Goal: Task Accomplishment & Management: Manage account settings

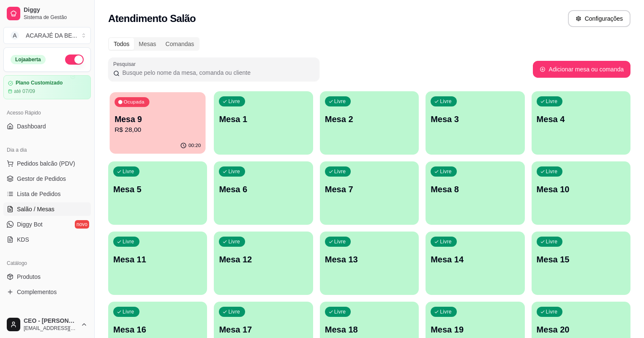
click at [169, 134] on p "R$ 28,00" at bounding box center [158, 130] width 86 height 10
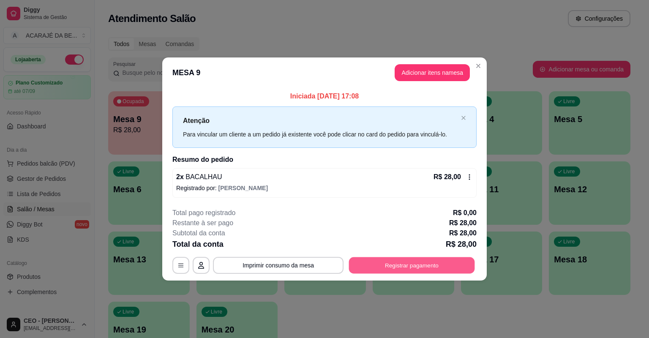
click at [426, 260] on button "Registrar pagamento" at bounding box center [412, 265] width 126 height 16
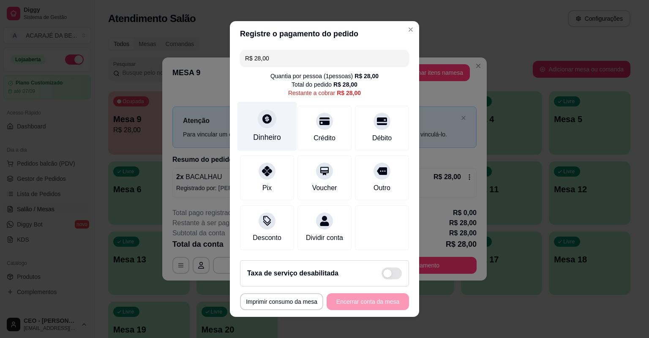
click at [268, 121] on icon at bounding box center [267, 118] width 9 height 9
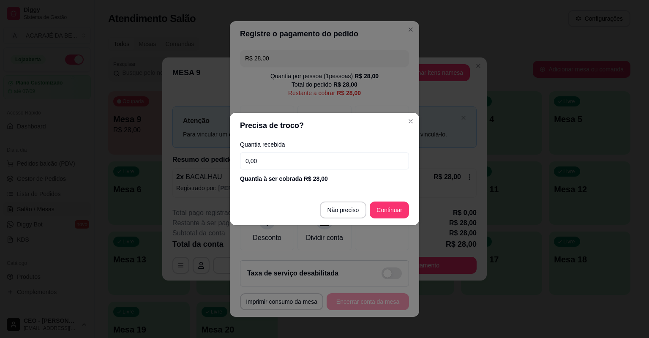
click at [291, 168] on input "0,00" at bounding box center [324, 161] width 169 height 17
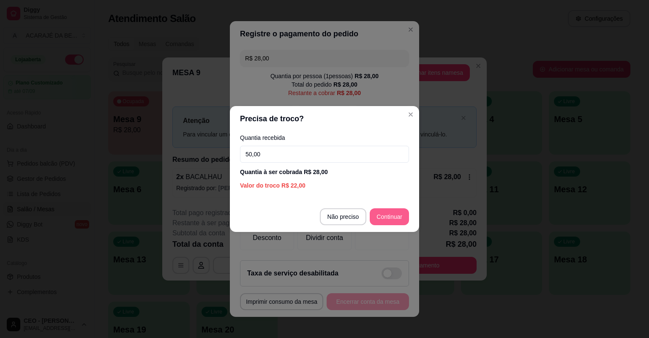
type input "50,00"
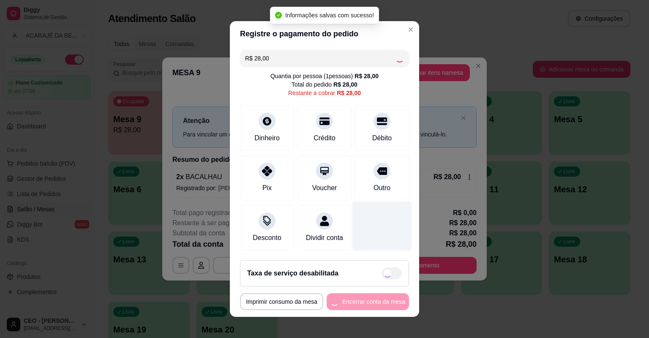
type input "R$ 0,00"
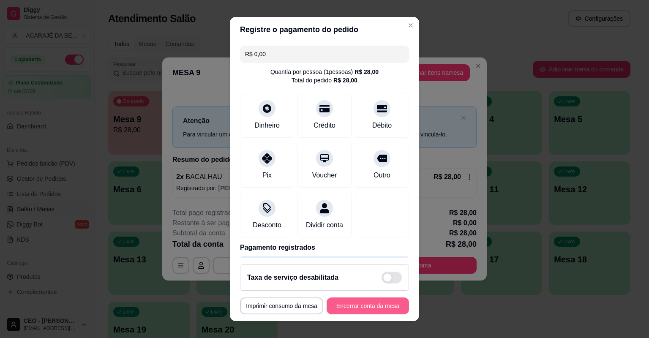
click at [383, 302] on button "Encerrar conta da mesa" at bounding box center [368, 306] width 82 height 17
click at [383, 302] on div "**********" at bounding box center [324, 306] width 169 height 17
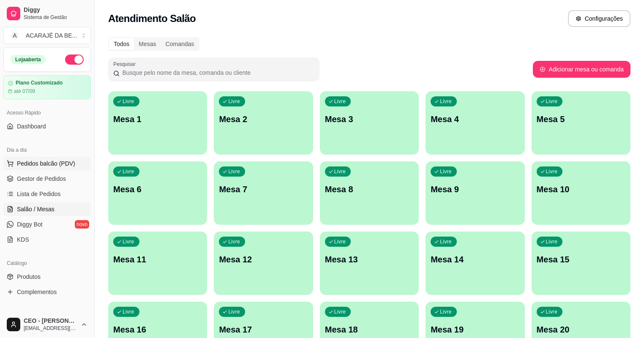
click at [45, 166] on span "Pedidos balcão (PDV)" at bounding box center [46, 163] width 58 height 8
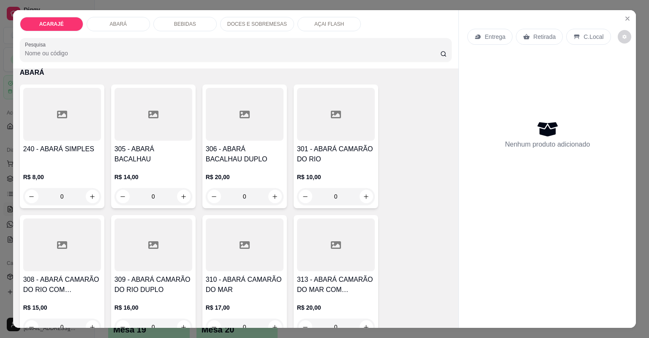
scroll to position [406, 0]
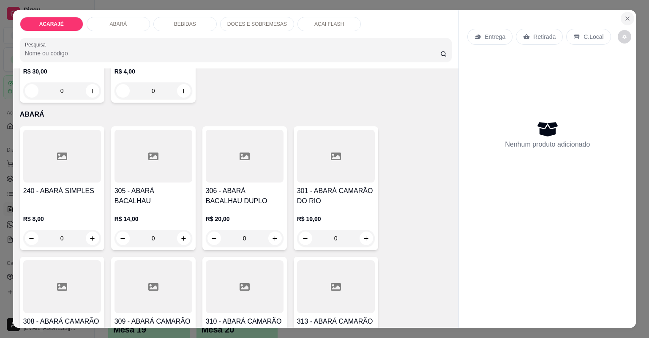
click at [627, 17] on icon "Close" at bounding box center [627, 18] width 7 height 7
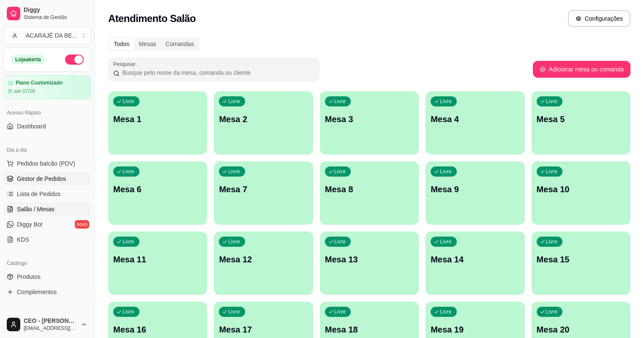
click at [74, 182] on link "Gestor de Pedidos" at bounding box center [47, 179] width 88 height 14
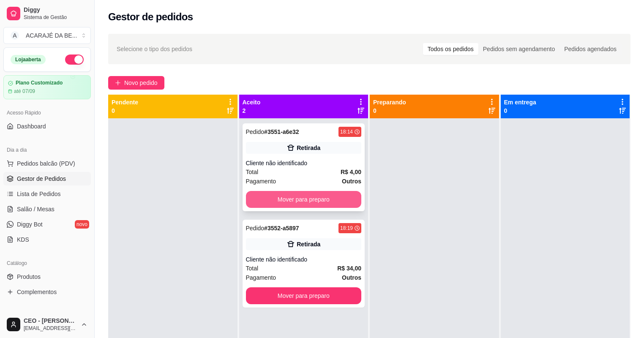
click at [306, 199] on button "Mover para preparo" at bounding box center [304, 199] width 116 height 17
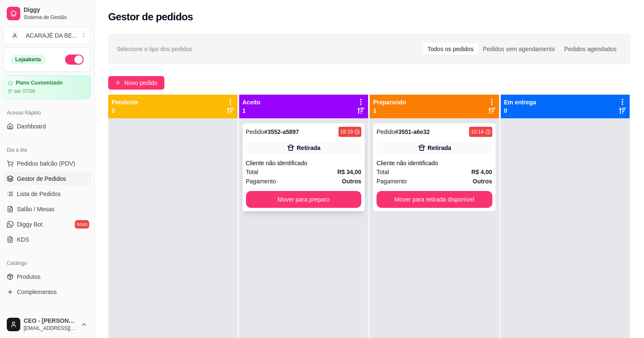
click at [327, 167] on div "Cliente não identificado" at bounding box center [304, 163] width 116 height 8
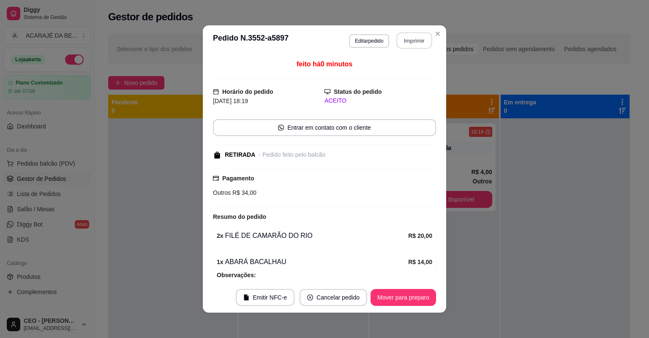
click at [409, 38] on button "Imprimir" at bounding box center [415, 41] width 36 height 16
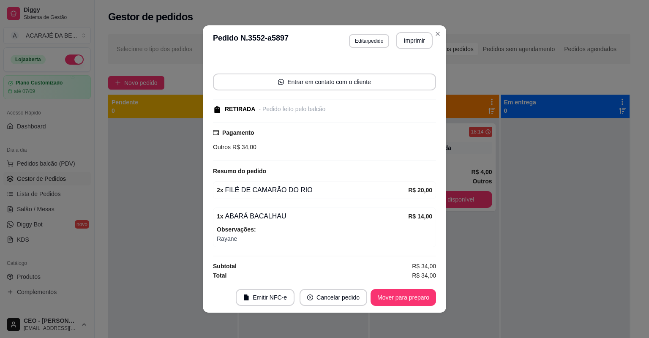
scroll to position [2, 0]
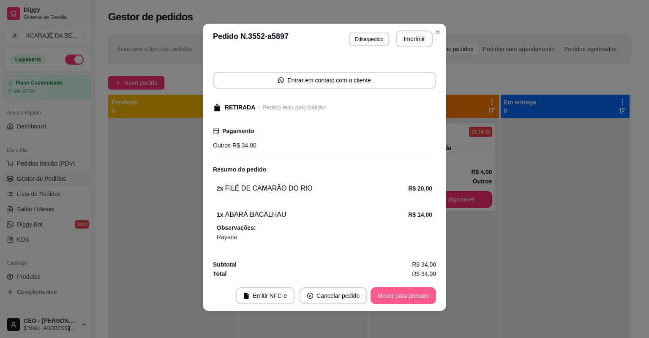
click at [418, 292] on button "Mover para preparo" at bounding box center [404, 295] width 66 height 17
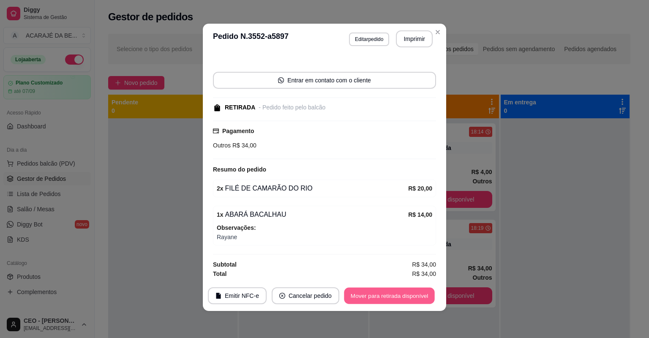
click at [417, 298] on button "Mover para retirada disponível" at bounding box center [389, 296] width 90 height 16
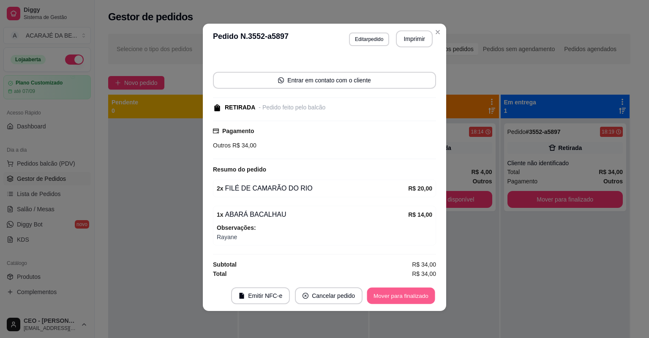
click at [413, 297] on button "Mover para finalizado" at bounding box center [401, 296] width 68 height 16
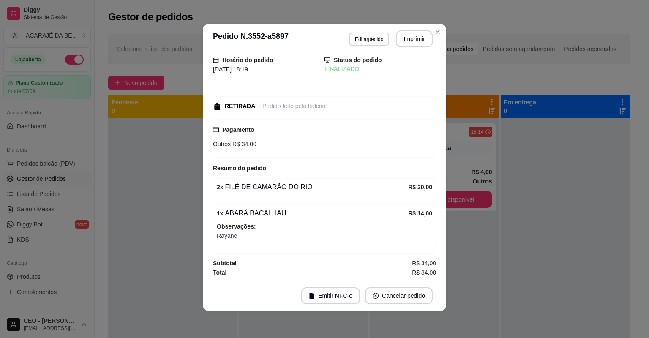
scroll to position [9, 0]
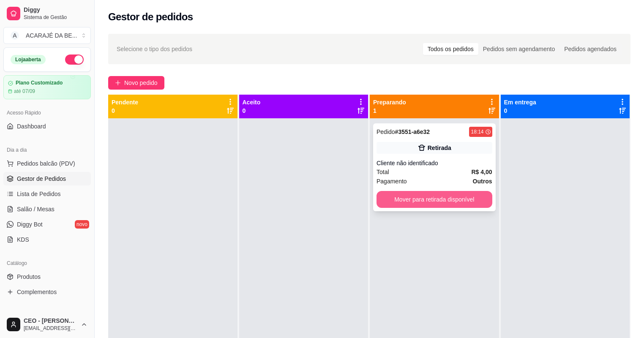
click at [477, 199] on button "Mover para retirada disponível" at bounding box center [435, 199] width 116 height 17
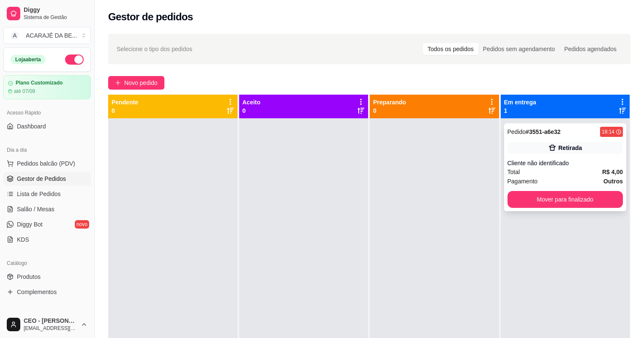
drag, startPoint x: 560, startPoint y: 186, endPoint x: 558, endPoint y: 193, distance: 7.1
click at [558, 193] on div "Pedido # 3551-a6e32 18:14 Retirada Cliente não identificado Total R$ 4,00 Pagam…" at bounding box center [565, 167] width 123 height 88
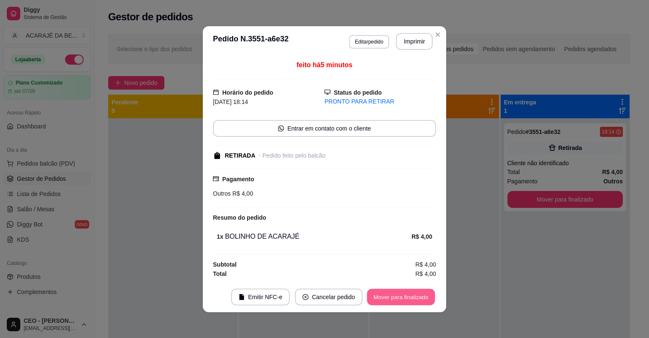
click at [419, 295] on button "Mover para finalizado" at bounding box center [401, 297] width 68 height 16
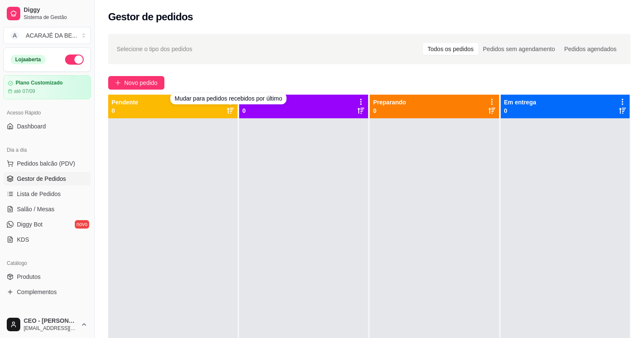
click at [251, 162] on div at bounding box center [303, 287] width 129 height 338
click at [283, 76] on div "Novo pedido" at bounding box center [369, 83] width 523 height 14
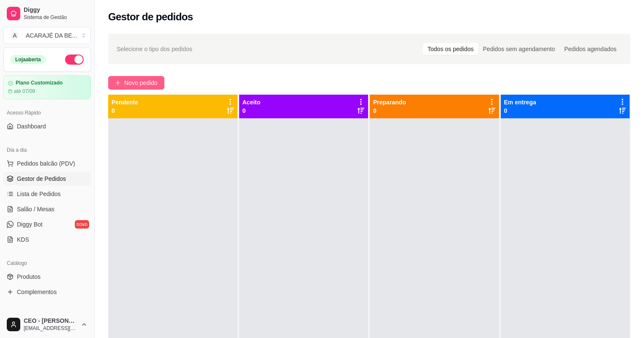
click at [133, 82] on span "Novo pedido" at bounding box center [140, 82] width 33 height 9
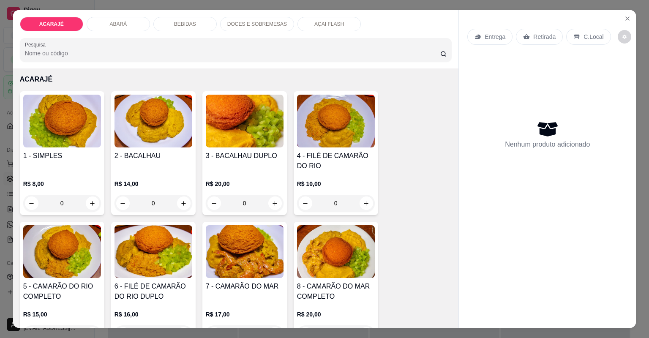
scroll to position [34, 0]
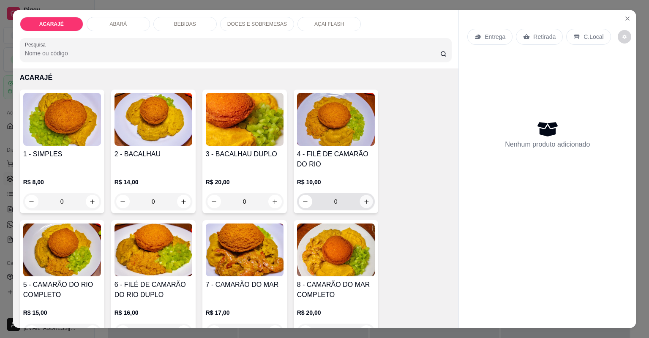
click at [366, 203] on icon "increase-product-quantity" at bounding box center [366, 202] width 6 height 6
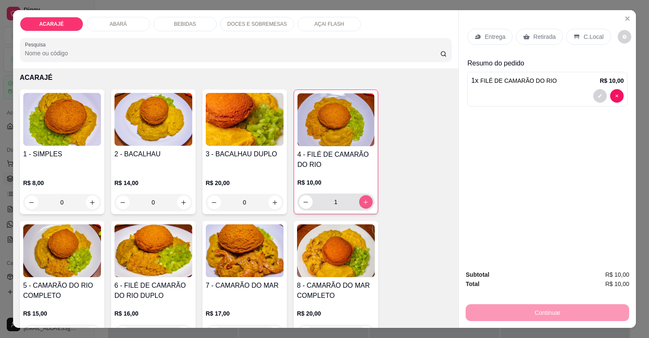
click at [365, 203] on icon "increase-product-quantity" at bounding box center [366, 202] width 6 height 6
click at [364, 202] on icon "increase-product-quantity" at bounding box center [366, 202] width 6 height 6
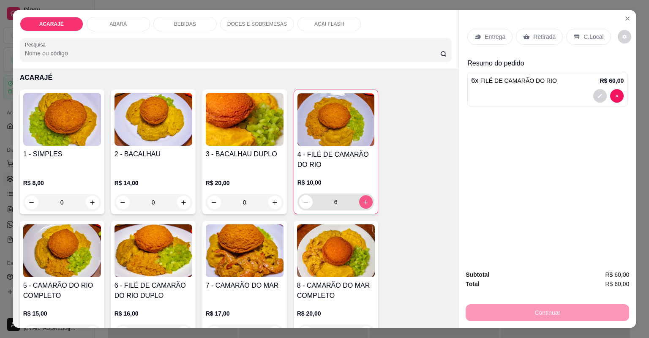
click at [364, 202] on icon "increase-product-quantity" at bounding box center [366, 202] width 6 height 6
click at [364, 201] on icon "increase-product-quantity" at bounding box center [366, 202] width 5 height 5
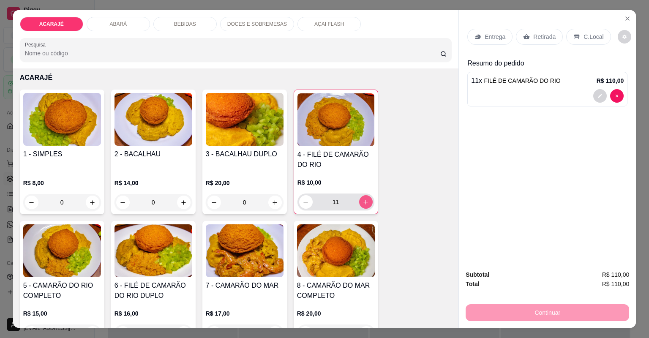
drag, startPoint x: 365, startPoint y: 209, endPoint x: 371, endPoint y: 209, distance: 5.9
click at [366, 209] on div "11" at bounding box center [336, 202] width 74 height 17
click at [359, 202] on button "increase-product-quantity" at bounding box center [366, 202] width 14 height 14
type input "12"
click at [600, 96] on button "decrease-product-quantity" at bounding box center [601, 96] width 14 height 14
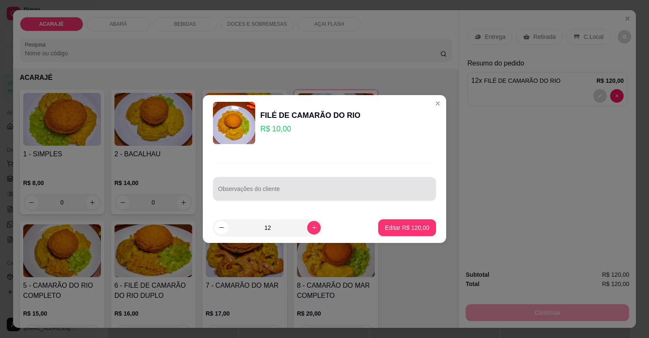
click at [397, 186] on div at bounding box center [324, 189] width 213 height 17
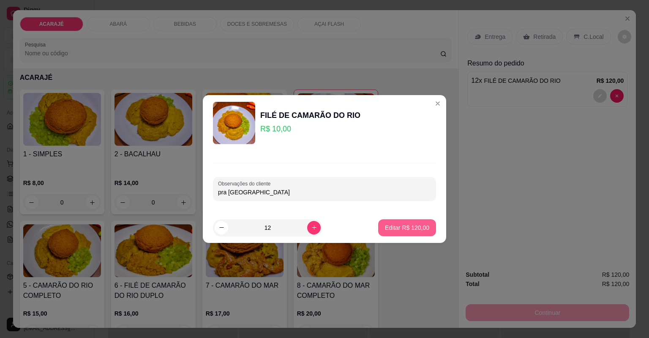
type input "pra [GEOGRAPHIC_DATA]"
click at [405, 229] on p "Editar R$ 120,00" at bounding box center [407, 228] width 44 height 8
type input "0"
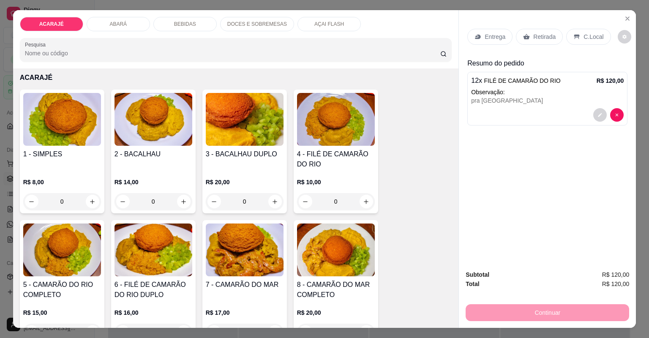
click at [528, 32] on div "Retirada" at bounding box center [539, 37] width 47 height 16
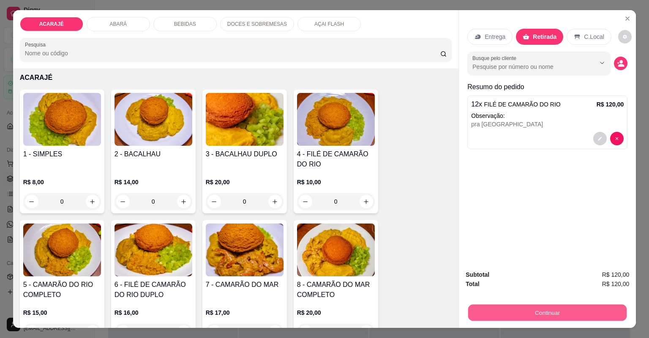
click at [551, 315] on button "Continuar" at bounding box center [547, 313] width 159 height 16
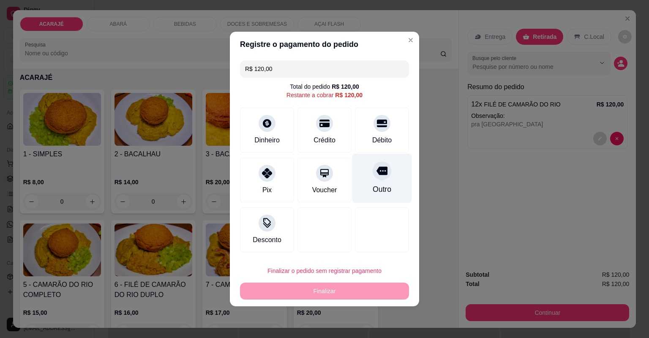
click at [384, 175] on div at bounding box center [382, 171] width 19 height 19
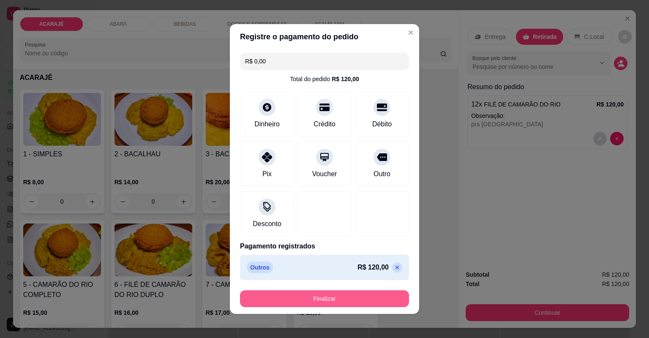
click at [363, 296] on button "Finalizar" at bounding box center [324, 298] width 169 height 17
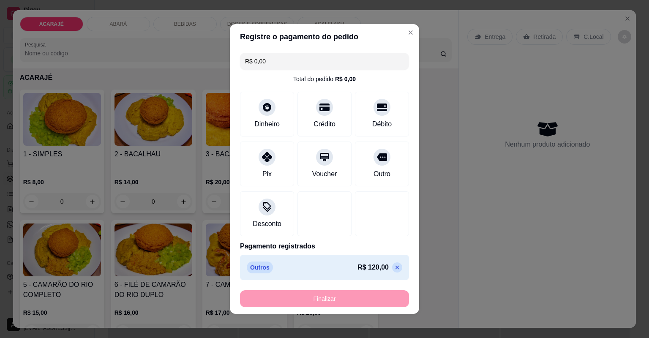
type input "-R$ 120,00"
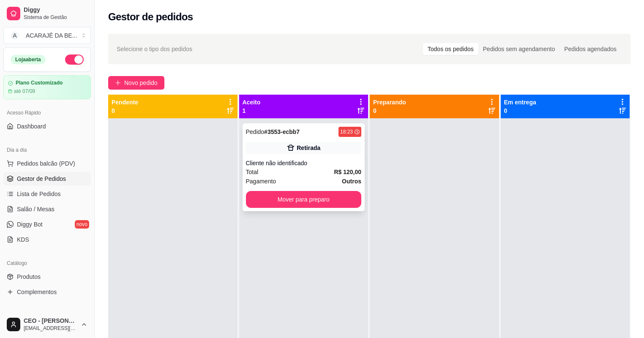
click at [316, 177] on div "Pagamento Outros" at bounding box center [304, 181] width 116 height 9
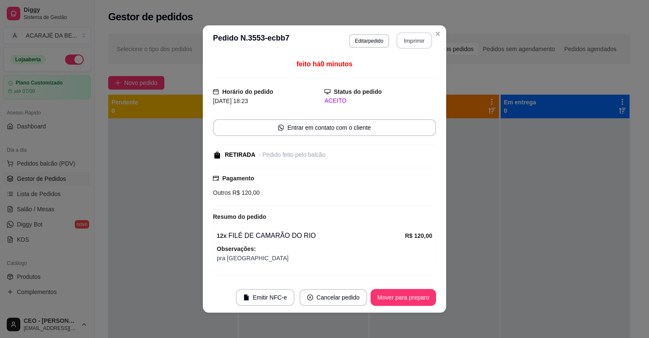
click at [417, 38] on button "Imprimir" at bounding box center [415, 41] width 36 height 16
click at [424, 299] on button "Mover para preparo" at bounding box center [404, 297] width 66 height 17
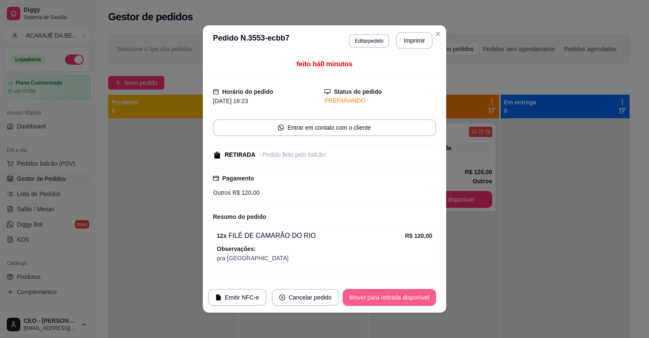
click at [424, 296] on button "Mover para retirada disponível" at bounding box center [389, 297] width 93 height 17
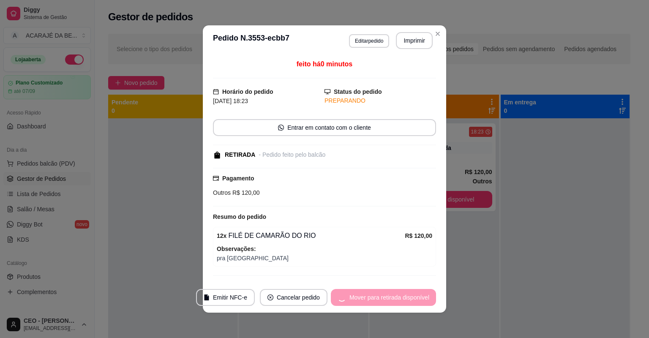
click at [424, 296] on div "Mover para retirada disponível" at bounding box center [383, 297] width 105 height 17
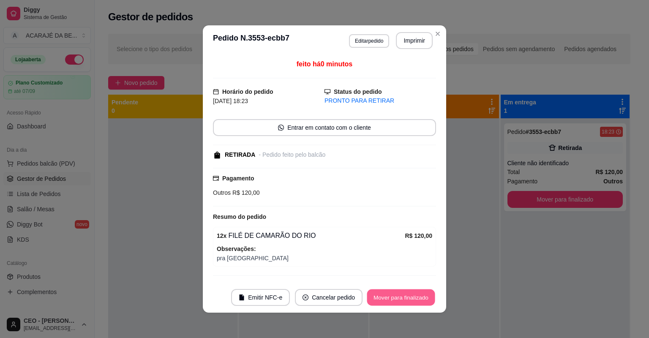
click at [424, 296] on button "Mover para finalizado" at bounding box center [401, 298] width 68 height 16
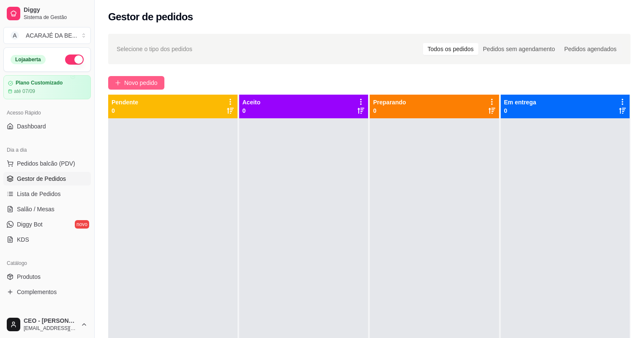
click at [123, 85] on button "Novo pedido" at bounding box center [136, 83] width 56 height 14
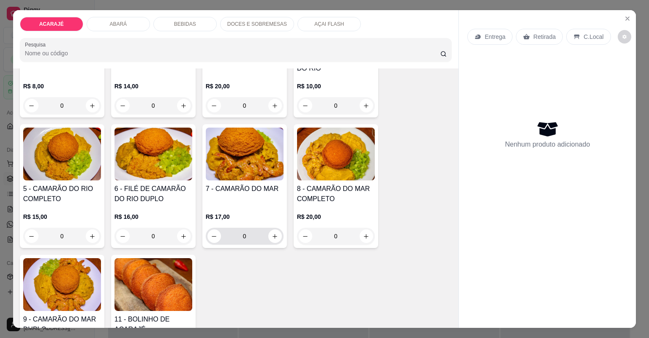
scroll to position [135, 0]
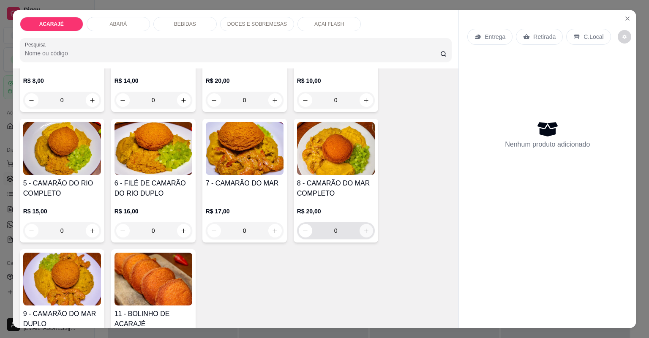
click at [363, 228] on icon "increase-product-quantity" at bounding box center [366, 231] width 6 height 6
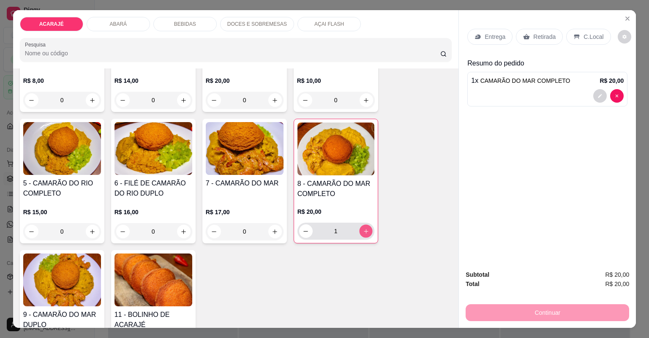
click at [363, 228] on icon "increase-product-quantity" at bounding box center [366, 231] width 6 height 6
type input "2"
click at [554, 37] on div "Retirada" at bounding box center [539, 37] width 47 height 16
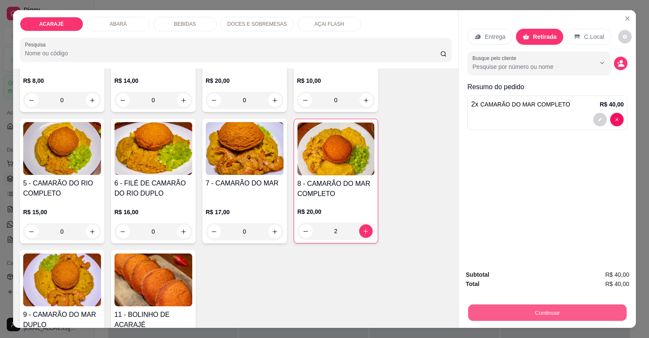
click at [478, 309] on button "Continuar" at bounding box center [547, 313] width 159 height 16
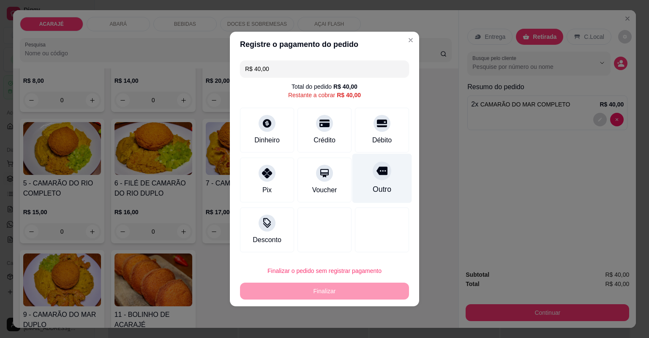
click at [376, 181] on div "Outro" at bounding box center [383, 178] width 60 height 49
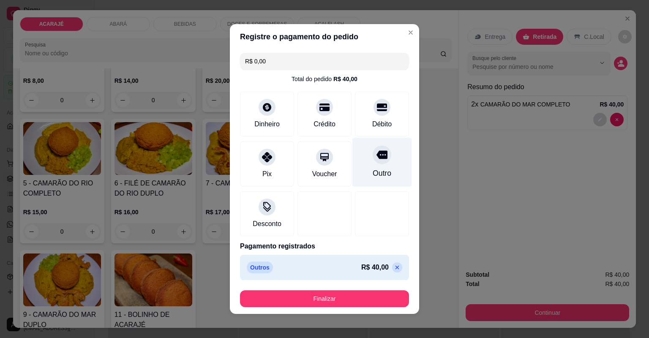
type input "R$ 0,00"
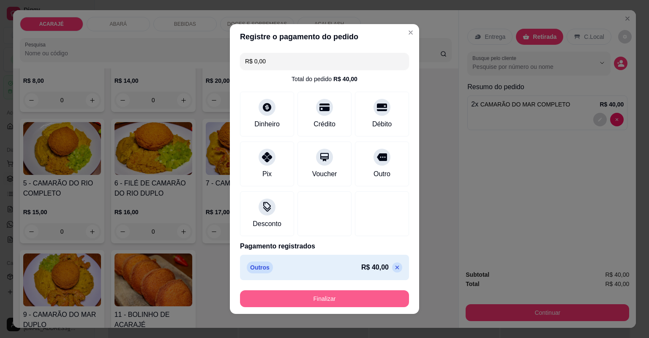
click at [346, 296] on button "Finalizar" at bounding box center [324, 298] width 169 height 17
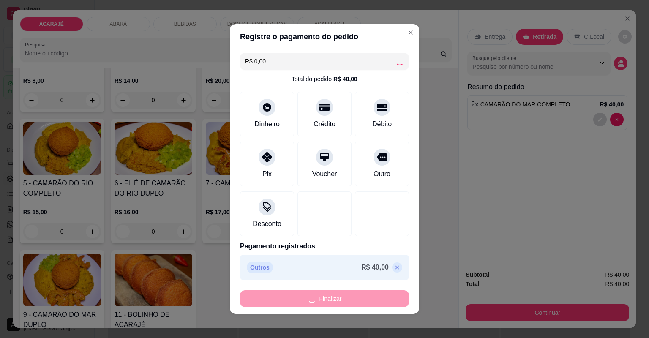
type input "0"
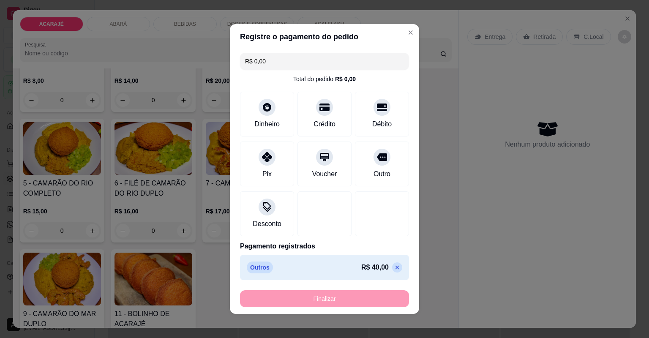
type input "-R$ 40,00"
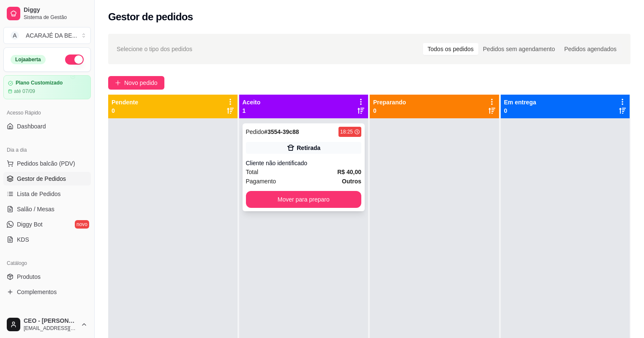
click at [329, 173] on div "Total R$ 40,00" at bounding box center [304, 171] width 116 height 9
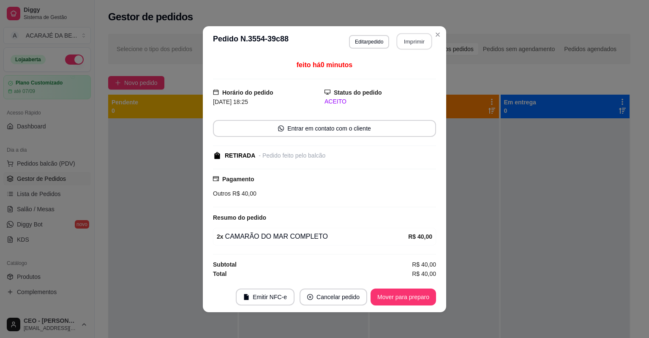
click at [419, 38] on button "Imprimir" at bounding box center [415, 41] width 36 height 16
click at [422, 300] on button "Mover para preparo" at bounding box center [403, 297] width 63 height 16
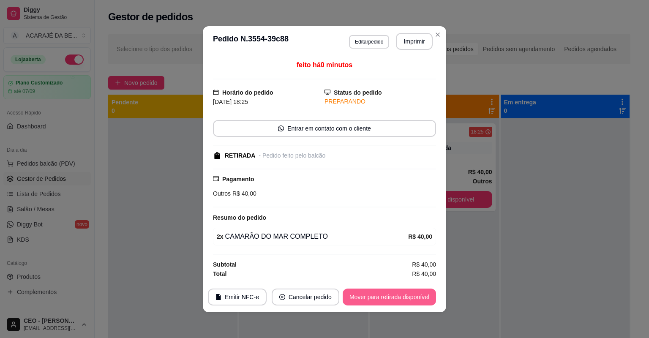
click at [422, 299] on button "Mover para retirada disponível" at bounding box center [389, 297] width 93 height 17
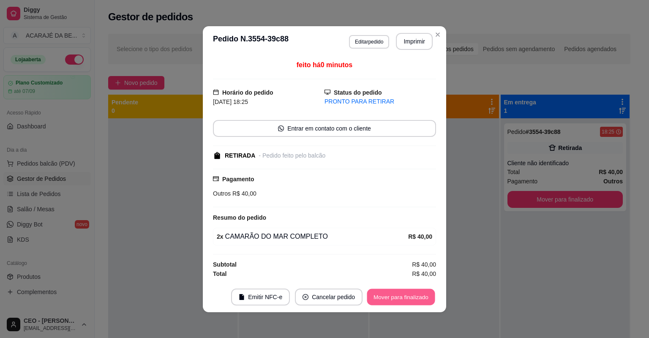
click at [422, 299] on button "Mover para finalizado" at bounding box center [401, 297] width 68 height 16
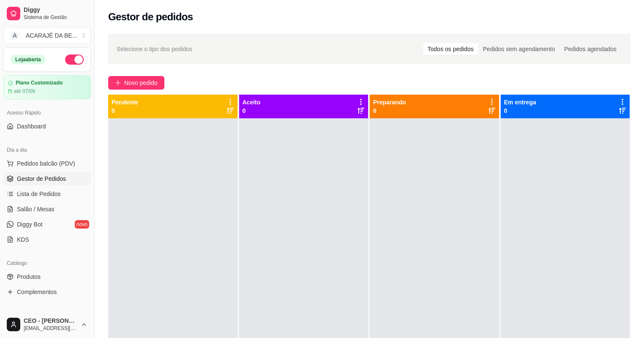
click at [337, 85] on div "Novo pedido" at bounding box center [369, 83] width 523 height 14
click at [479, 228] on div at bounding box center [434, 287] width 129 height 338
click at [307, 81] on div "Novo pedido" at bounding box center [369, 83] width 523 height 14
click at [117, 80] on icon "plus" at bounding box center [118, 83] width 6 height 6
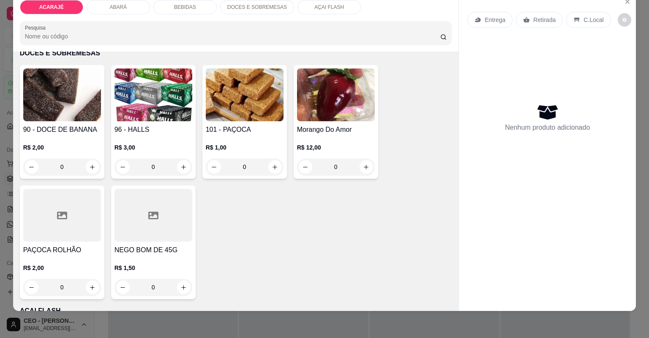
scroll to position [1387, 0]
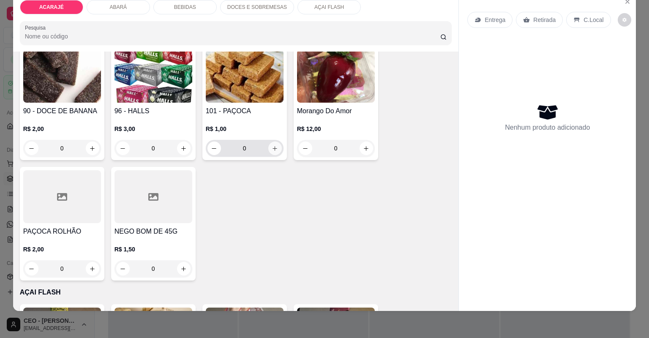
click at [274, 147] on icon "increase-product-quantity" at bounding box center [275, 148] width 6 height 6
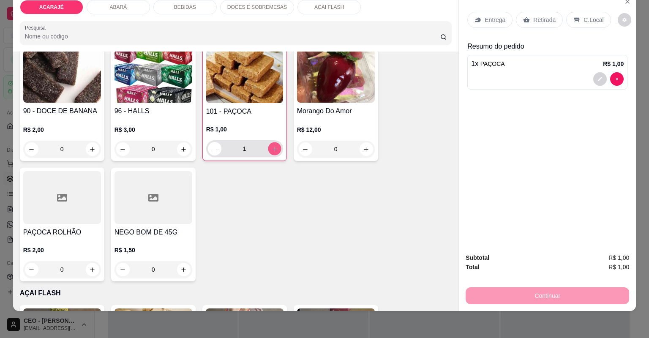
click at [274, 147] on icon "increase-product-quantity" at bounding box center [274, 149] width 6 height 6
type input "2"
click at [541, 18] on p "Retirada" at bounding box center [545, 20] width 22 height 8
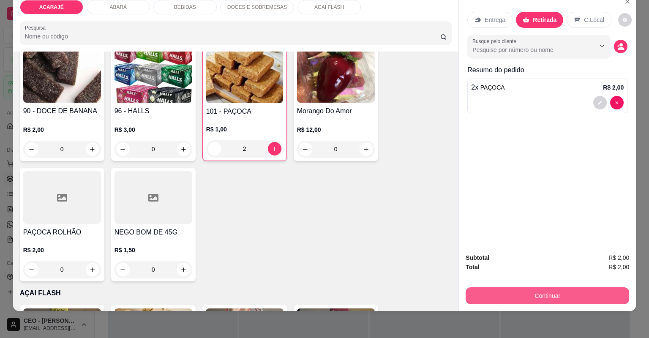
click at [541, 292] on button "Continuar" at bounding box center [548, 295] width 164 height 17
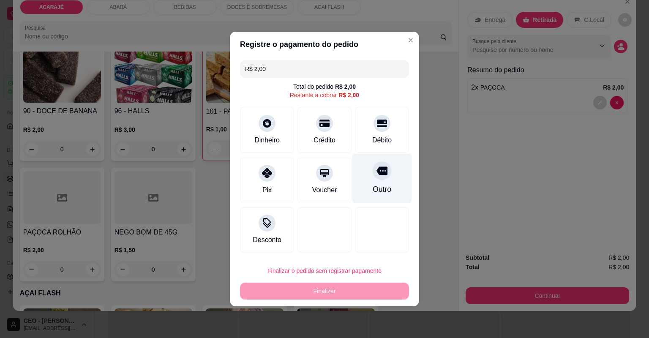
click at [389, 187] on div "Outro" at bounding box center [383, 178] width 60 height 49
type input "R$ 0,00"
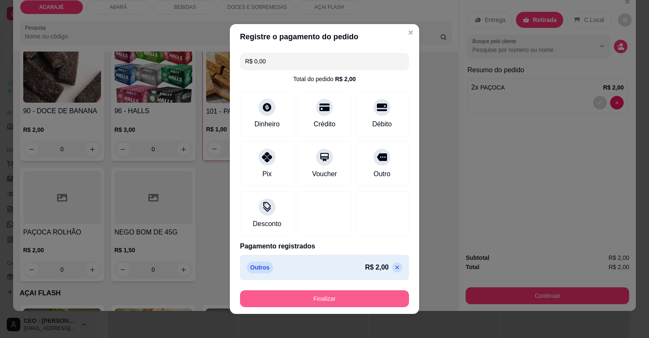
click at [354, 293] on button "Finalizar" at bounding box center [324, 298] width 169 height 17
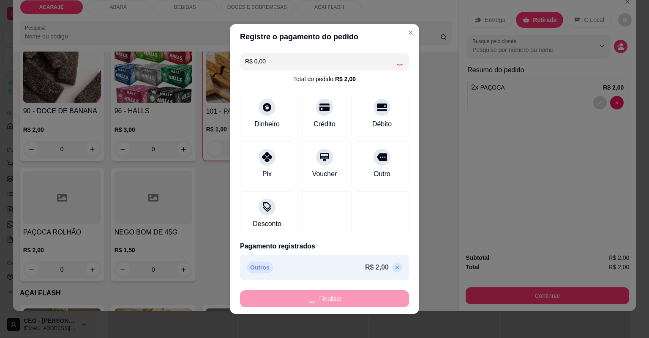
type input "0"
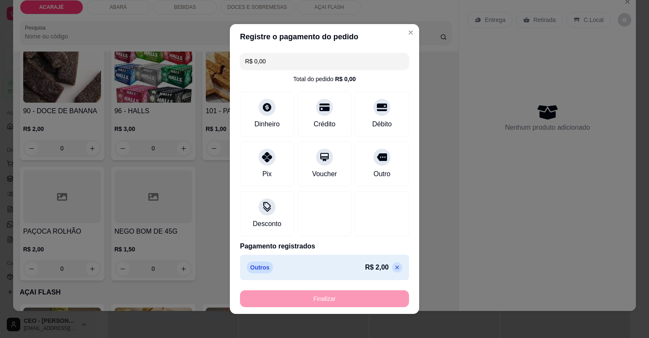
type input "-R$ 2,00"
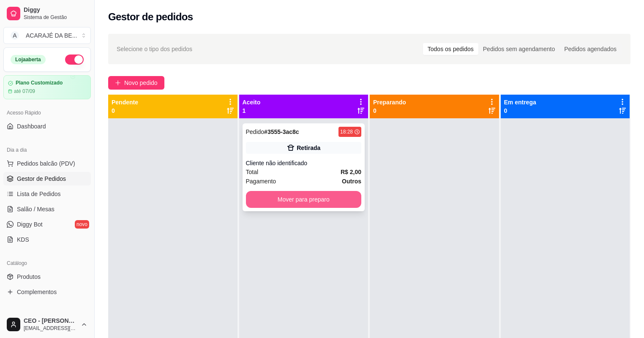
click at [352, 199] on button "Mover para preparo" at bounding box center [304, 199] width 116 height 17
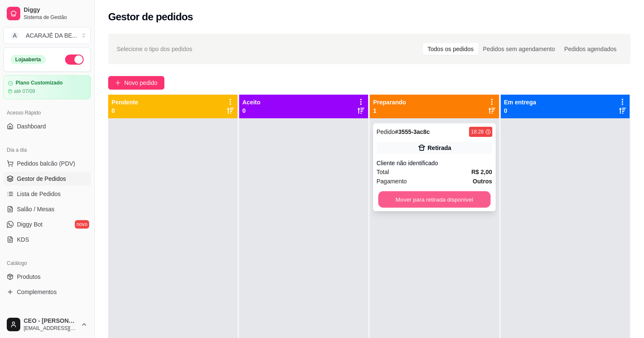
click at [450, 197] on button "Mover para retirada disponível" at bounding box center [434, 200] width 112 height 16
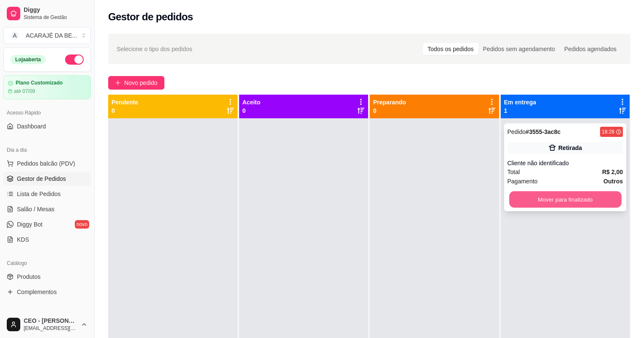
click at [526, 203] on button "Mover para finalizado" at bounding box center [565, 200] width 112 height 16
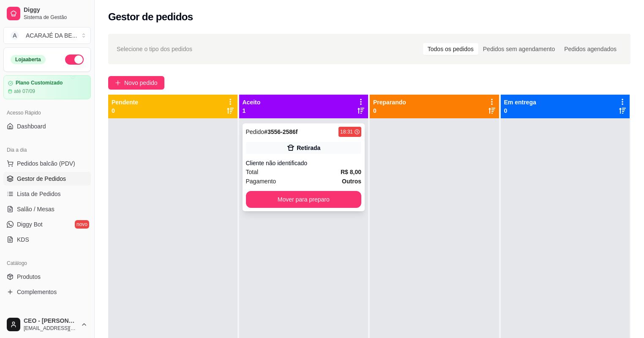
click at [326, 176] on div "Total R$ 8,00" at bounding box center [304, 171] width 116 height 9
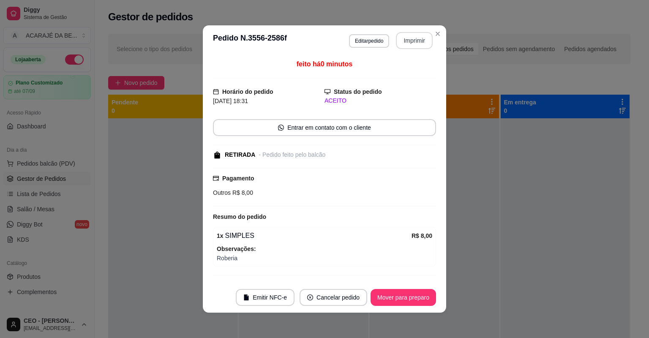
click at [423, 38] on button "Imprimir" at bounding box center [414, 40] width 37 height 17
click at [389, 293] on button "Mover para preparo" at bounding box center [403, 298] width 63 height 16
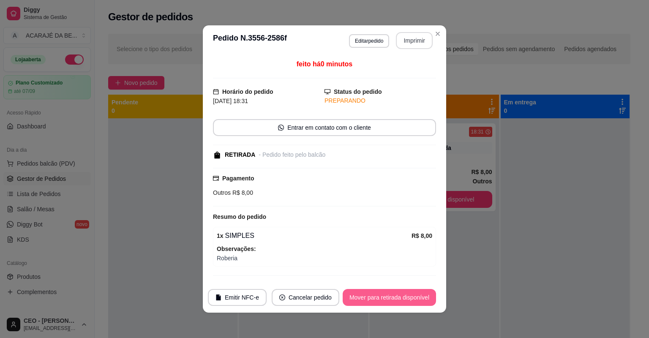
click at [397, 297] on button "Mover para retirada disponível" at bounding box center [389, 297] width 93 height 17
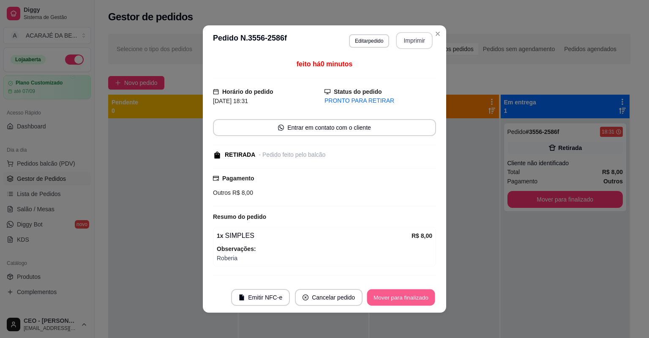
click at [397, 297] on button "Mover para finalizado" at bounding box center [401, 298] width 68 height 16
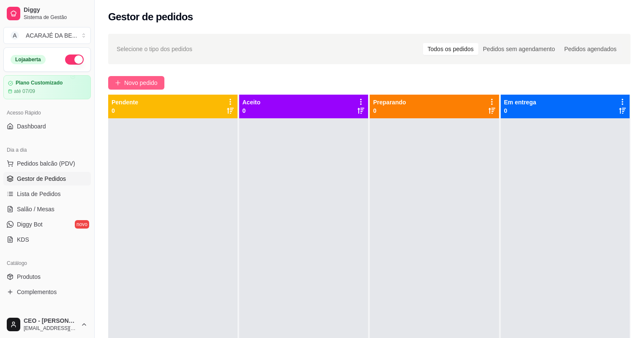
click at [147, 82] on span "Novo pedido" at bounding box center [140, 82] width 33 height 9
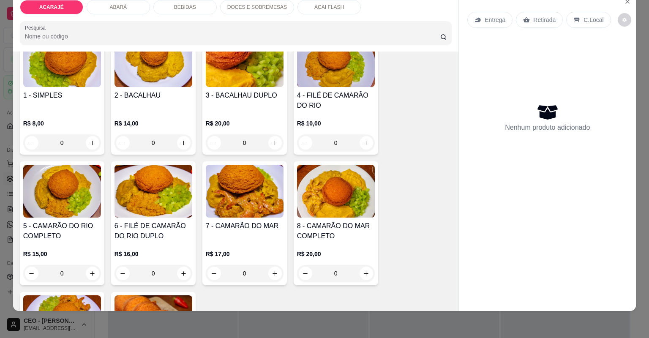
scroll to position [101, 0]
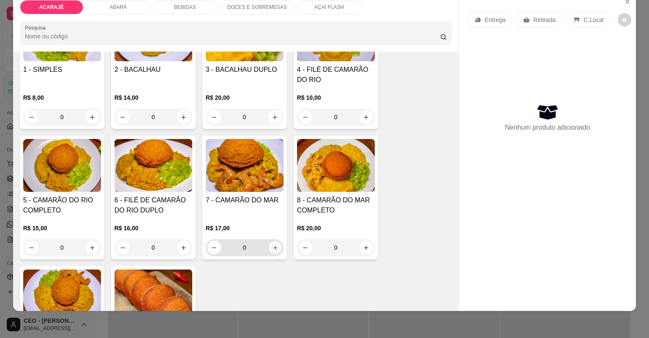
click at [272, 251] on button "increase-product-quantity" at bounding box center [274, 247] width 13 height 13
type input "1"
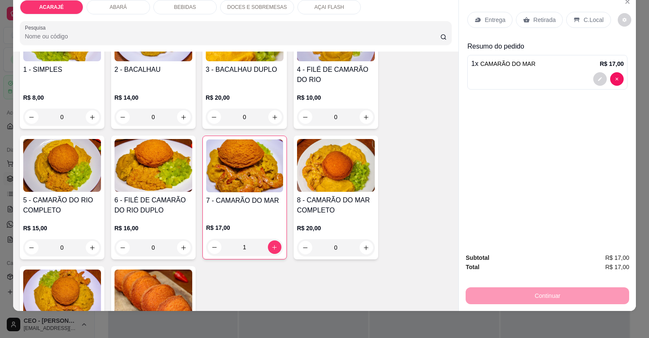
click at [592, 21] on p "C.Local" at bounding box center [594, 20] width 20 height 8
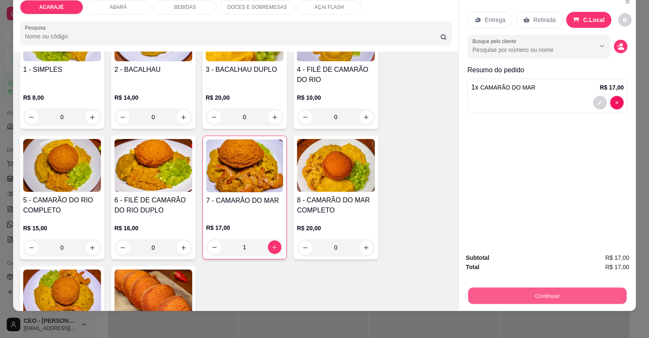
click at [509, 298] on button "Continuar" at bounding box center [547, 296] width 159 height 16
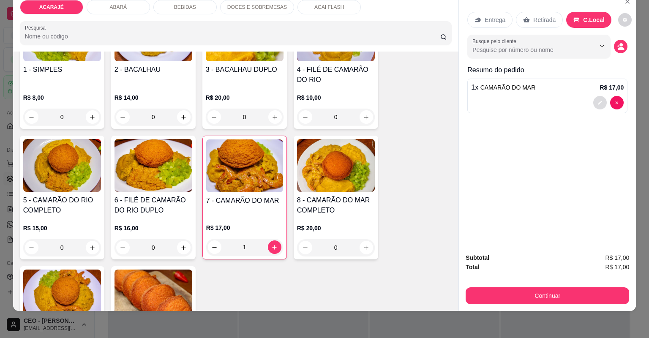
click at [599, 104] on icon "decrease-product-quantity" at bounding box center [600, 102] width 5 height 5
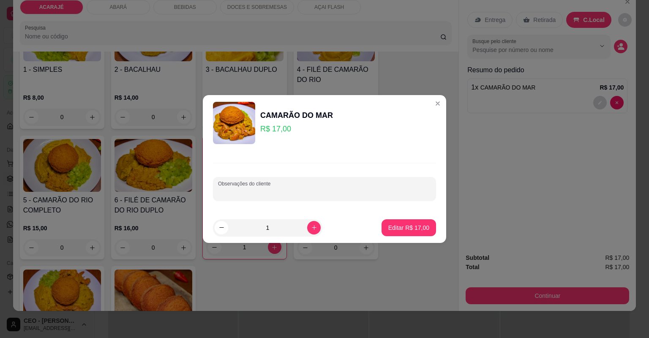
click at [274, 196] on input "Observações do cliente" at bounding box center [324, 192] width 213 height 8
type input "abara"
click at [406, 222] on button "Editar R$ 17,00" at bounding box center [409, 227] width 55 height 17
type input "0"
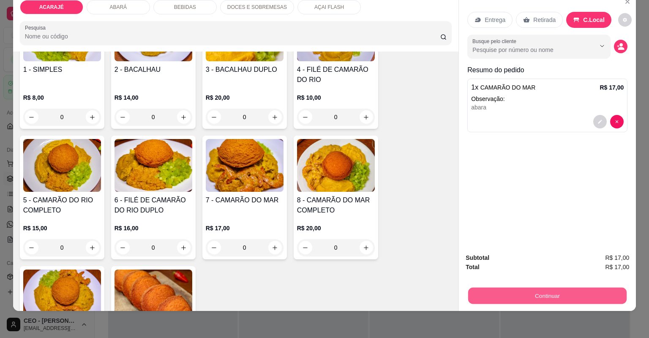
click at [512, 298] on button "Continuar" at bounding box center [547, 296] width 159 height 16
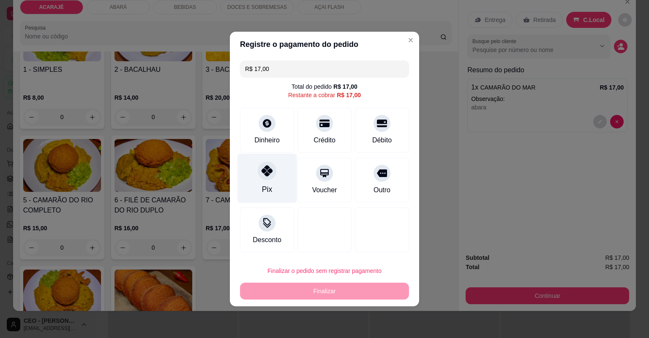
click at [272, 179] on div "Pix" at bounding box center [268, 178] width 60 height 49
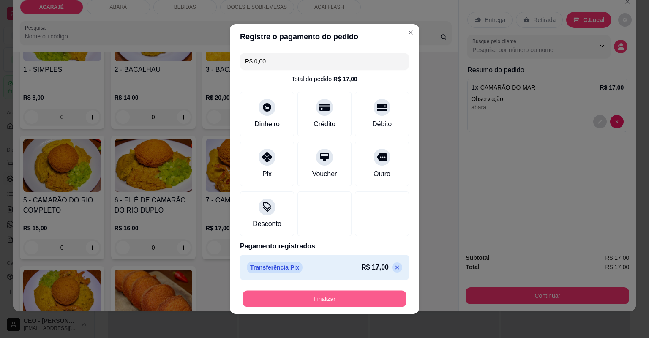
click at [309, 301] on button "Finalizar" at bounding box center [325, 299] width 164 height 16
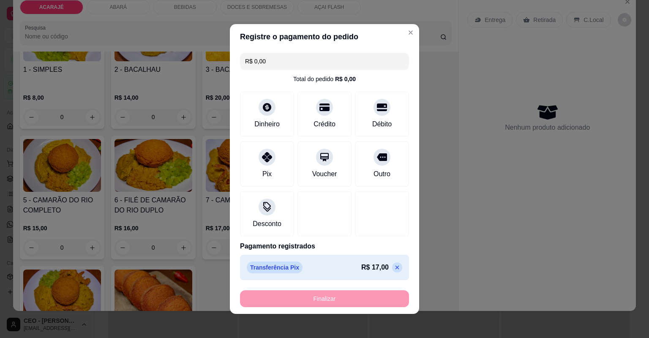
type input "-R$ 17,00"
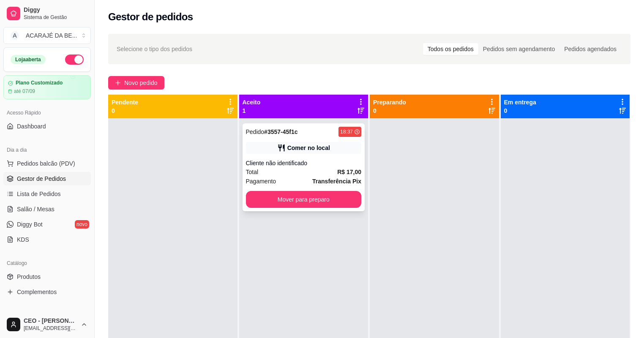
click at [315, 162] on div "Cliente não identificado" at bounding box center [304, 163] width 116 height 8
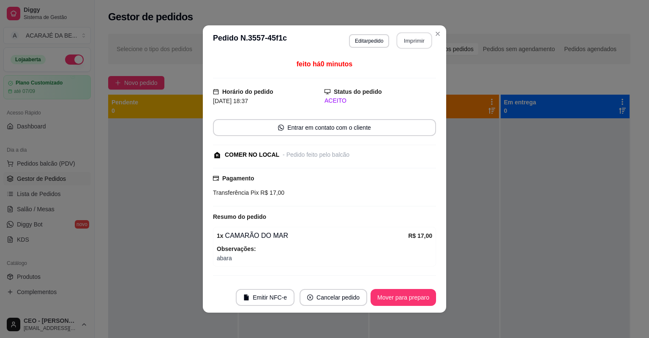
click at [424, 36] on button "Imprimir" at bounding box center [415, 41] width 36 height 16
click at [402, 294] on button "Mover para preparo" at bounding box center [404, 297] width 66 height 17
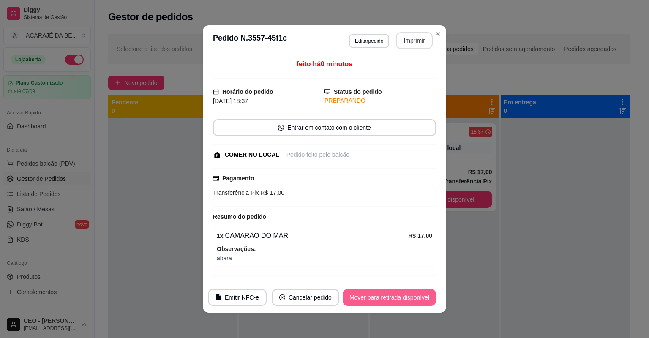
click at [404, 298] on button "Mover para retirada disponível" at bounding box center [389, 297] width 93 height 17
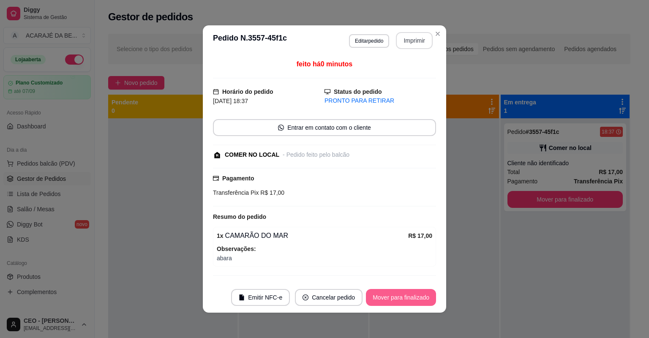
click at [402, 296] on button "Mover para finalizado" at bounding box center [401, 297] width 70 height 17
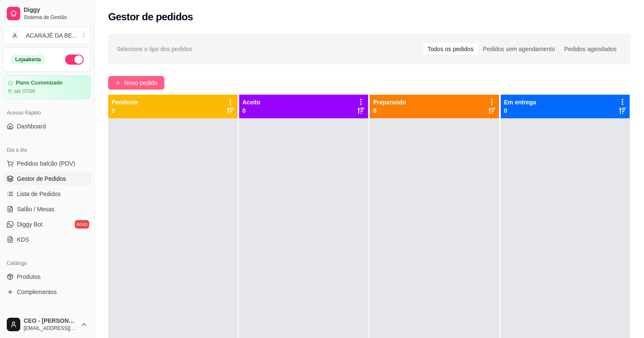
click at [141, 83] on span "Novo pedido" at bounding box center [140, 82] width 33 height 9
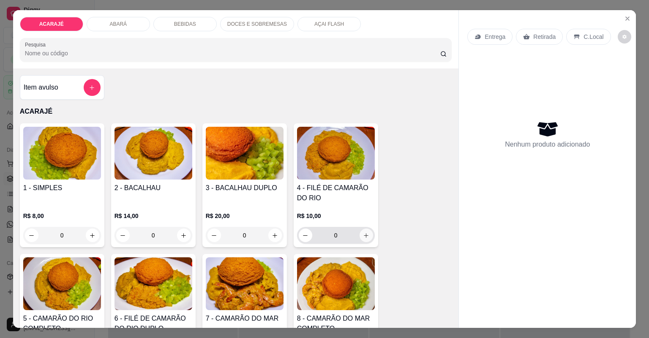
click at [365, 237] on icon "increase-product-quantity" at bounding box center [366, 236] width 6 height 6
type input "1"
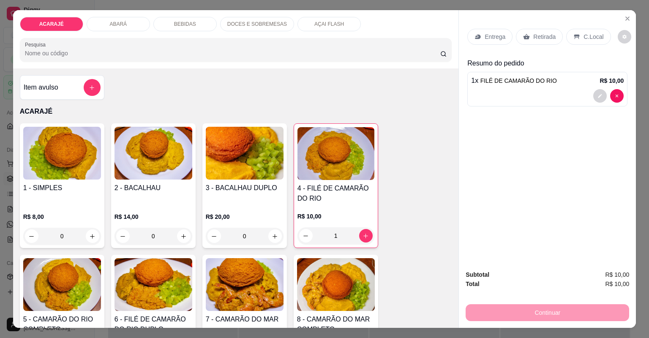
click at [536, 34] on p "Retirada" at bounding box center [545, 37] width 22 height 8
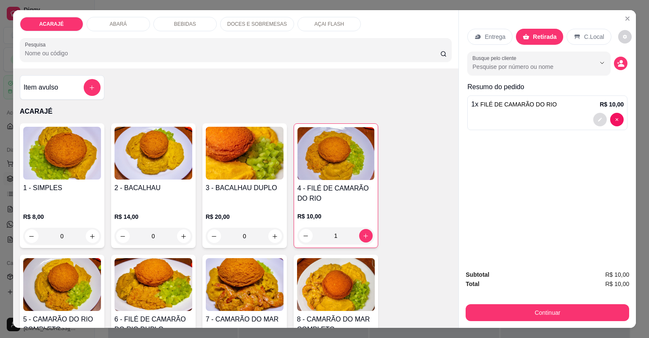
click at [601, 120] on button "decrease-product-quantity" at bounding box center [601, 120] width 14 height 14
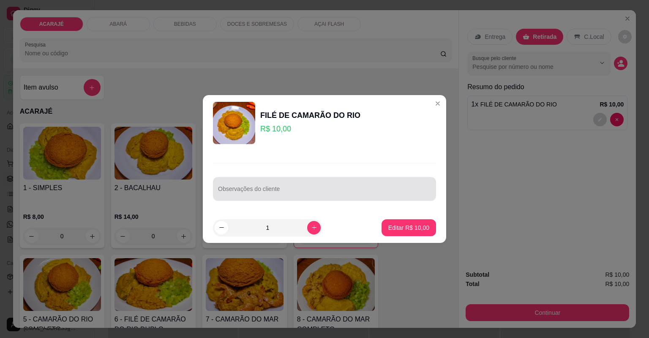
click at [372, 189] on input "Observações do cliente" at bounding box center [324, 192] width 213 height 8
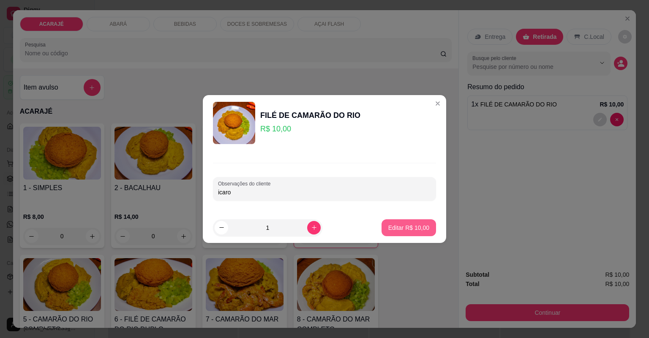
type input "icaro"
click at [408, 227] on p "Editar R$ 10,00" at bounding box center [409, 228] width 40 height 8
type input "0"
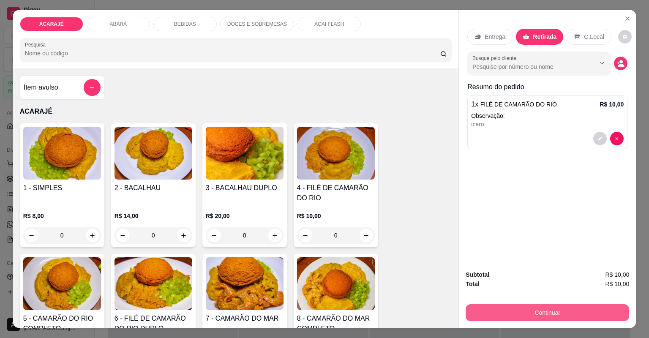
click at [555, 310] on button "Continuar" at bounding box center [548, 312] width 164 height 17
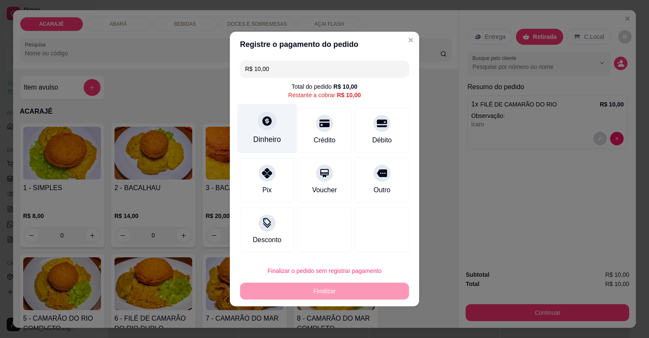
click at [262, 120] on icon at bounding box center [267, 120] width 11 height 11
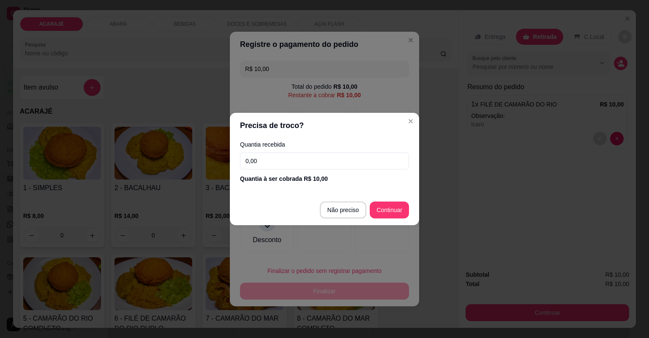
click at [281, 161] on input "0,00" at bounding box center [324, 161] width 169 height 17
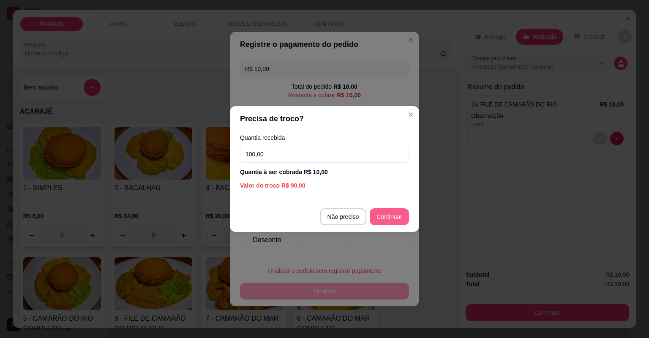
type input "100,00"
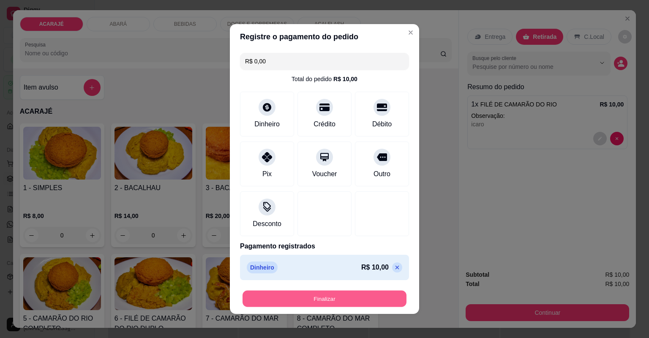
click at [340, 301] on button "Finalizar" at bounding box center [325, 299] width 164 height 16
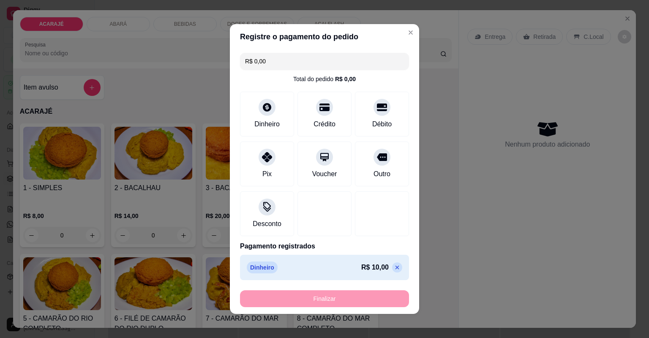
type input "-R$ 10,00"
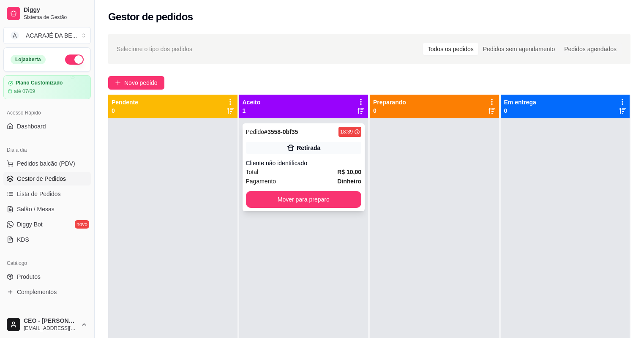
click at [316, 163] on div "Cliente não identificado" at bounding box center [304, 163] width 116 height 8
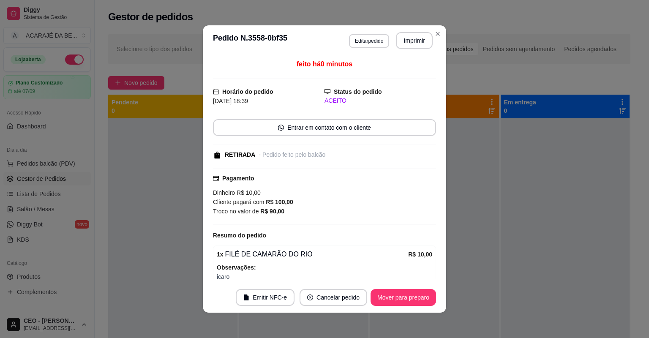
click at [397, 35] on button "Imprimir" at bounding box center [414, 40] width 37 height 17
click at [398, 36] on button "Imprimir" at bounding box center [414, 40] width 37 height 17
click at [422, 296] on button "Mover para preparo" at bounding box center [403, 298] width 63 height 16
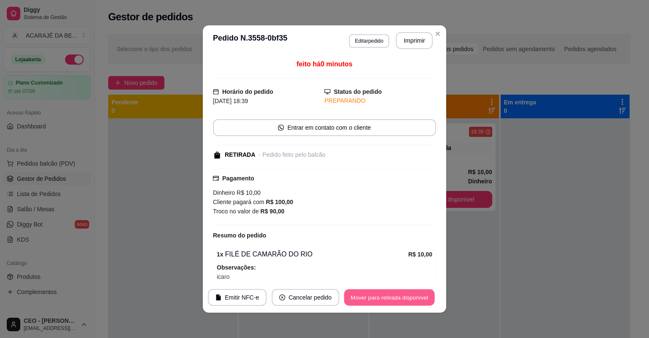
click at [422, 296] on button "Mover para retirada disponível" at bounding box center [389, 298] width 90 height 16
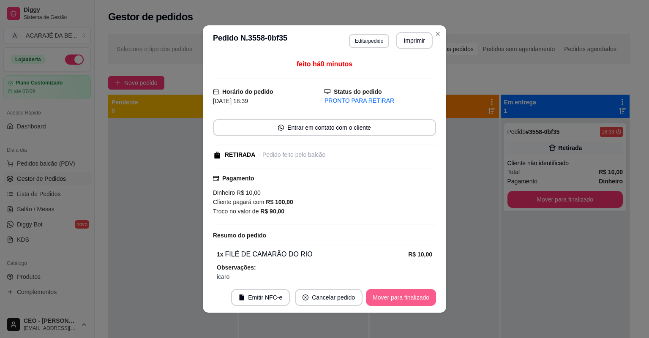
click at [421, 294] on button "Mover para finalizado" at bounding box center [401, 297] width 70 height 17
click at [421, 294] on div "Mover para finalizado" at bounding box center [395, 297] width 82 height 17
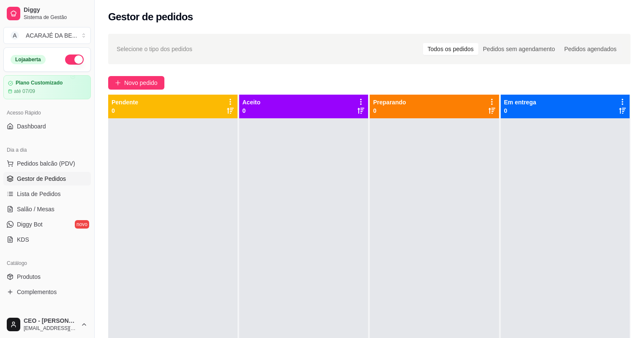
click at [345, 277] on div at bounding box center [303, 287] width 129 height 338
click at [326, 291] on div at bounding box center [303, 287] width 129 height 338
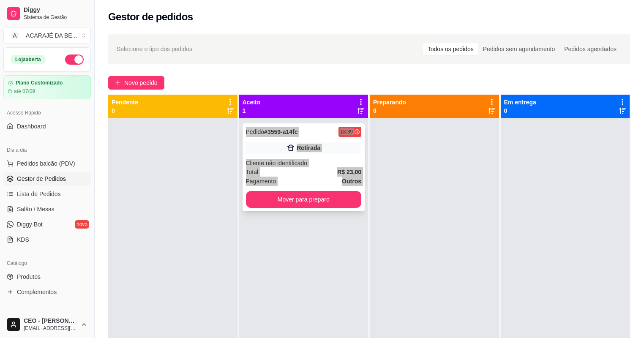
click at [326, 156] on div "Pedido # 3559-a14fc 18:39 Retirada Cliente não identificado Total R$ 23,00 Paga…" at bounding box center [304, 167] width 123 height 88
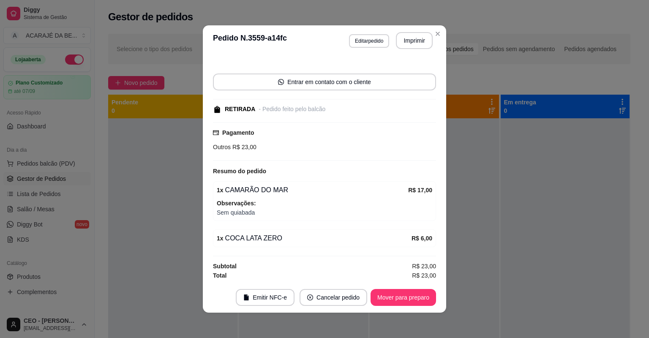
scroll to position [2, 0]
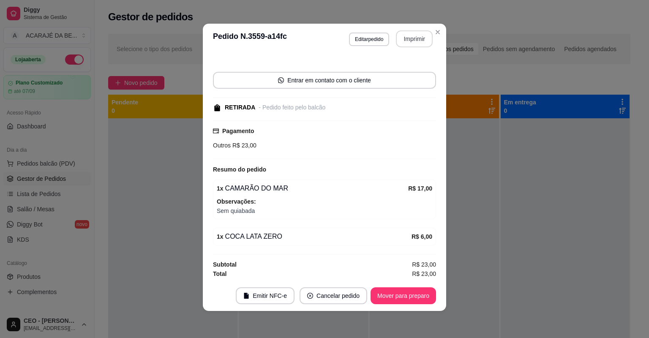
click at [411, 35] on button "Imprimir" at bounding box center [414, 38] width 37 height 17
click at [424, 294] on button "Mover para preparo" at bounding box center [403, 296] width 63 height 16
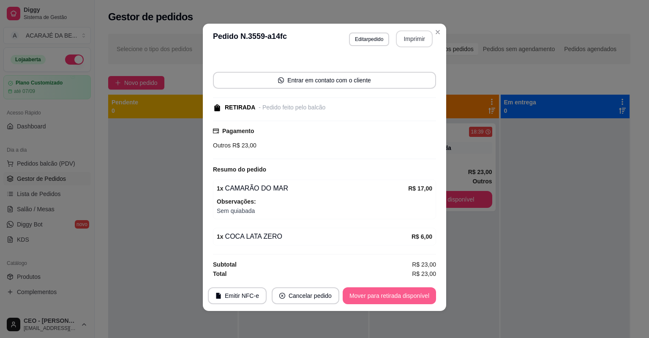
click at [424, 294] on button "Mover para retirada disponível" at bounding box center [389, 295] width 93 height 17
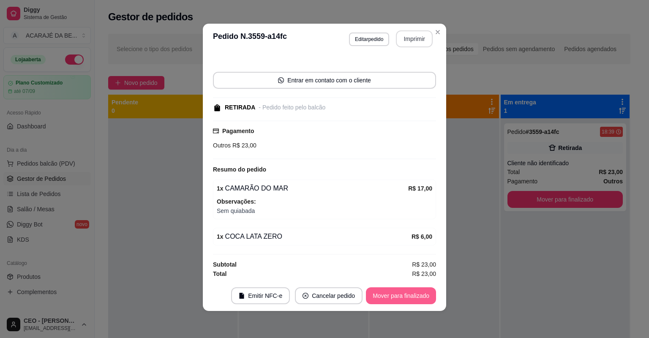
click at [424, 294] on button "Mover para finalizado" at bounding box center [401, 295] width 70 height 17
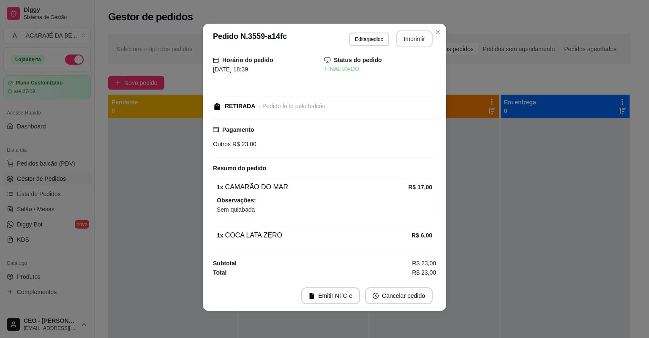
scroll to position [9, 0]
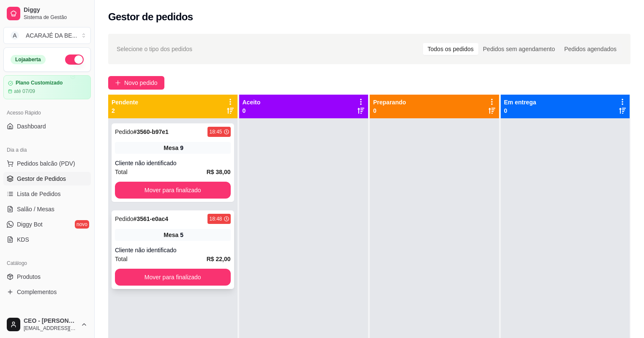
click at [189, 247] on div "Cliente não identificado" at bounding box center [173, 250] width 116 height 8
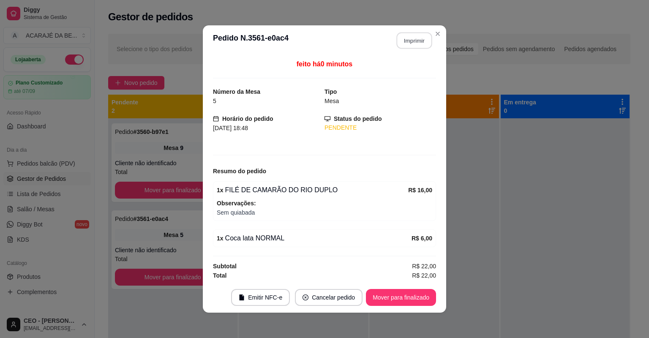
click at [412, 37] on button "Imprimir" at bounding box center [415, 41] width 36 height 16
click at [419, 298] on button "Mover para finalizado" at bounding box center [401, 298] width 68 height 16
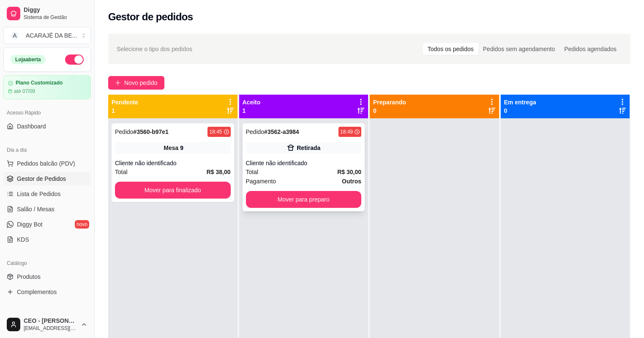
click at [300, 170] on div "Total R$ 30,00" at bounding box center [304, 171] width 116 height 9
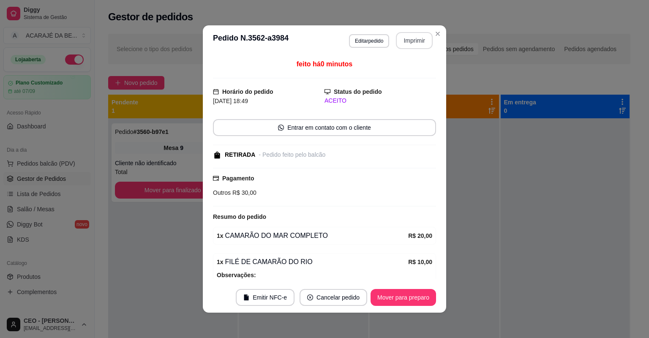
click at [413, 42] on button "Imprimir" at bounding box center [414, 40] width 37 height 17
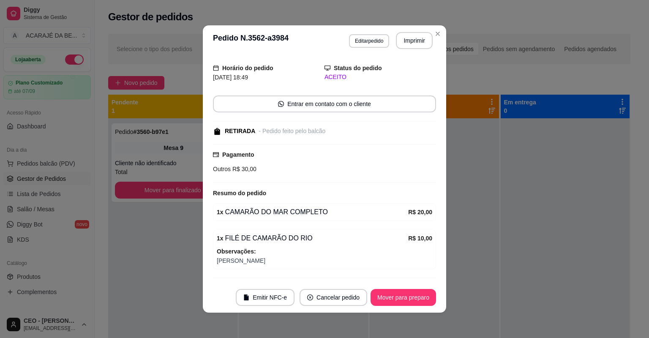
scroll to position [34, 0]
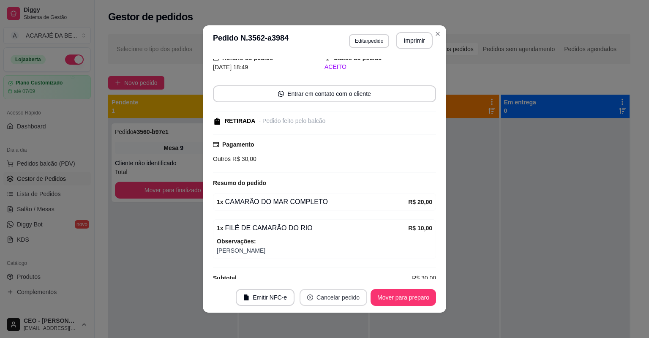
click at [336, 299] on button "Cancelar pedido" at bounding box center [334, 297] width 68 height 17
click at [359, 276] on button "Sim" at bounding box center [355, 276] width 34 height 17
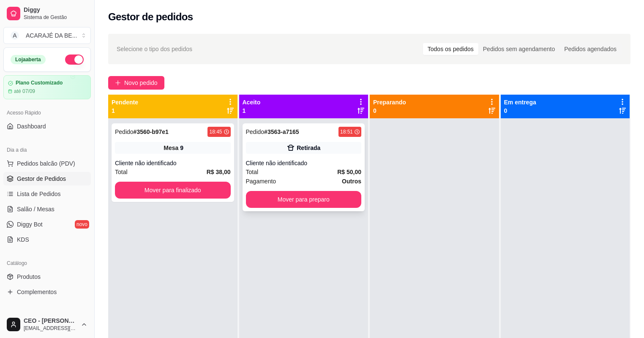
click at [269, 176] on div "Total R$ 50,00" at bounding box center [304, 171] width 116 height 9
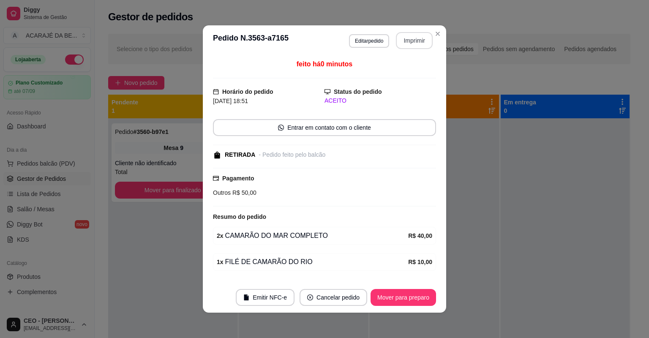
click at [415, 41] on button "Imprimir" at bounding box center [414, 40] width 37 height 17
click at [426, 295] on button "Mover para preparo" at bounding box center [404, 297] width 66 height 17
drag, startPoint x: 425, startPoint y: 295, endPoint x: 419, endPoint y: 293, distance: 6.4
click at [419, 293] on div "Mover para preparo" at bounding box center [397, 297] width 77 height 17
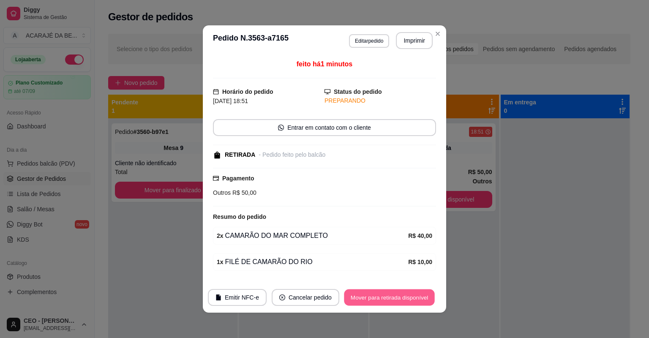
click at [422, 298] on button "Mover para retirada disponível" at bounding box center [389, 298] width 90 height 16
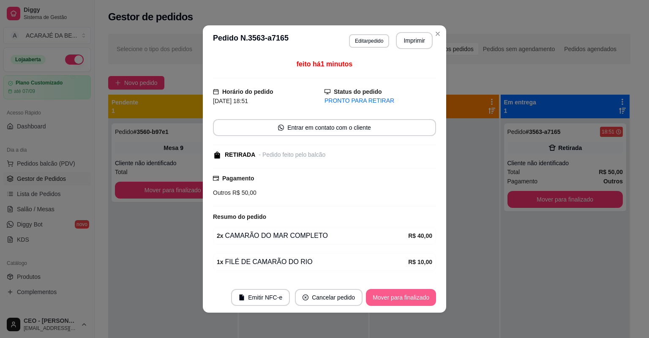
click at [421, 297] on button "Mover para finalizado" at bounding box center [401, 297] width 70 height 17
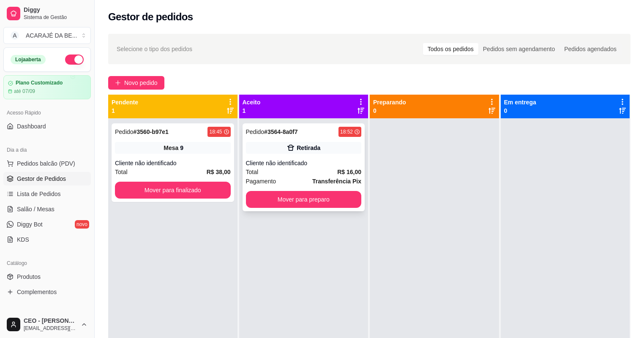
click at [287, 170] on div "Total R$ 16,00" at bounding box center [304, 171] width 116 height 9
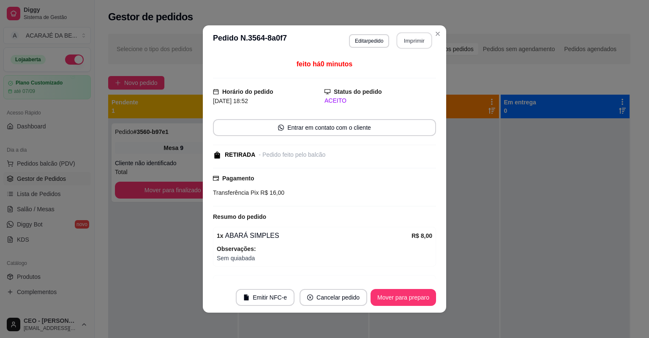
click at [413, 41] on button "Imprimir" at bounding box center [415, 41] width 36 height 16
click at [408, 301] on button "Mover para preparo" at bounding box center [404, 297] width 66 height 17
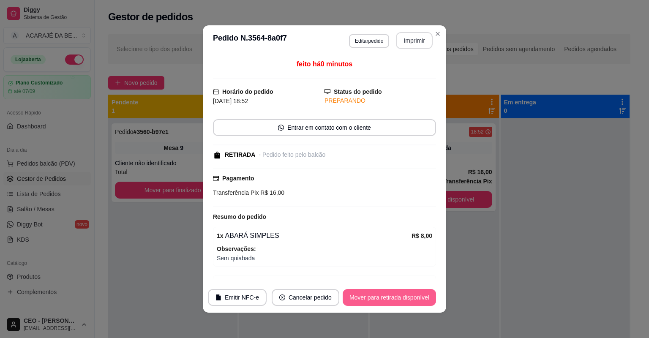
click at [407, 300] on button "Mover para retirada disponível" at bounding box center [389, 297] width 93 height 17
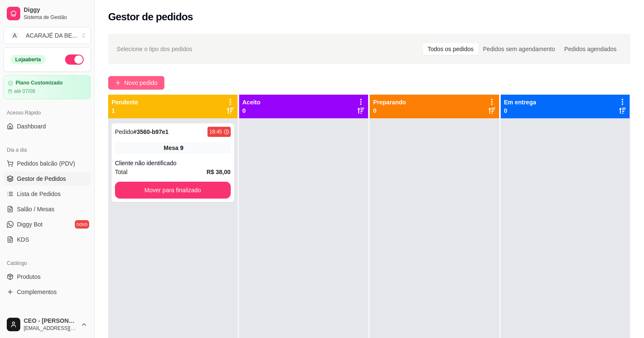
click at [137, 83] on span "Novo pedido" at bounding box center [140, 82] width 33 height 9
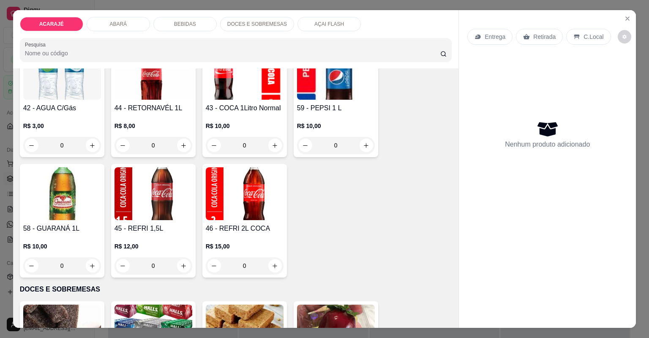
scroll to position [1150, 0]
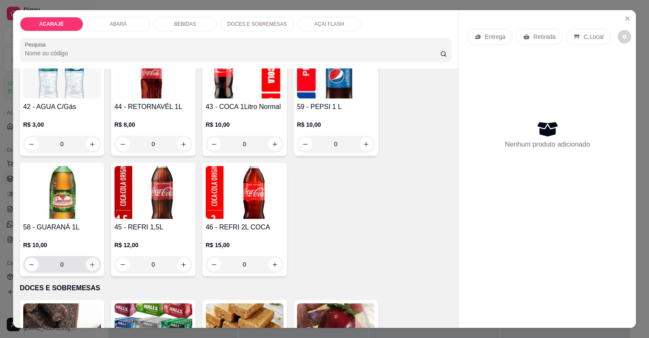
click at [91, 265] on icon "increase-product-quantity" at bounding box center [92, 265] width 6 height 6
type input "1"
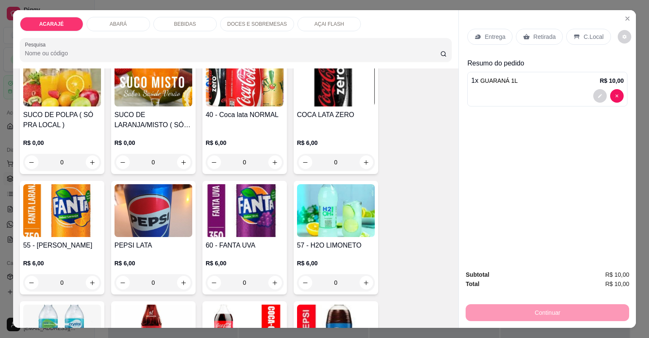
scroll to position [879, 0]
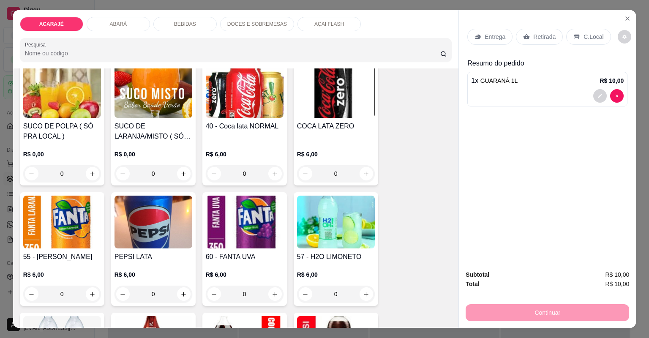
click at [545, 36] on p "Retirada" at bounding box center [545, 37] width 22 height 8
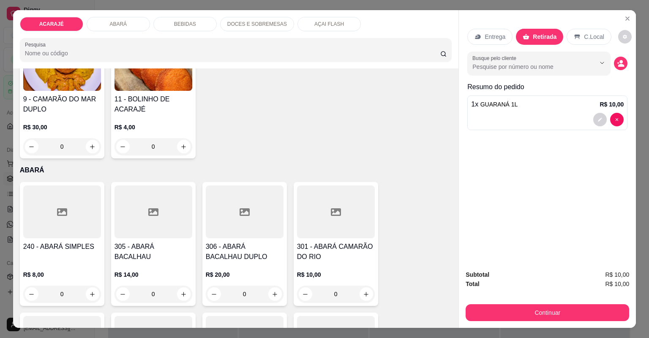
scroll to position [338, 0]
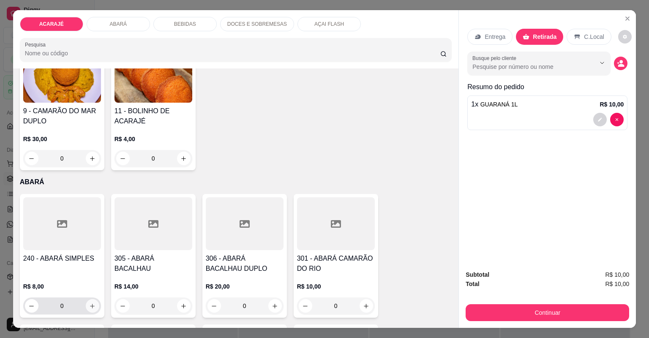
click at [89, 307] on icon "increase-product-quantity" at bounding box center [92, 306] width 6 height 6
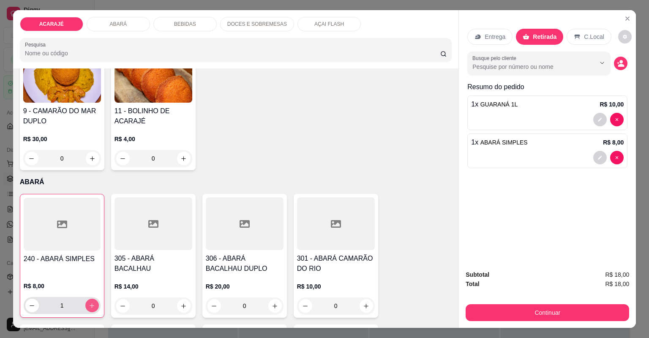
click at [89, 306] on icon "increase-product-quantity" at bounding box center [92, 306] width 6 height 6
type input "2"
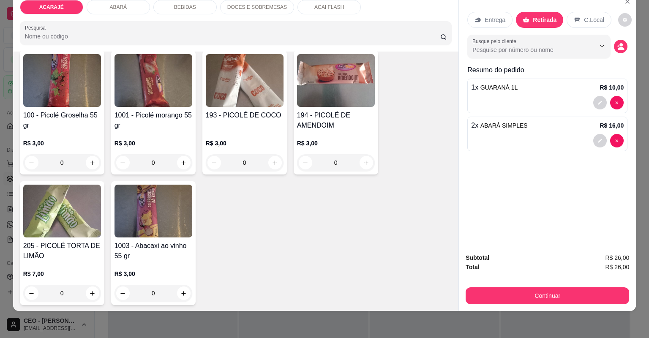
scroll to position [1772, 0]
click at [89, 292] on icon "increase-product-quantity" at bounding box center [92, 293] width 6 height 6
click at [90, 292] on icon "increase-product-quantity" at bounding box center [92, 293] width 6 height 6
type input "2"
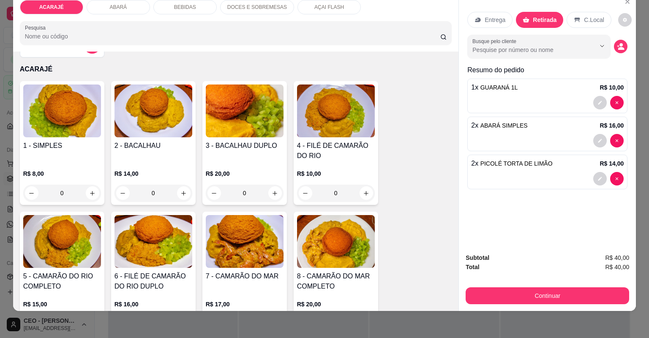
scroll to position [68, 0]
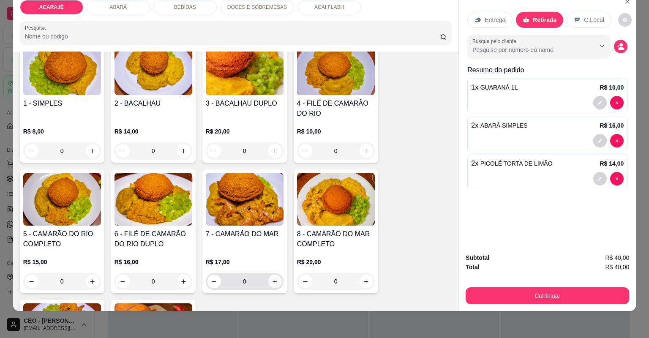
click at [276, 282] on button "increase-product-quantity" at bounding box center [275, 282] width 14 height 14
type input "1"
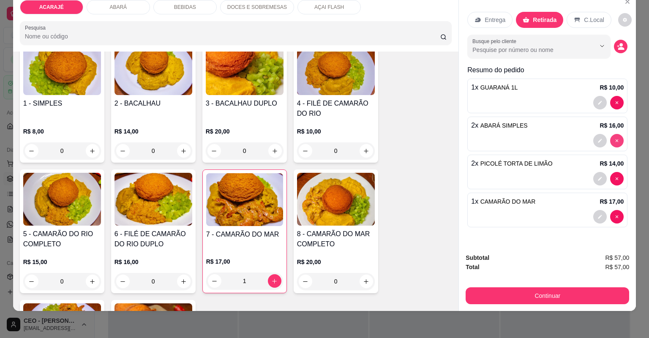
type input "0"
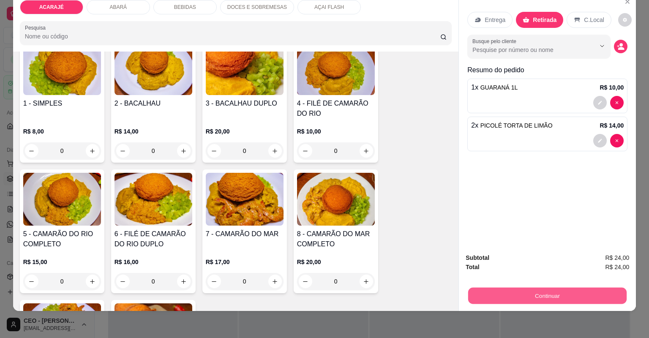
click at [584, 294] on button "Continuar" at bounding box center [547, 296] width 159 height 16
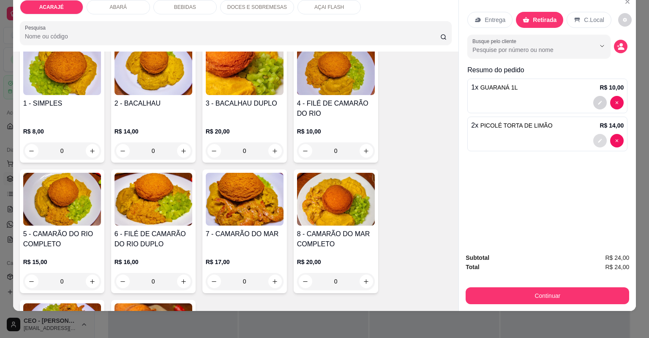
click at [595, 136] on button "decrease-product-quantity" at bounding box center [601, 141] width 14 height 14
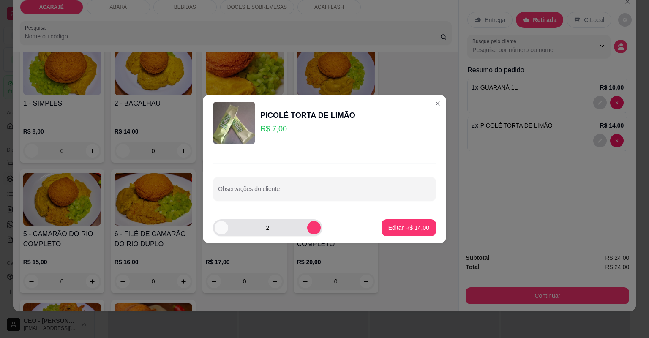
click at [218, 225] on button "decrease-product-quantity" at bounding box center [222, 228] width 14 height 14
type input "1"
click at [397, 230] on p "Editar R$ 7,00" at bounding box center [410, 228] width 38 height 8
type input "1"
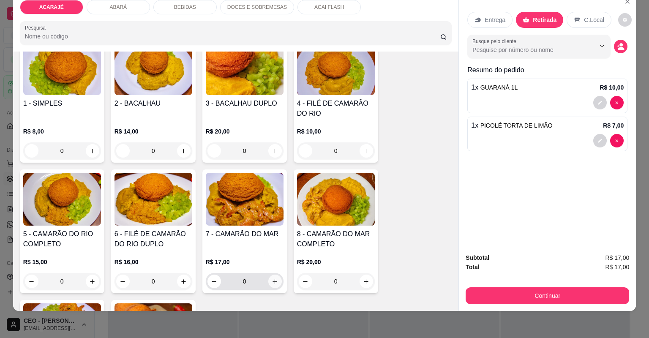
click at [274, 283] on icon "increase-product-quantity" at bounding box center [275, 282] width 6 height 6
type input "1"
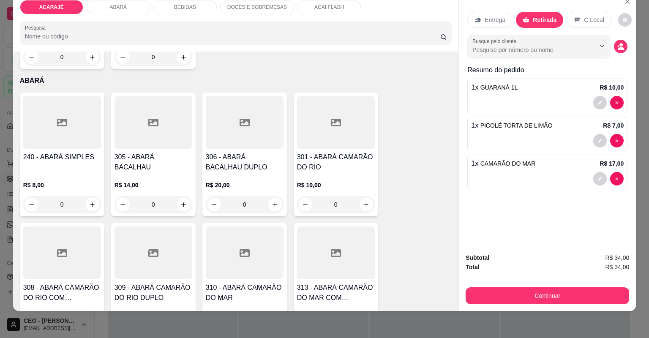
scroll to position [440, 0]
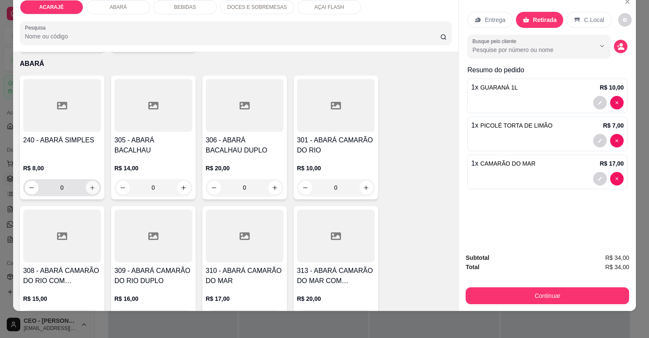
click at [90, 183] on button "increase-product-quantity" at bounding box center [93, 188] width 14 height 14
type input "1"
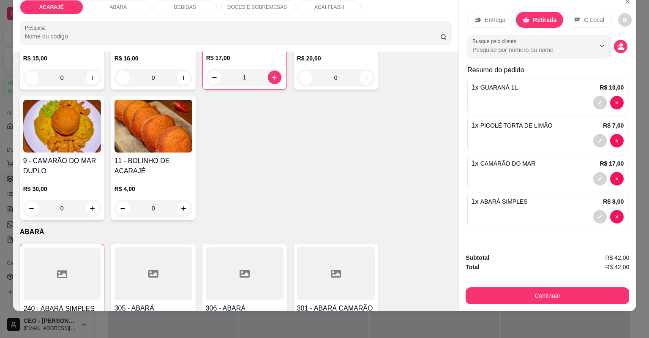
scroll to position [271, 0]
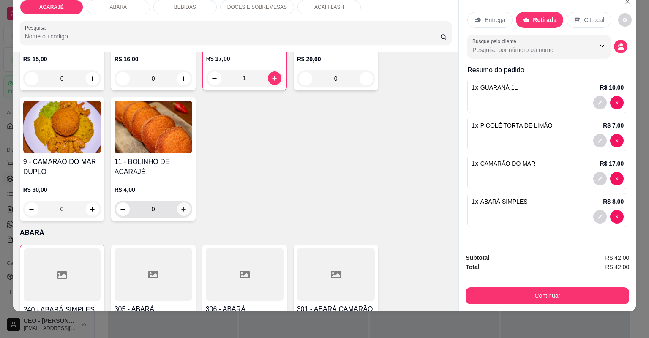
click at [181, 211] on icon "increase-product-quantity" at bounding box center [184, 209] width 6 height 6
click at [182, 210] on icon "increase-product-quantity" at bounding box center [183, 210] width 6 height 6
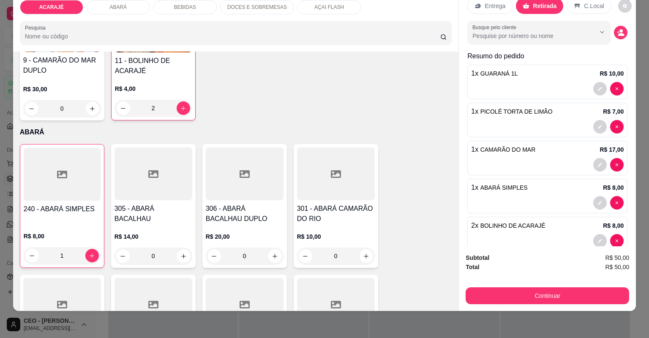
scroll to position [30, 0]
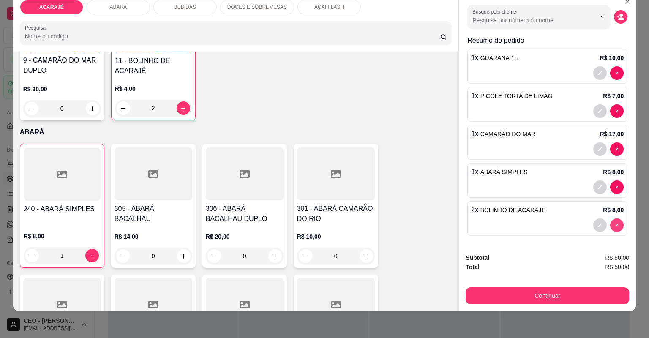
type input "0"
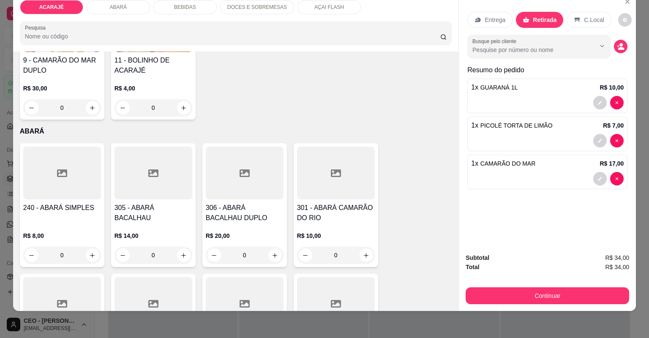
scroll to position [0, 0]
type input "0"
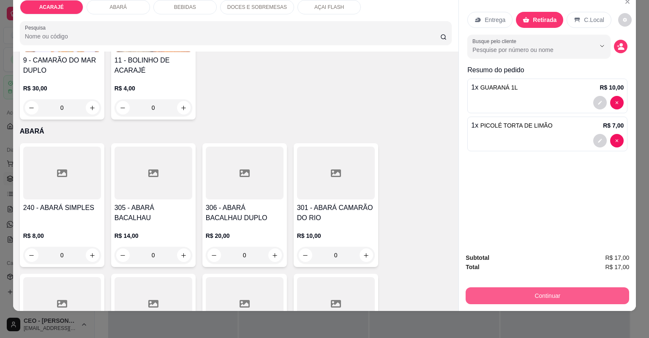
click at [582, 292] on button "Continuar" at bounding box center [548, 295] width 164 height 17
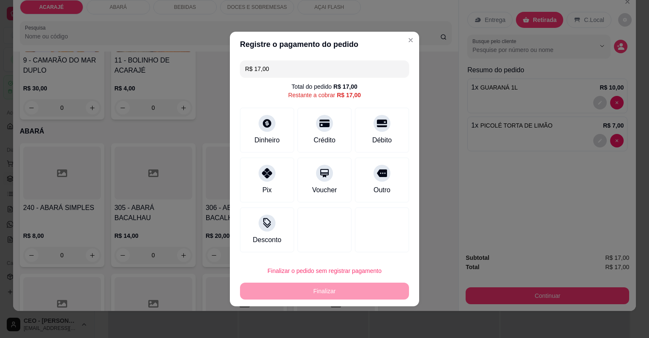
click at [252, 187] on div "Pix" at bounding box center [267, 180] width 54 height 45
type input "R$ 0,00"
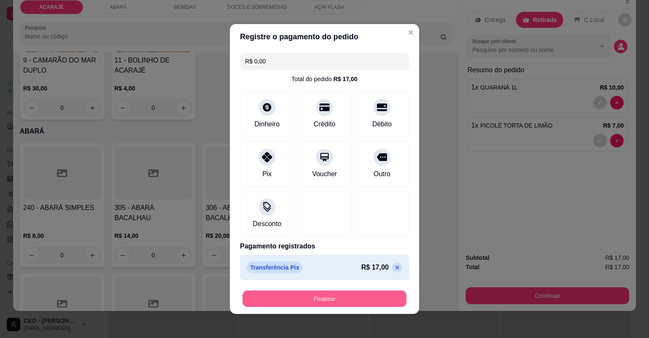
click at [321, 300] on button "Finalizar" at bounding box center [325, 299] width 164 height 16
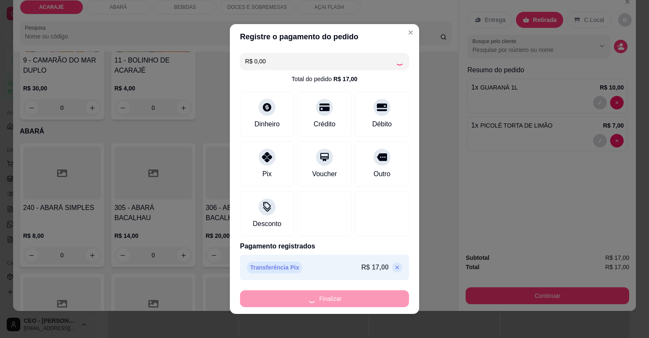
type input "0"
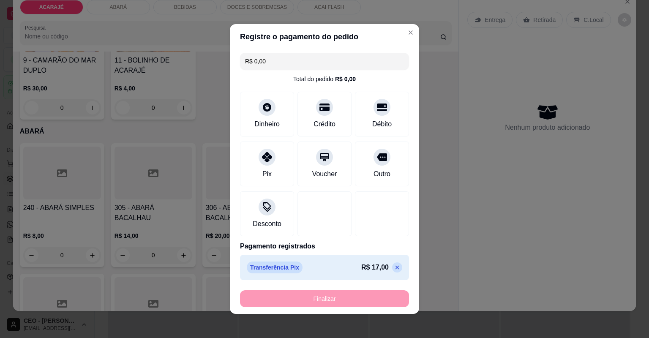
type input "-R$ 17,00"
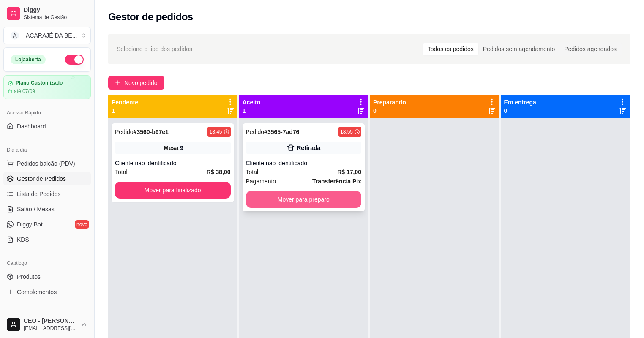
click at [325, 196] on button "Mover para preparo" at bounding box center [304, 199] width 116 height 17
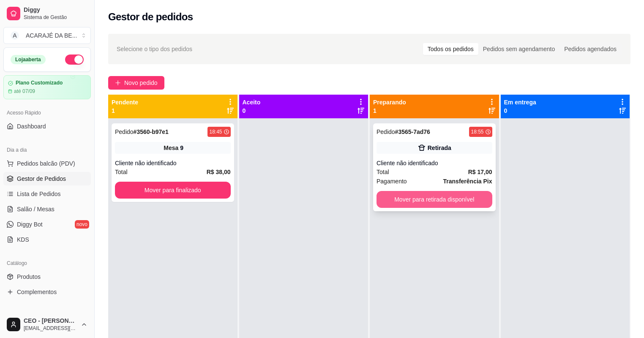
click at [405, 203] on button "Mover para retirada disponível" at bounding box center [435, 199] width 116 height 17
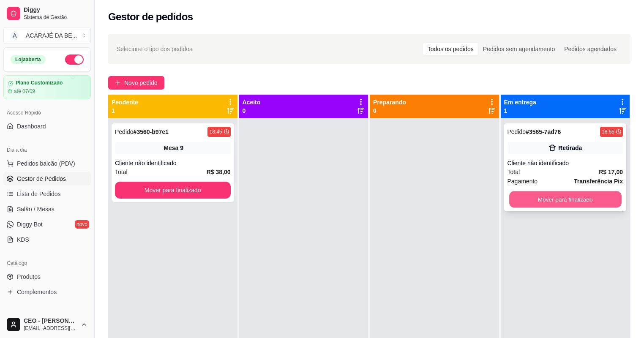
click at [585, 196] on button "Mover para finalizado" at bounding box center [565, 200] width 112 height 16
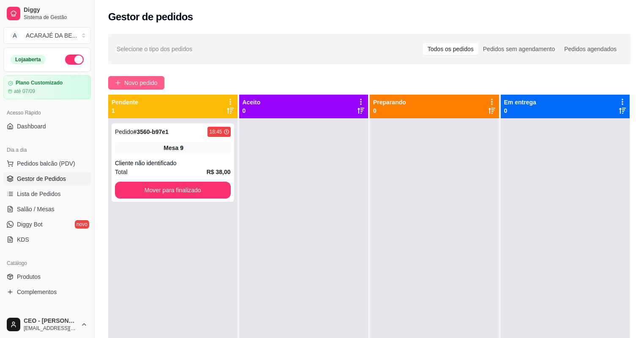
click at [142, 79] on span "Novo pedido" at bounding box center [140, 82] width 33 height 9
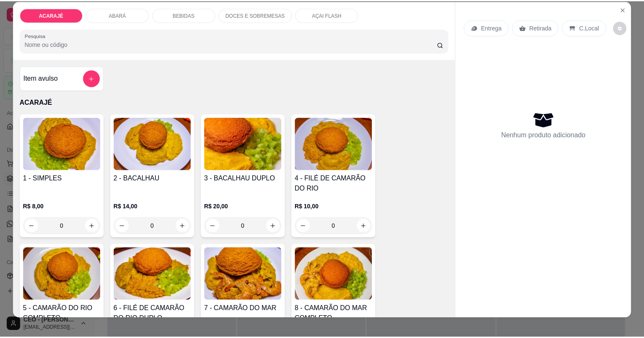
scroll to position [17, 0]
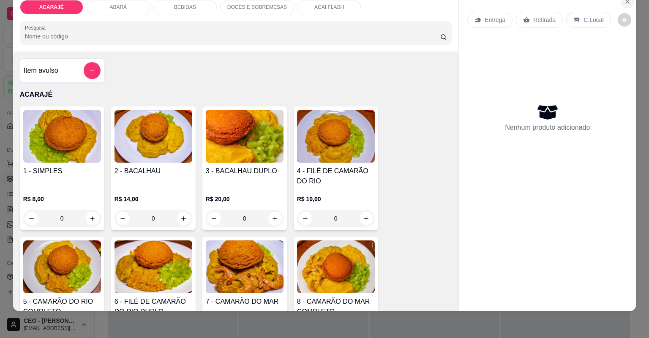
click at [624, 1] on icon "Close" at bounding box center [627, 1] width 7 height 7
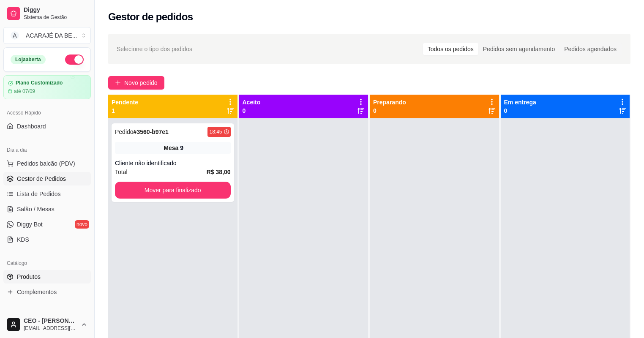
click at [46, 278] on link "Produtos" at bounding box center [47, 277] width 88 height 14
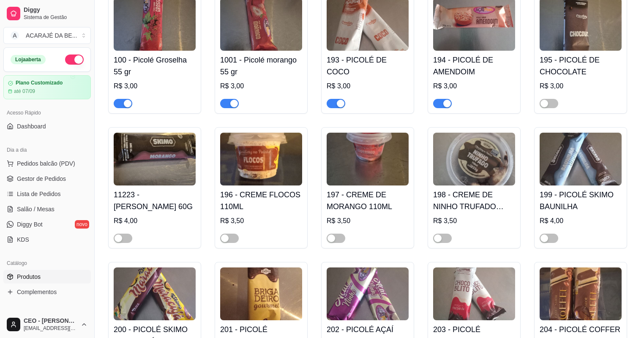
scroll to position [2773, 0]
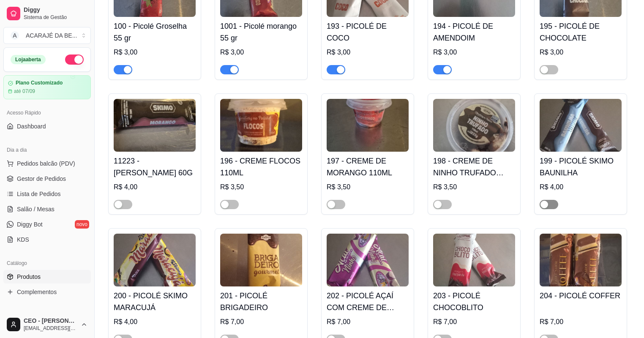
click at [549, 209] on span "button" at bounding box center [549, 204] width 19 height 9
click at [435, 208] on div "button" at bounding box center [438, 205] width 8 height 8
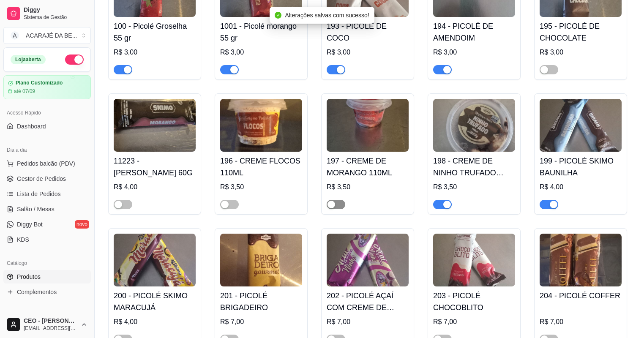
click at [330, 208] on div "button" at bounding box center [332, 205] width 8 height 8
click at [222, 208] on div "button" at bounding box center [225, 205] width 8 height 8
click at [119, 208] on div "button" at bounding box center [119, 205] width 8 height 8
click at [61, 179] on span "Gestor de Pedidos" at bounding box center [41, 179] width 49 height 8
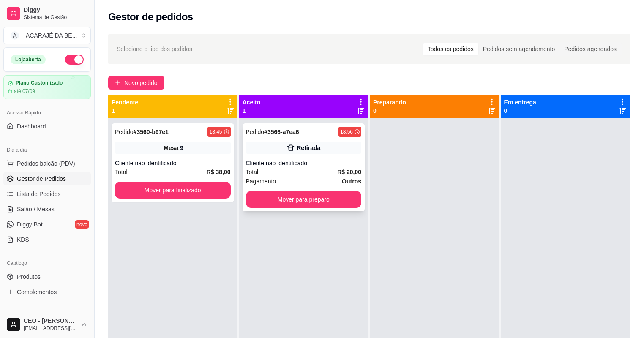
click at [298, 172] on div "Total R$ 20,00" at bounding box center [304, 171] width 116 height 9
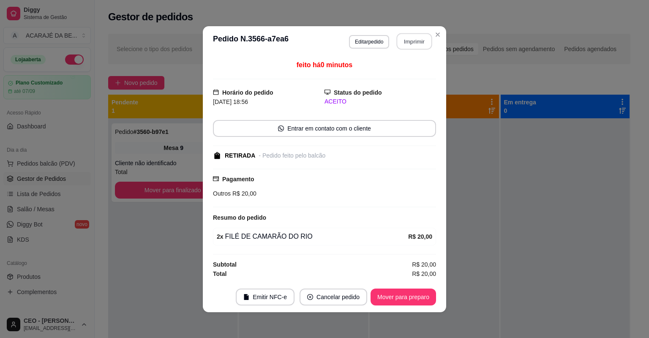
click at [409, 45] on button "Imprimir" at bounding box center [415, 41] width 36 height 16
click at [420, 293] on button "Mover para preparo" at bounding box center [403, 297] width 63 height 16
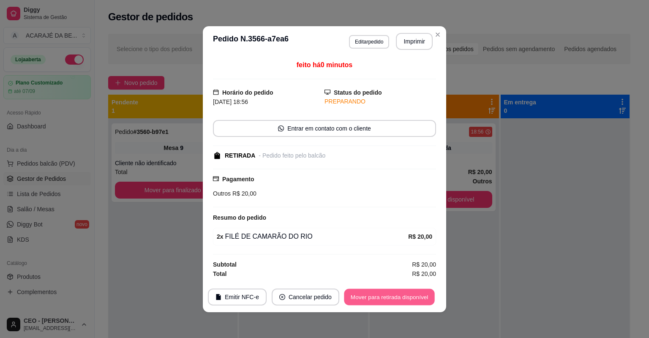
click at [422, 297] on button "Mover para retirada disponível" at bounding box center [389, 297] width 90 height 16
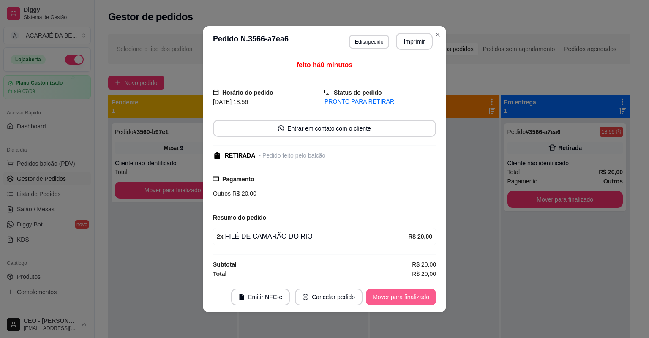
click at [422, 298] on button "Mover para finalizado" at bounding box center [401, 297] width 70 height 17
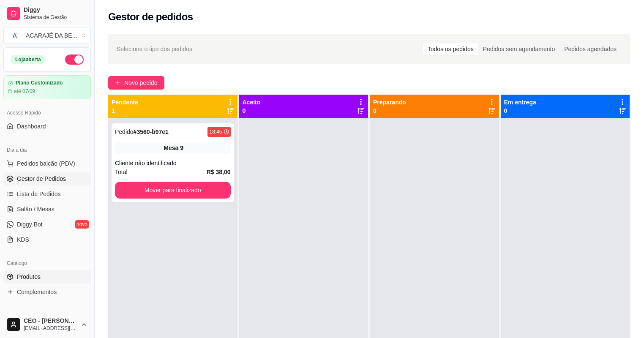
click at [47, 277] on link "Produtos" at bounding box center [47, 277] width 88 height 14
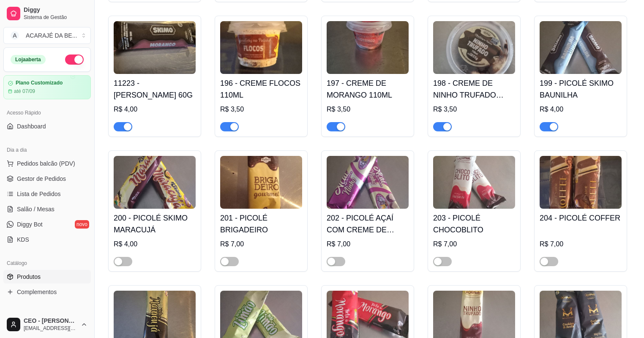
scroll to position [2875, 0]
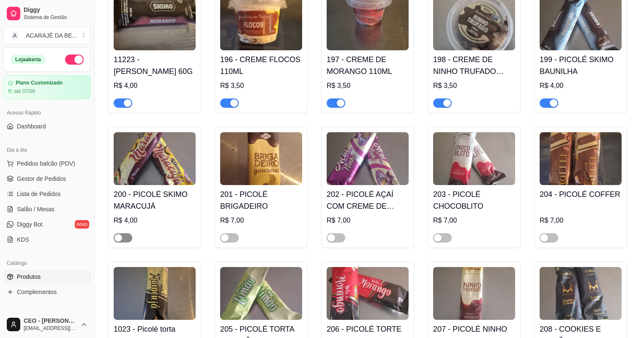
click at [127, 243] on span "button" at bounding box center [123, 237] width 19 height 9
click at [228, 243] on button "button" at bounding box center [229, 237] width 19 height 9
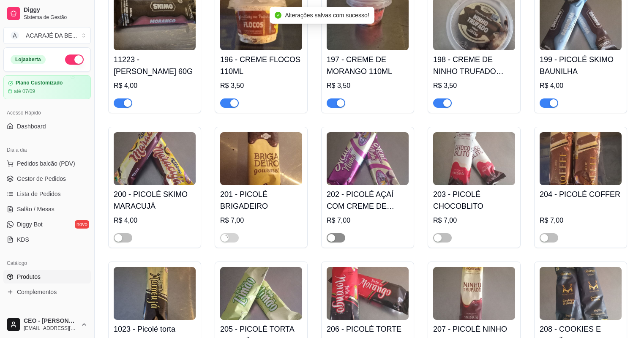
click at [341, 243] on span "button" at bounding box center [336, 237] width 19 height 9
click at [442, 243] on button "button" at bounding box center [442, 237] width 19 height 9
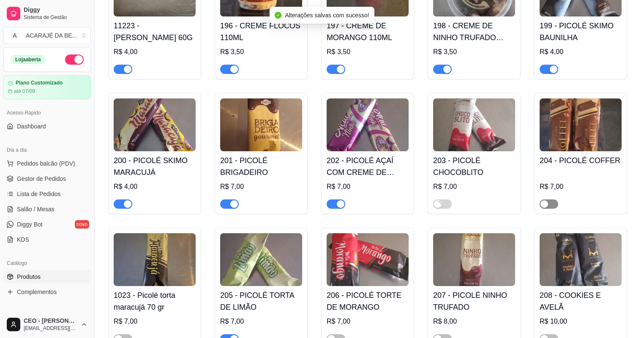
click at [548, 208] on div "button" at bounding box center [545, 204] width 8 height 8
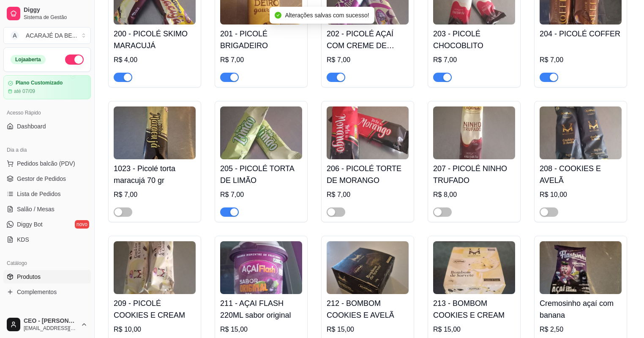
scroll to position [3044, 0]
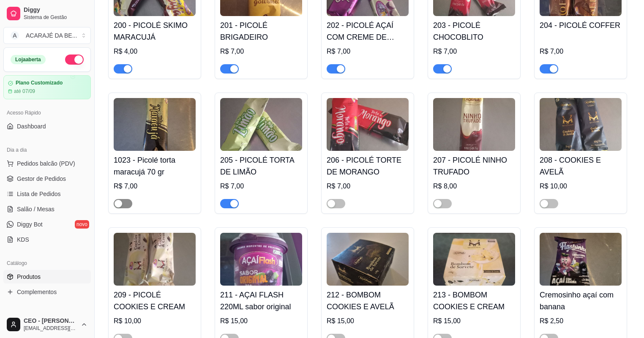
click at [122, 208] on span "button" at bounding box center [123, 203] width 19 height 9
click at [342, 208] on span "button" at bounding box center [336, 203] width 19 height 9
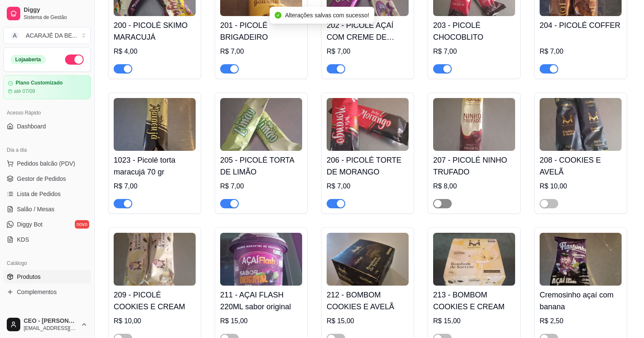
click at [441, 208] on div "button" at bounding box center [438, 204] width 8 height 8
drag, startPoint x: 544, startPoint y: 211, endPoint x: 539, endPoint y: 215, distance: 5.8
click at [539, 214] on div "208 - COOKIES E AVELÃ R$ 10,00" at bounding box center [580, 153] width 93 height 121
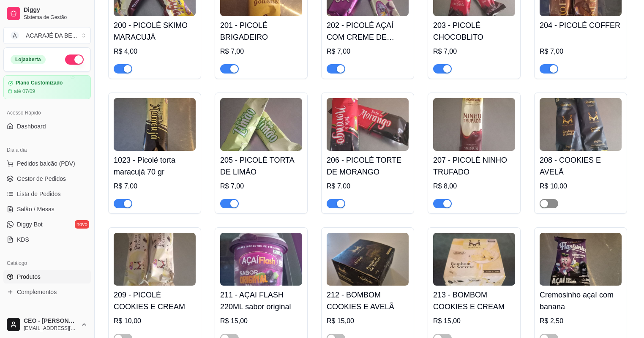
click at [553, 208] on span "button" at bounding box center [549, 203] width 19 height 9
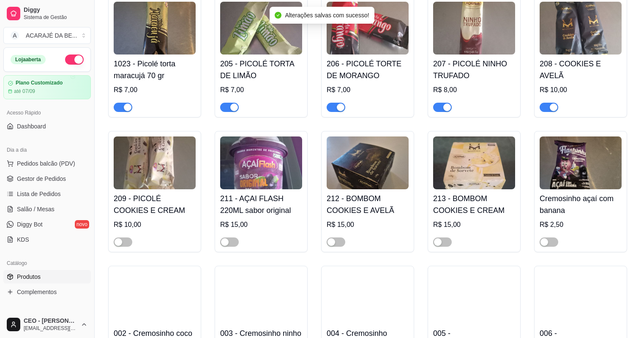
scroll to position [3179, 0]
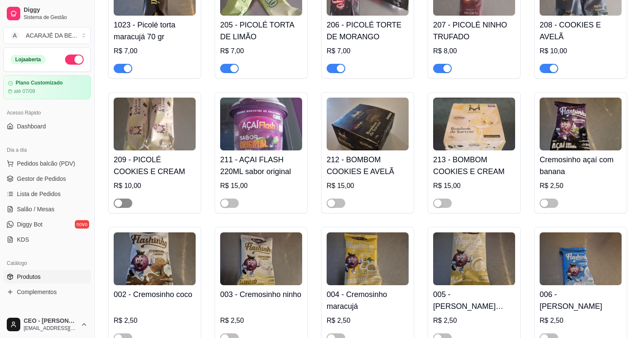
click at [123, 208] on button "button" at bounding box center [123, 203] width 19 height 9
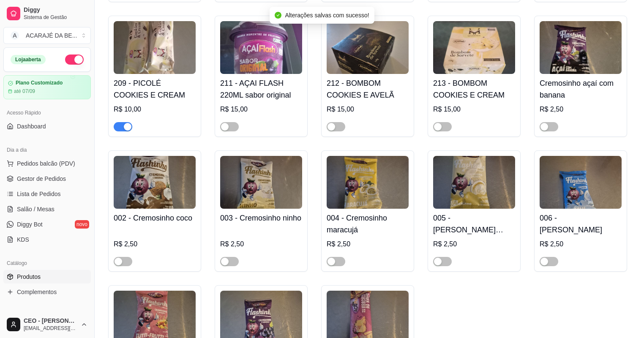
scroll to position [3281, 0]
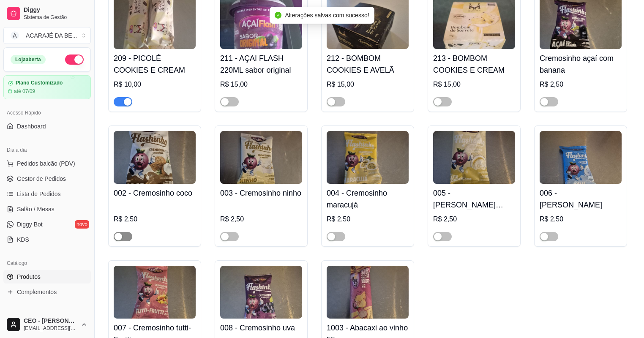
click at [130, 241] on span "button" at bounding box center [123, 236] width 19 height 9
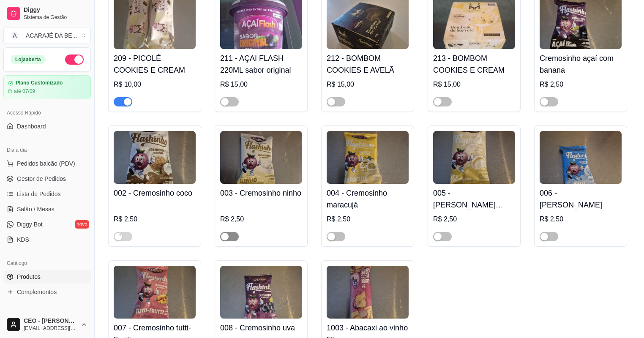
click at [231, 241] on span "button" at bounding box center [229, 236] width 19 height 9
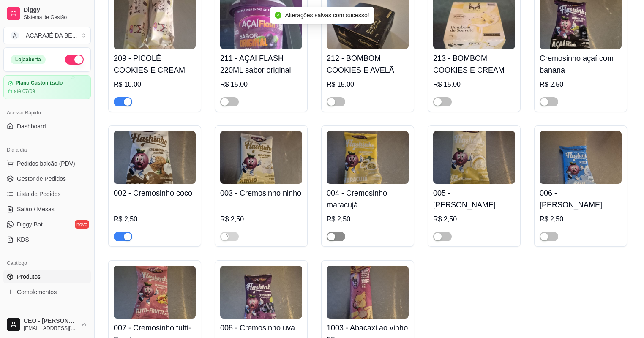
click at [340, 241] on span "button" at bounding box center [336, 236] width 19 height 9
click at [441, 241] on div "button" at bounding box center [438, 237] width 8 height 8
click at [551, 241] on span "button" at bounding box center [549, 236] width 19 height 9
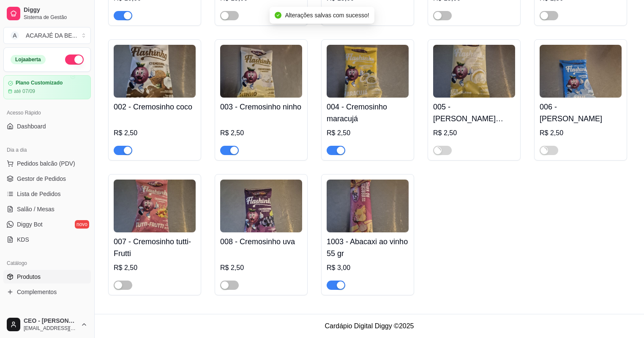
scroll to position [3377, 0]
click at [229, 283] on span "button" at bounding box center [229, 285] width 19 height 9
click at [123, 285] on span "button" at bounding box center [123, 285] width 19 height 9
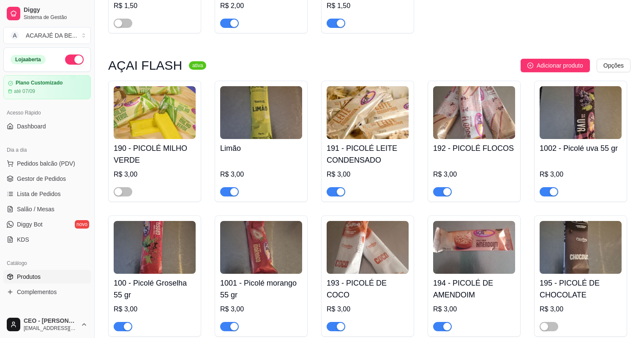
scroll to position [2498, 0]
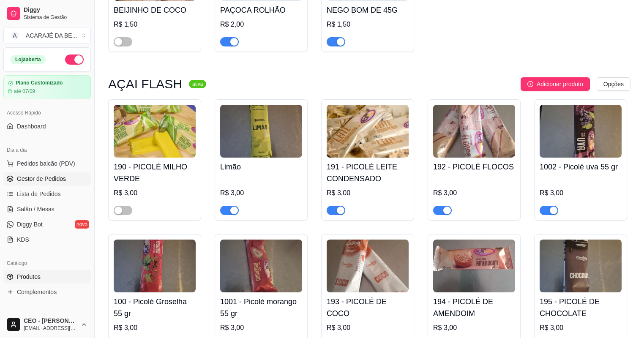
click at [51, 181] on span "Gestor de Pedidos" at bounding box center [41, 179] width 49 height 8
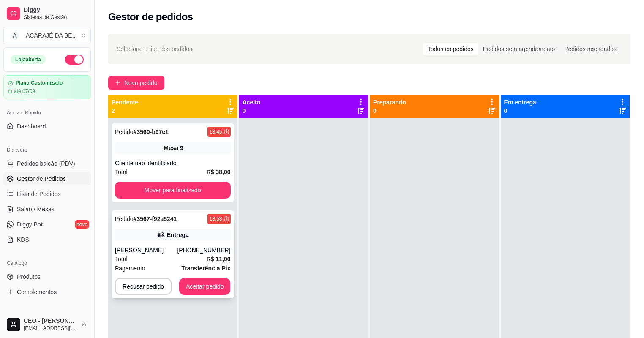
click at [197, 262] on div "Total R$ 11,00" at bounding box center [173, 259] width 116 height 9
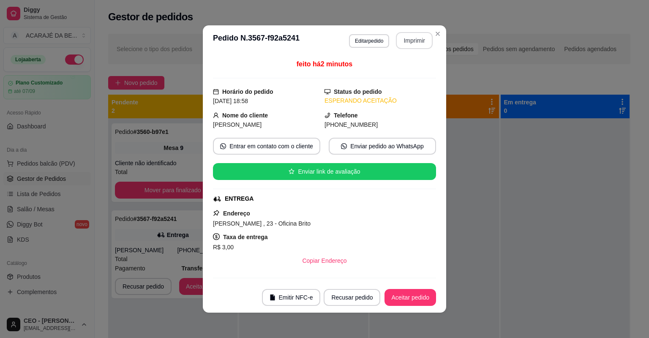
click at [408, 42] on button "Imprimir" at bounding box center [414, 40] width 37 height 17
click at [404, 298] on button "Aceitar pedido" at bounding box center [411, 297] width 52 height 17
click at [403, 295] on button "Aceitar pedido" at bounding box center [411, 297] width 52 height 17
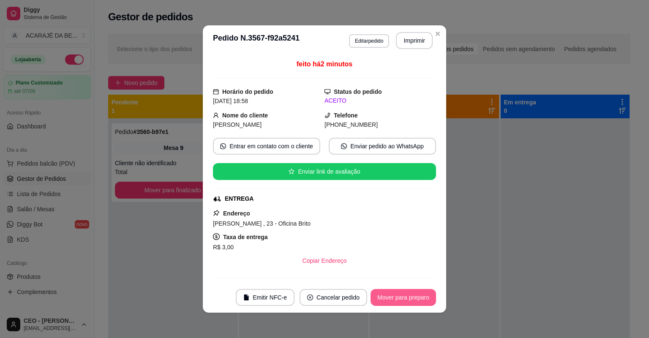
click at [402, 294] on button "Mover para preparo" at bounding box center [404, 297] width 66 height 17
click at [402, 294] on div "Mover para preparo" at bounding box center [397, 297] width 77 height 17
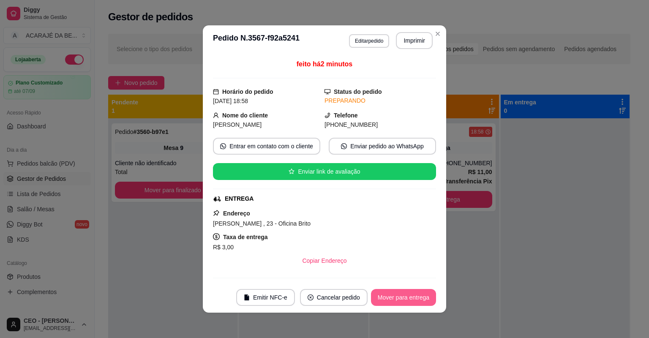
click at [402, 294] on button "Mover para entrega" at bounding box center [403, 297] width 65 height 17
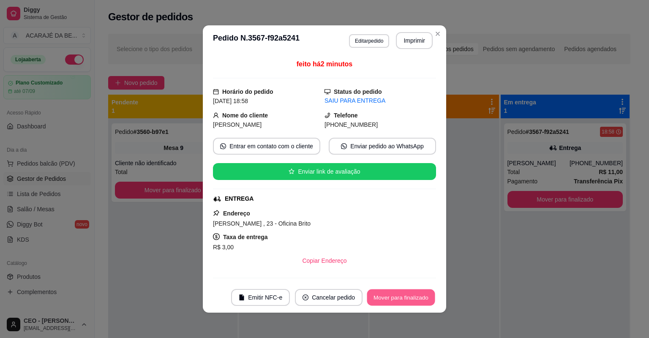
click at [402, 294] on button "Mover para finalizado" at bounding box center [401, 298] width 68 height 16
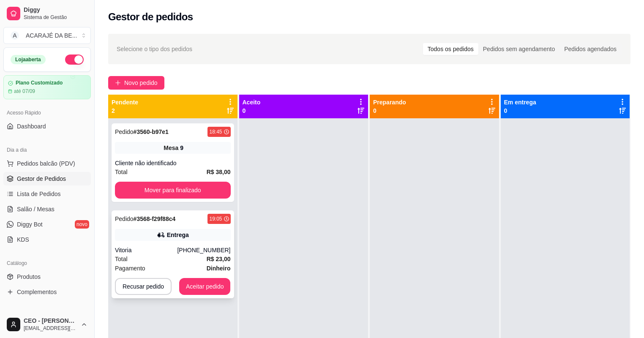
click at [203, 264] on div "Pagamento Dinheiro" at bounding box center [173, 268] width 116 height 9
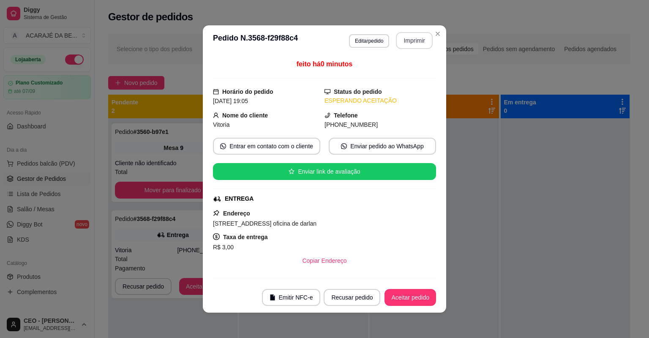
click at [419, 41] on button "Imprimir" at bounding box center [414, 40] width 37 height 17
click at [419, 42] on button "Imprimir" at bounding box center [414, 40] width 37 height 17
click at [411, 297] on button "Aceitar pedido" at bounding box center [411, 297] width 52 height 17
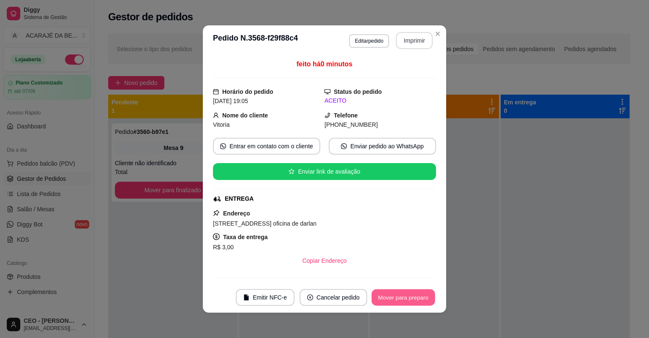
click at [410, 296] on button "Mover para preparo" at bounding box center [403, 298] width 63 height 16
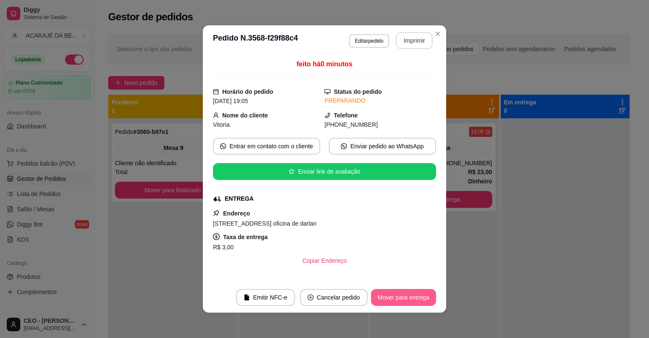
click at [413, 294] on button "Mover para entrega" at bounding box center [403, 297] width 65 height 17
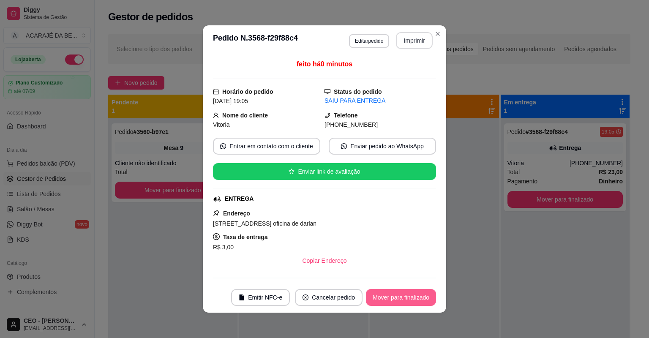
click at [413, 296] on button "Mover para finalizado" at bounding box center [401, 297] width 70 height 17
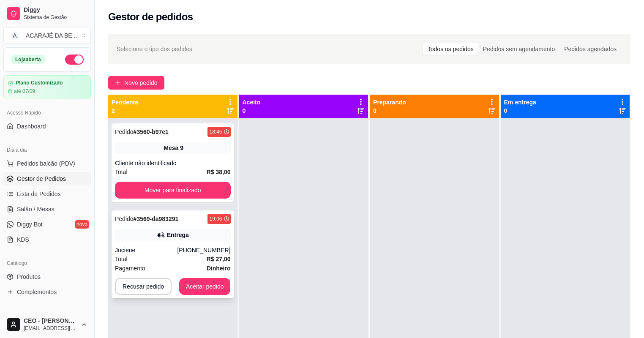
click at [216, 257] on strong "R$ 27,00" at bounding box center [219, 259] width 24 height 7
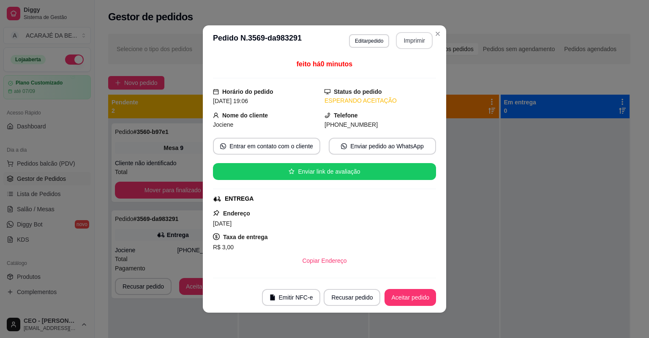
click at [419, 41] on button "Imprimir" at bounding box center [414, 40] width 37 height 17
click at [413, 301] on button "Aceitar pedido" at bounding box center [411, 298] width 50 height 16
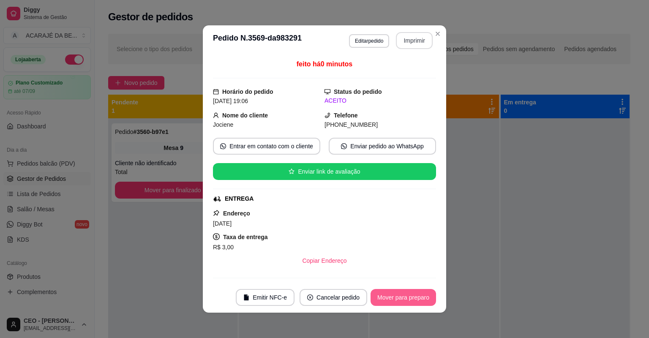
click at [410, 298] on button "Mover para preparo" at bounding box center [404, 297] width 66 height 17
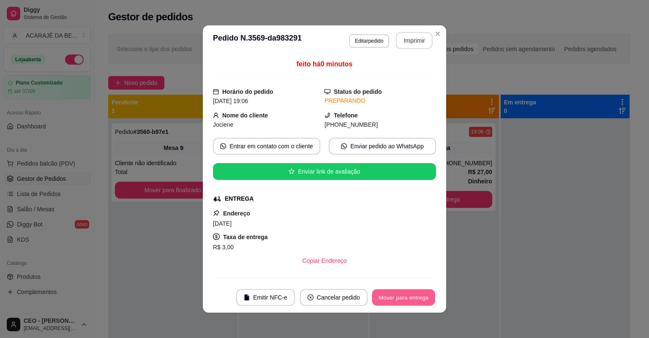
click at [410, 298] on button "Mover para entrega" at bounding box center [403, 298] width 63 height 16
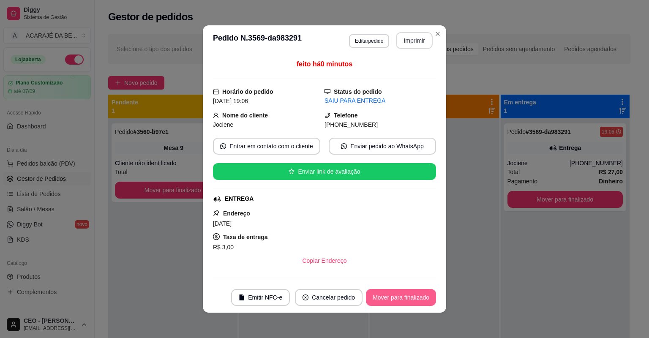
click at [423, 298] on button "Mover para finalizado" at bounding box center [401, 297] width 70 height 17
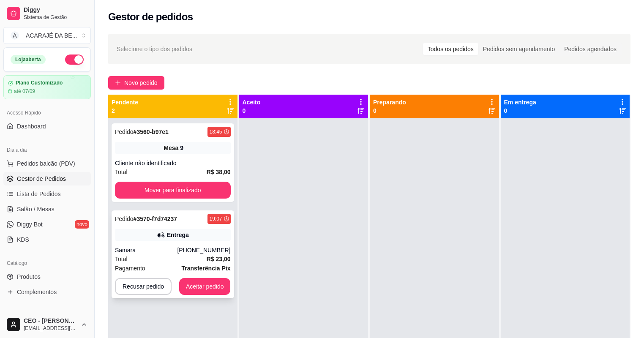
click at [186, 257] on div "Total R$ 23,00" at bounding box center [173, 259] width 116 height 9
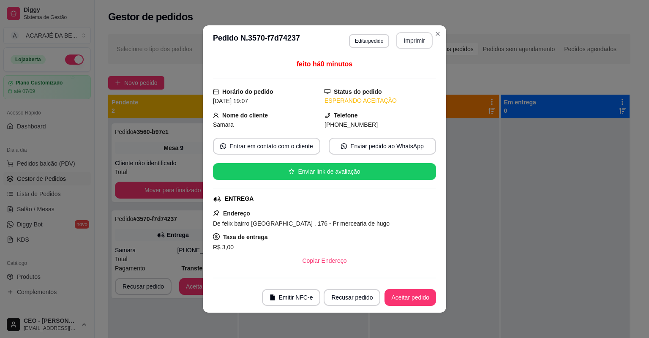
click at [402, 39] on button "Imprimir" at bounding box center [414, 40] width 37 height 17
click at [426, 299] on button "Aceitar pedido" at bounding box center [411, 298] width 50 height 16
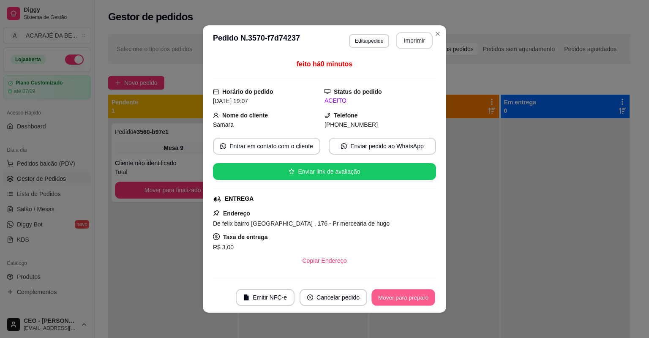
click at [412, 298] on button "Mover para preparo" at bounding box center [403, 298] width 63 height 16
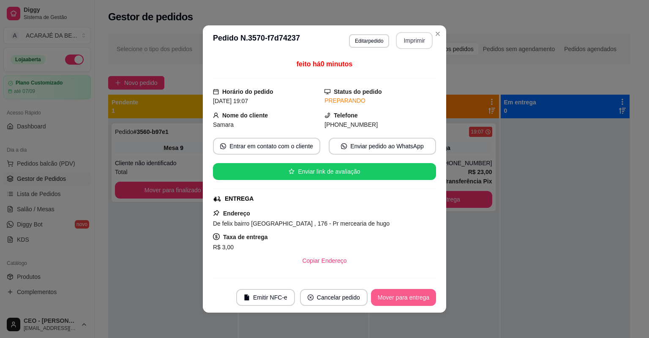
click at [414, 298] on button "Mover para entrega" at bounding box center [403, 297] width 65 height 17
click at [414, 298] on div "Mover para entrega" at bounding box center [403, 297] width 65 height 17
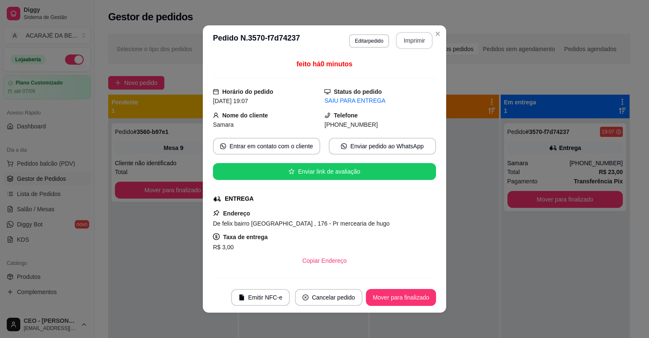
click at [415, 297] on button "Mover para finalizado" at bounding box center [401, 297] width 70 height 17
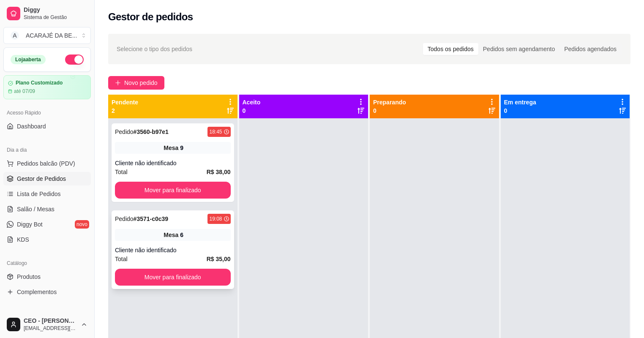
click at [147, 250] on div "Cliente não identificado" at bounding box center [173, 250] width 116 height 8
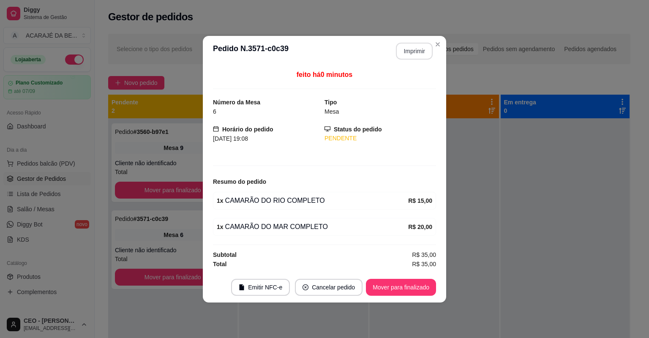
click at [424, 52] on button "Imprimir" at bounding box center [414, 51] width 37 height 17
click at [413, 287] on button "Mover para finalizado" at bounding box center [401, 287] width 70 height 17
click at [415, 287] on button "Mover para finalizado" at bounding box center [401, 287] width 70 height 17
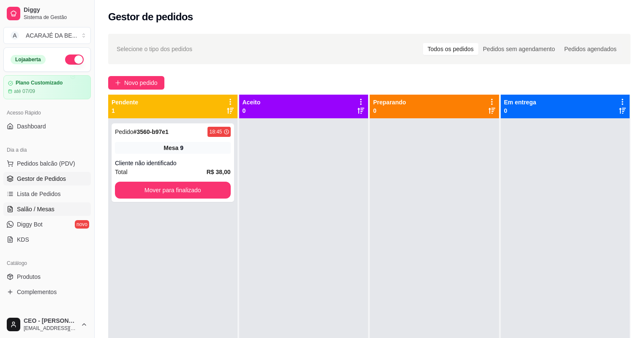
click at [54, 209] on link "Salão / Mesas" at bounding box center [47, 210] width 88 height 14
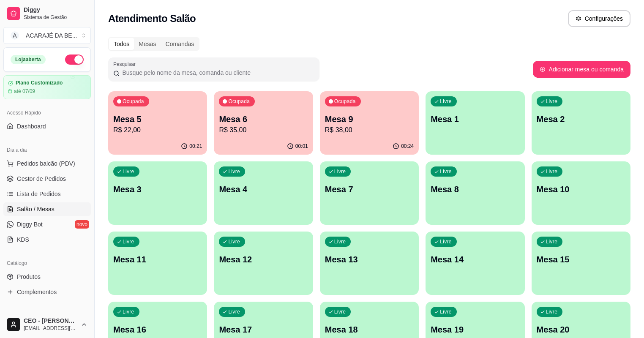
click at [161, 132] on p "R$ 22,00" at bounding box center [157, 130] width 89 height 10
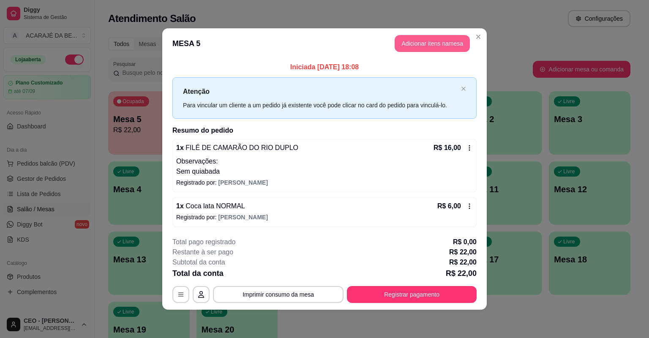
click at [447, 39] on button "Adicionar itens na mesa" at bounding box center [432, 43] width 75 height 17
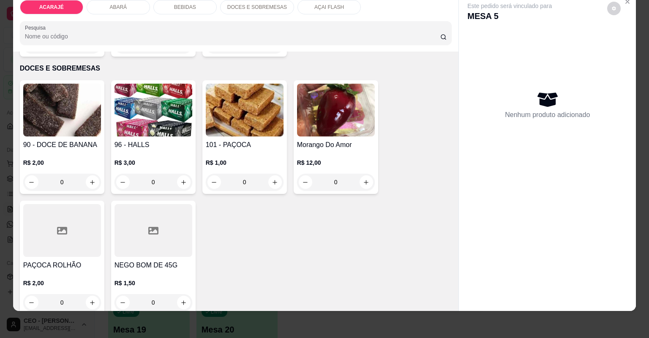
scroll to position [1421, 0]
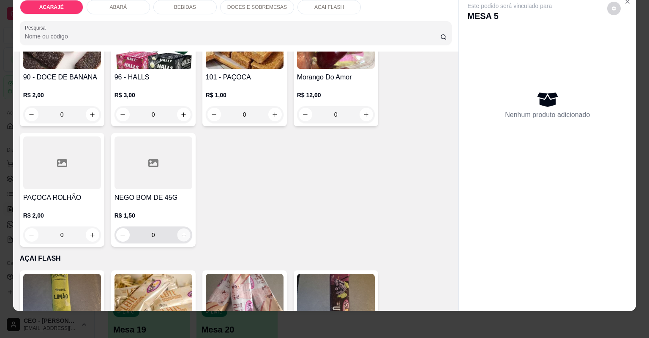
click at [181, 233] on icon "increase-product-quantity" at bounding box center [184, 235] width 6 height 6
type input "1"
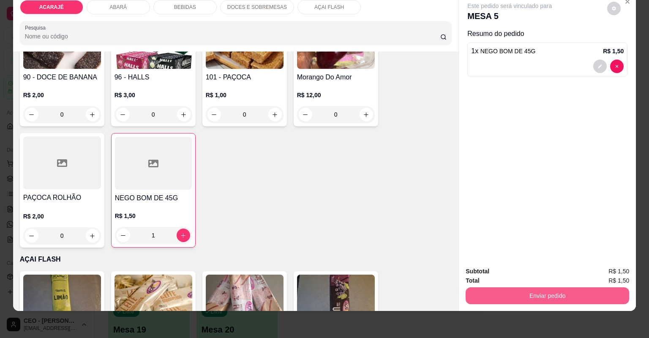
click at [533, 294] on button "Enviar pedido" at bounding box center [548, 295] width 164 height 17
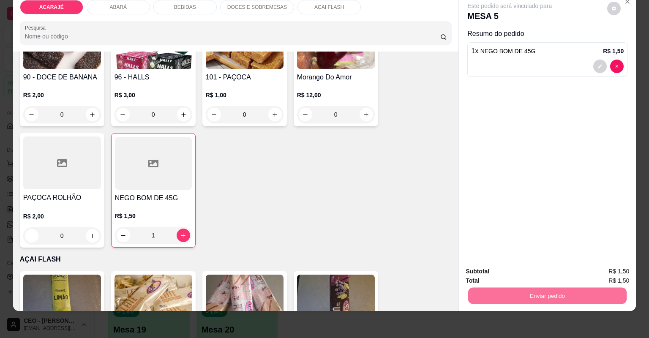
click at [535, 274] on button "Não registrar e enviar pedido" at bounding box center [520, 275] width 88 height 16
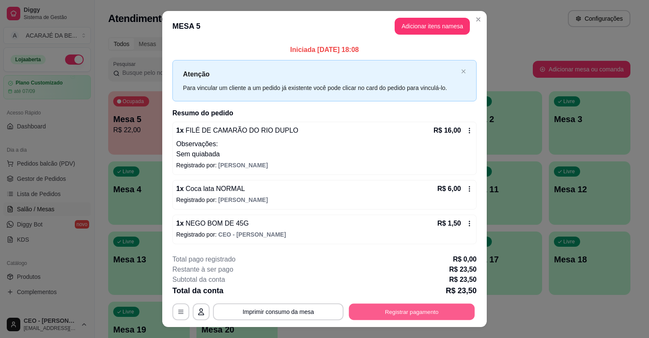
click at [428, 310] on button "Registrar pagamento" at bounding box center [412, 312] width 126 height 16
click at [450, 312] on button "Registrar pagamento" at bounding box center [412, 312] width 126 height 16
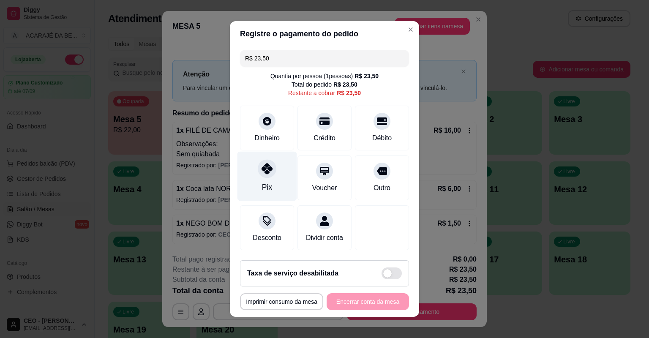
click at [263, 182] on div "Pix" at bounding box center [267, 187] width 10 height 11
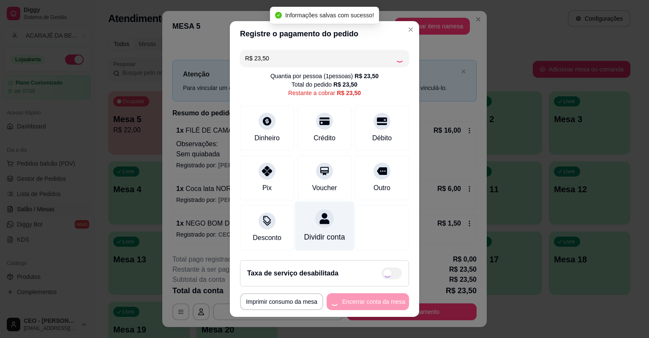
type input "R$ 0,00"
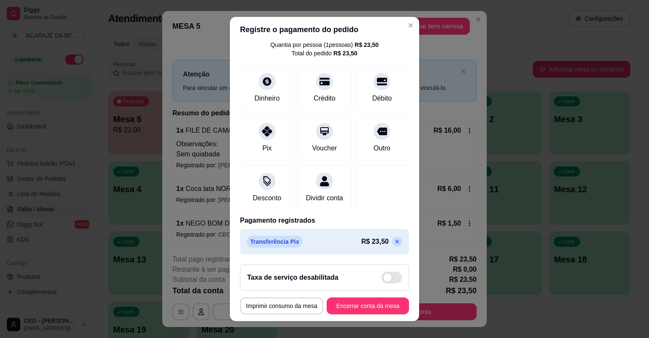
scroll to position [10, 0]
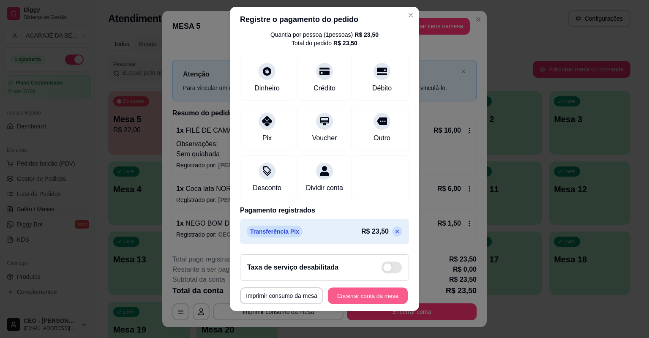
click at [375, 296] on button "Encerrar conta da mesa" at bounding box center [368, 296] width 80 height 16
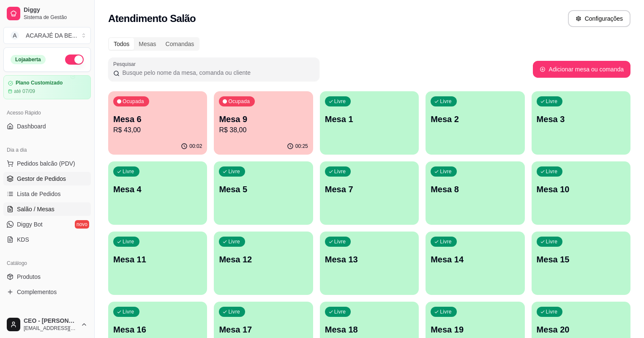
click at [66, 176] on link "Gestor de Pedidos" at bounding box center [47, 179] width 88 height 14
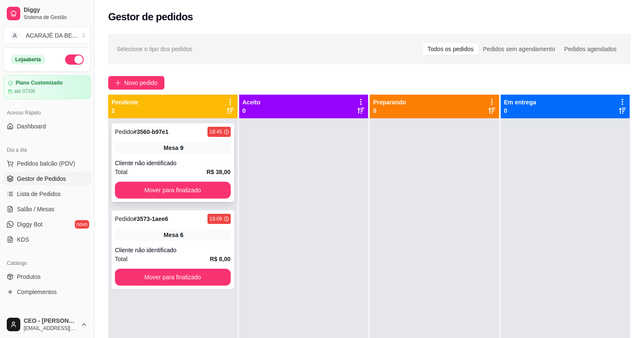
click at [185, 167] on div "Cliente não identificado" at bounding box center [173, 163] width 116 height 8
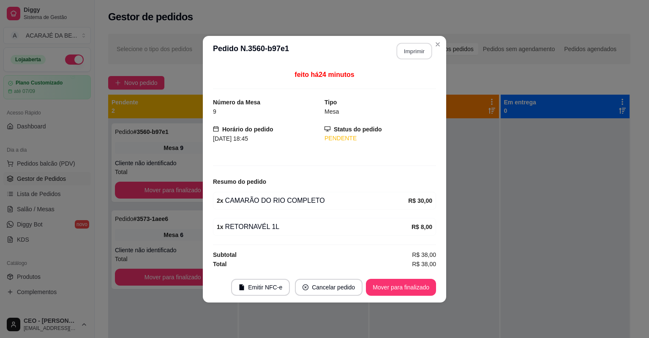
click at [415, 52] on button "Imprimir" at bounding box center [415, 51] width 36 height 16
click at [411, 287] on button "Mover para finalizado" at bounding box center [401, 287] width 68 height 16
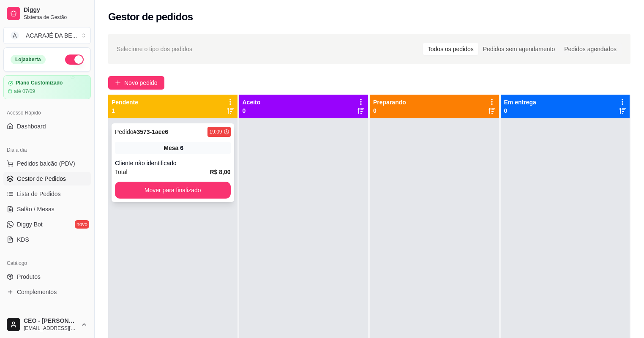
click at [151, 151] on div "Mesa 6" at bounding box center [173, 148] width 116 height 12
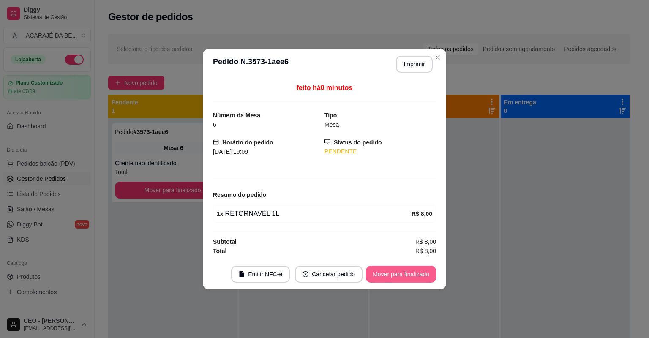
click at [381, 271] on button "Mover para finalizado" at bounding box center [401, 274] width 70 height 17
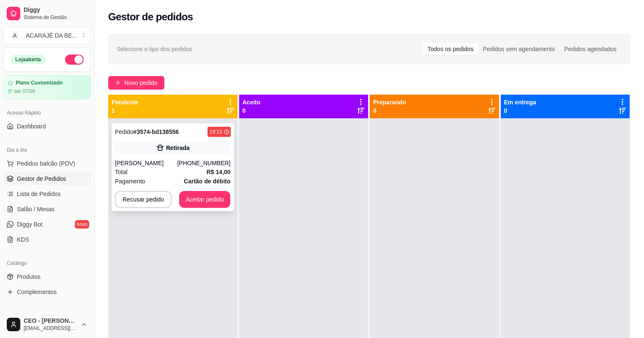
click at [167, 178] on div "Pagamento Cartão de débito" at bounding box center [173, 181] width 116 height 9
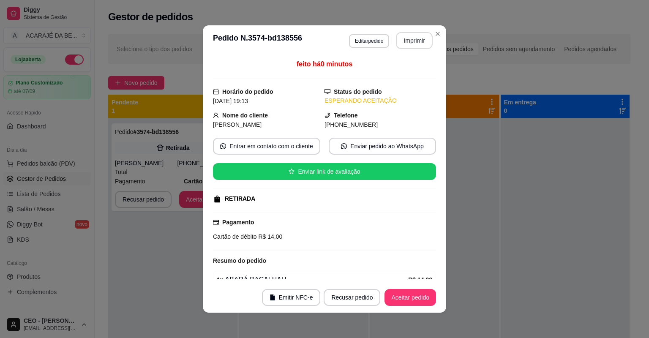
click at [411, 42] on button "Imprimir" at bounding box center [414, 40] width 37 height 17
click at [418, 303] on button "Aceitar pedido" at bounding box center [411, 297] width 52 height 17
click at [418, 302] on div "Recusar pedido Aceitar pedido" at bounding box center [368, 297] width 136 height 17
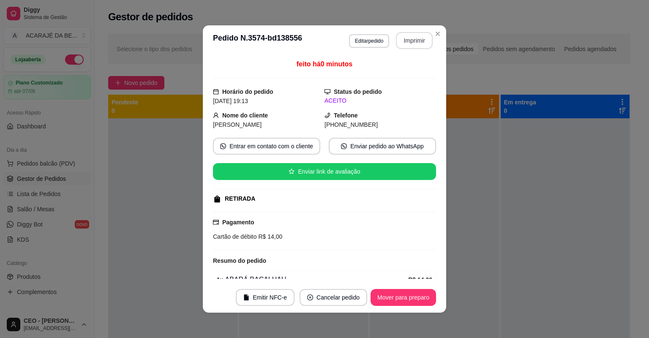
click at [418, 301] on button "Mover para preparo" at bounding box center [404, 297] width 66 height 17
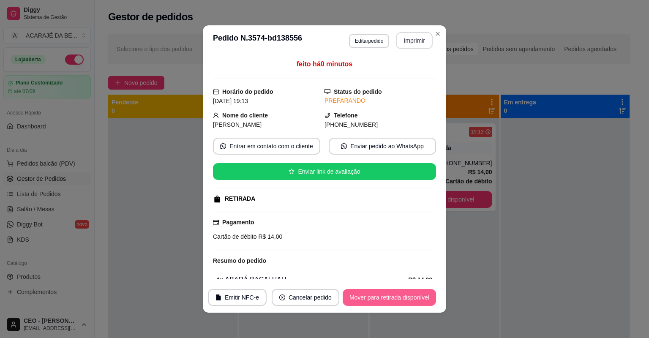
click at [418, 301] on button "Mover para retirada disponível" at bounding box center [389, 297] width 93 height 17
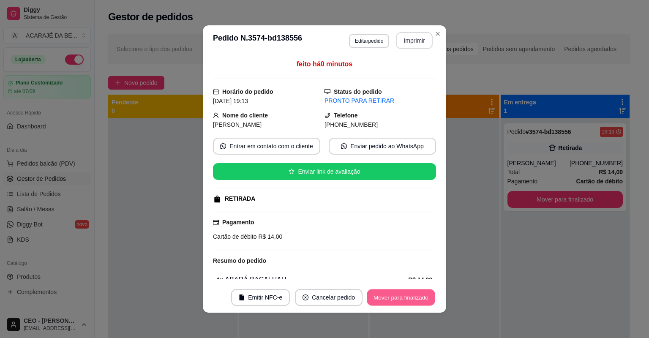
click at [418, 301] on button "Mover para finalizado" at bounding box center [401, 298] width 68 height 16
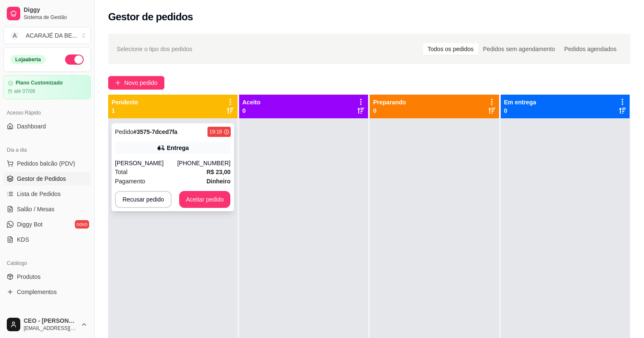
click at [206, 159] on div "Pedido # 3575-7dced7fa 19:18 Entrega [PERSON_NAME] [PHONE_NUMBER] Total R$ 23,0…" at bounding box center [173, 167] width 123 height 88
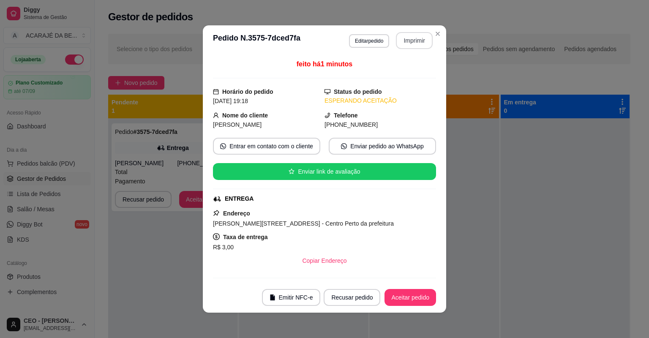
click at [411, 40] on button "Imprimir" at bounding box center [414, 40] width 37 height 17
click at [405, 295] on button "Aceitar pedido" at bounding box center [411, 298] width 50 height 16
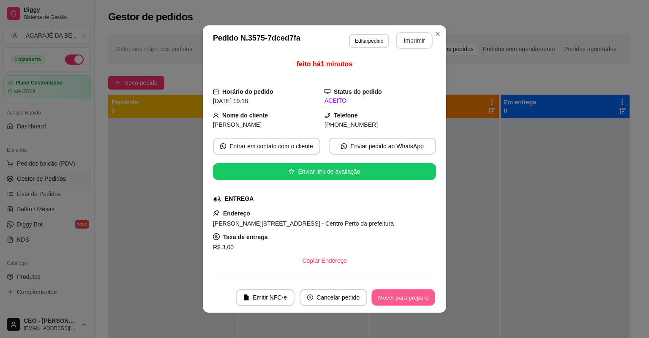
click at [405, 294] on button "Mover para preparo" at bounding box center [403, 298] width 63 height 16
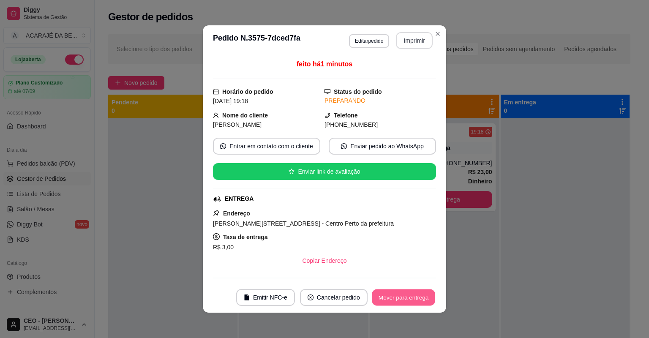
click at [405, 294] on button "Mover para entrega" at bounding box center [403, 298] width 63 height 16
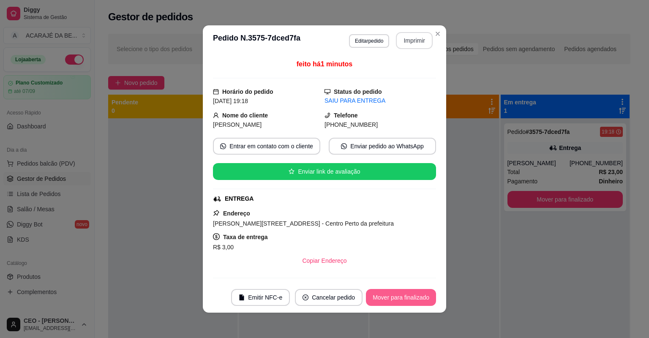
click at [404, 294] on button "Mover para finalizado" at bounding box center [401, 297] width 70 height 17
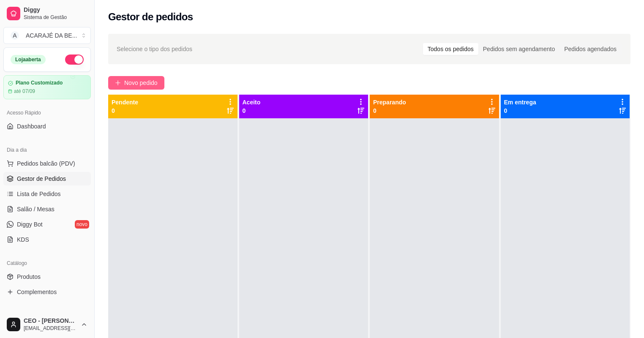
click at [140, 77] on button "Novo pedido" at bounding box center [136, 83] width 56 height 14
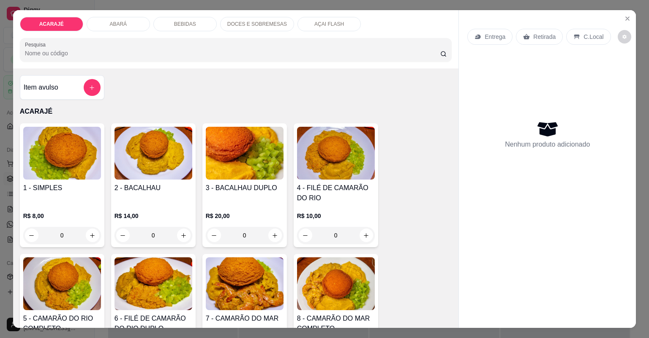
click at [489, 40] on p "Entrega" at bounding box center [495, 37] width 21 height 8
click at [91, 233] on icon "increase-product-quantity" at bounding box center [92, 236] width 6 height 6
click at [92, 233] on icon "increase-product-quantity" at bounding box center [92, 236] width 6 height 6
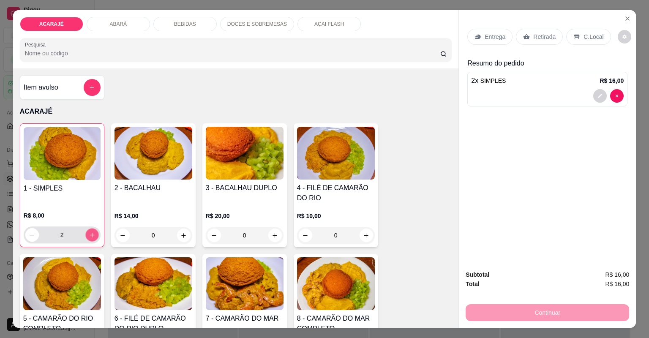
click at [90, 232] on icon "increase-product-quantity" at bounding box center [92, 235] width 6 height 6
click at [89, 232] on icon "increase-product-quantity" at bounding box center [92, 235] width 6 height 6
click at [30, 231] on button "decrease-product-quantity" at bounding box center [31, 234] width 13 height 13
type input "3"
click at [38, 233] on div "3" at bounding box center [62, 235] width 74 height 17
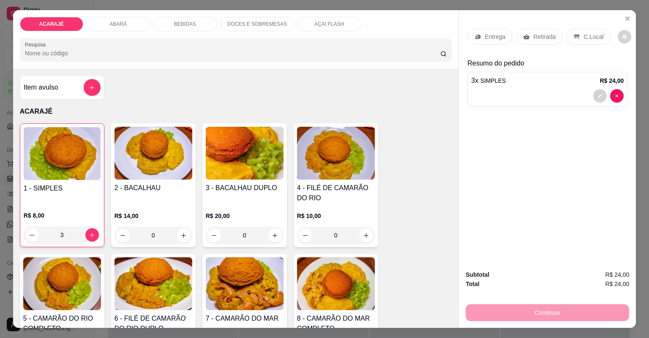
drag, startPoint x: 47, startPoint y: 232, endPoint x: 56, endPoint y: 227, distance: 9.5
click at [53, 229] on input "3" at bounding box center [62, 235] width 47 height 17
click at [493, 35] on p "Entrega" at bounding box center [495, 37] width 21 height 8
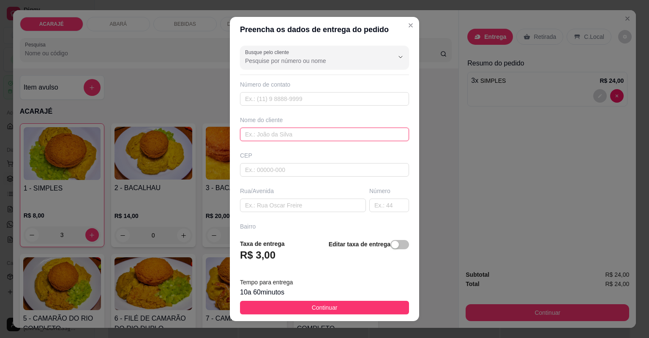
click at [266, 137] on input "text" at bounding box center [324, 135] width 169 height 14
type input "adriano cozinheiro"
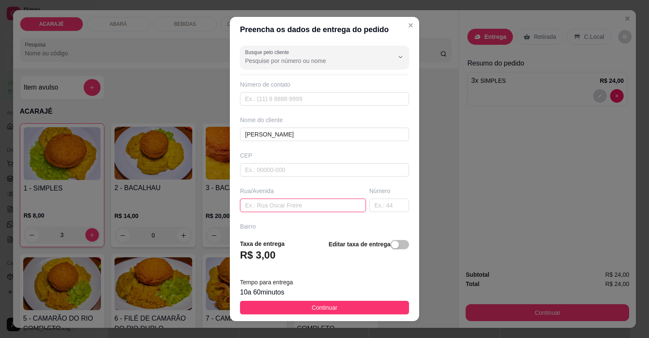
click at [294, 208] on input "text" at bounding box center [303, 206] width 126 height 14
paste input "é na biblioteca na praça Otávio Cerqueira"
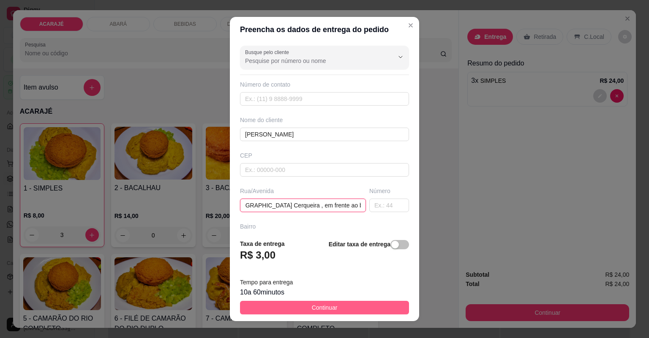
type input "é na biblioteca na praça Otávio Cerqueira , em frente ao bar de fit"
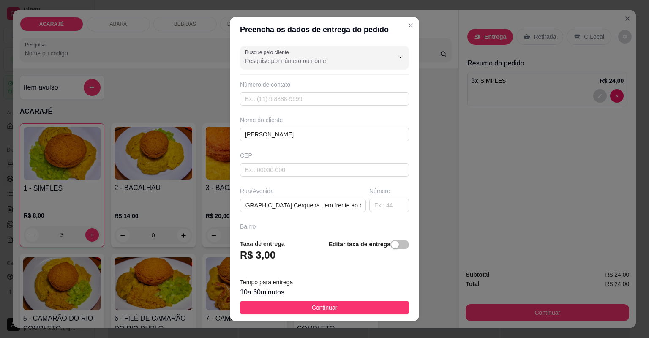
click at [303, 306] on button "Continuar" at bounding box center [324, 308] width 169 height 14
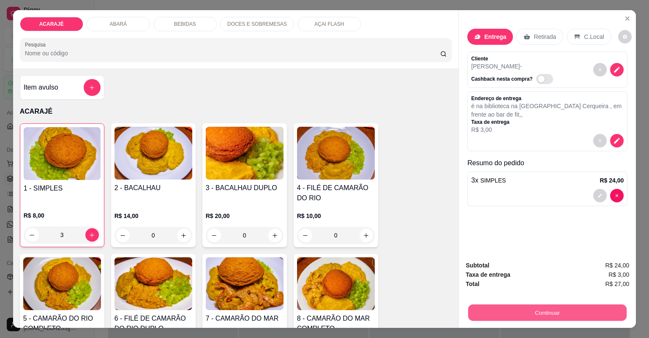
click at [573, 315] on button "Continuar" at bounding box center [547, 313] width 159 height 16
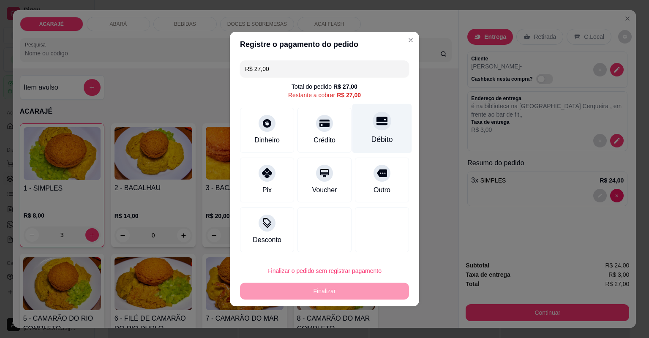
click at [374, 130] on div "Débito" at bounding box center [383, 128] width 60 height 49
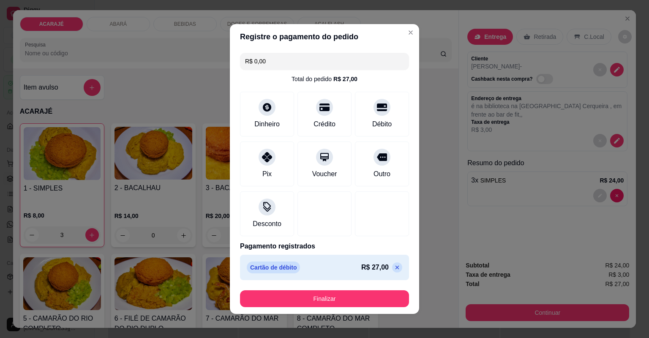
click at [394, 267] on icon at bounding box center [397, 267] width 7 height 7
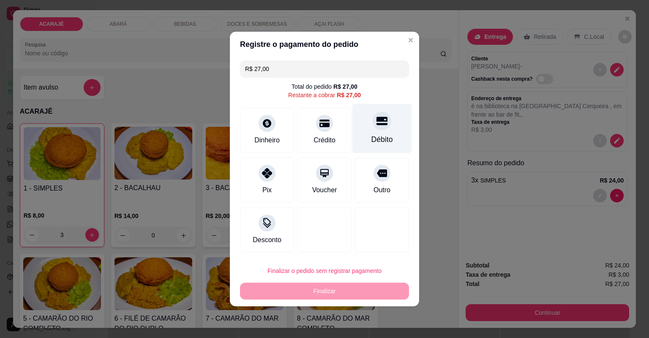
click at [384, 130] on div "Débito" at bounding box center [383, 128] width 60 height 49
type input "R$ 0,00"
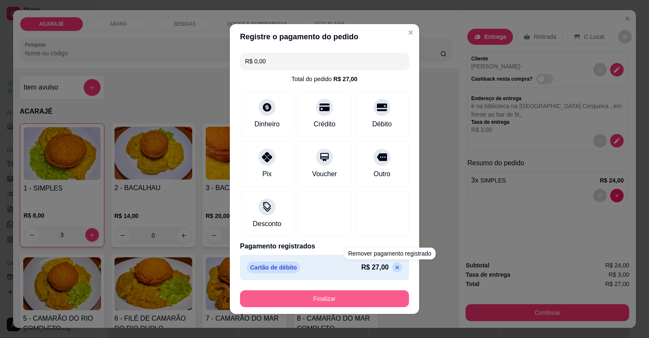
click at [382, 299] on button "Finalizar" at bounding box center [324, 298] width 169 height 17
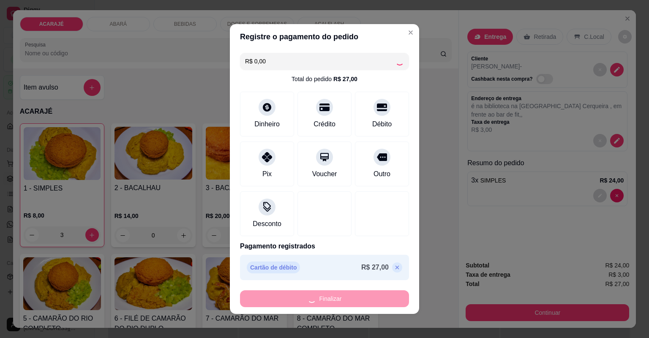
type input "0"
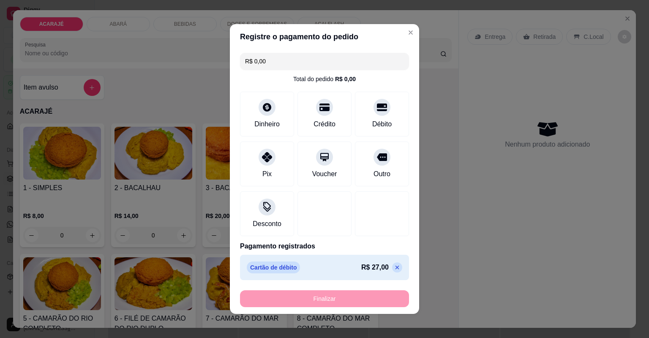
type input "-R$ 27,00"
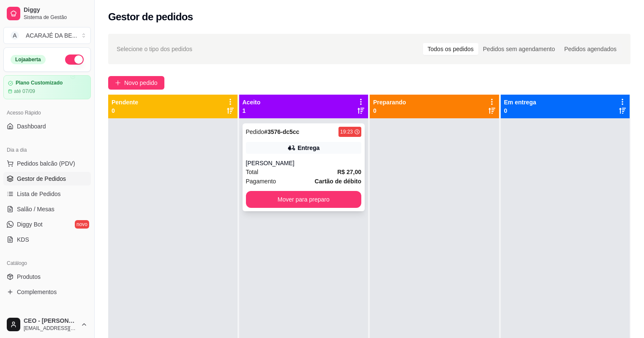
click at [300, 168] on div "Total R$ 27,00" at bounding box center [304, 171] width 116 height 9
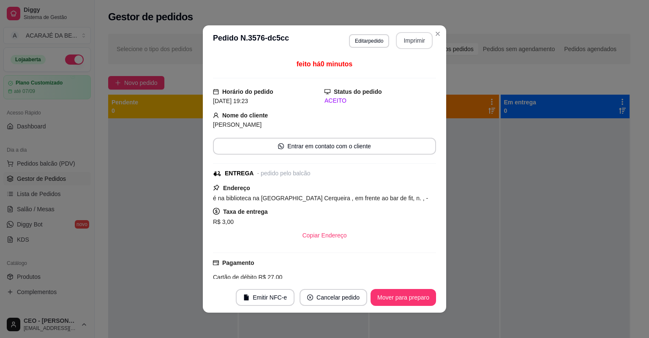
click at [404, 38] on button "Imprimir" at bounding box center [414, 40] width 37 height 17
click at [389, 295] on button "Mover para preparo" at bounding box center [404, 297] width 66 height 17
click at [409, 298] on button "Mover para preparo" at bounding box center [404, 297] width 66 height 17
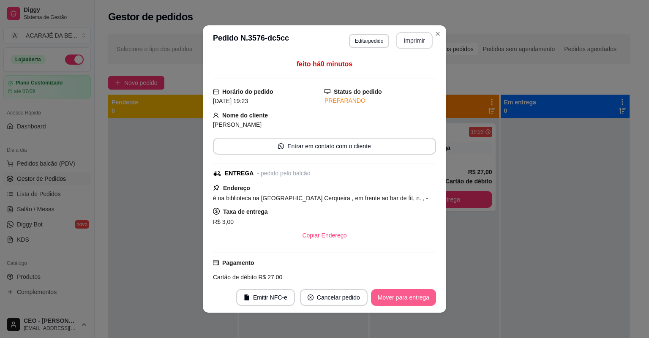
click at [408, 298] on button "Mover para entrega" at bounding box center [403, 297] width 65 height 17
click at [408, 298] on div "Mover para entrega" at bounding box center [403, 297] width 65 height 17
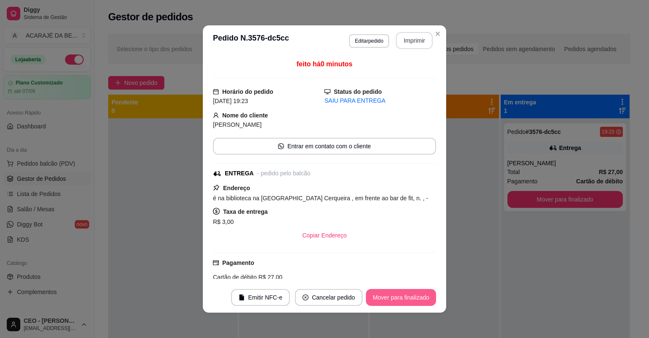
click at [408, 298] on button "Mover para finalizado" at bounding box center [401, 297] width 70 height 17
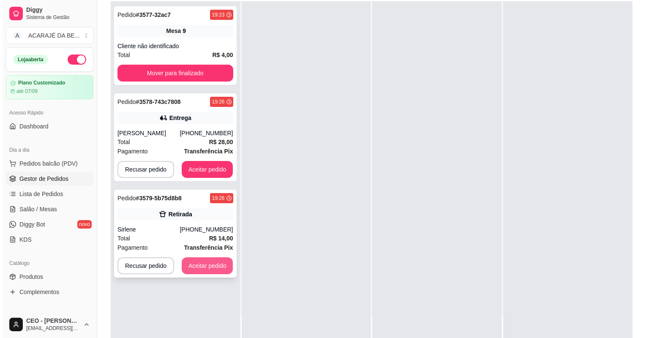
scroll to position [129, 0]
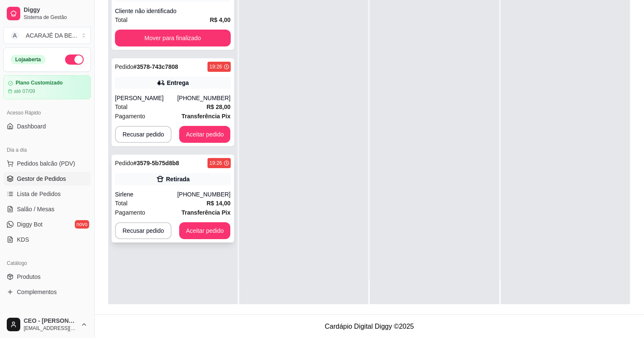
click at [198, 200] on div "Total R$ 14,00" at bounding box center [173, 203] width 116 height 9
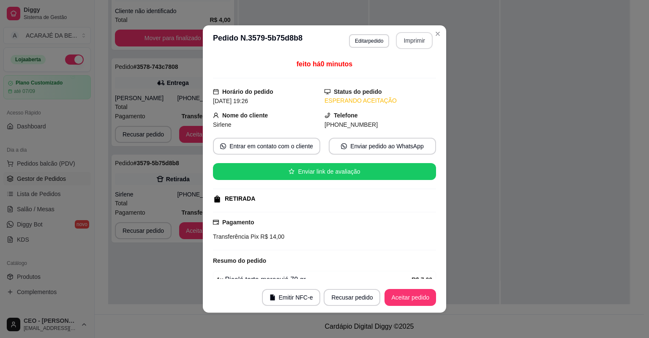
click at [416, 41] on button "Imprimir" at bounding box center [414, 40] width 37 height 17
click at [412, 299] on button "Aceitar pedido" at bounding box center [411, 297] width 52 height 17
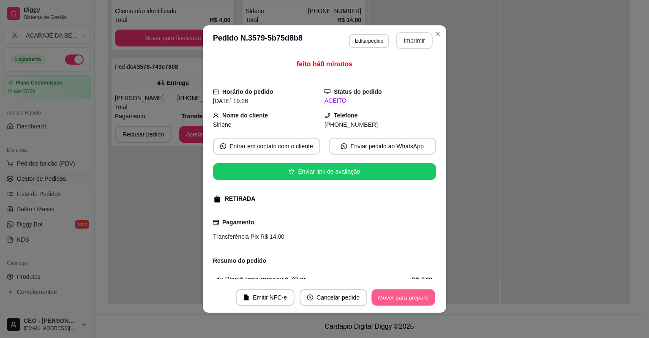
click at [412, 299] on button "Mover para preparo" at bounding box center [403, 298] width 63 height 16
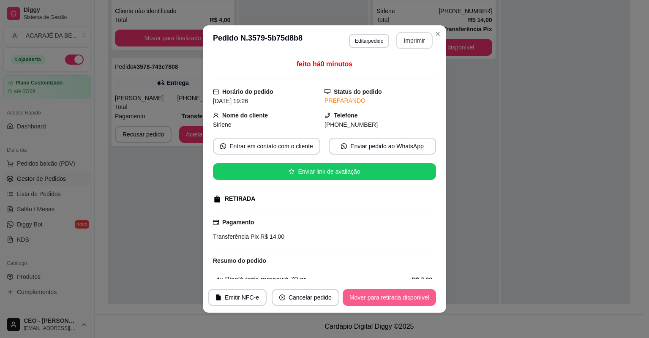
click at [424, 300] on button "Mover para retirada disponível" at bounding box center [389, 297] width 93 height 17
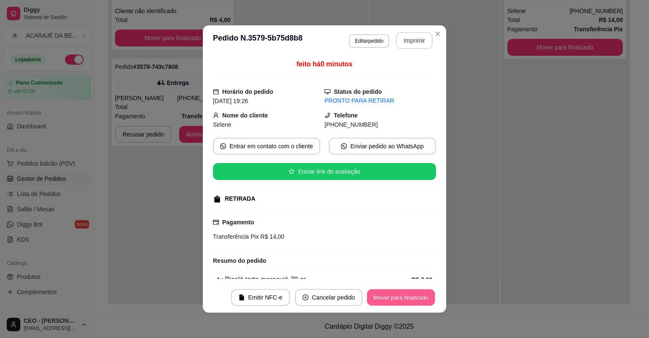
click at [425, 299] on button "Mover para finalizado" at bounding box center [401, 298] width 68 height 16
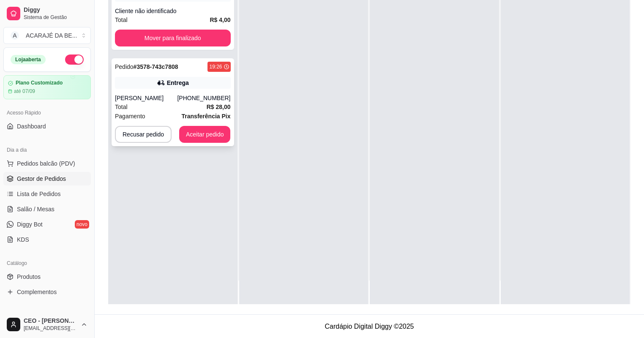
click at [214, 101] on div "(73) 98814-8139" at bounding box center [203, 98] width 53 height 8
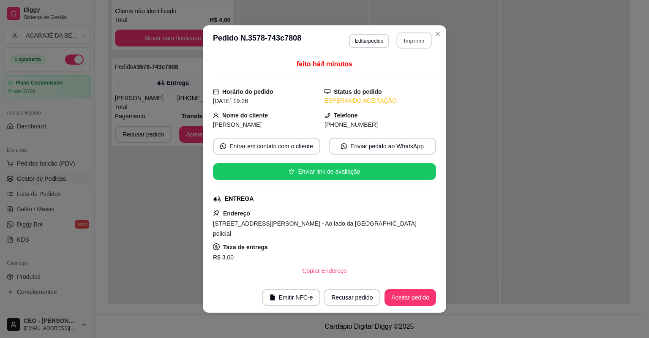
click at [418, 39] on button "Imprimir" at bounding box center [415, 41] width 36 height 16
click at [423, 298] on button "Aceitar pedido" at bounding box center [411, 297] width 52 height 17
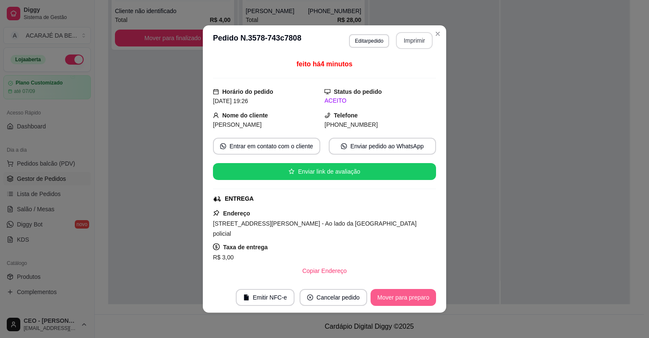
click at [423, 297] on button "Mover para preparo" at bounding box center [404, 297] width 66 height 17
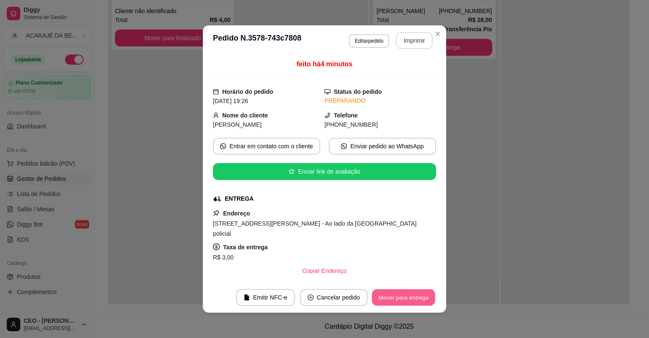
click at [422, 297] on button "Mover para entrega" at bounding box center [403, 298] width 63 height 16
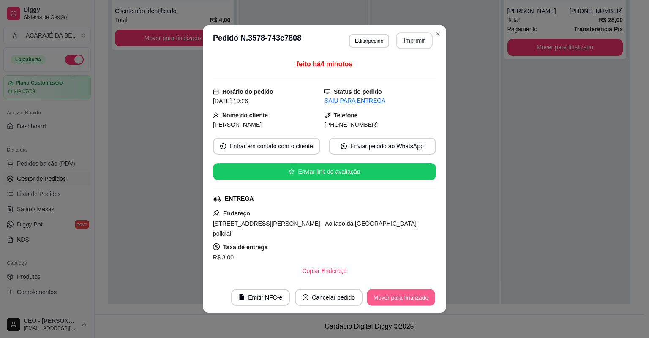
click at [426, 294] on button "Mover para finalizado" at bounding box center [401, 298] width 68 height 16
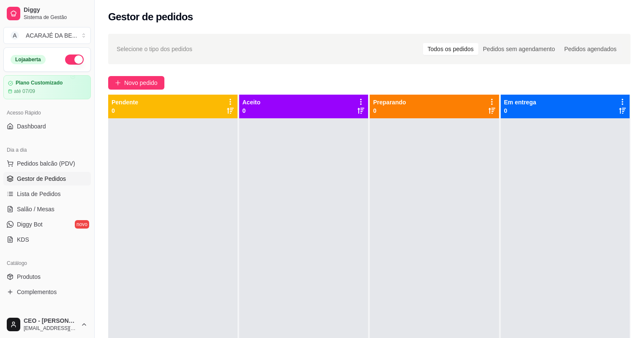
click at [239, 169] on div "Pendente 0 Aceito 0 Preparando 0 Em entrega 0" at bounding box center [369, 264] width 523 height 338
click at [406, 85] on div "Novo pedido" at bounding box center [369, 83] width 523 height 14
click at [151, 82] on span "Novo pedido" at bounding box center [140, 82] width 33 height 9
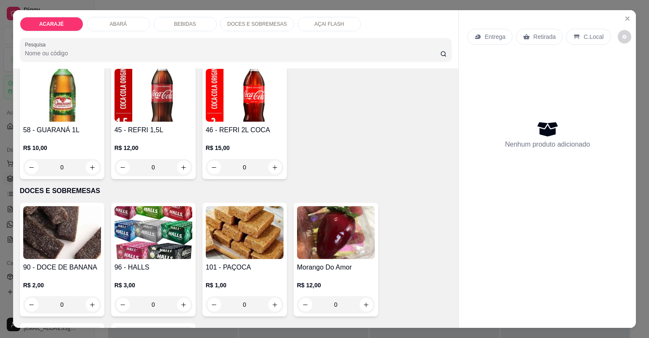
scroll to position [1319, 0]
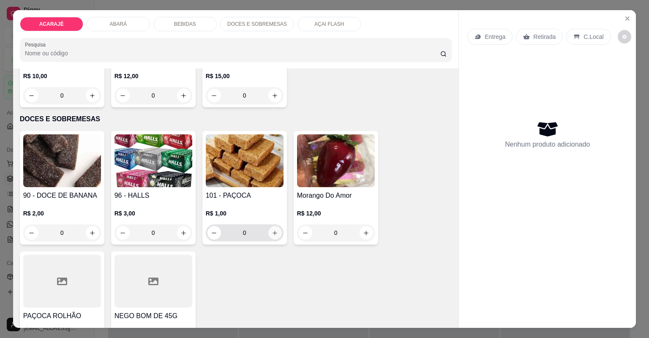
click at [269, 233] on button "increase-product-quantity" at bounding box center [275, 233] width 14 height 14
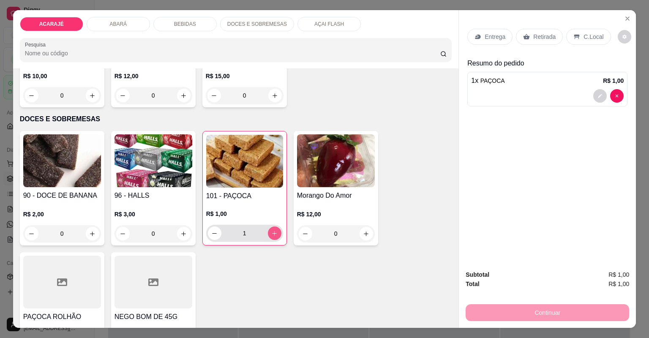
click at [271, 233] on icon "increase-product-quantity" at bounding box center [274, 233] width 6 height 6
type input "3"
click at [534, 33] on p "Retirada" at bounding box center [545, 37] width 22 height 8
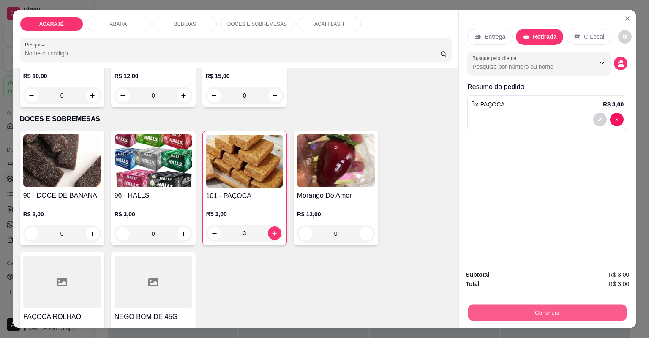
click at [525, 310] on button "Continuar" at bounding box center [547, 313] width 159 height 16
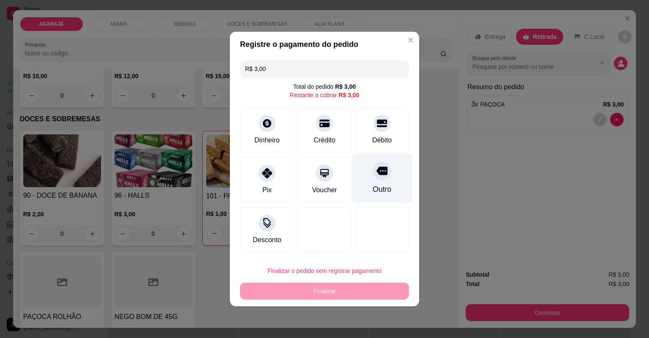
click at [368, 178] on div "Outro" at bounding box center [383, 178] width 60 height 49
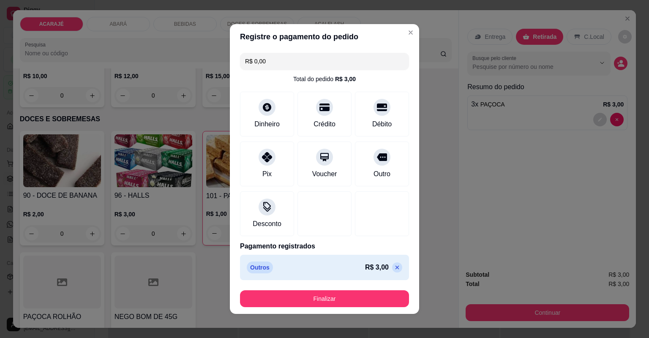
click at [392, 263] on p at bounding box center [397, 268] width 10 height 10
type input "R$ 3,00"
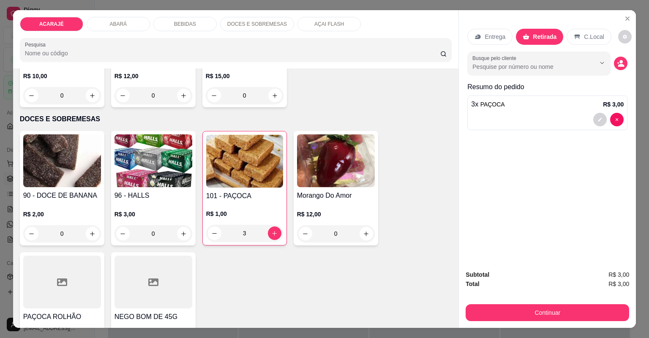
click at [592, 114] on div at bounding box center [547, 120] width 153 height 14
click at [598, 121] on icon "decrease-product-quantity" at bounding box center [600, 119] width 5 height 5
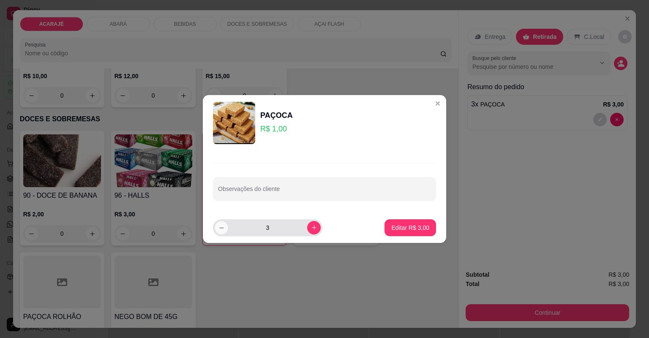
click at [221, 226] on icon "decrease-product-quantity" at bounding box center [222, 228] width 6 height 6
type input "2"
click at [414, 229] on p "Editar R$ 2,00" at bounding box center [410, 228] width 37 height 8
type input "2"
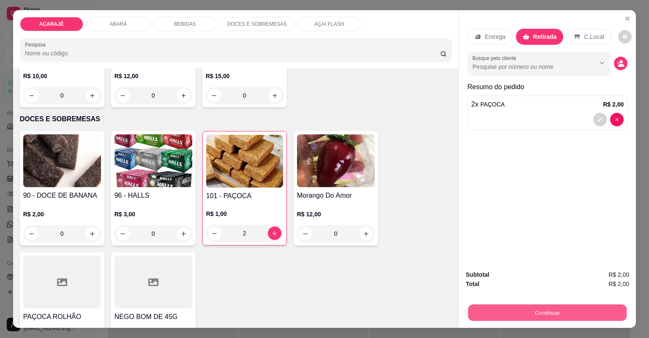
click at [497, 309] on button "Continuar" at bounding box center [547, 313] width 159 height 16
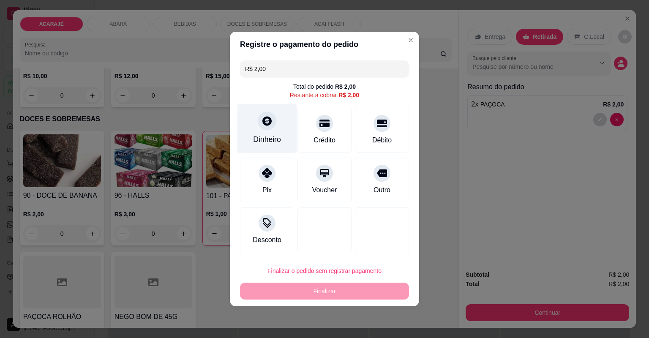
click at [275, 140] on div "Dinheiro" at bounding box center [267, 139] width 28 height 11
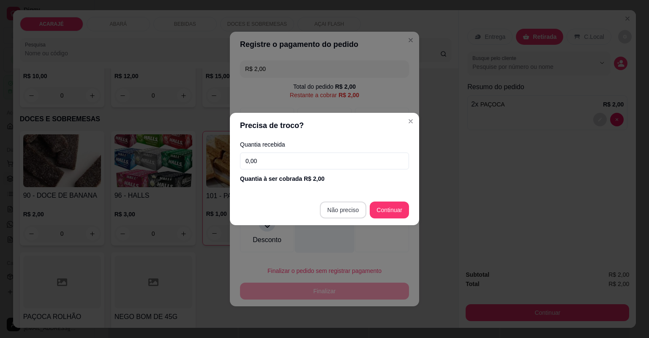
type input "R$ 0,00"
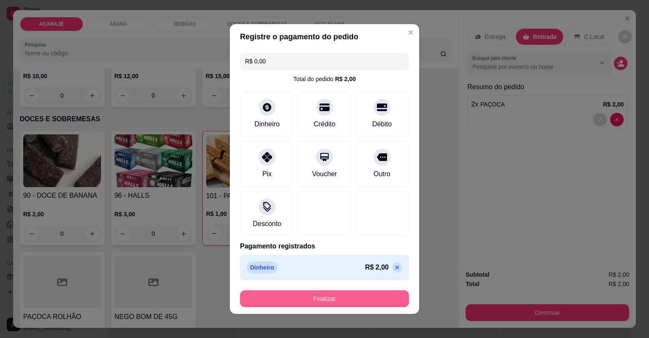
click at [338, 294] on button "Finalizar" at bounding box center [324, 298] width 169 height 17
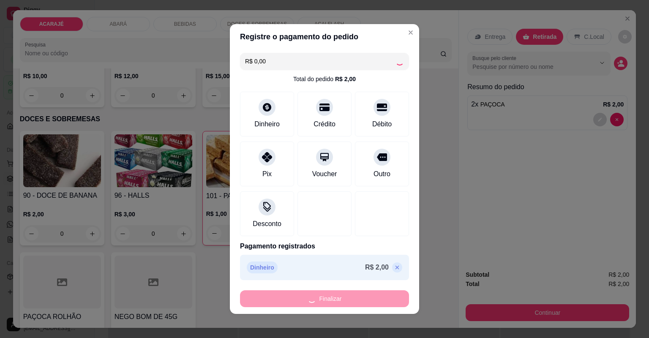
type input "0"
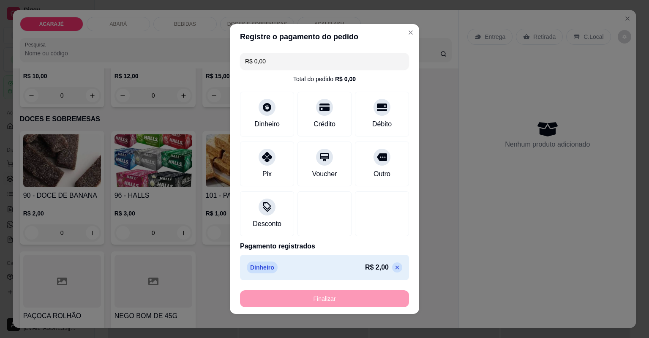
type input "-R$ 2,00"
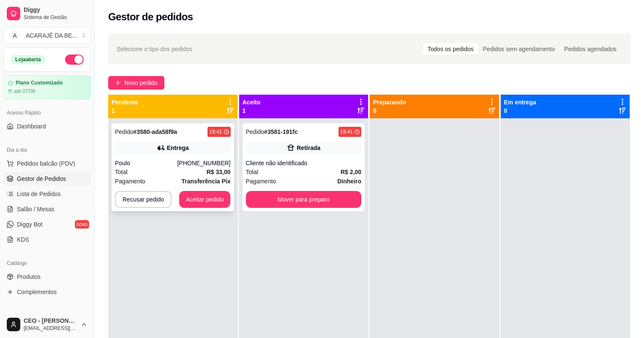
click at [167, 144] on div "Entrega" at bounding box center [173, 148] width 116 height 12
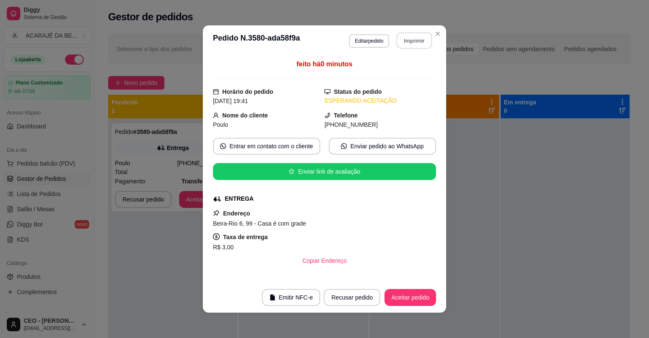
click at [405, 34] on button "Imprimir" at bounding box center [415, 41] width 36 height 16
click at [431, 299] on button "Aceitar pedido" at bounding box center [411, 297] width 52 height 17
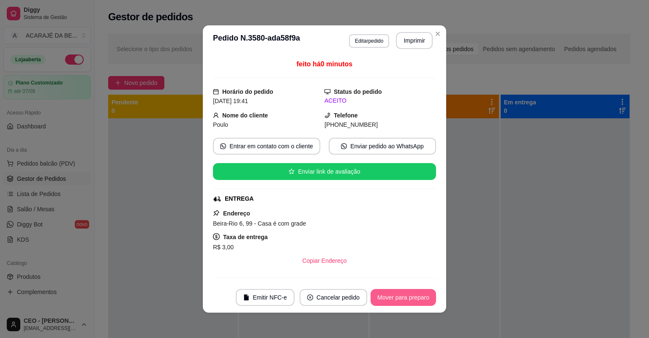
click at [431, 298] on button "Mover para preparo" at bounding box center [404, 297] width 66 height 17
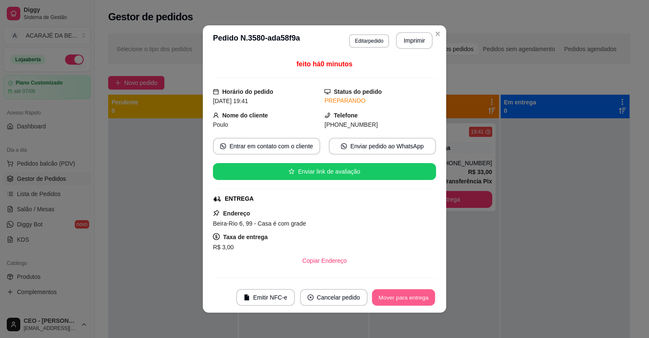
click at [427, 298] on button "Mover para entrega" at bounding box center [403, 298] width 63 height 16
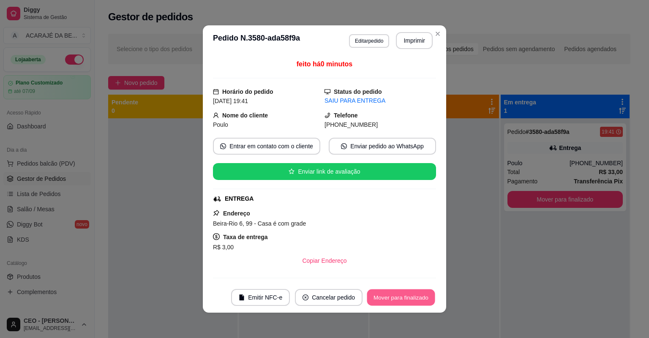
click at [395, 293] on button "Mover para finalizado" at bounding box center [401, 298] width 68 height 16
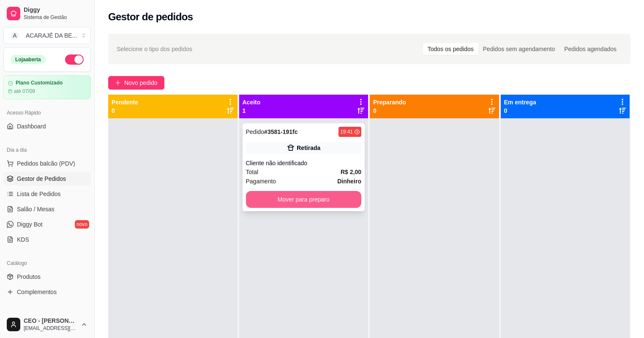
click at [338, 196] on button "Mover para preparo" at bounding box center [304, 199] width 116 height 17
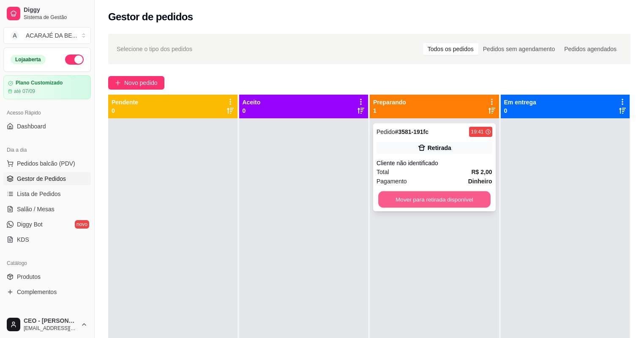
click at [401, 201] on button "Mover para retirada disponível" at bounding box center [434, 200] width 112 height 16
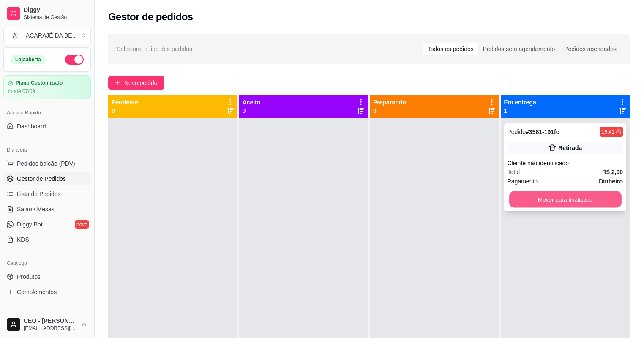
click at [600, 194] on button "Mover para finalizado" at bounding box center [565, 200] width 112 height 16
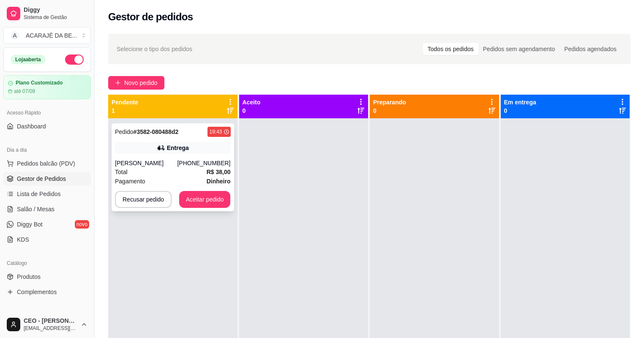
click at [205, 161] on div "(73) 98188-3558" at bounding box center [203, 163] width 53 height 8
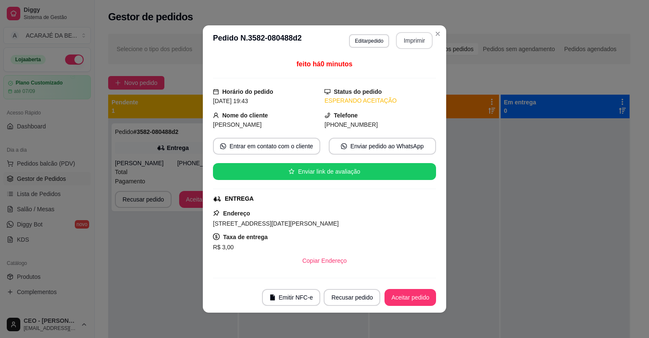
click at [419, 42] on button "Imprimir" at bounding box center [414, 40] width 37 height 17
click at [412, 296] on button "Aceitar pedido" at bounding box center [411, 298] width 50 height 16
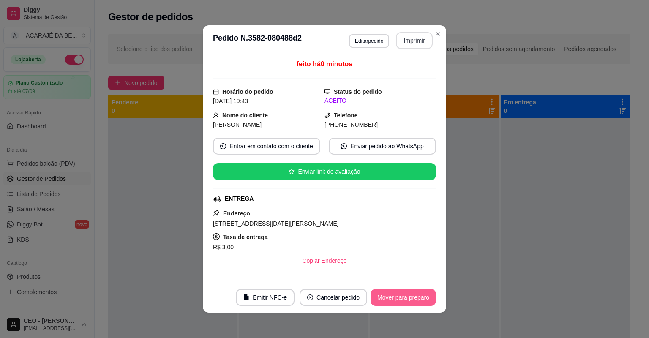
click at [386, 296] on button "Mover para preparo" at bounding box center [404, 297] width 66 height 17
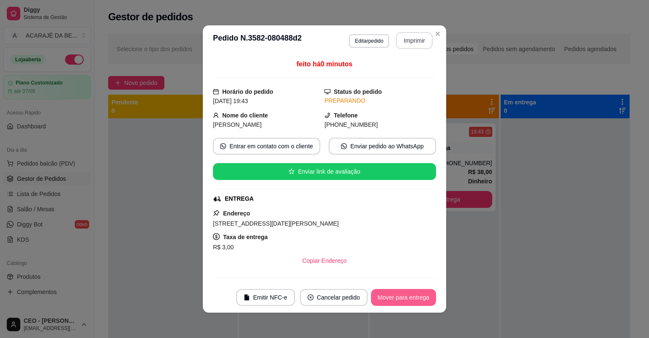
click at [387, 296] on button "Mover para entrega" at bounding box center [403, 297] width 65 height 17
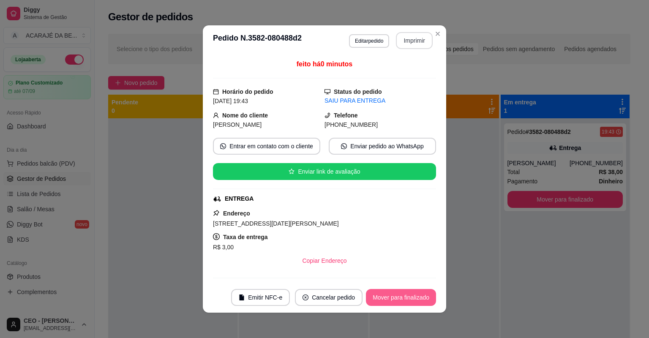
click at [413, 296] on button "Mover para finalizado" at bounding box center [401, 297] width 70 height 17
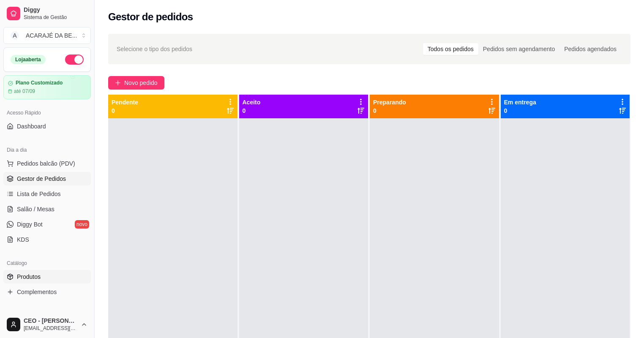
click at [36, 276] on span "Produtos" at bounding box center [29, 277] width 24 height 8
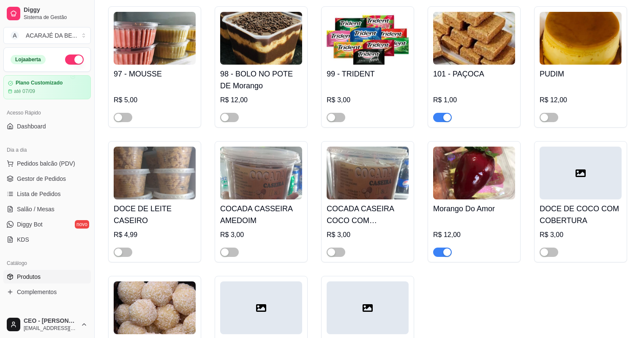
scroll to position [2165, 0]
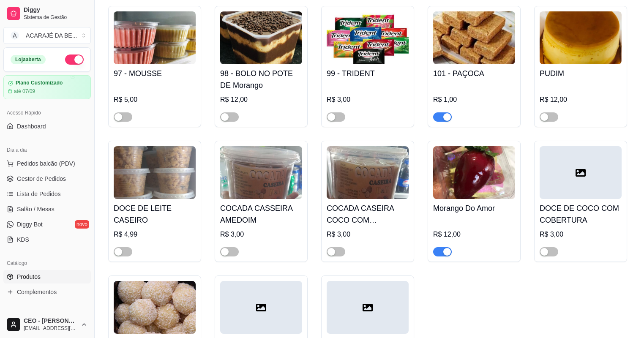
click at [443, 256] on div "button" at bounding box center [447, 252] width 8 height 8
click at [48, 182] on span "Gestor de Pedidos" at bounding box center [41, 179] width 49 height 8
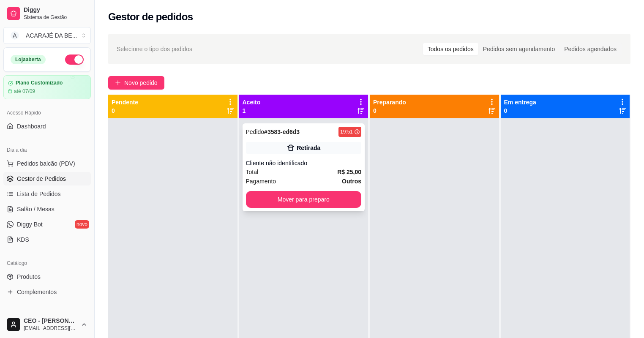
click at [331, 172] on div "Total R$ 25,00" at bounding box center [304, 171] width 116 height 9
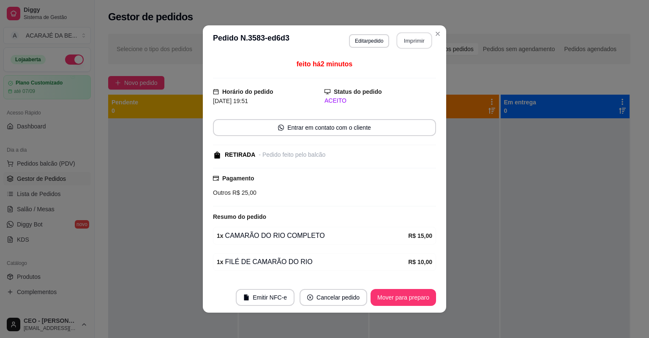
click at [413, 41] on button "Imprimir" at bounding box center [415, 41] width 36 height 16
click at [397, 295] on button "Mover para preparo" at bounding box center [403, 298] width 63 height 16
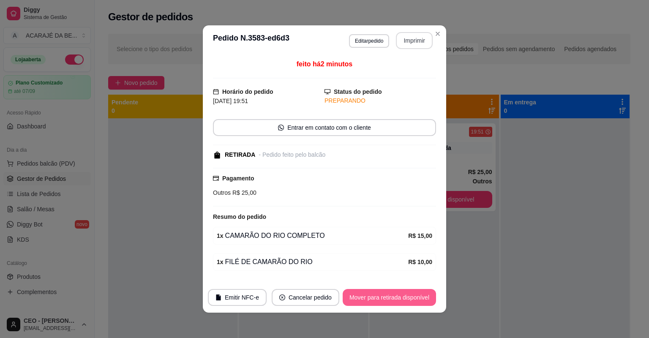
click at [398, 295] on button "Mover para retirada disponível" at bounding box center [389, 297] width 93 height 17
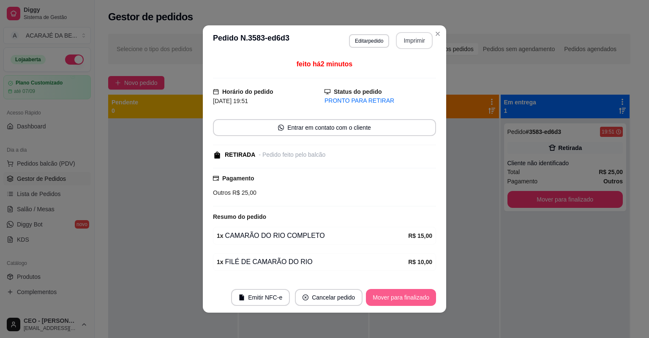
click at [412, 298] on button "Mover para finalizado" at bounding box center [401, 297] width 70 height 17
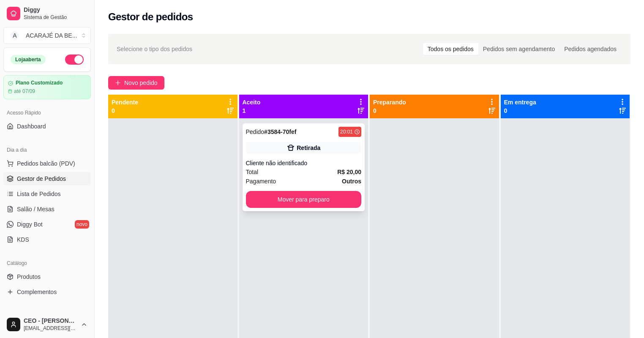
click at [308, 172] on div "Total R$ 20,00" at bounding box center [304, 171] width 116 height 9
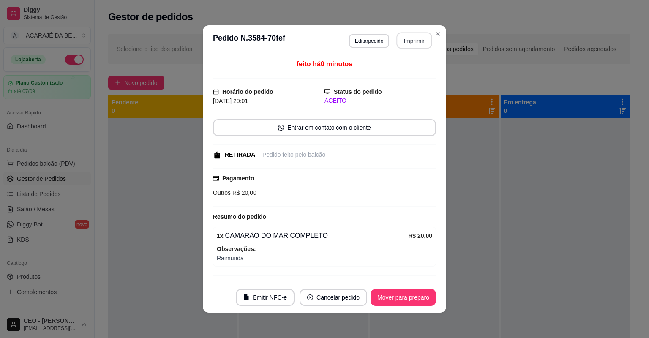
click at [408, 42] on button "Imprimir" at bounding box center [415, 41] width 36 height 16
click at [388, 303] on button "Mover para preparo" at bounding box center [404, 297] width 66 height 17
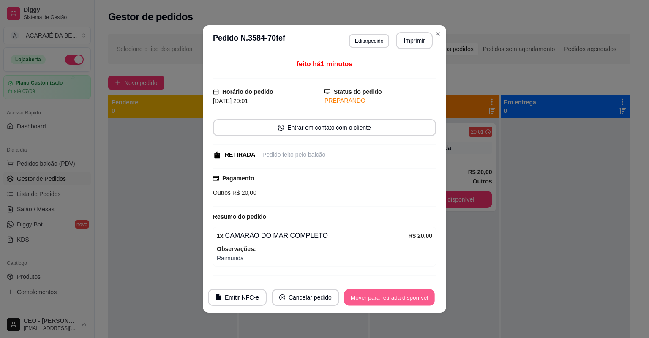
click at [388, 303] on button "Mover para retirada disponível" at bounding box center [389, 298] width 90 height 16
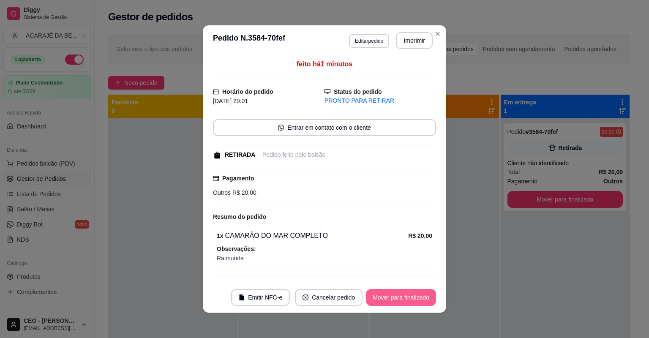
click at [410, 297] on button "Mover para finalizado" at bounding box center [401, 297] width 70 height 17
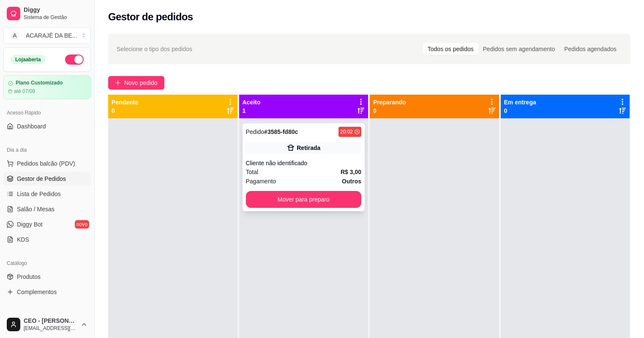
click at [332, 172] on div "Total R$ 3,00" at bounding box center [304, 171] width 116 height 9
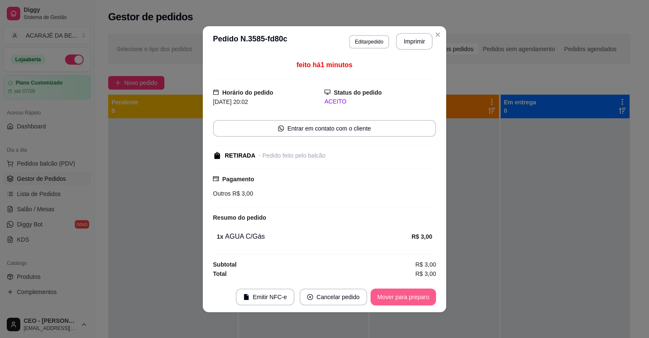
click at [379, 295] on button "Mover para preparo" at bounding box center [404, 297] width 66 height 17
click at [379, 295] on div "Mover para preparo" at bounding box center [404, 297] width 66 height 17
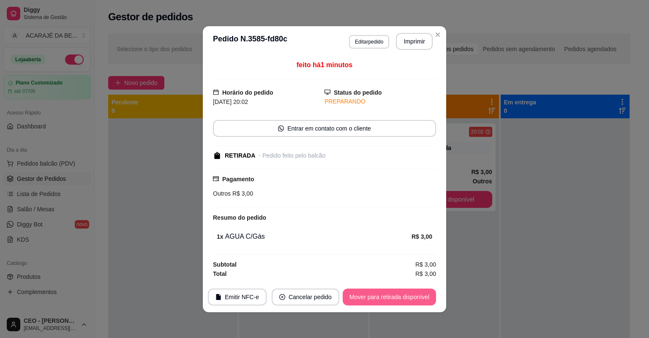
click at [379, 294] on button "Mover para retirada disponível" at bounding box center [389, 297] width 93 height 17
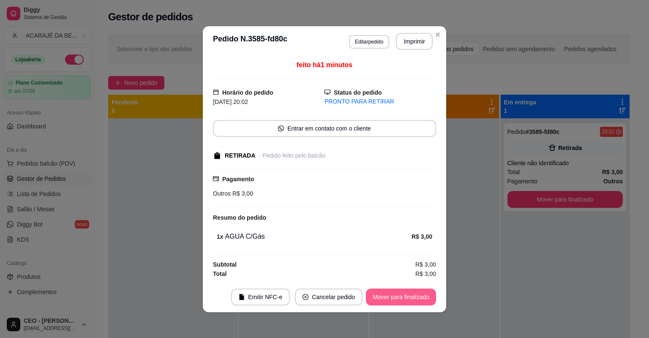
click at [379, 294] on button "Mover para finalizado" at bounding box center [401, 297] width 70 height 17
click at [379, 294] on div "Mover para finalizado" at bounding box center [401, 297] width 70 height 17
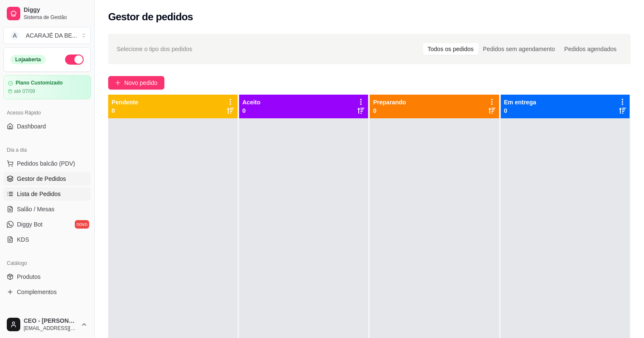
click at [44, 198] on link "Lista de Pedidos" at bounding box center [47, 194] width 88 height 14
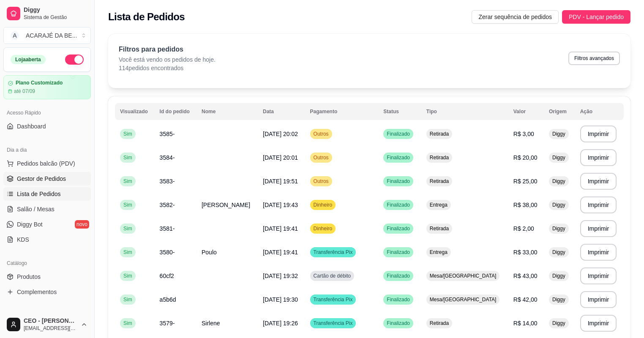
click at [41, 180] on span "Gestor de Pedidos" at bounding box center [41, 179] width 49 height 8
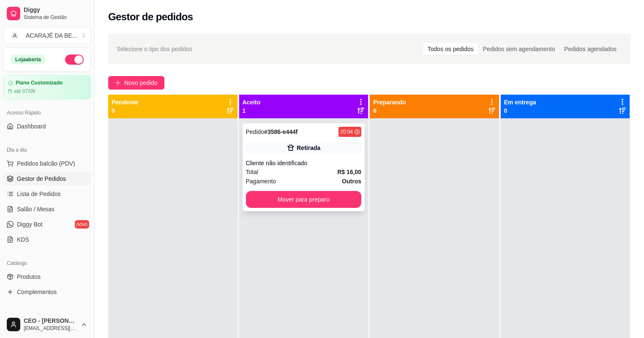
click at [333, 150] on div "Retirada" at bounding box center [304, 148] width 116 height 12
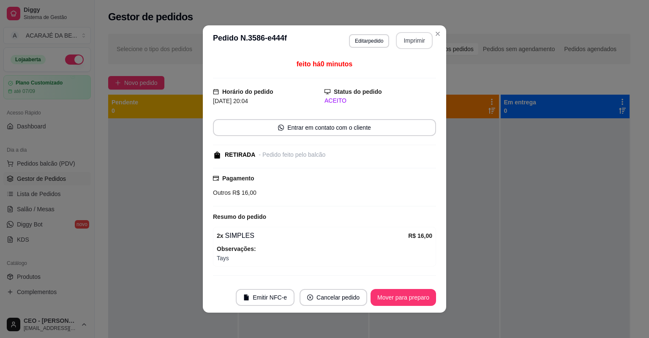
click at [404, 46] on button "Imprimir" at bounding box center [414, 40] width 37 height 17
click at [397, 304] on button "Mover para preparo" at bounding box center [404, 297] width 66 height 17
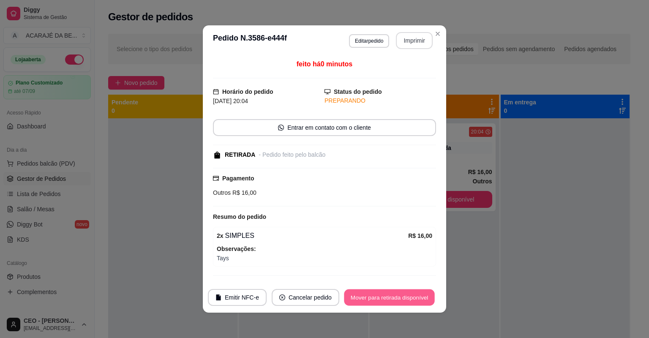
click at [397, 304] on button "Mover para retirada disponível" at bounding box center [389, 298] width 90 height 16
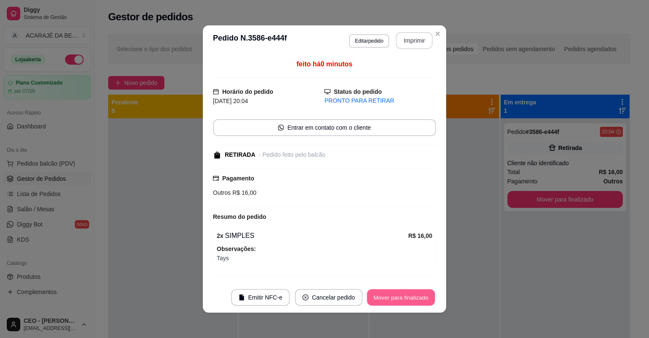
click at [397, 304] on button "Mover para finalizado" at bounding box center [401, 298] width 68 height 16
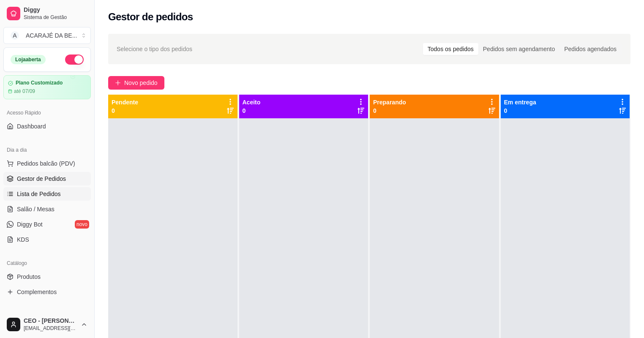
click at [52, 187] on link "Lista de Pedidos" at bounding box center [47, 194] width 88 height 14
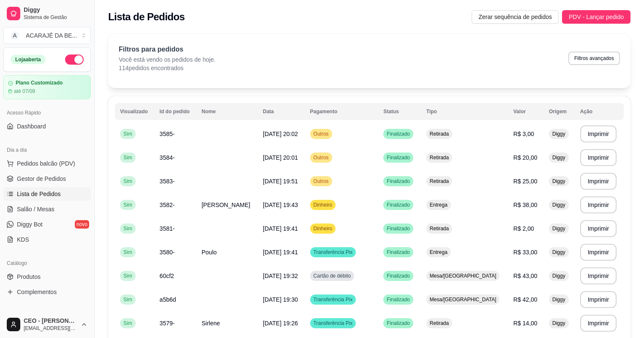
click at [49, 193] on span "Lista de Pedidos" at bounding box center [39, 194] width 44 height 8
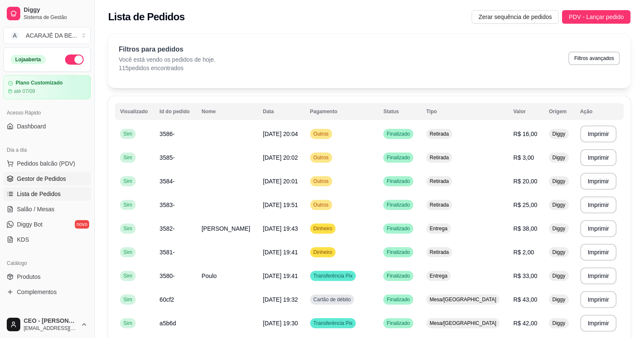
click at [47, 179] on span "Gestor de Pedidos" at bounding box center [41, 179] width 49 height 8
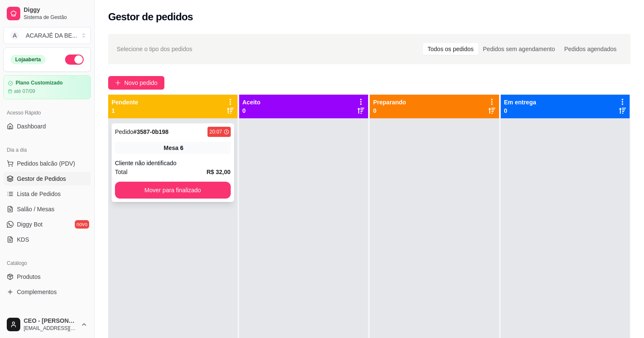
click at [203, 175] on div "Total R$ 32,00" at bounding box center [173, 171] width 116 height 9
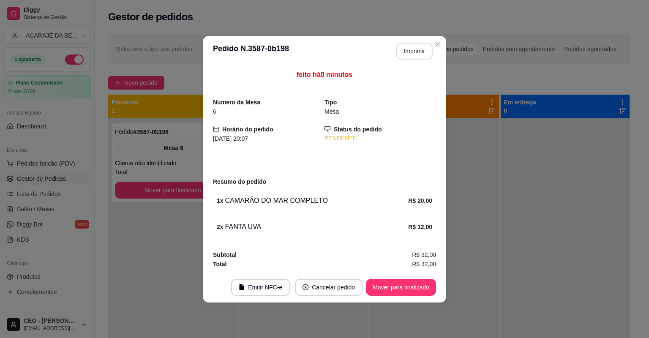
click at [422, 53] on button "Imprimir" at bounding box center [414, 51] width 37 height 17
click at [398, 287] on button "Mover para finalizado" at bounding box center [401, 287] width 68 height 16
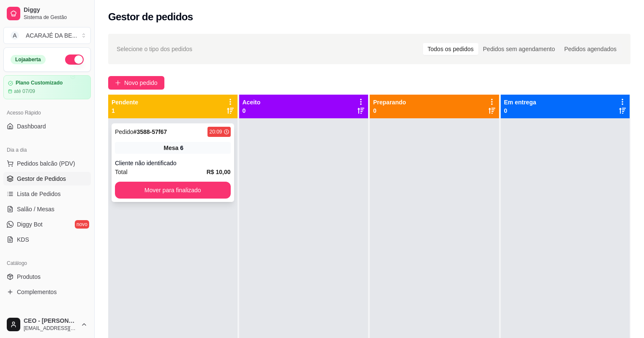
click at [211, 162] on div "Cliente não identificado" at bounding box center [173, 163] width 116 height 8
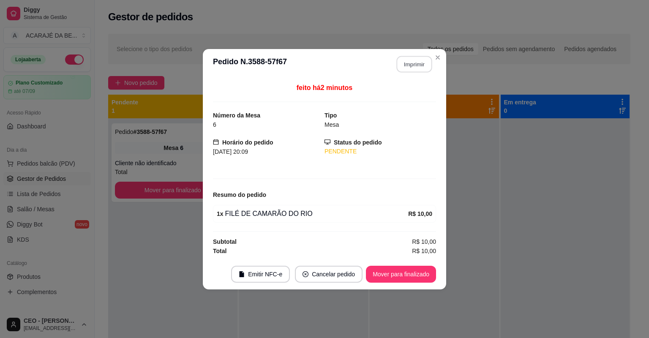
click at [402, 68] on button "Imprimir" at bounding box center [415, 64] width 36 height 16
click at [403, 274] on button "Mover para finalizado" at bounding box center [401, 274] width 68 height 16
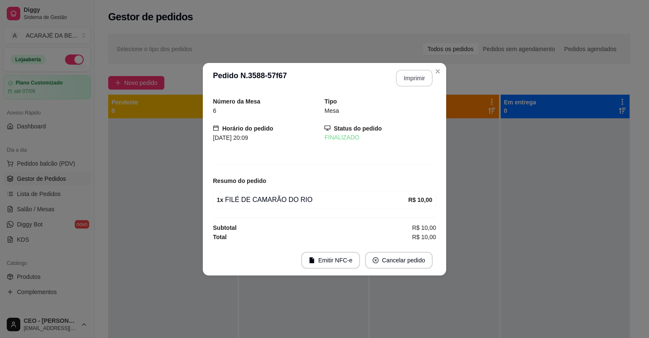
click at [403, 274] on footer "Emitir NFC-e Cancelar pedido" at bounding box center [325, 260] width 244 height 30
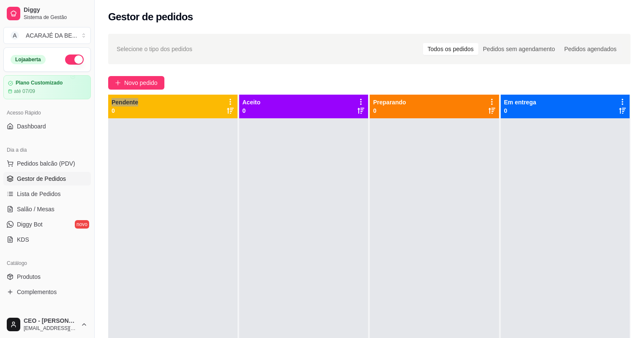
click at [438, 71] on div "Selecione o tipo dos pedidos Todos os pedidos Pedidos sem agendamento Pedidos a…" at bounding box center [370, 236] width 550 height 414
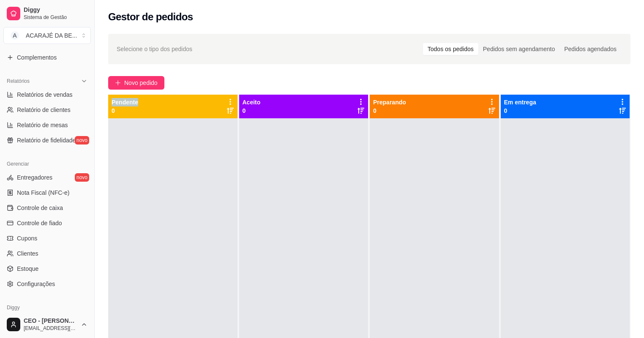
scroll to position [237, 0]
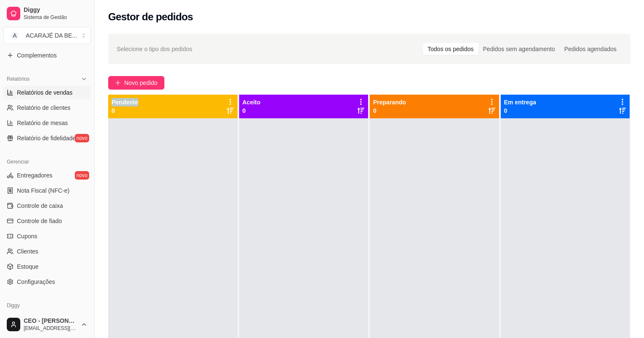
click at [52, 93] on span "Relatórios de vendas" at bounding box center [45, 92] width 56 height 8
select select "ALL"
select select "0"
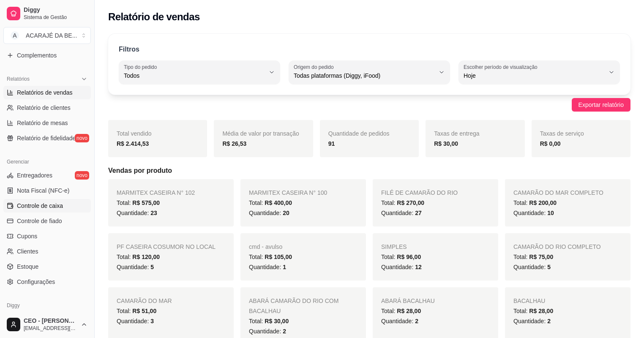
click at [55, 208] on span "Controle de caixa" at bounding box center [40, 206] width 46 height 8
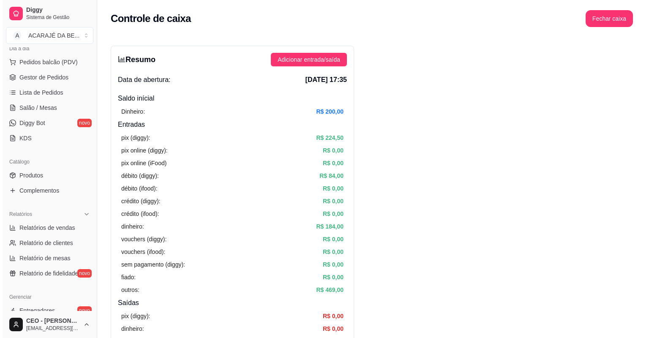
scroll to position [68, 0]
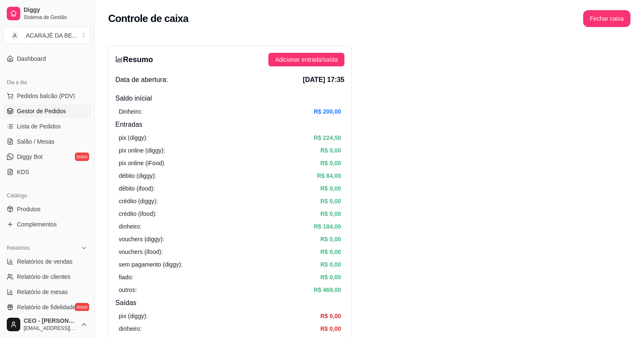
click at [27, 110] on span "Gestor de Pedidos" at bounding box center [41, 111] width 49 height 8
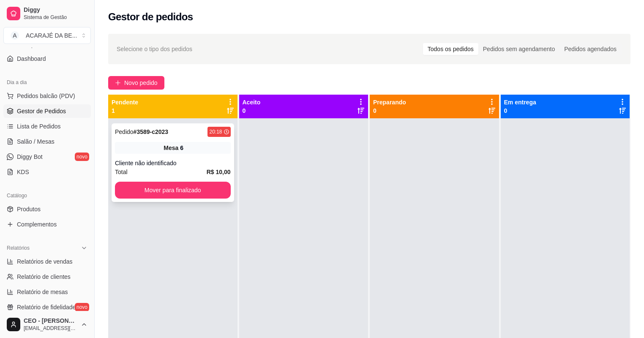
click at [196, 156] on div "Pedido # 3589-c2023 20:18 Mesa 6 Cliente não identificado Total R$ 10,00 Mover …" at bounding box center [173, 162] width 123 height 79
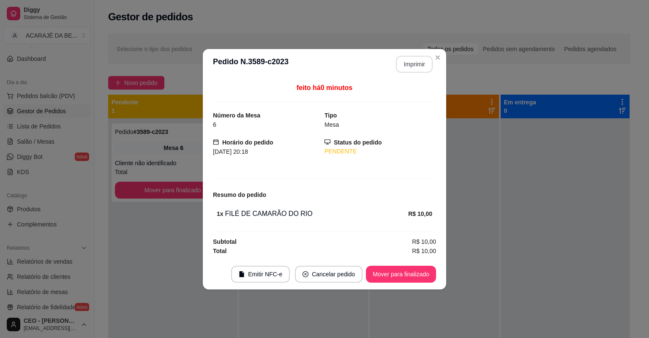
click at [405, 65] on button "Imprimir" at bounding box center [414, 64] width 37 height 17
click at [402, 274] on button "Mover para finalizado" at bounding box center [401, 274] width 70 height 17
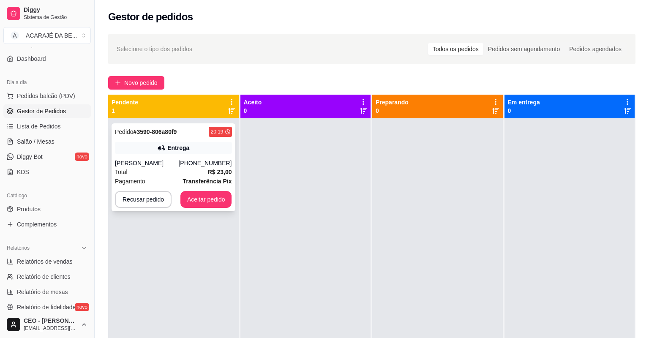
click at [165, 175] on div "Total R$ 23,00" at bounding box center [173, 171] width 117 height 9
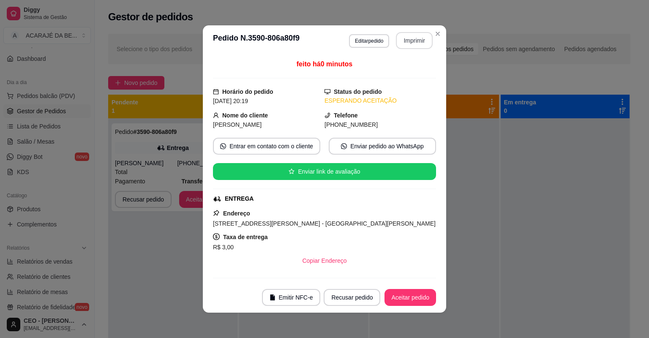
click at [416, 36] on button "Imprimir" at bounding box center [414, 40] width 37 height 17
click at [406, 297] on button "Aceitar pedido" at bounding box center [411, 298] width 50 height 16
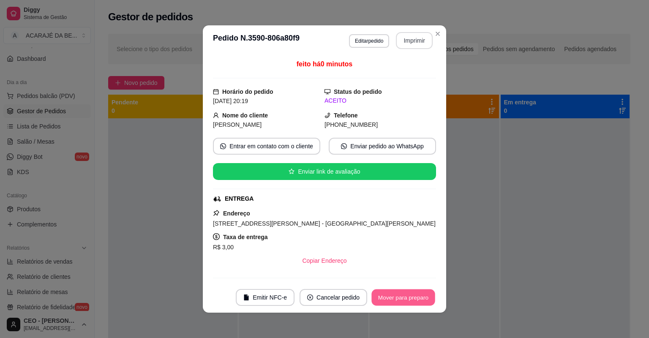
click at [406, 297] on button "Mover para preparo" at bounding box center [403, 298] width 63 height 16
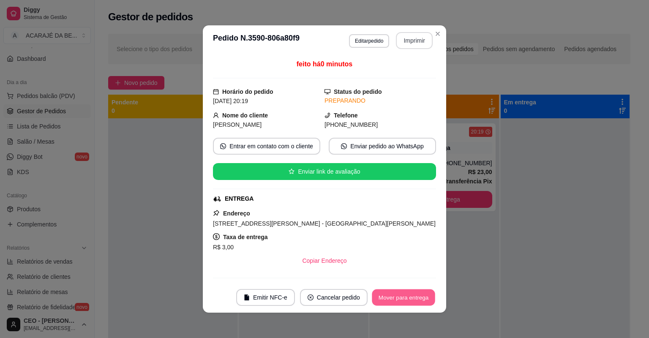
click at [406, 297] on button "Mover para entrega" at bounding box center [403, 298] width 63 height 16
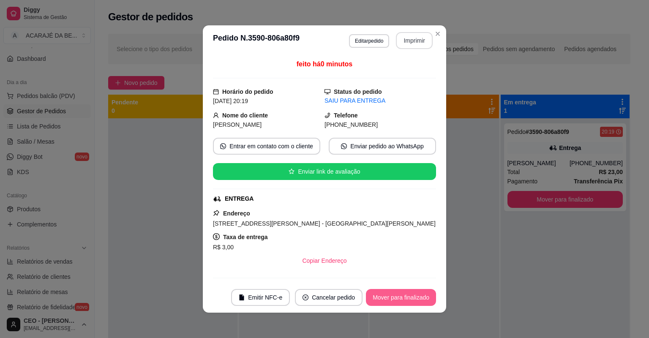
click at [406, 297] on button "Mover para finalizado" at bounding box center [401, 297] width 70 height 17
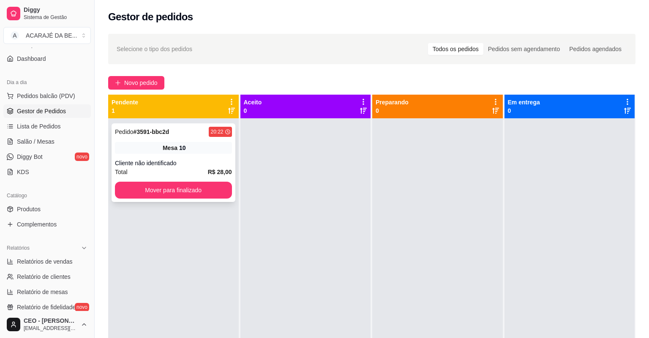
click at [210, 157] on div "Pedido # 3591-bbc2d 20:22 Mesa 10 Cliente não identificado Total R$ 28,00 Mover…" at bounding box center [174, 162] width 124 height 79
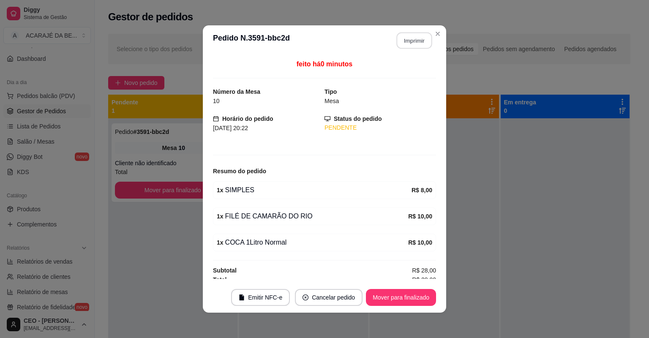
click at [427, 36] on button "Imprimir" at bounding box center [415, 41] width 36 height 16
click at [402, 302] on button "Mover para finalizado" at bounding box center [401, 297] width 70 height 17
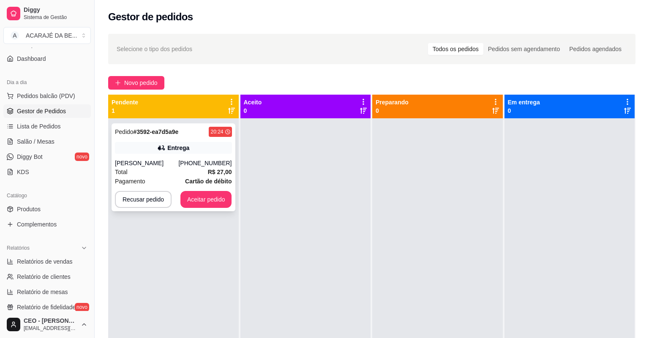
click at [161, 167] on div "Total R$ 27,00" at bounding box center [173, 171] width 117 height 9
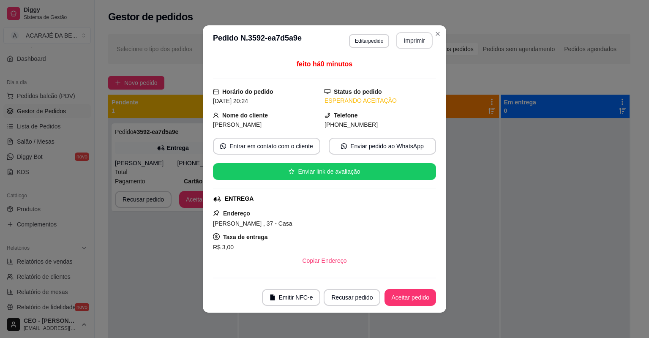
click at [405, 47] on button "Imprimir" at bounding box center [414, 40] width 37 height 17
click at [418, 300] on button "Aceitar pedido" at bounding box center [411, 298] width 50 height 16
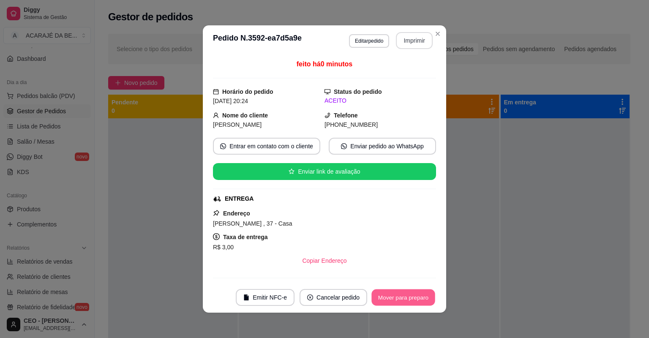
click at [416, 299] on button "Mover para preparo" at bounding box center [403, 298] width 63 height 16
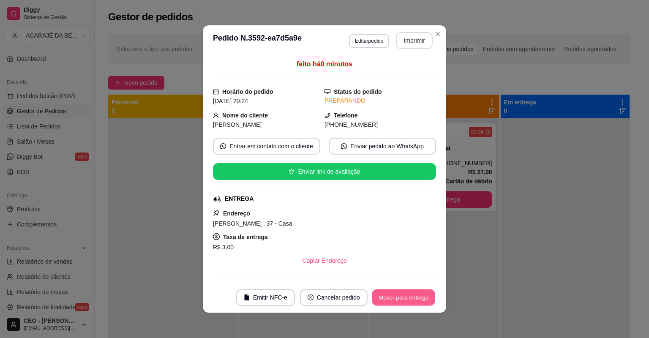
click at [416, 299] on button "Mover para entrega" at bounding box center [403, 298] width 63 height 16
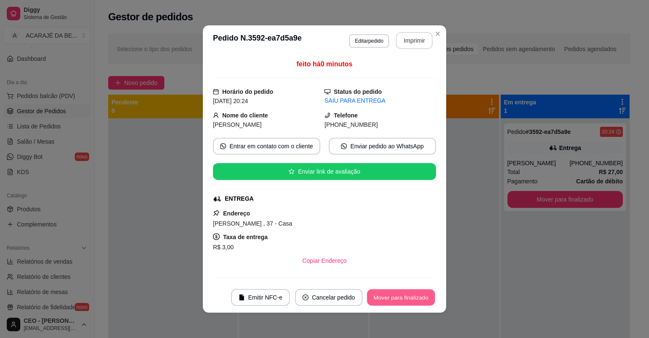
click at [379, 299] on button "Mover para finalizado" at bounding box center [401, 298] width 68 height 16
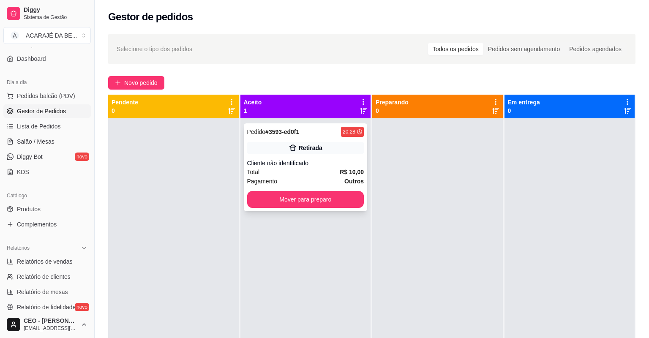
click at [328, 162] on div "Cliente não identificado" at bounding box center [305, 163] width 117 height 8
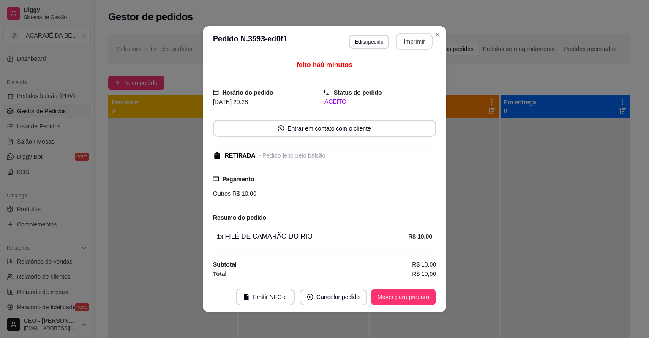
click at [407, 49] on button "Imprimir" at bounding box center [414, 41] width 37 height 17
click at [405, 295] on button "Mover para preparo" at bounding box center [404, 297] width 66 height 17
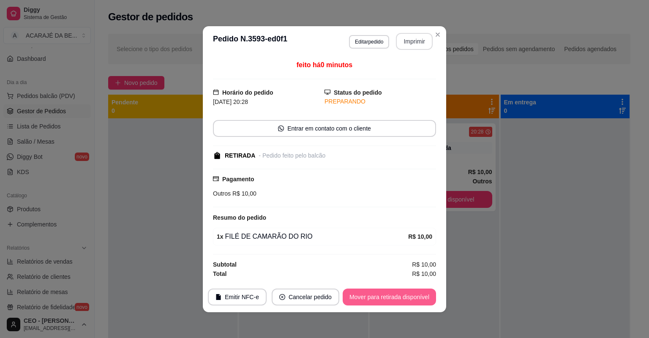
click at [405, 295] on button "Mover para retirada disponível" at bounding box center [389, 297] width 93 height 17
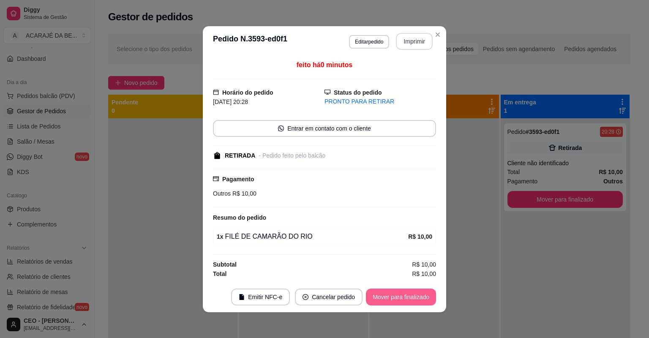
click at [405, 295] on button "Mover para finalizado" at bounding box center [401, 297] width 70 height 17
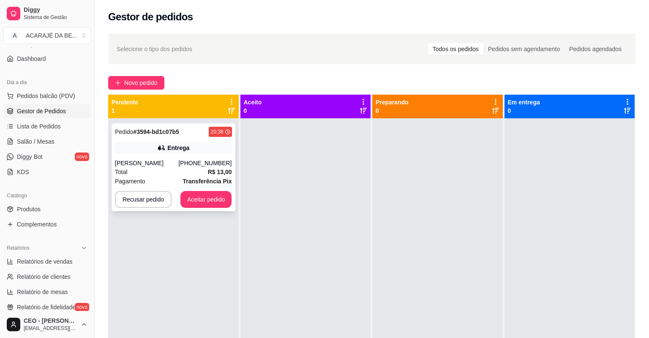
click at [167, 181] on div "Pagamento Transferência Pix" at bounding box center [173, 181] width 117 height 9
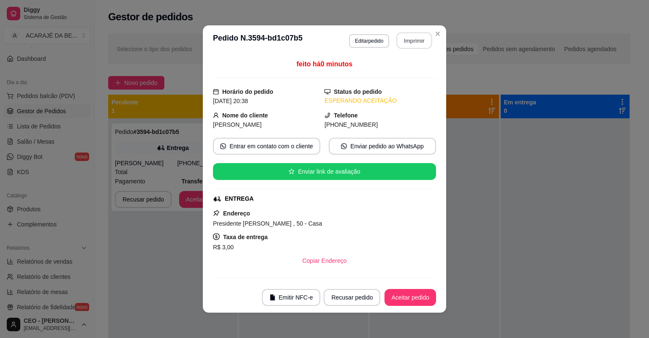
click at [415, 36] on button "Imprimir" at bounding box center [415, 41] width 36 height 16
click at [405, 296] on button "Aceitar pedido" at bounding box center [411, 297] width 52 height 17
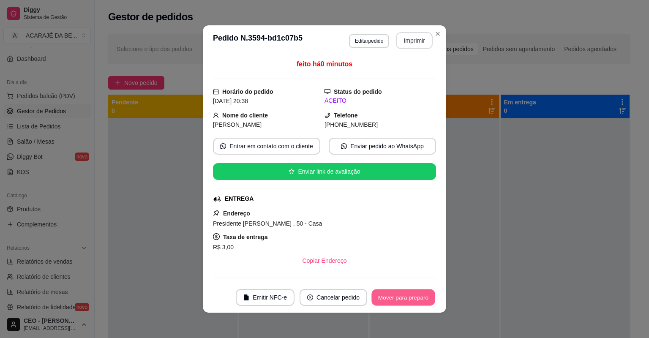
click at [405, 296] on button "Mover para preparo" at bounding box center [403, 298] width 63 height 16
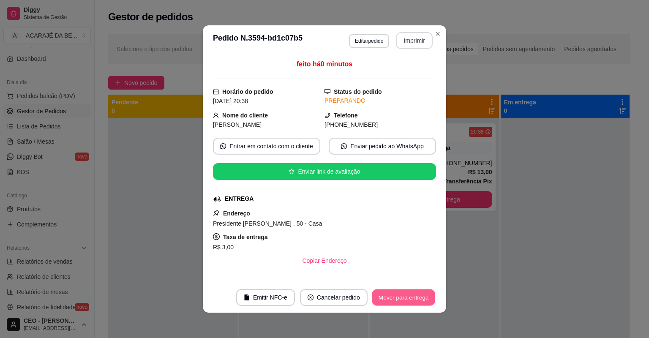
click at [405, 296] on button "Mover para entrega" at bounding box center [403, 298] width 63 height 16
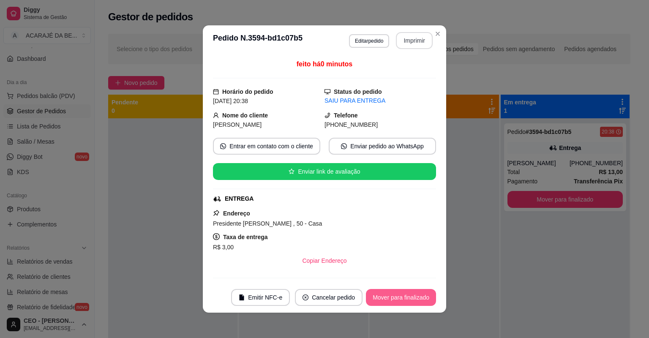
click at [405, 296] on button "Mover para finalizado" at bounding box center [401, 297] width 70 height 17
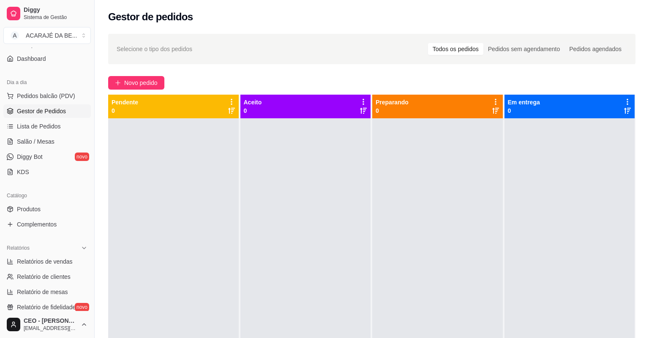
click at [439, 36] on div "Selecione o tipo dos pedidos Todos os pedidos Pedidos sem agendamento Pedidos a…" at bounding box center [372, 49] width 528 height 30
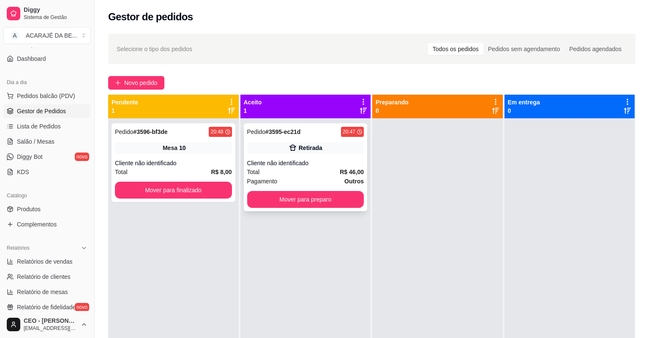
click at [266, 175] on div "Total R$ 46,00" at bounding box center [305, 171] width 117 height 9
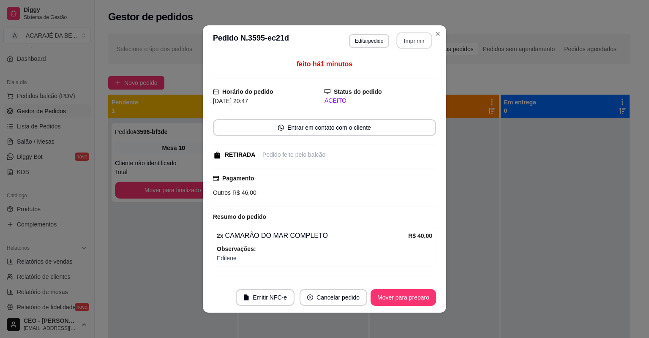
click at [409, 43] on button "Imprimir" at bounding box center [415, 41] width 36 height 16
click at [396, 301] on button "Mover para preparo" at bounding box center [404, 297] width 66 height 17
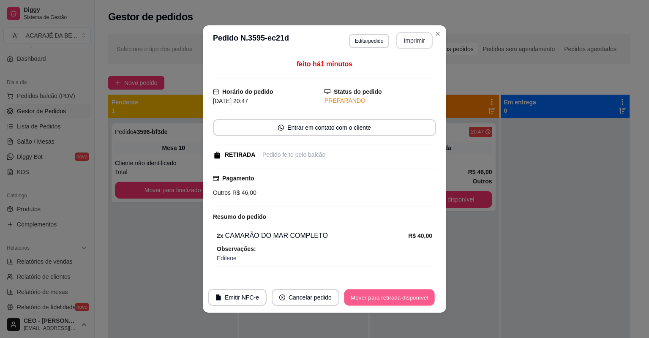
click at [396, 301] on button "Mover para retirada disponível" at bounding box center [389, 298] width 90 height 16
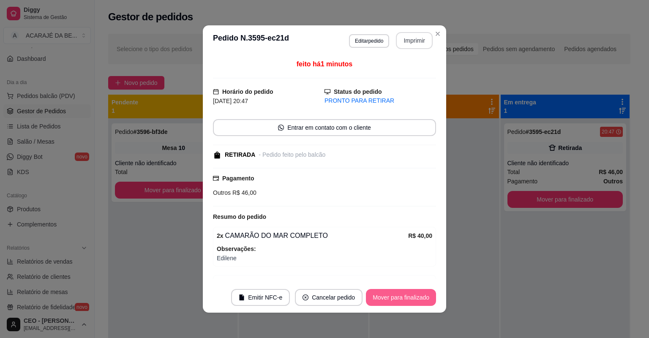
click at [396, 301] on button "Mover para finalizado" at bounding box center [401, 297] width 70 height 17
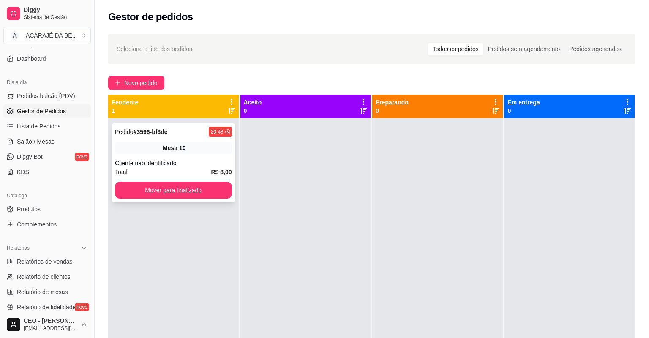
click at [194, 167] on div "Total R$ 8,00" at bounding box center [173, 171] width 117 height 9
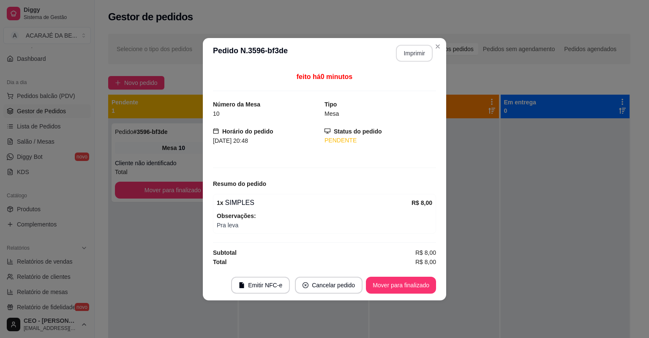
click at [416, 55] on button "Imprimir" at bounding box center [414, 53] width 37 height 17
click at [387, 287] on button "Mover para finalizado" at bounding box center [401, 285] width 70 height 17
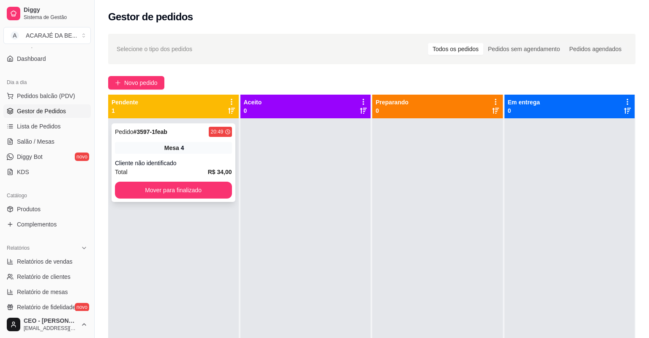
click at [181, 161] on div "Cliente não identificado" at bounding box center [173, 163] width 117 height 8
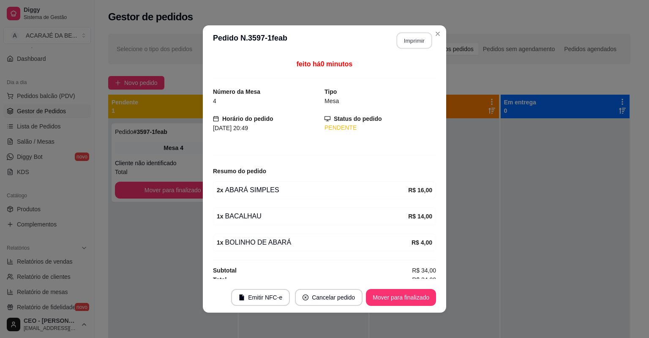
click at [408, 36] on button "Imprimir" at bounding box center [415, 41] width 36 height 16
click at [397, 296] on button "Mover para finalizado" at bounding box center [401, 297] width 70 height 17
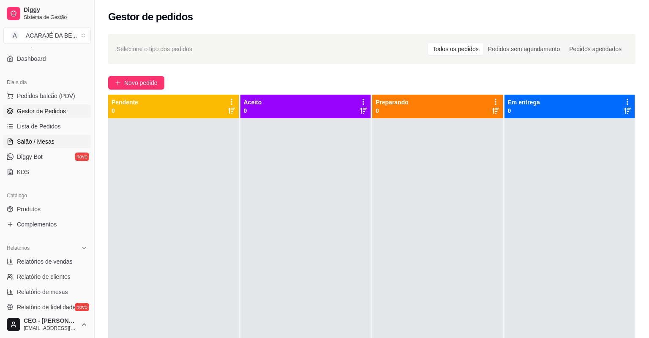
click at [40, 143] on span "Salão / Mesas" at bounding box center [36, 141] width 38 height 8
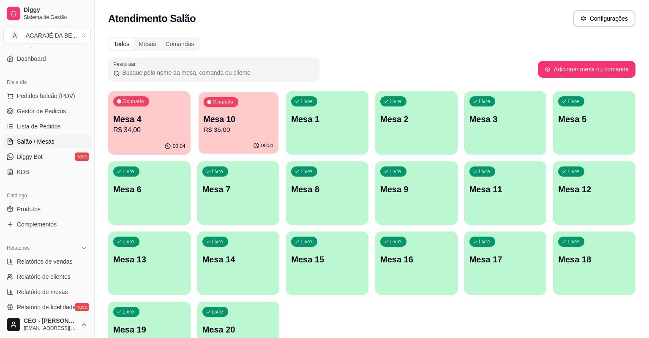
click at [247, 117] on p "Mesa 10" at bounding box center [238, 119] width 70 height 11
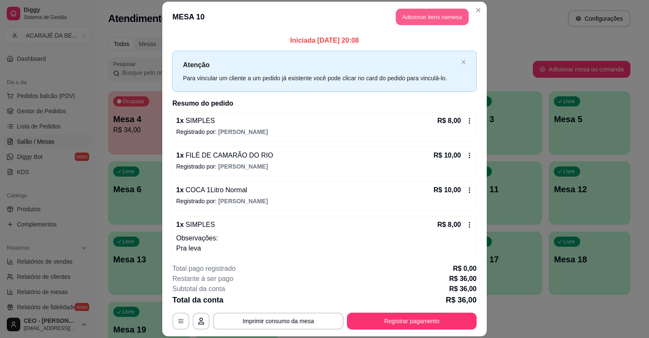
click at [423, 21] on button "Adicionar itens na mesa" at bounding box center [432, 17] width 73 height 16
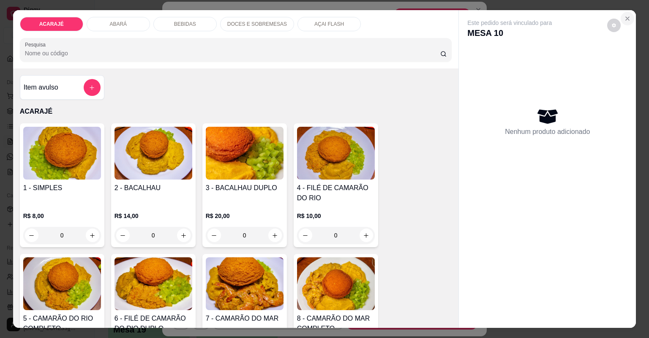
click at [624, 17] on icon "Close" at bounding box center [627, 18] width 7 height 7
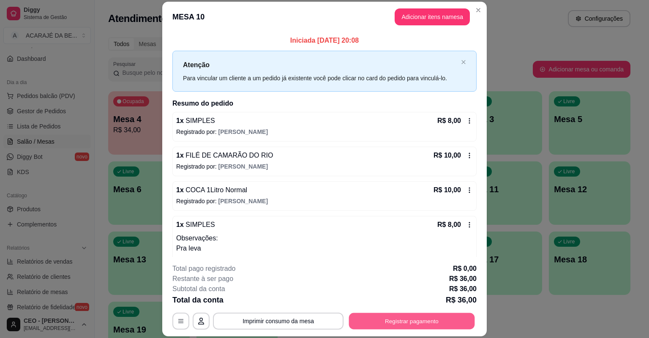
click at [388, 326] on button "Registrar pagamento" at bounding box center [412, 321] width 126 height 16
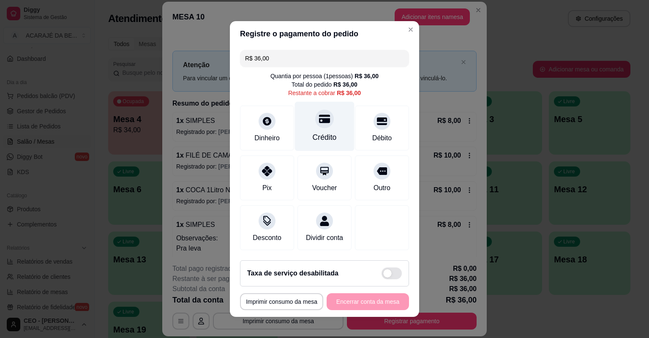
click at [316, 129] on div "Crédito" at bounding box center [325, 126] width 60 height 49
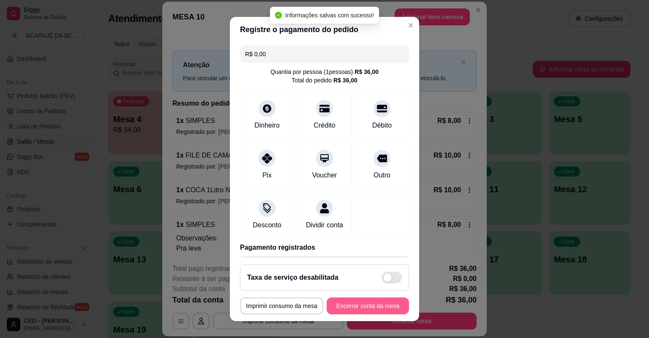
click at [350, 305] on button "Encerrar conta da mesa" at bounding box center [368, 306] width 82 height 17
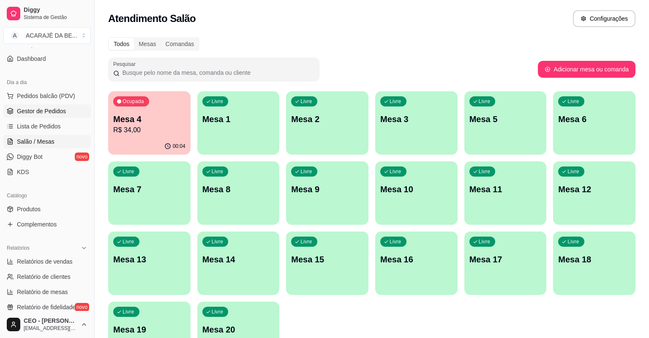
click at [46, 108] on span "Gestor de Pedidos" at bounding box center [41, 111] width 49 height 8
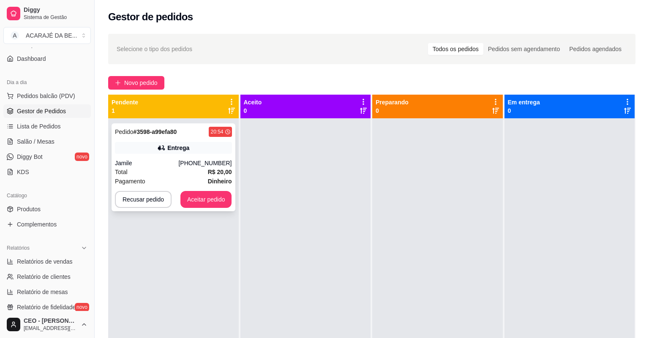
click at [192, 170] on div "Total R$ 20,00" at bounding box center [173, 171] width 117 height 9
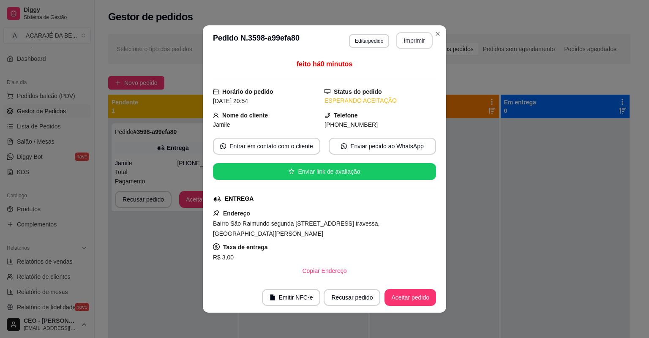
click at [421, 44] on button "Imprimir" at bounding box center [414, 40] width 37 height 17
click at [394, 299] on button "Aceitar pedido" at bounding box center [411, 297] width 52 height 17
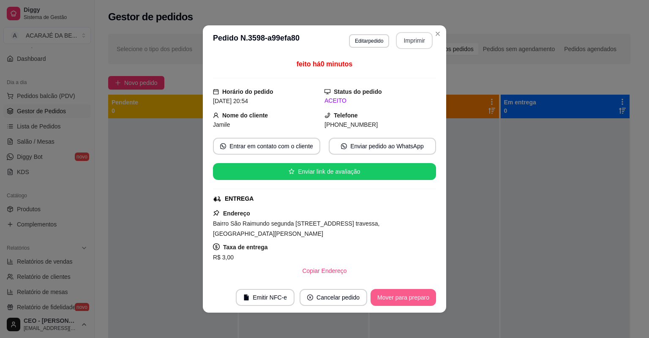
click at [394, 299] on button "Mover para preparo" at bounding box center [404, 297] width 66 height 17
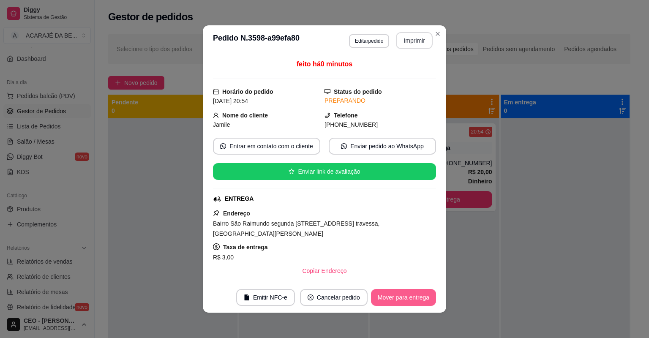
click at [419, 303] on button "Mover para entrega" at bounding box center [403, 297] width 65 height 17
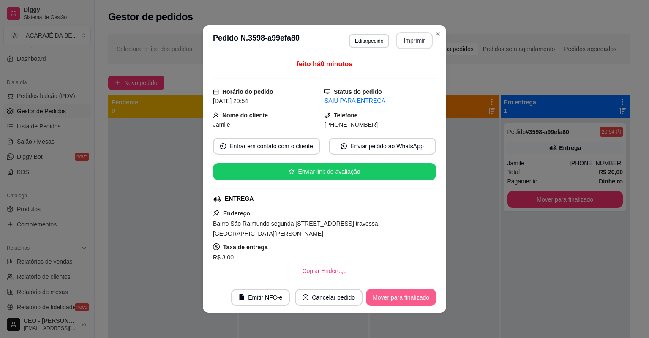
click at [419, 303] on button "Mover para finalizado" at bounding box center [401, 297] width 70 height 17
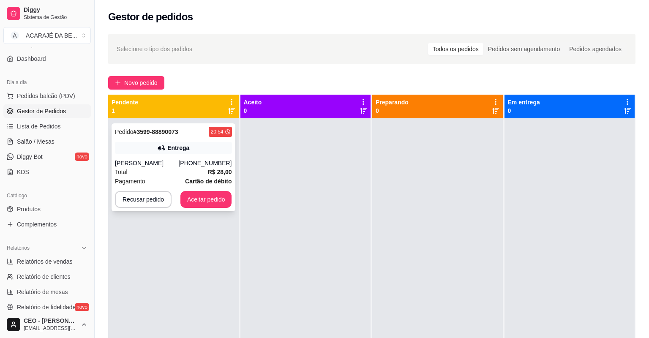
click at [176, 174] on div "Total R$ 28,00" at bounding box center [173, 171] width 117 height 9
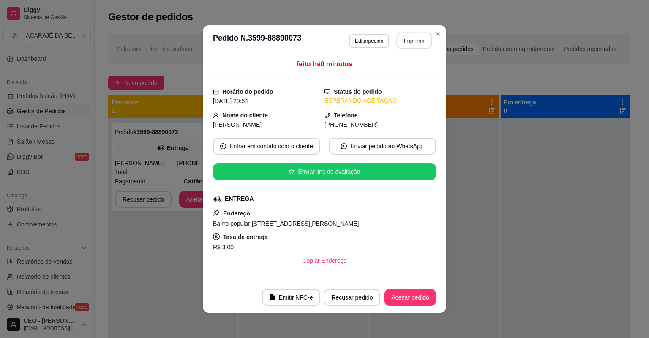
click at [408, 40] on button "Imprimir" at bounding box center [415, 41] width 36 height 16
click at [401, 298] on button "Aceitar pedido" at bounding box center [411, 297] width 52 height 17
click at [401, 298] on button "Aceitar pedido" at bounding box center [411, 298] width 50 height 16
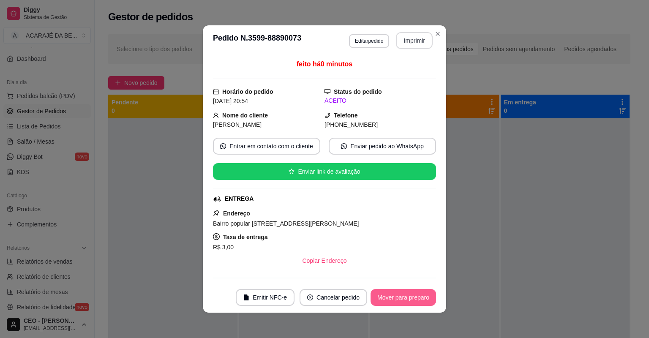
click at [401, 298] on button "Mover para preparo" at bounding box center [404, 297] width 66 height 17
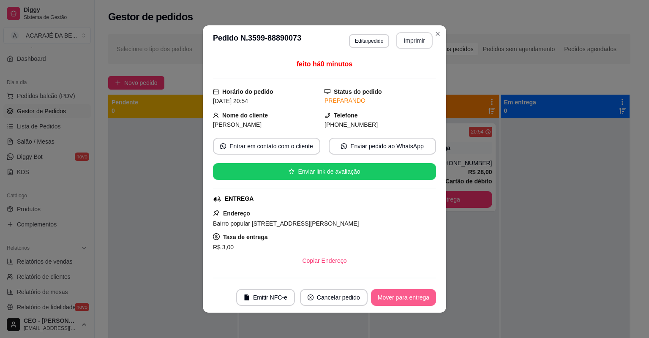
click at [401, 298] on button "Mover para entrega" at bounding box center [403, 297] width 65 height 17
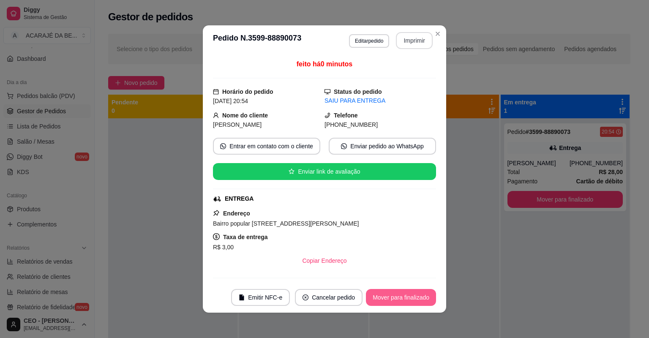
click at [401, 298] on button "Mover para finalizado" at bounding box center [401, 297] width 70 height 17
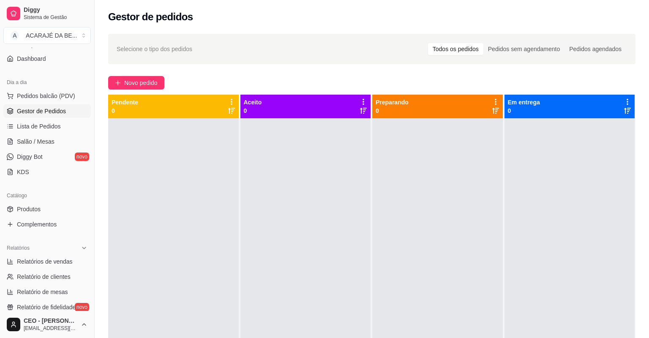
click at [519, 118] on div at bounding box center [570, 287] width 131 height 338
click at [151, 79] on span "Novo pedido" at bounding box center [140, 82] width 33 height 9
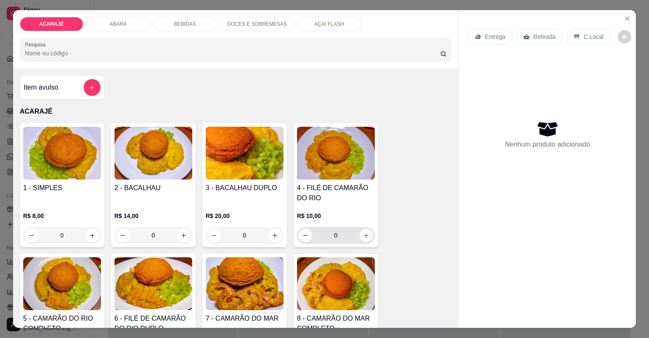
click at [366, 233] on icon "increase-product-quantity" at bounding box center [366, 236] width 6 height 6
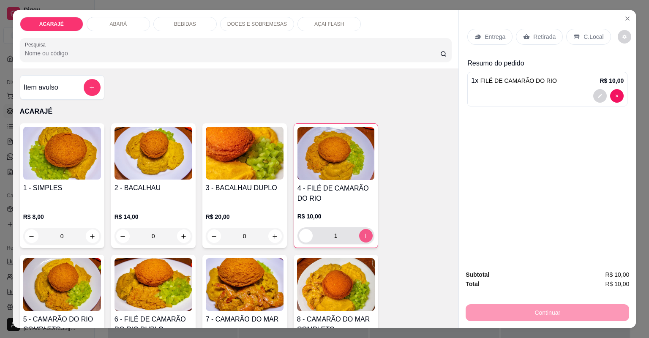
click at [363, 236] on icon "increase-product-quantity" at bounding box center [366, 236] width 6 height 6
type input "2"
click at [527, 36] on div "Retirada" at bounding box center [539, 37] width 47 height 16
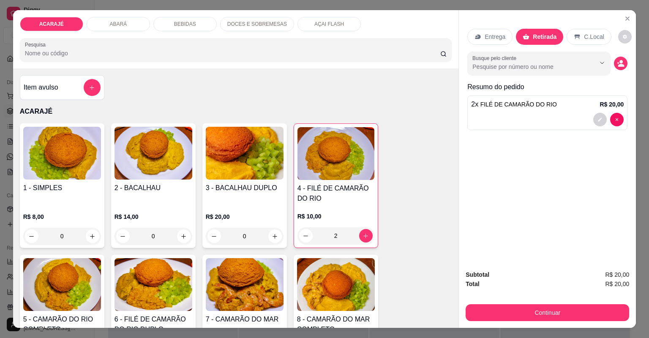
click at [487, 330] on div "ACARAJÉ ABARÁ BEBIDAS DOCES E SOBREMESAS AÇAI FLASH Pesquisa Item avulso ACARAJ…" at bounding box center [324, 169] width 649 height 338
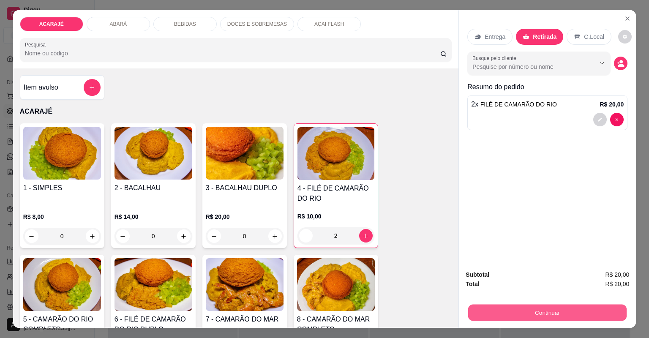
click at [475, 309] on button "Continuar" at bounding box center [547, 313] width 159 height 16
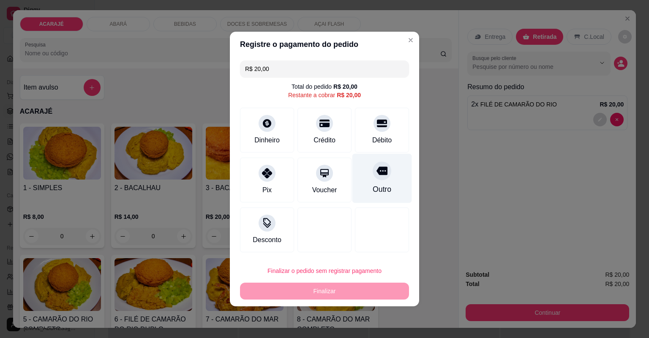
click at [383, 176] on icon at bounding box center [382, 170] width 11 height 11
type input "R$ 0,00"
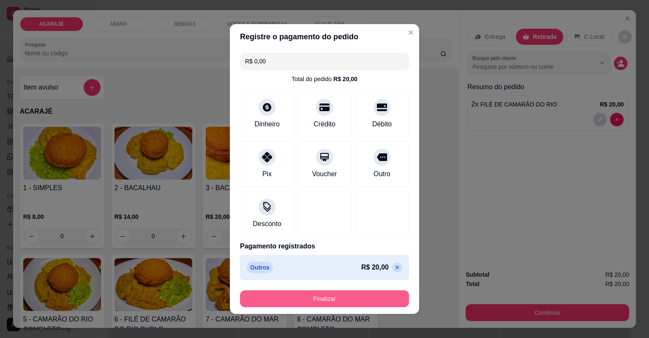
click at [348, 296] on button "Finalizar" at bounding box center [324, 298] width 169 height 17
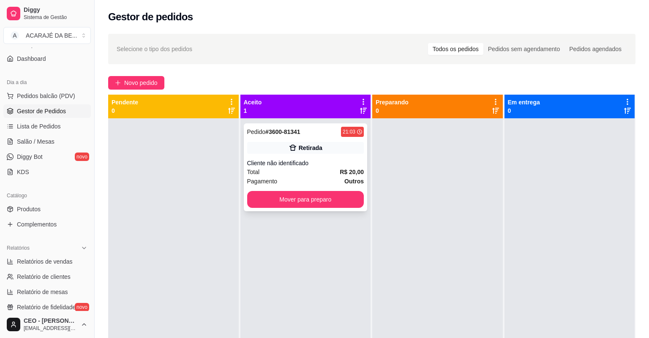
click at [295, 177] on div "Pagamento Outros" at bounding box center [305, 181] width 117 height 9
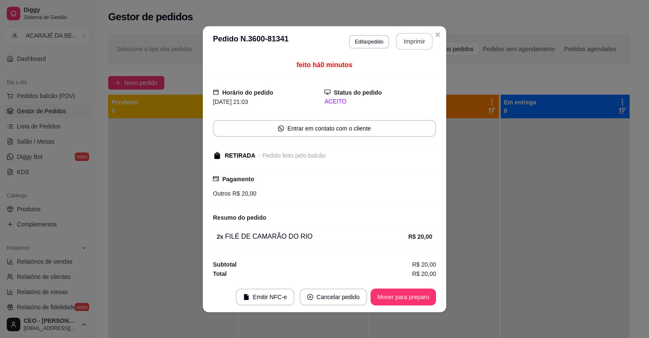
click at [402, 45] on button "Imprimir" at bounding box center [414, 41] width 37 height 17
click at [392, 301] on button "Mover para preparo" at bounding box center [403, 297] width 63 height 16
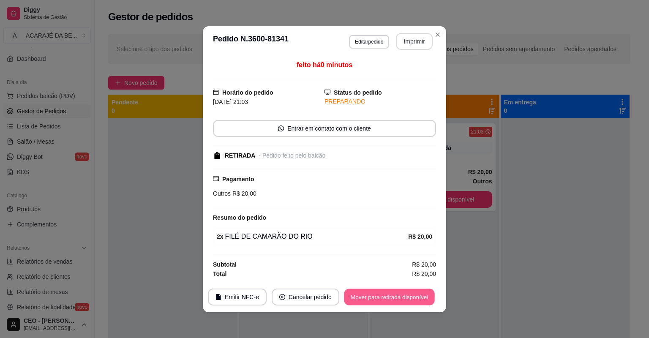
click at [392, 301] on button "Mover para retirada disponível" at bounding box center [389, 297] width 90 height 16
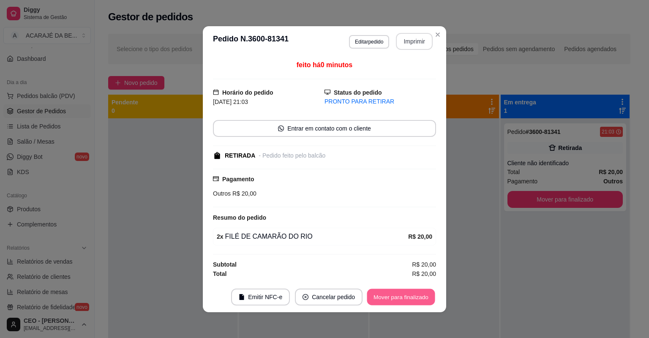
click at [392, 301] on button "Mover para finalizado" at bounding box center [401, 297] width 68 height 16
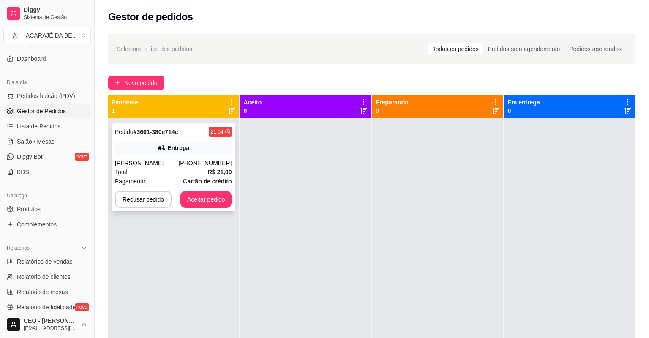
click at [184, 167] on div "Total R$ 21,00" at bounding box center [173, 171] width 117 height 9
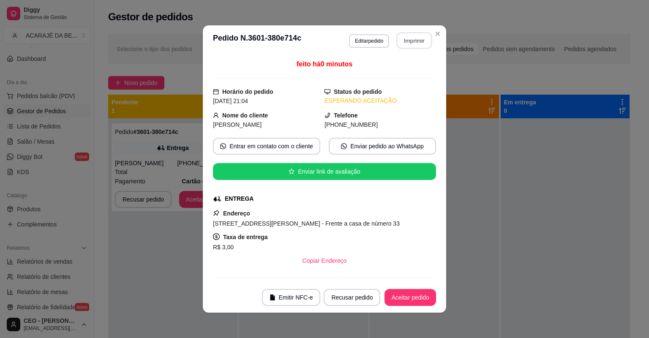
click at [404, 41] on button "Imprimir" at bounding box center [415, 41] width 36 height 16
click at [398, 298] on button "Aceitar pedido" at bounding box center [411, 297] width 52 height 17
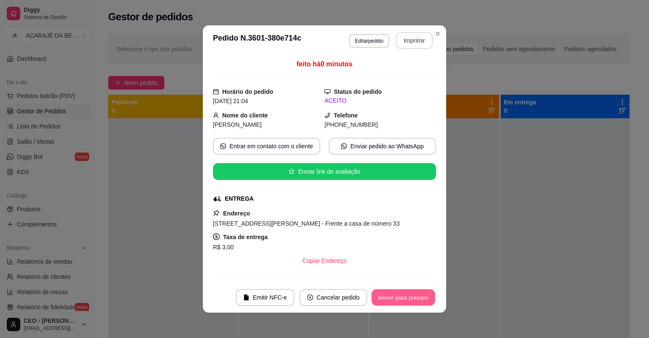
click at [398, 298] on button "Mover para preparo" at bounding box center [403, 298] width 63 height 16
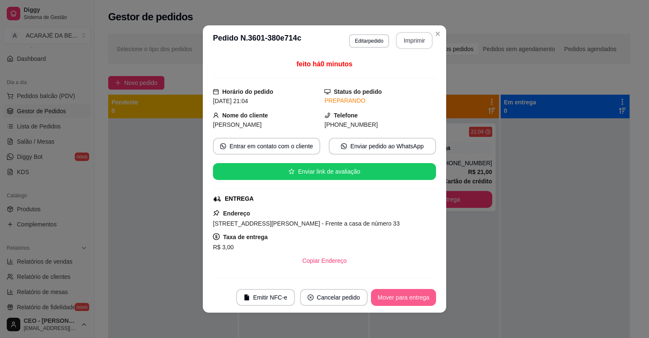
click at [398, 298] on button "Mover para entrega" at bounding box center [403, 297] width 65 height 17
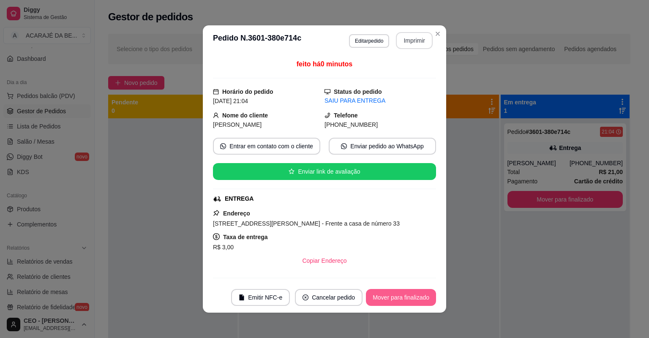
click at [398, 298] on button "Mover para finalizado" at bounding box center [401, 297] width 70 height 17
click at [398, 298] on div "Mover para finalizado" at bounding box center [401, 297] width 70 height 17
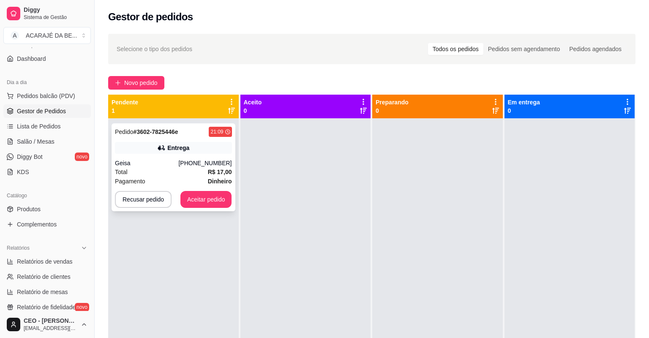
click at [189, 167] on div "Total R$ 17,00" at bounding box center [173, 171] width 117 height 9
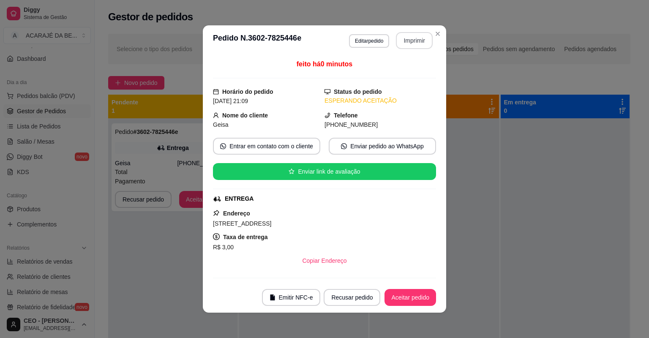
click at [403, 38] on button "Imprimir" at bounding box center [414, 40] width 37 height 17
click at [396, 295] on button "Aceitar pedido" at bounding box center [411, 297] width 52 height 17
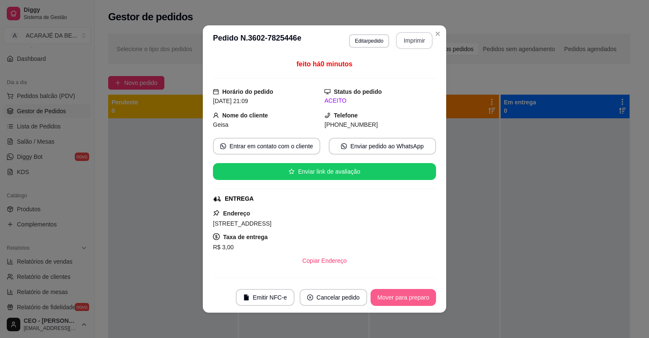
click at [396, 295] on button "Mover para preparo" at bounding box center [404, 297] width 66 height 17
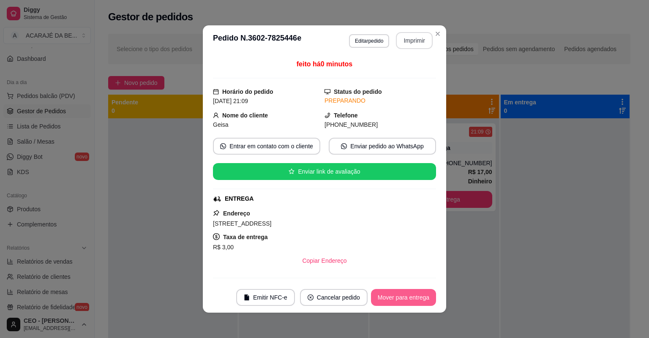
click at [396, 295] on button "Mover para entrega" at bounding box center [403, 297] width 65 height 17
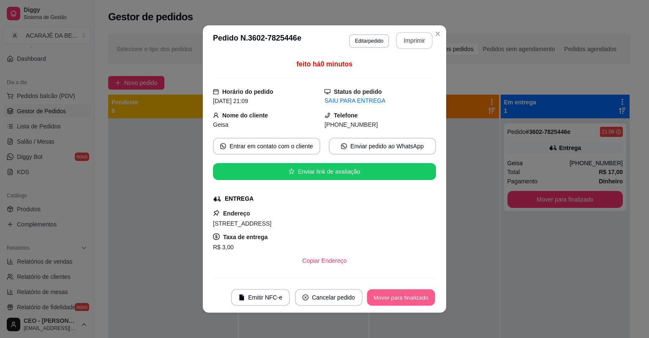
click at [396, 295] on button "Mover para finalizado" at bounding box center [401, 298] width 68 height 16
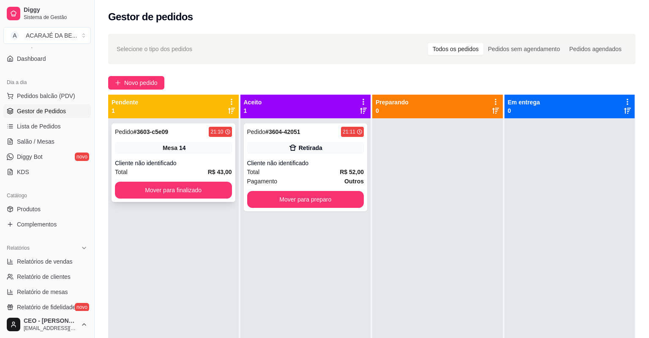
click at [214, 159] on div "Cliente não identificado" at bounding box center [173, 163] width 117 height 8
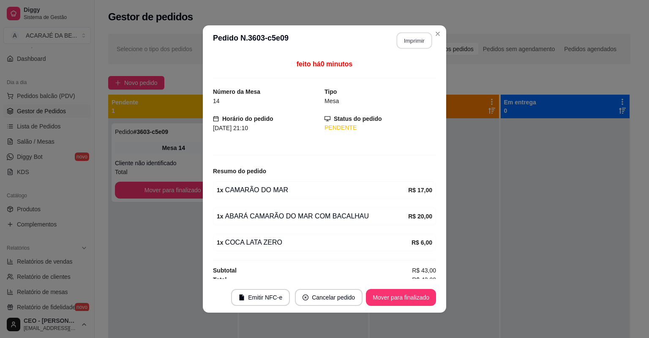
click at [405, 40] on button "Imprimir" at bounding box center [415, 41] width 36 height 16
click at [372, 298] on button "Mover para finalizado" at bounding box center [401, 297] width 70 height 17
click at [372, 298] on button "Mover para finalizado" at bounding box center [401, 298] width 68 height 16
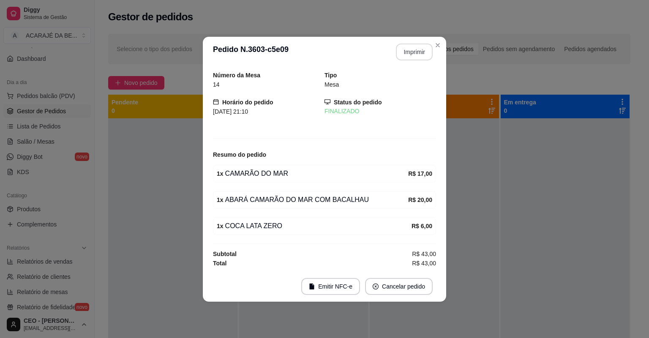
click at [372, 298] on footer "Emitir NFC-e Cancelar pedido" at bounding box center [325, 286] width 244 height 30
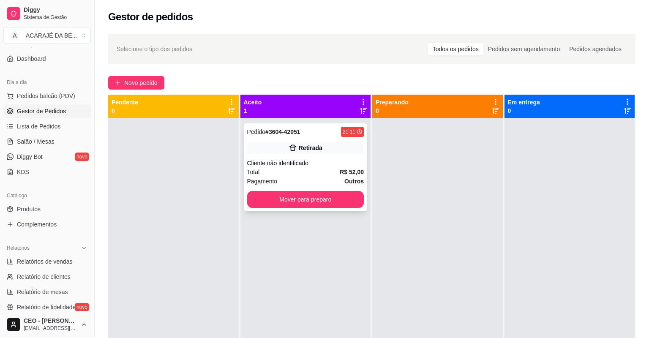
click at [309, 177] on div "Pagamento Outros" at bounding box center [305, 181] width 117 height 9
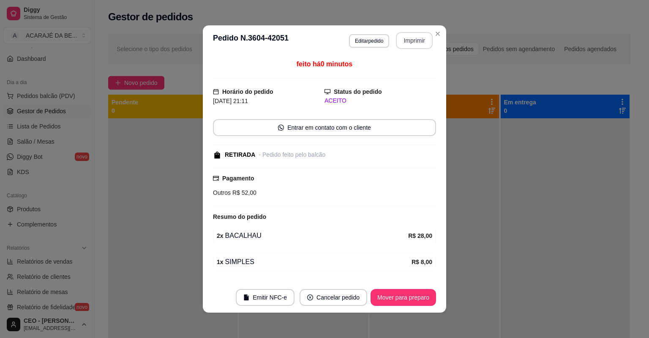
click at [400, 39] on button "Imprimir" at bounding box center [414, 40] width 37 height 17
click at [403, 295] on button "Mover para preparo" at bounding box center [404, 297] width 66 height 17
click at [403, 295] on button "Mover para preparo" at bounding box center [403, 298] width 63 height 16
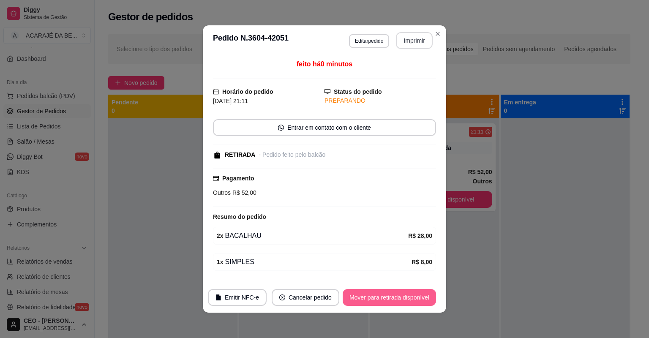
click at [403, 295] on button "Mover para retirada disponível" at bounding box center [389, 297] width 93 height 17
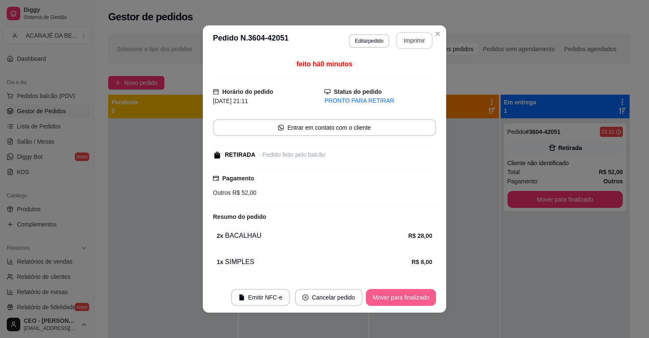
click at [403, 295] on button "Mover para finalizado" at bounding box center [401, 297] width 70 height 17
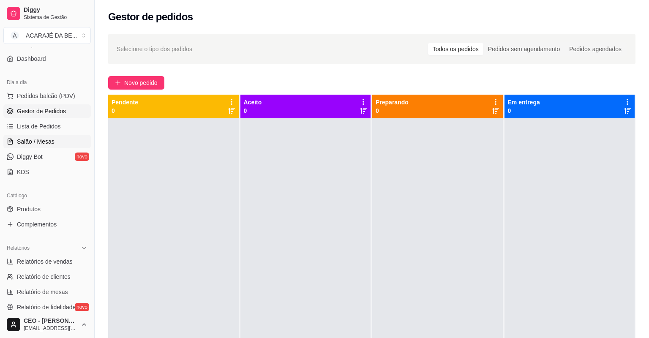
click at [44, 142] on span "Salão / Mesas" at bounding box center [36, 141] width 38 height 8
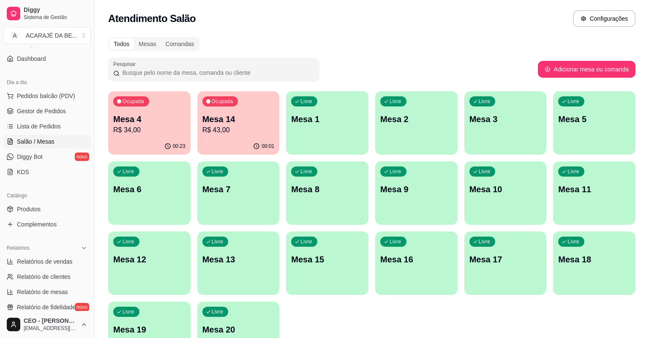
click at [145, 135] on div "Ocupada Mesa 4 R$ 34,00" at bounding box center [149, 114] width 82 height 47
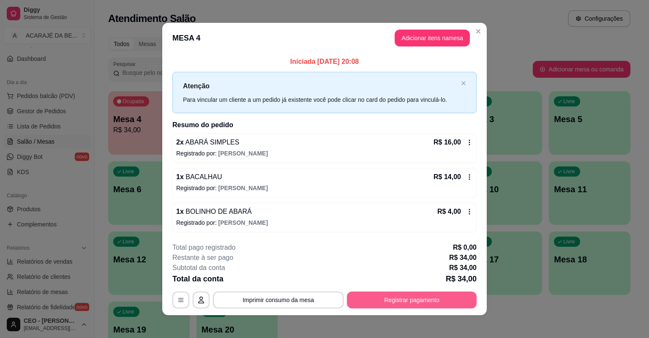
click at [383, 297] on button "Registrar pagamento" at bounding box center [412, 300] width 130 height 17
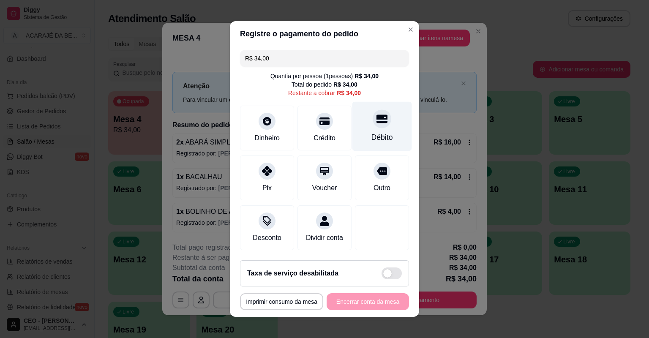
click at [377, 118] on icon at bounding box center [382, 119] width 11 height 8
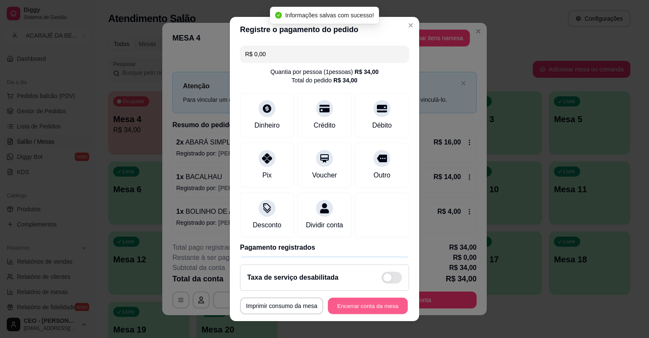
click at [366, 303] on button "Encerrar conta da mesa" at bounding box center [368, 306] width 80 height 16
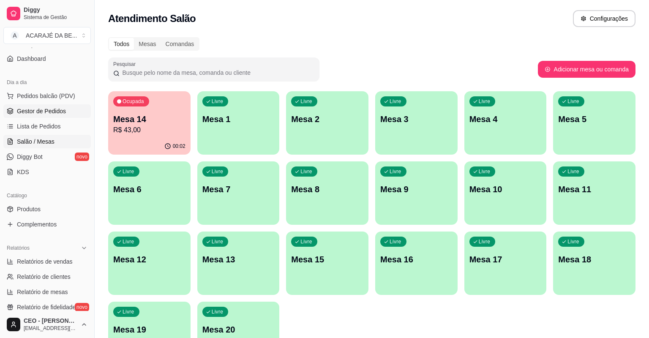
click at [41, 113] on span "Gestor de Pedidos" at bounding box center [41, 111] width 49 height 8
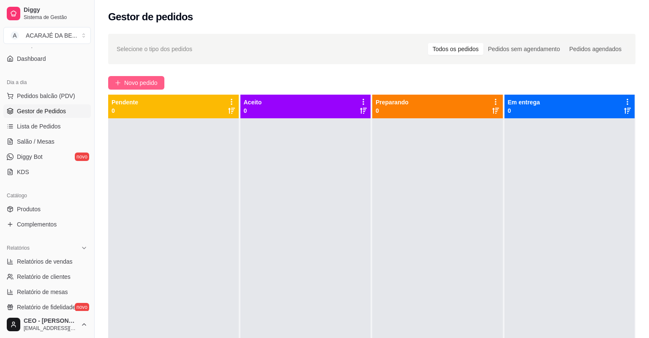
click at [142, 87] on span "Novo pedido" at bounding box center [140, 82] width 33 height 9
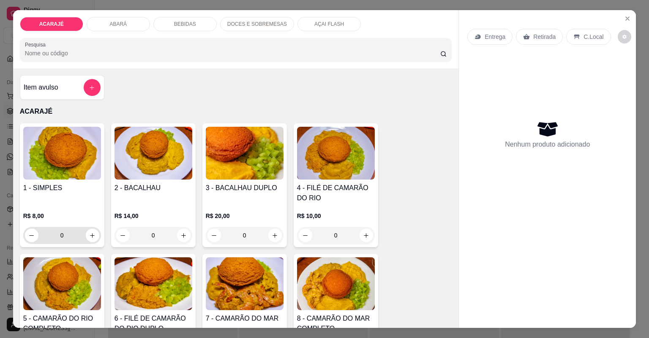
click at [67, 236] on input "0" at bounding box center [61, 235] width 47 height 17
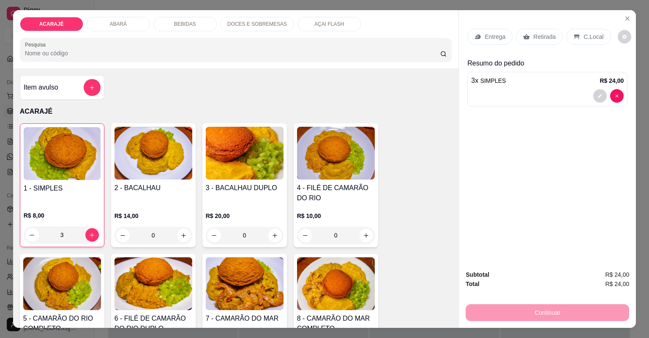
type input "3"
type input "1"
click at [489, 37] on p "Entrega" at bounding box center [495, 37] width 21 height 8
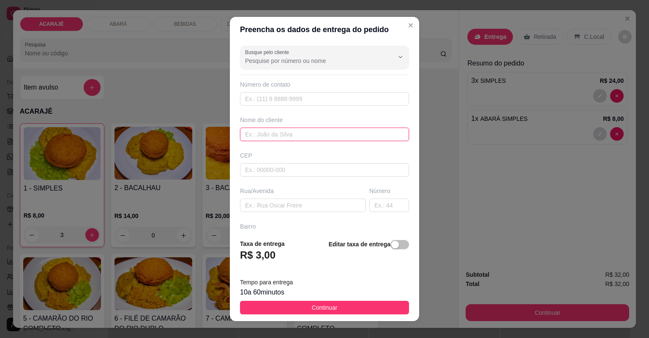
click at [313, 136] on input "text" at bounding box center [324, 135] width 169 height 14
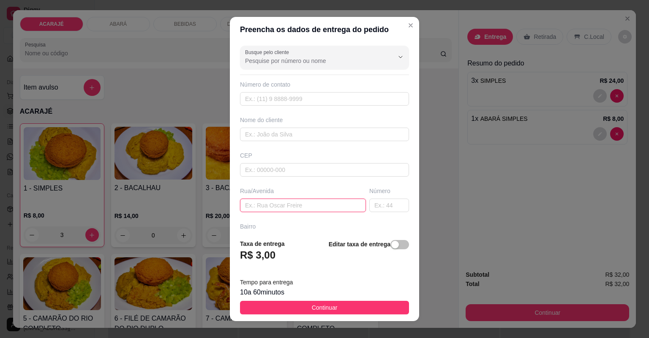
paste input "Rua da olaria casas popular"
type input "Rua da olaria casas popular"
click at [382, 204] on input "text" at bounding box center [390, 206] width 40 height 14
type input "18"
drag, startPoint x: 331, startPoint y: 309, endPoint x: 348, endPoint y: 320, distance: 19.2
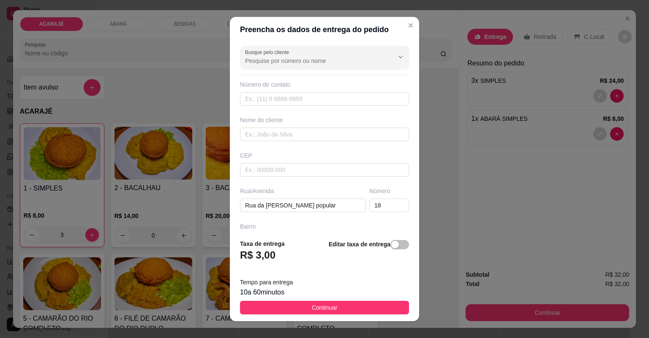
click at [331, 309] on span "Continuar" at bounding box center [325, 307] width 26 height 9
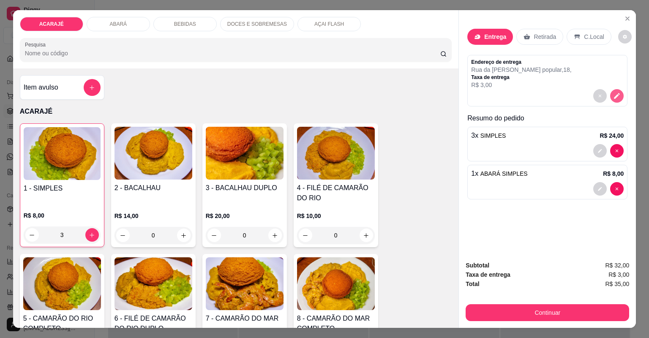
click at [613, 96] on icon "decrease-product-quantity" at bounding box center [617, 96] width 8 height 8
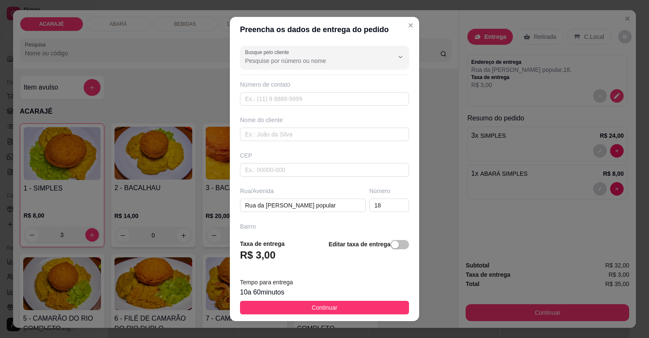
click at [293, 234] on input "text" at bounding box center [324, 241] width 169 height 14
type input "camam"
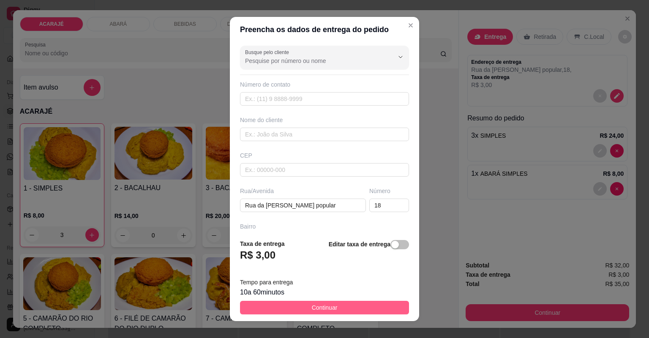
drag, startPoint x: 298, startPoint y: 305, endPoint x: 302, endPoint y: 289, distance: 16.1
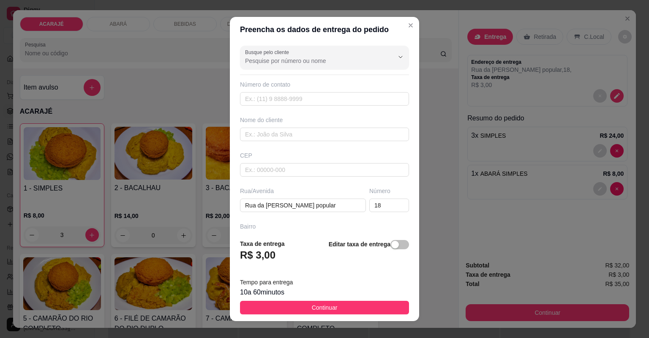
click at [298, 304] on button "Continuar" at bounding box center [324, 308] width 169 height 14
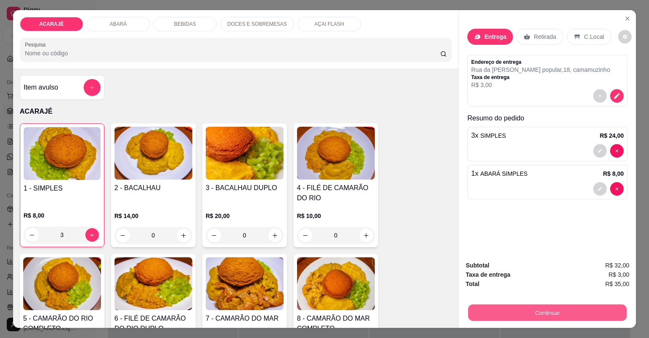
click at [494, 314] on button "Continuar" at bounding box center [547, 313] width 159 height 16
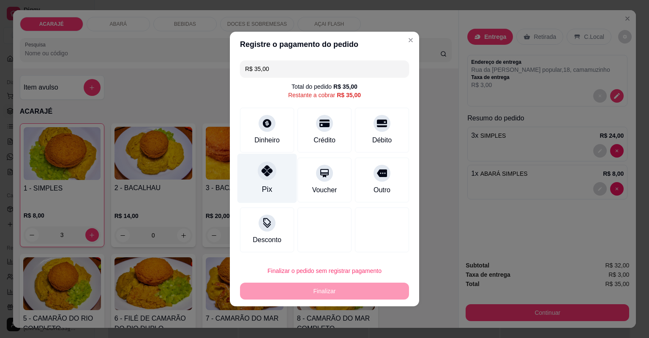
click at [274, 180] on div "Pix" at bounding box center [268, 178] width 60 height 49
type input "R$ 0,00"
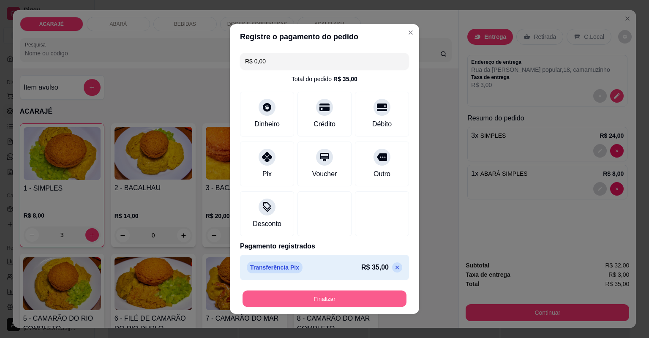
click at [360, 298] on button "Finalizar" at bounding box center [325, 299] width 164 height 16
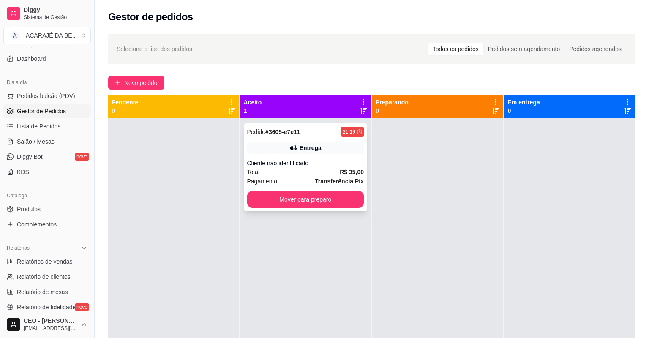
click at [312, 170] on div "Total R$ 35,00" at bounding box center [305, 171] width 117 height 9
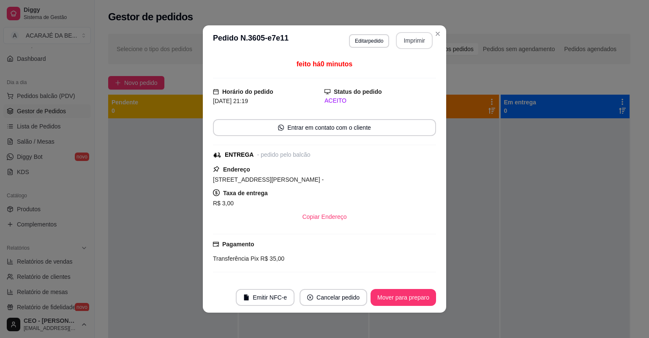
click at [413, 44] on button "Imprimir" at bounding box center [414, 40] width 37 height 17
click at [405, 298] on button "Mover para preparo" at bounding box center [404, 297] width 66 height 17
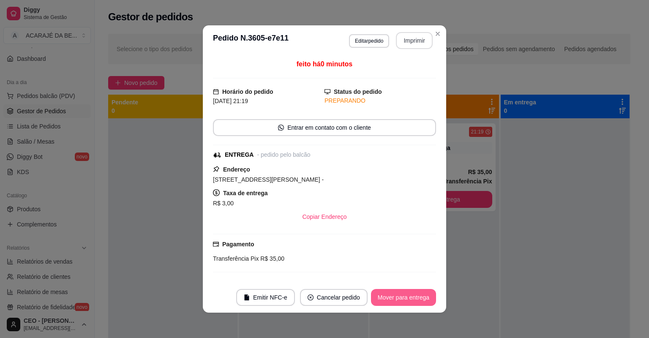
click at [404, 298] on button "Mover para entrega" at bounding box center [403, 297] width 65 height 17
click at [404, 298] on div "Mover para entrega" at bounding box center [397, 297] width 77 height 17
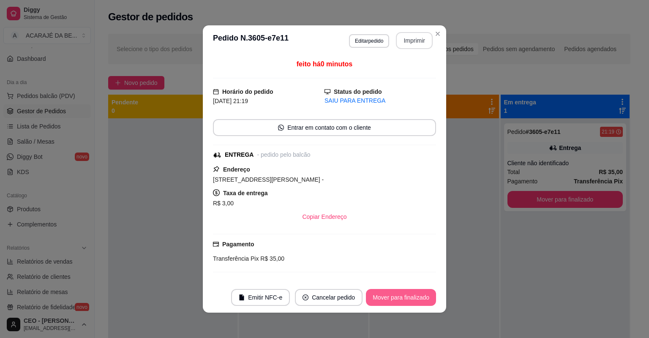
click at [404, 298] on button "Mover para finalizado" at bounding box center [401, 297] width 70 height 17
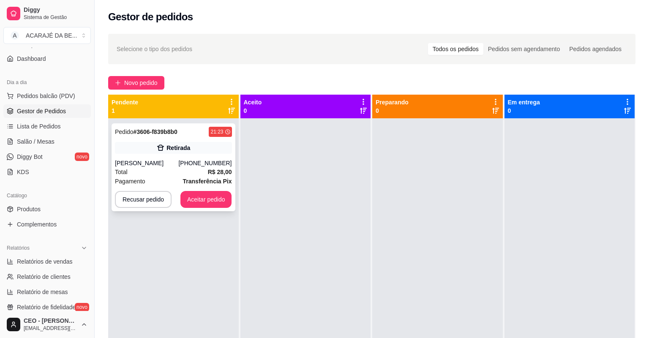
click at [171, 171] on div "Total R$ 28,00" at bounding box center [173, 171] width 117 height 9
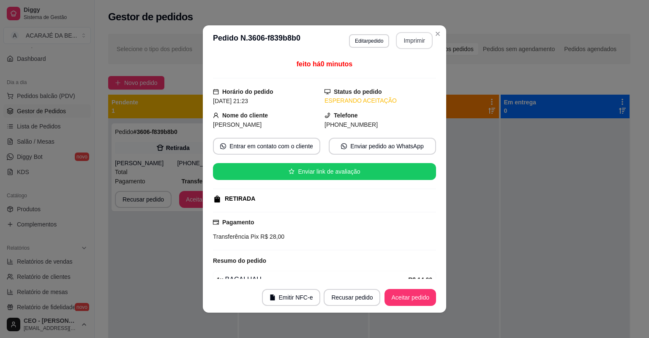
click at [401, 38] on button "Imprimir" at bounding box center [414, 40] width 37 height 17
click at [408, 301] on button "Aceitar pedido" at bounding box center [411, 298] width 50 height 16
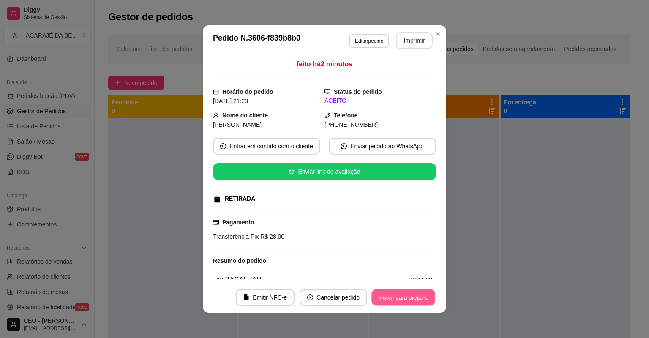
click at [400, 298] on button "Mover para preparo" at bounding box center [403, 298] width 63 height 16
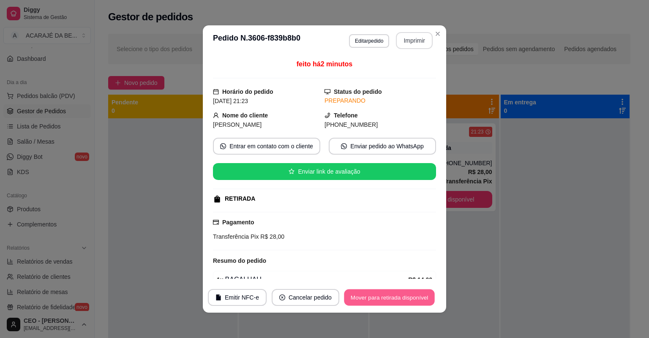
click at [400, 298] on button "Mover para retirada disponível" at bounding box center [389, 298] width 90 height 16
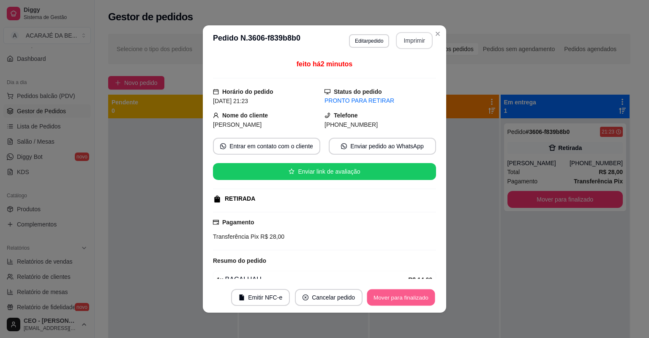
click at [400, 298] on button "Mover para finalizado" at bounding box center [401, 298] width 68 height 16
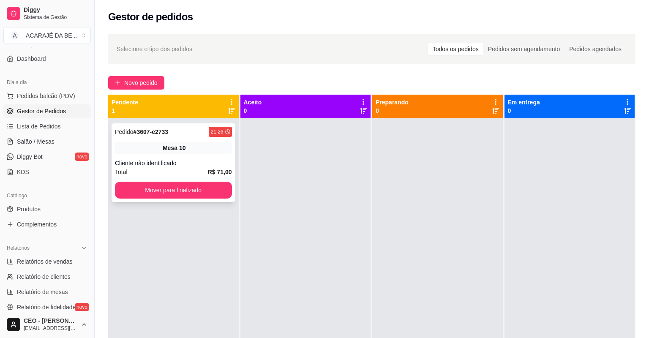
click at [201, 161] on div "Cliente não identificado" at bounding box center [173, 163] width 117 height 8
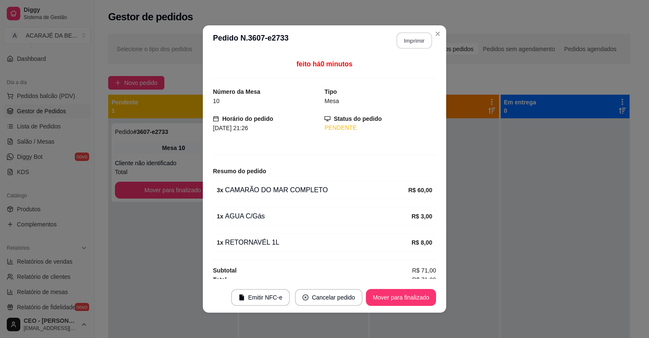
click at [406, 41] on button "Imprimir" at bounding box center [415, 41] width 36 height 16
click at [397, 301] on button "Mover para finalizado" at bounding box center [401, 297] width 70 height 17
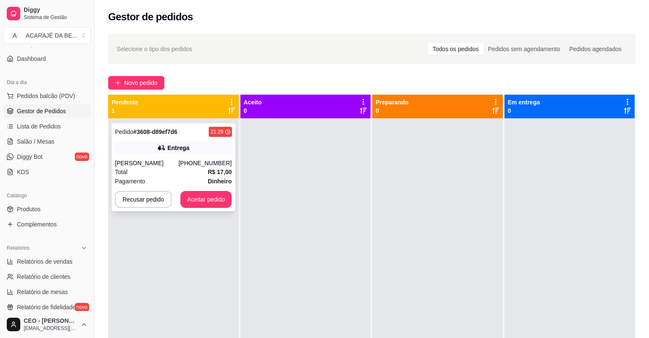
click at [205, 181] on div "Pagamento Dinheiro" at bounding box center [173, 181] width 117 height 9
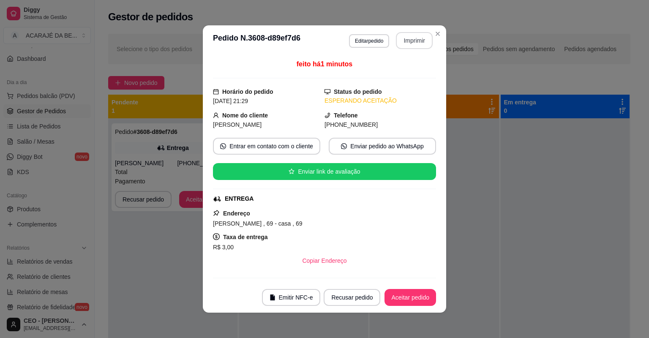
click at [417, 44] on button "Imprimir" at bounding box center [414, 40] width 37 height 17
click at [407, 299] on button "Aceitar pedido" at bounding box center [411, 298] width 50 height 16
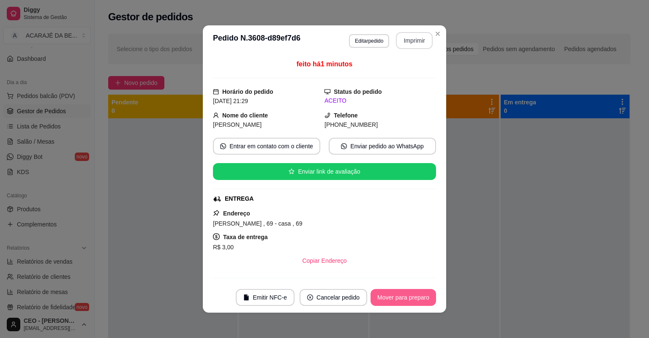
click at [411, 295] on button "Mover para preparo" at bounding box center [404, 297] width 66 height 17
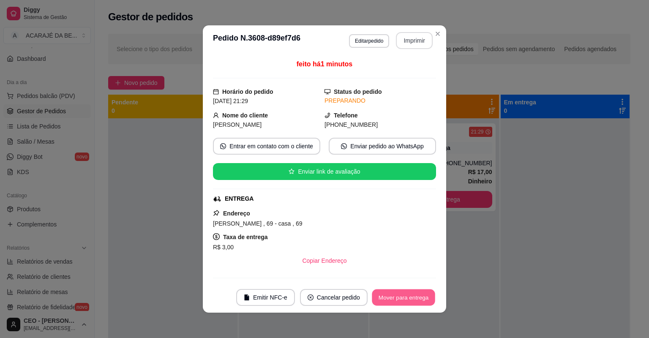
click at [406, 294] on button "Mover para entrega" at bounding box center [403, 298] width 63 height 16
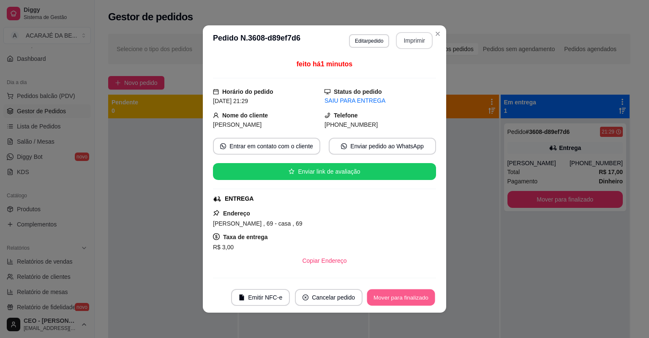
click at [406, 296] on button "Mover para finalizado" at bounding box center [401, 298] width 68 height 16
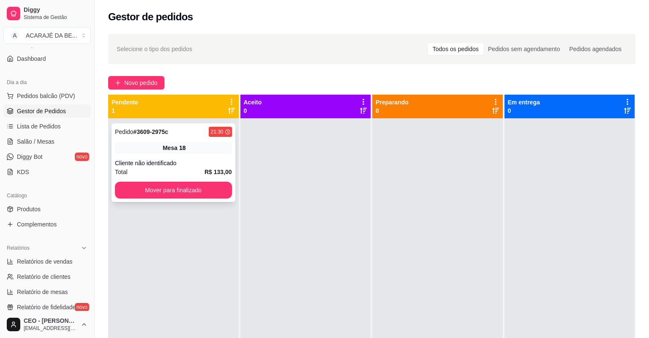
click at [175, 168] on div "Total R$ 133,00" at bounding box center [173, 171] width 117 height 9
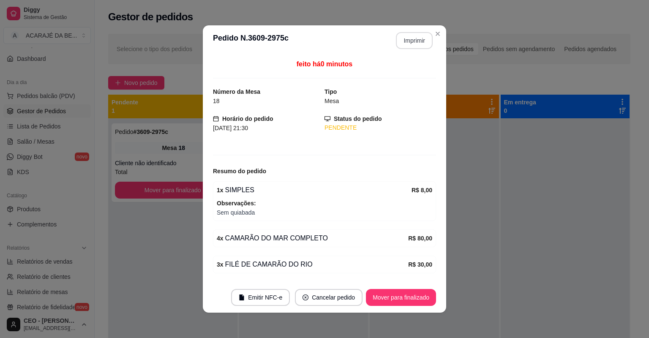
click at [402, 44] on button "Imprimir" at bounding box center [414, 40] width 37 height 17
click at [385, 297] on button "Mover para finalizado" at bounding box center [401, 298] width 68 height 16
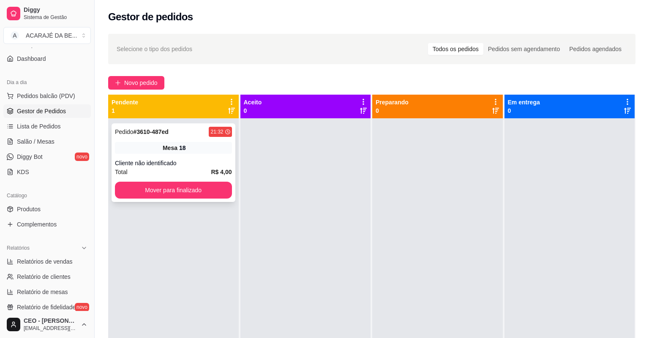
click at [159, 153] on div "Mesa 18" at bounding box center [173, 148] width 117 height 12
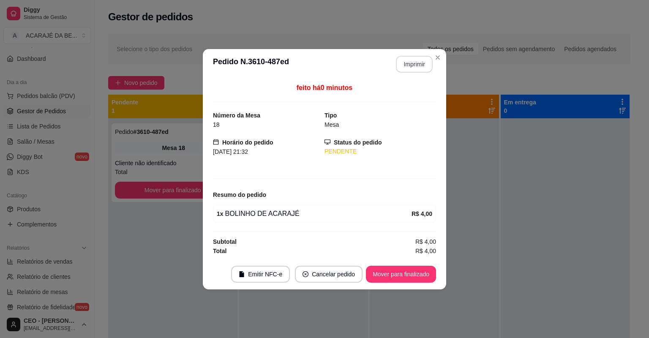
click at [416, 65] on button "Imprimir" at bounding box center [414, 64] width 37 height 17
click at [416, 279] on button "Mover para finalizado" at bounding box center [401, 274] width 70 height 17
click at [416, 272] on button "Mover para finalizado" at bounding box center [401, 274] width 70 height 17
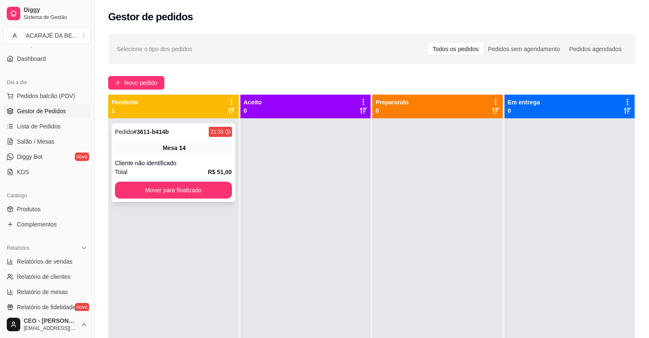
click at [168, 158] on div "Pedido # 3611-b414b 21:33 Mesa 14 Cliente não identificado Total R$ 51,00 Mover…" at bounding box center [174, 162] width 124 height 79
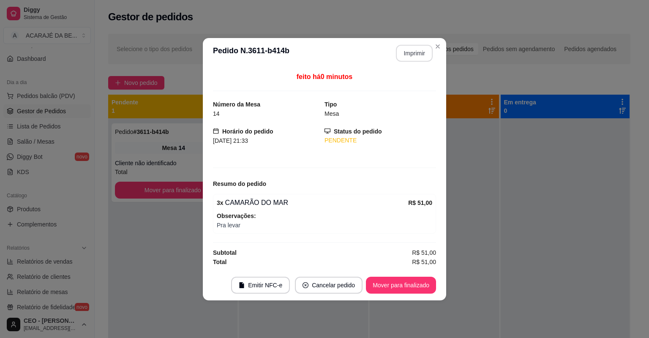
click at [413, 57] on button "Imprimir" at bounding box center [414, 53] width 37 height 17
click at [404, 282] on button "Mover para finalizado" at bounding box center [401, 285] width 70 height 17
click at [404, 282] on div "Mover para finalizado" at bounding box center [395, 285] width 82 height 17
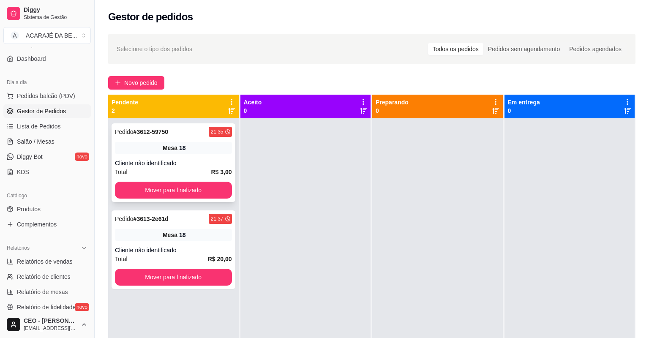
click at [160, 172] on div "Total R$ 3,00" at bounding box center [173, 171] width 117 height 9
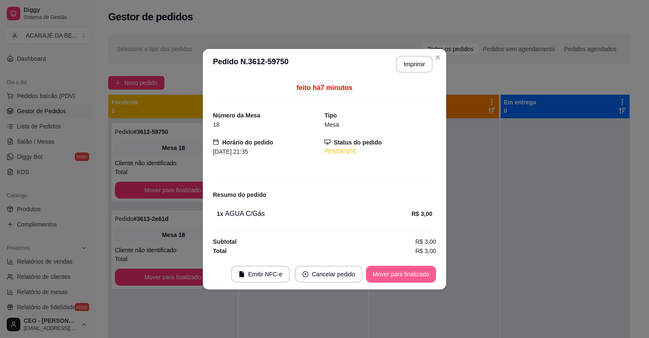
click at [394, 274] on button "Mover para finalizado" at bounding box center [401, 274] width 70 height 17
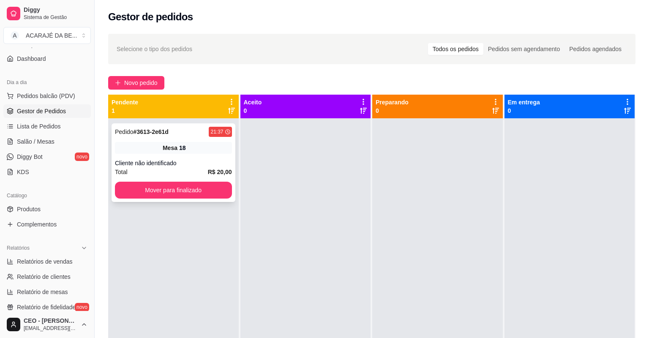
click at [181, 170] on div "Total R$ 20,00" at bounding box center [173, 171] width 117 height 9
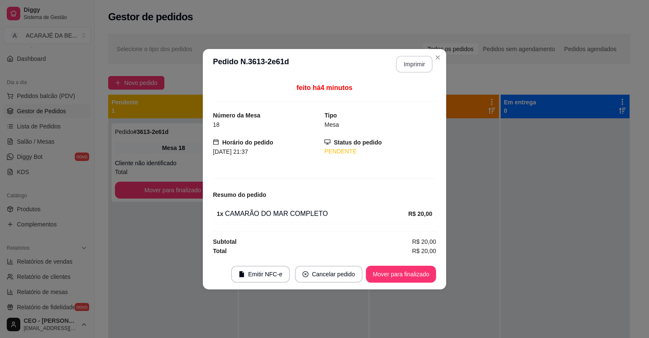
click at [414, 68] on button "Imprimir" at bounding box center [414, 64] width 37 height 17
click at [411, 274] on button "Mover para finalizado" at bounding box center [401, 274] width 70 height 17
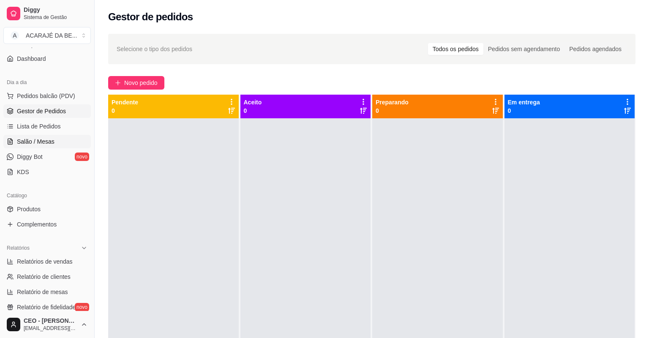
click at [47, 144] on span "Salão / Mesas" at bounding box center [36, 141] width 38 height 8
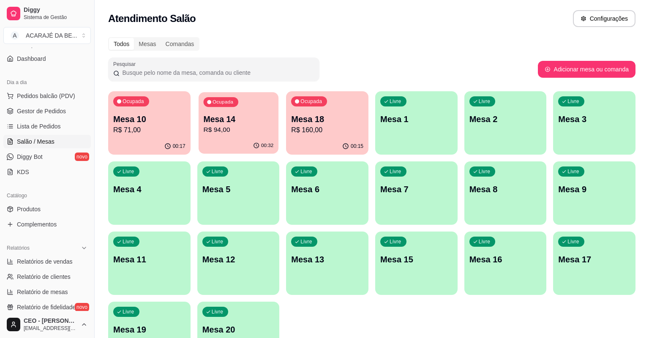
click at [243, 136] on div "Ocupada Mesa 14 R$ 94,00" at bounding box center [239, 115] width 80 height 46
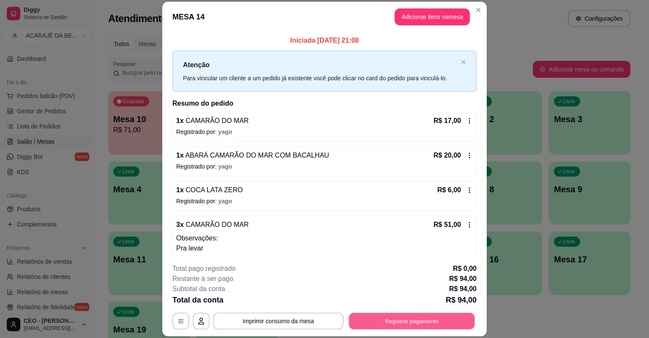
click at [411, 313] on button "Registrar pagamento" at bounding box center [412, 321] width 126 height 16
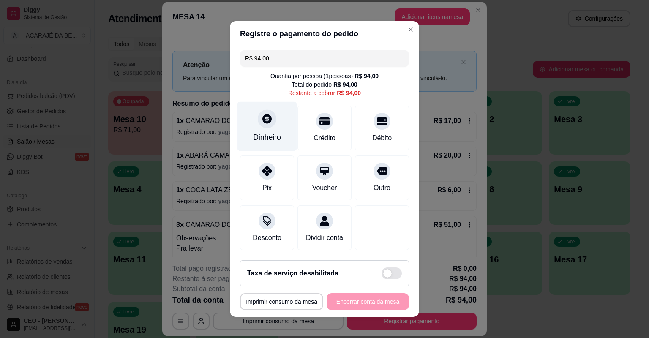
click at [266, 131] on div "Dinheiro" at bounding box center [268, 126] width 60 height 49
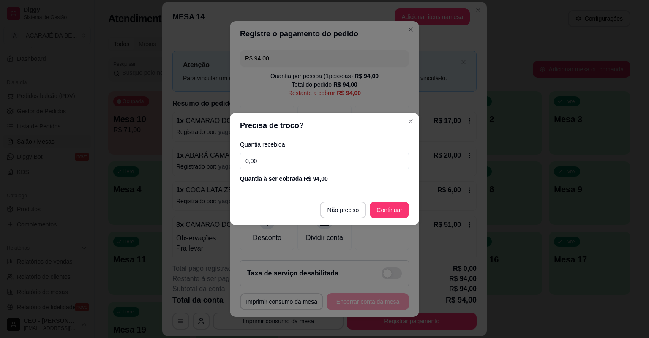
drag, startPoint x: 266, startPoint y: 131, endPoint x: 321, endPoint y: 160, distance: 62.6
click at [321, 160] on input "0,00" at bounding box center [324, 161] width 169 height 17
type input "100,00"
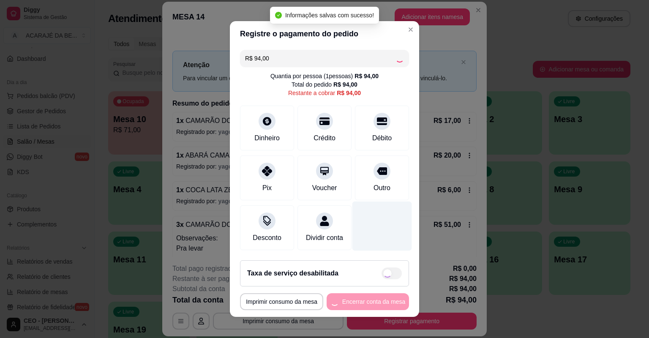
type input "R$ 0,00"
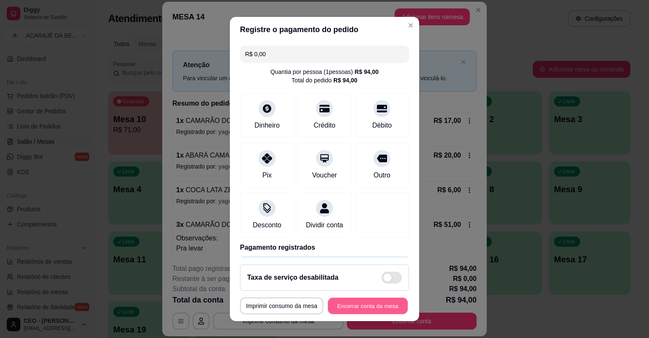
click at [375, 308] on button "Encerrar conta da mesa" at bounding box center [368, 306] width 80 height 16
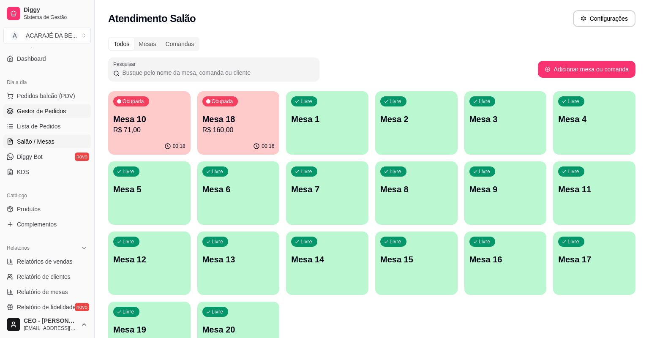
click at [32, 107] on span "Gestor de Pedidos" at bounding box center [41, 111] width 49 height 8
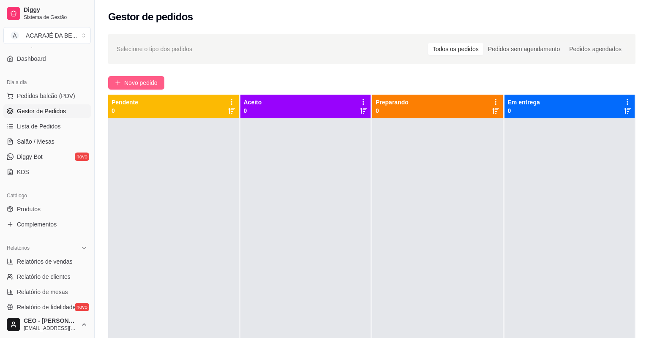
click at [151, 85] on span "Novo pedido" at bounding box center [140, 82] width 33 height 9
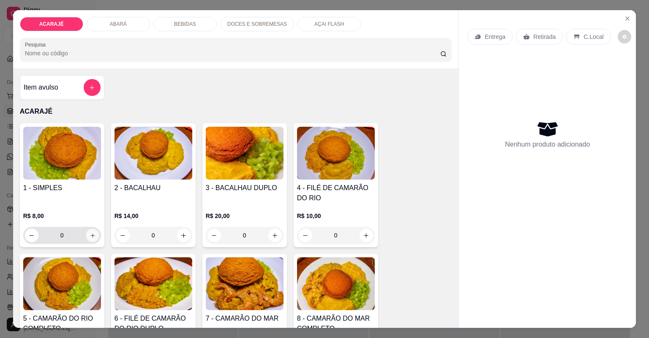
click at [91, 235] on icon "increase-product-quantity" at bounding box center [92, 236] width 6 height 6
type input "1"
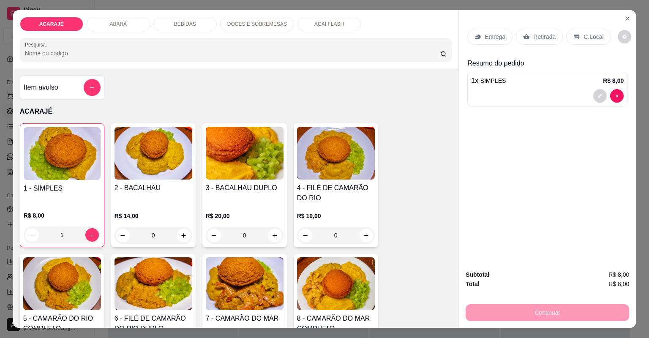
type input "2"
click at [542, 37] on p "Retirada" at bounding box center [545, 37] width 22 height 8
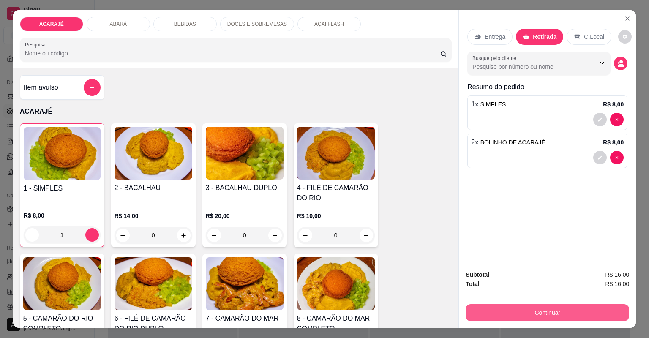
click at [490, 311] on button "Continuar" at bounding box center [548, 312] width 164 height 17
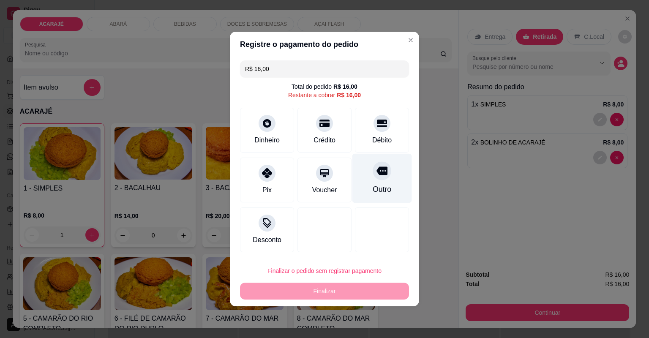
click at [373, 186] on div "Outro" at bounding box center [382, 189] width 19 height 11
type input "R$ 0,00"
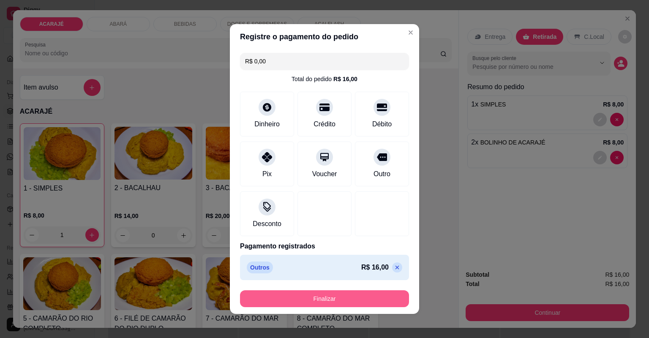
click at [353, 301] on button "Finalizar" at bounding box center [324, 298] width 169 height 17
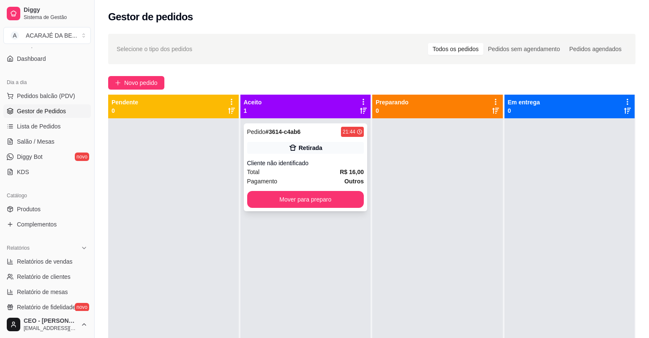
click at [312, 179] on div "Pagamento Outros" at bounding box center [305, 181] width 117 height 9
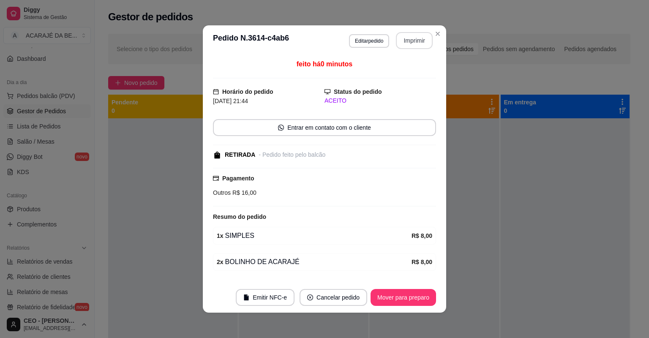
click at [405, 37] on button "Imprimir" at bounding box center [414, 40] width 37 height 17
click at [392, 304] on button "Mover para preparo" at bounding box center [404, 297] width 66 height 17
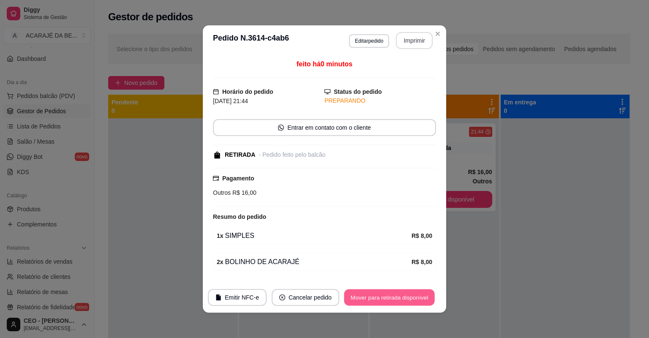
click at [391, 297] on button "Mover para retirada disponível" at bounding box center [389, 298] width 90 height 16
click at [391, 296] on div "Mover para retirada disponível" at bounding box center [389, 297] width 93 height 17
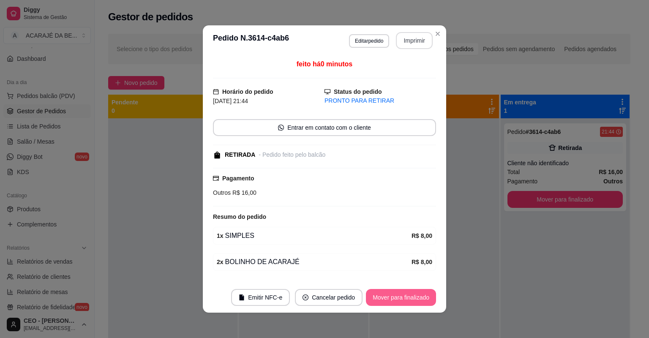
click at [391, 296] on button "Mover para finalizado" at bounding box center [401, 297] width 70 height 17
click at [391, 296] on div "Mover para finalizado" at bounding box center [401, 297] width 70 height 17
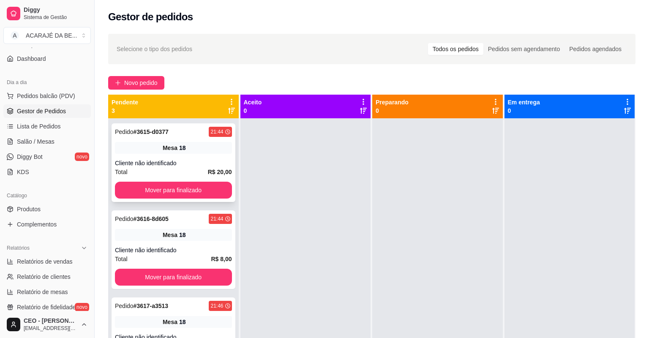
click at [205, 161] on div "Cliente não identificado" at bounding box center [173, 163] width 117 height 8
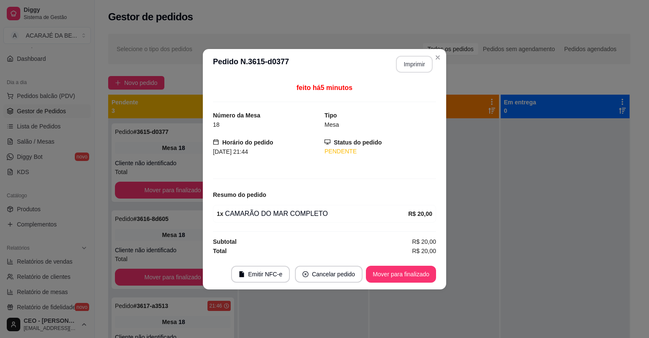
click at [411, 71] on button "Imprimir" at bounding box center [414, 64] width 37 height 17
click at [413, 274] on button "Mover para finalizado" at bounding box center [401, 274] width 70 height 17
click at [413, 274] on div "Mover para finalizado" at bounding box center [395, 274] width 82 height 17
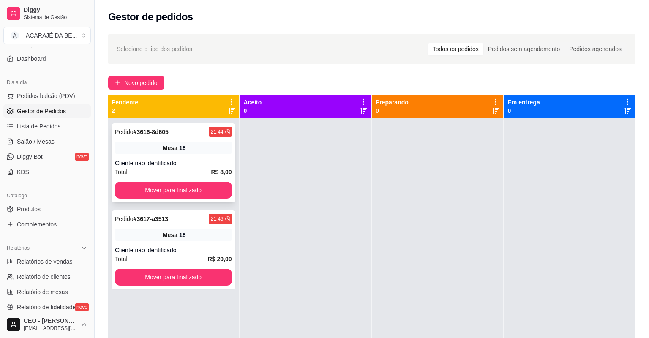
click at [181, 163] on div "Cliente não identificado" at bounding box center [173, 163] width 117 height 8
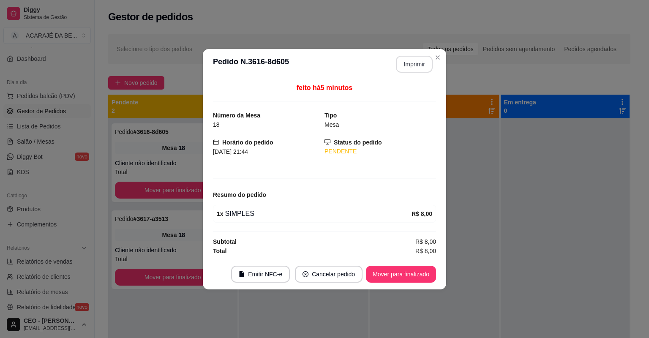
click at [406, 62] on button "Imprimir" at bounding box center [414, 64] width 37 height 17
click at [406, 271] on button "Mover para finalizado" at bounding box center [401, 274] width 70 height 17
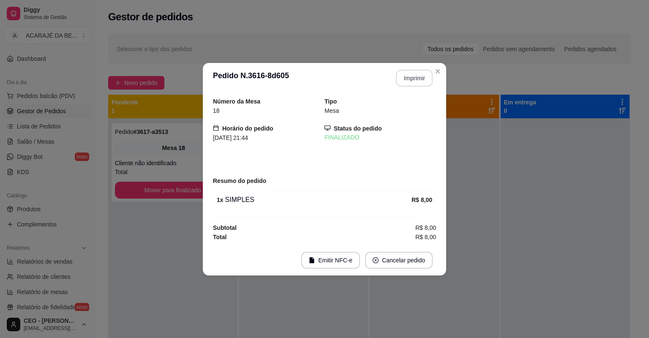
click at [406, 271] on footer "Emitir NFC-e Cancelar pedido" at bounding box center [325, 260] width 244 height 30
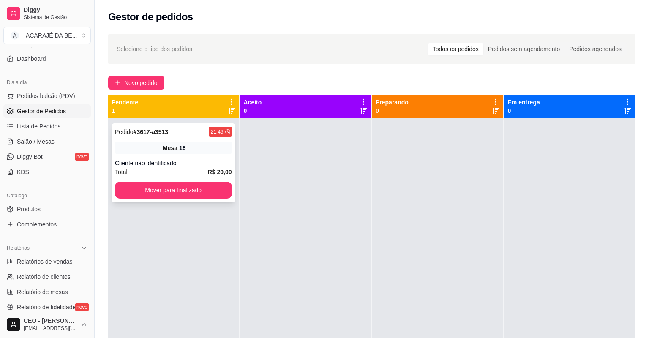
click at [182, 162] on div "Cliente não identificado" at bounding box center [173, 163] width 117 height 8
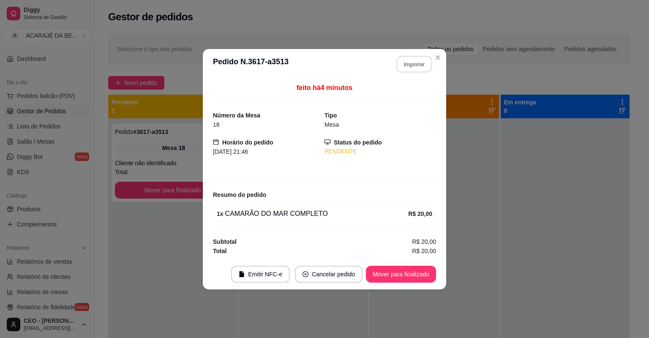
click at [431, 61] on button "Imprimir" at bounding box center [415, 64] width 36 height 16
click at [411, 273] on button "Mover para finalizado" at bounding box center [401, 274] width 70 height 17
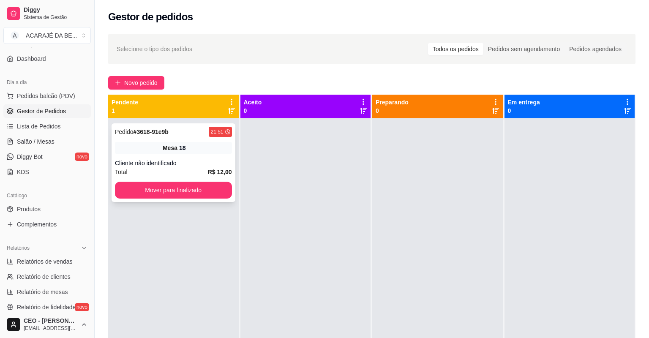
click at [181, 162] on div "Cliente não identificado" at bounding box center [173, 163] width 117 height 8
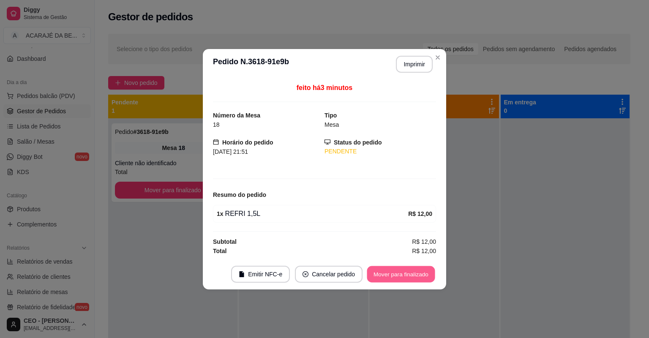
click at [388, 278] on button "Mover para finalizado" at bounding box center [401, 274] width 68 height 16
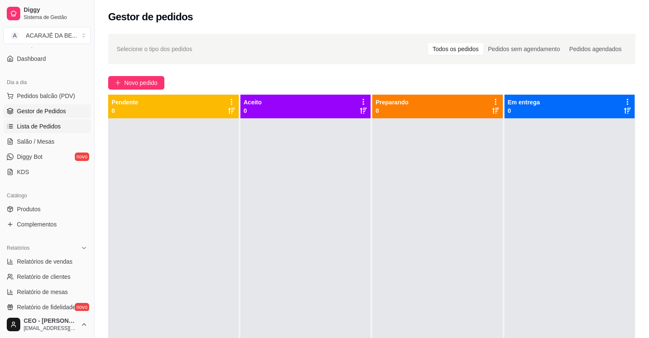
click at [32, 122] on span "Lista de Pedidos" at bounding box center [39, 126] width 44 height 8
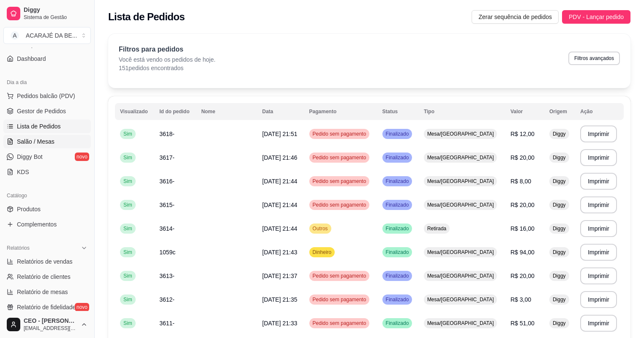
click at [46, 148] on ul "Pedidos balcão (PDV) Gestor de Pedidos Lista de Pedidos Salão / Mesas Diggy Bot…" at bounding box center [47, 134] width 88 height 90
click at [47, 144] on span "Salão / Mesas" at bounding box center [36, 141] width 38 height 8
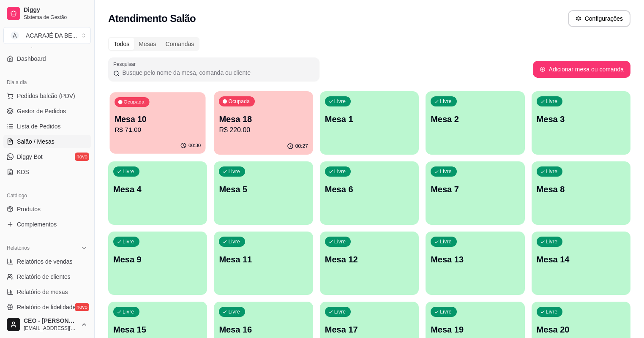
click at [156, 132] on p "R$ 71,00" at bounding box center [158, 130] width 86 height 10
click at [167, 110] on div "Ocupada Mesa 10 R$ 71,00" at bounding box center [157, 114] width 99 height 47
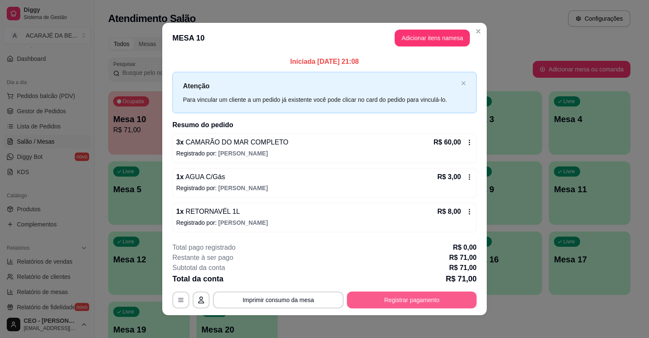
click at [417, 299] on button "Registrar pagamento" at bounding box center [412, 300] width 130 height 17
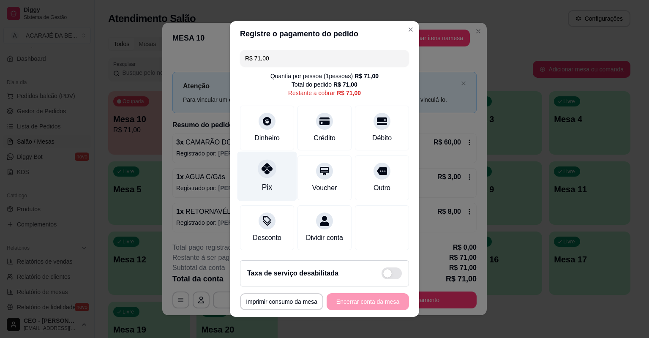
click at [257, 183] on div "Pix" at bounding box center [268, 176] width 60 height 49
type input "R$ 0,00"
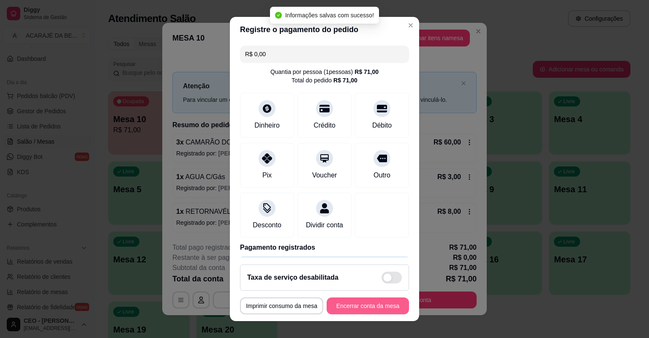
click at [355, 307] on button "Encerrar conta da mesa" at bounding box center [368, 306] width 82 height 17
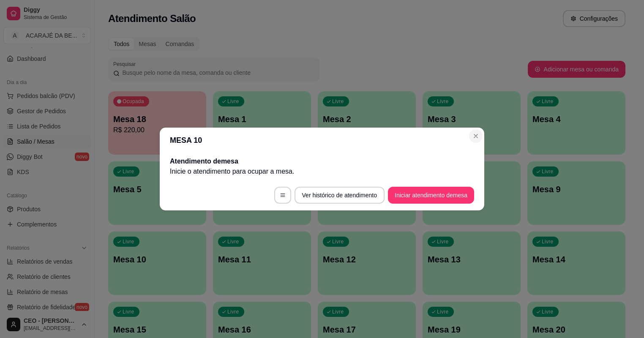
click at [528, 142] on div "Livre Mesa 4" at bounding box center [577, 117] width 98 height 53
click at [528, 136] on div "Livre Mesa 4" at bounding box center [577, 117] width 98 height 53
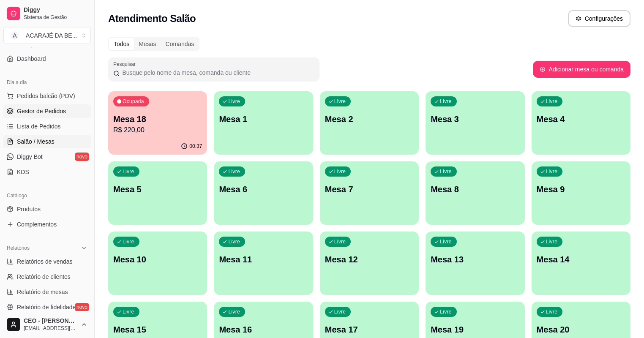
click at [57, 110] on span "Gestor de Pedidos" at bounding box center [41, 111] width 49 height 8
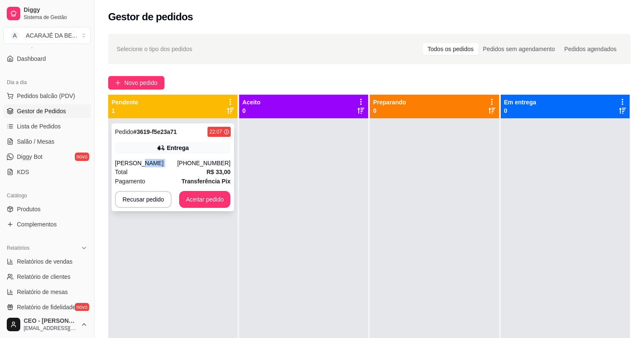
click at [186, 162] on div "Vanessa (73) 99813-8837" at bounding box center [173, 163] width 116 height 8
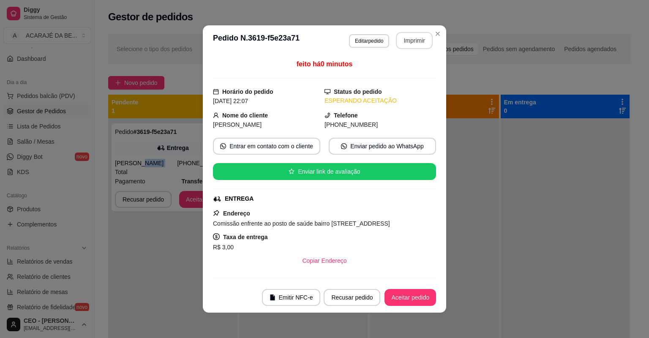
click at [409, 39] on button "Imprimir" at bounding box center [414, 40] width 37 height 17
click at [408, 38] on button "Imprimir" at bounding box center [414, 40] width 37 height 17
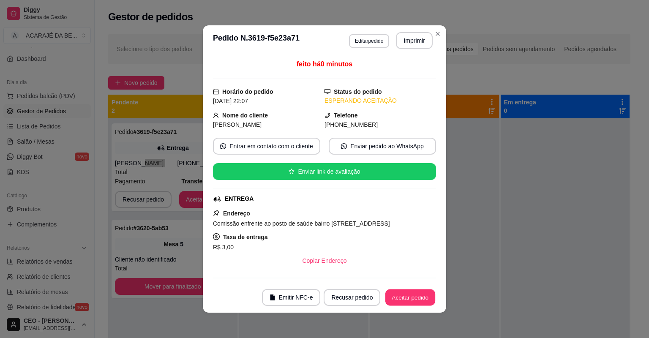
click at [408, 290] on button "Aceitar pedido" at bounding box center [411, 298] width 50 height 16
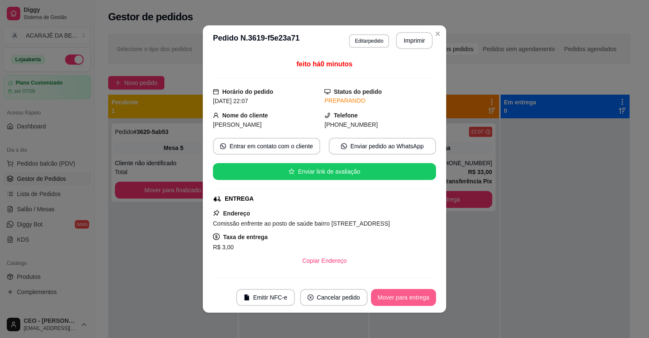
scroll to position [68, 0]
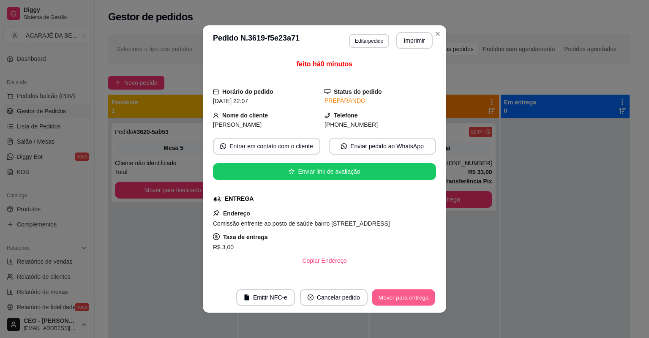
click at [410, 296] on button "Mover para entrega" at bounding box center [403, 298] width 63 height 16
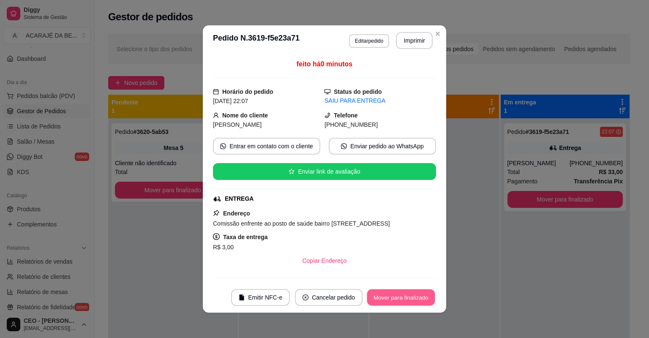
click at [420, 298] on button "Mover para finalizado" at bounding box center [401, 298] width 68 height 16
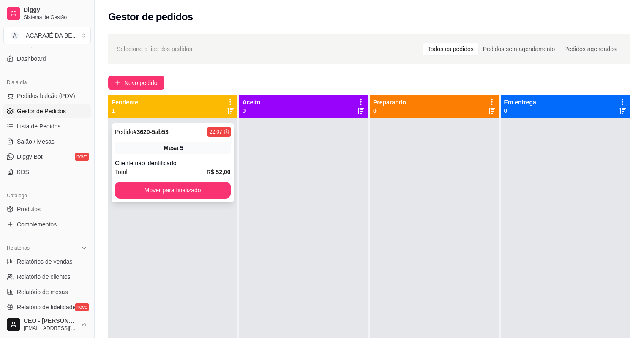
click at [196, 164] on div "Cliente não identificado" at bounding box center [173, 163] width 116 height 8
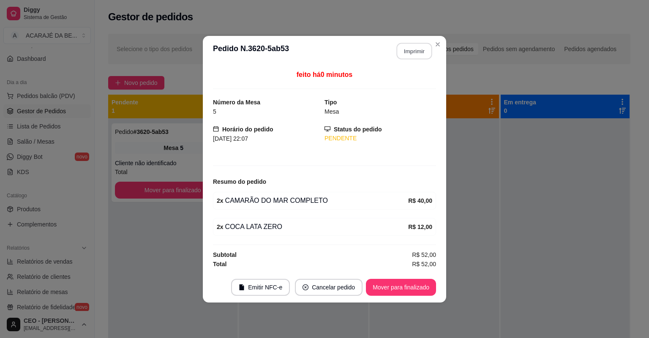
click at [416, 53] on button "Imprimir" at bounding box center [415, 51] width 36 height 16
click at [409, 284] on button "Mover para finalizado" at bounding box center [401, 287] width 68 height 16
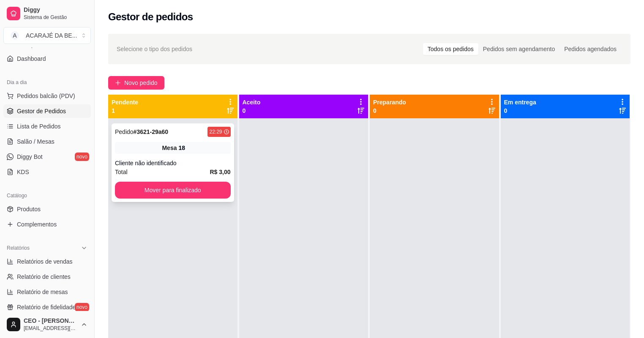
click at [227, 171] on strong "R$ 3,00" at bounding box center [220, 172] width 21 height 7
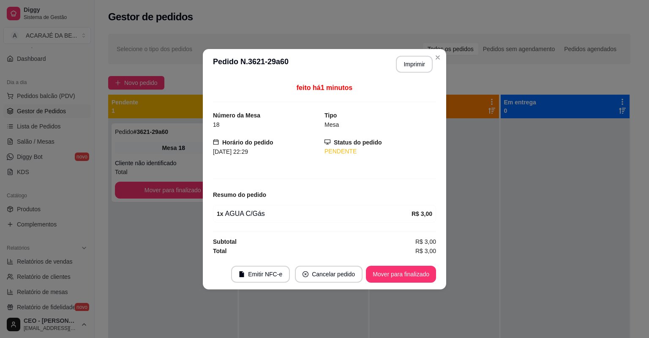
click at [378, 283] on footer "Emitir NFC-e Cancelar pedido Mover para finalizado" at bounding box center [325, 274] width 244 height 30
click at [380, 276] on button "Mover para finalizado" at bounding box center [401, 274] width 70 height 17
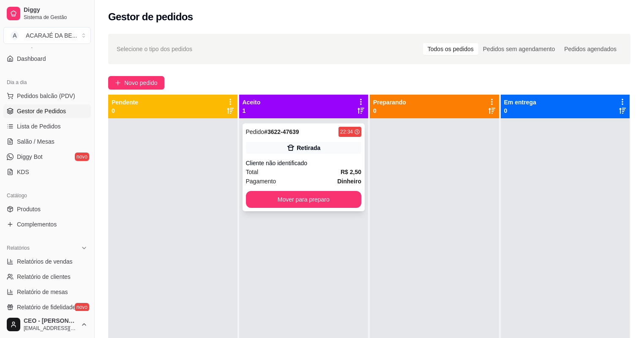
click at [348, 129] on div "22:34" at bounding box center [346, 132] width 13 height 7
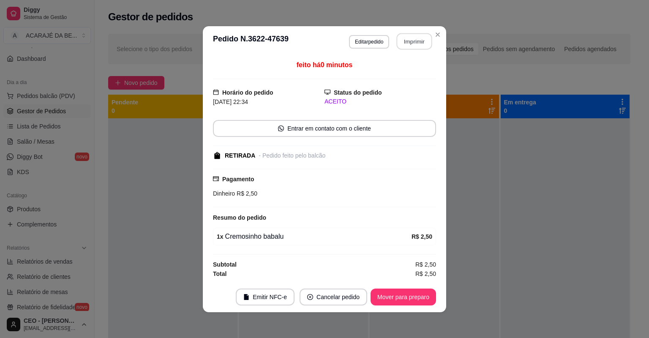
click at [416, 39] on button "Imprimir" at bounding box center [415, 41] width 36 height 16
click at [412, 294] on button "Mover para preparo" at bounding box center [404, 297] width 66 height 17
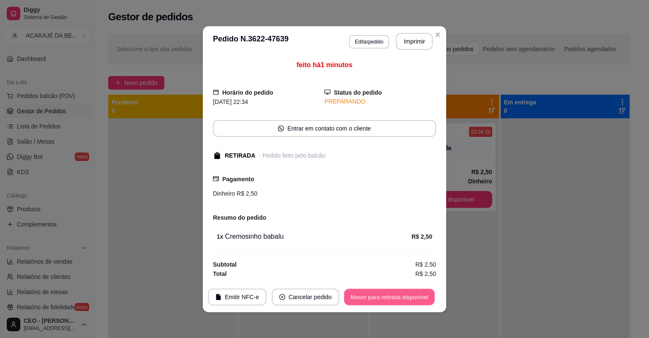
click at [412, 295] on button "Mover para retirada disponível" at bounding box center [389, 297] width 90 height 16
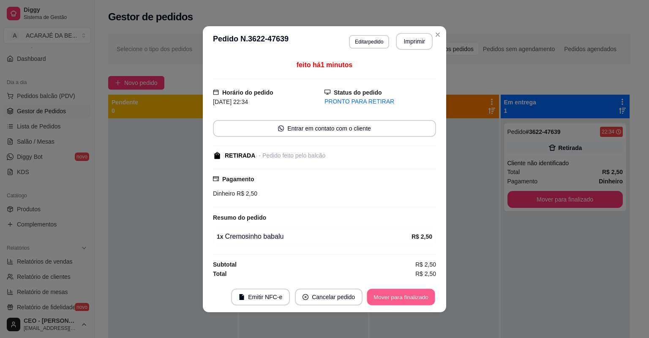
click at [413, 295] on button "Mover para finalizado" at bounding box center [401, 297] width 68 height 16
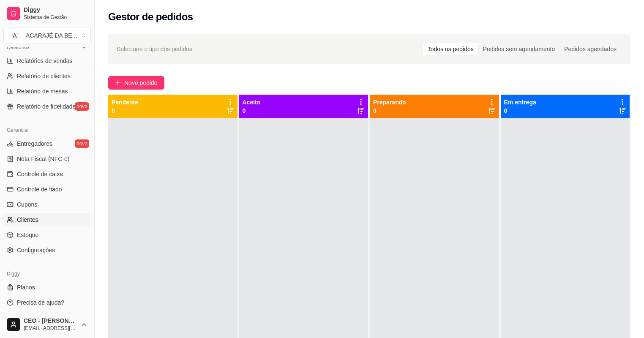
scroll to position [270, 0]
click at [66, 179] on ul "Entregadores novo Nota Fiscal (NFC-e) Controle de caixa Controle de fiado Cupon…" at bounding box center [47, 196] width 88 height 120
click at [66, 173] on link "Controle de caixa" at bounding box center [47, 173] width 88 height 14
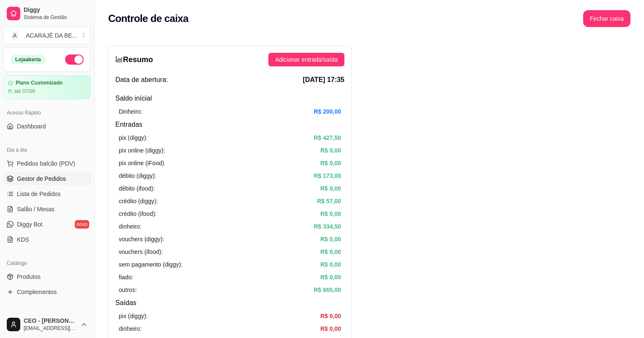
click at [30, 179] on span "Gestor de Pedidos" at bounding box center [41, 179] width 49 height 8
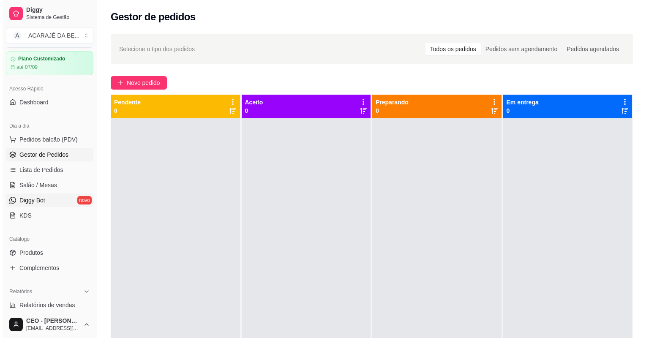
scroll to position [34, 0]
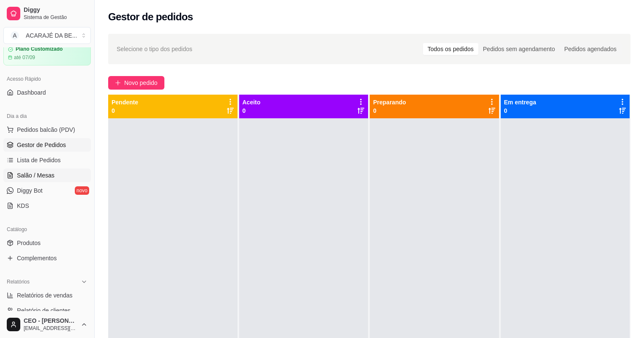
click at [47, 174] on span "Salão / Mesas" at bounding box center [36, 175] width 38 height 8
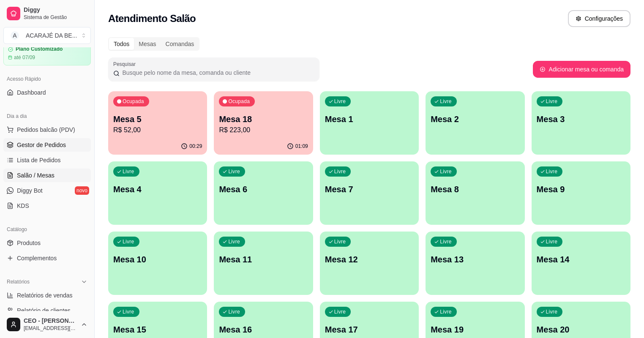
click at [44, 150] on link "Gestor de Pedidos" at bounding box center [47, 145] width 88 height 14
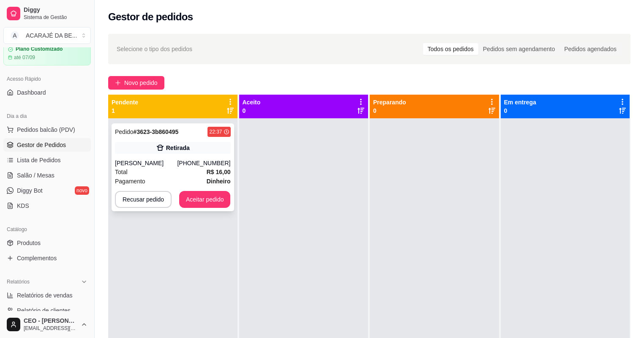
click at [169, 164] on div "Beatriz" at bounding box center [146, 163] width 62 height 8
click at [144, 168] on div "Total R$ 16,00" at bounding box center [173, 171] width 116 height 9
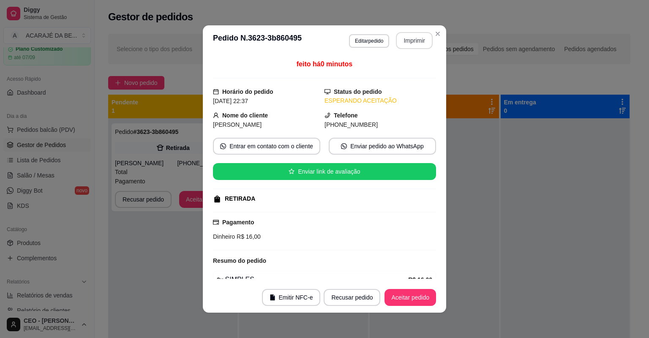
click at [417, 45] on button "Imprimir" at bounding box center [414, 40] width 37 height 17
click at [406, 296] on button "Aceitar pedido" at bounding box center [411, 298] width 50 height 16
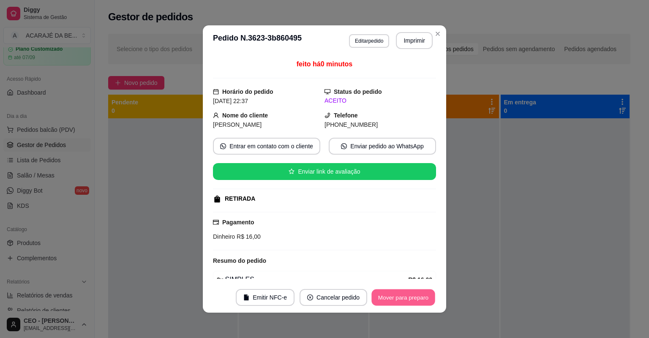
click at [406, 296] on button "Mover para preparo" at bounding box center [403, 298] width 63 height 16
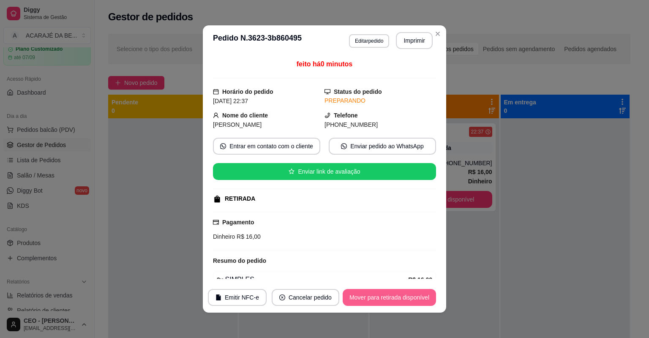
click at [406, 296] on button "Mover para retirada disponível" at bounding box center [389, 297] width 93 height 17
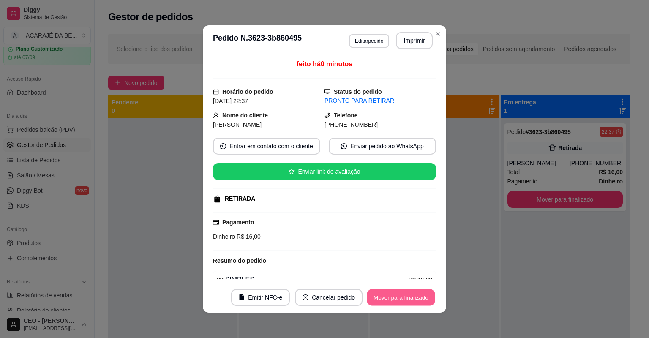
click at [406, 296] on button "Mover para finalizado" at bounding box center [401, 298] width 68 height 16
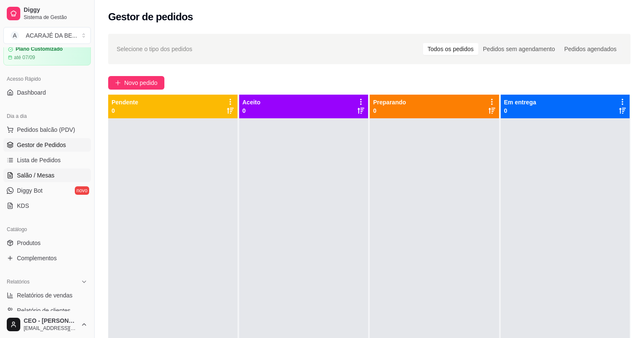
click at [41, 173] on span "Salão / Mesas" at bounding box center [36, 175] width 38 height 8
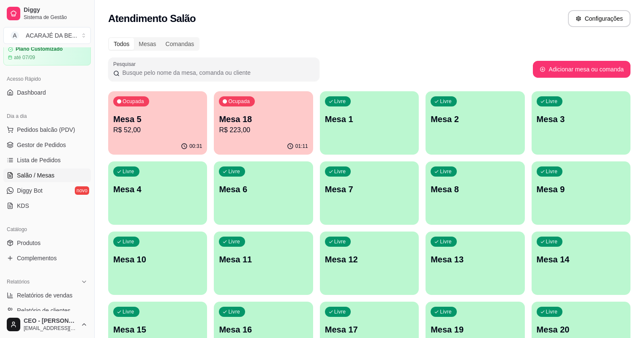
click at [148, 122] on p "Mesa 5" at bounding box center [157, 119] width 89 height 12
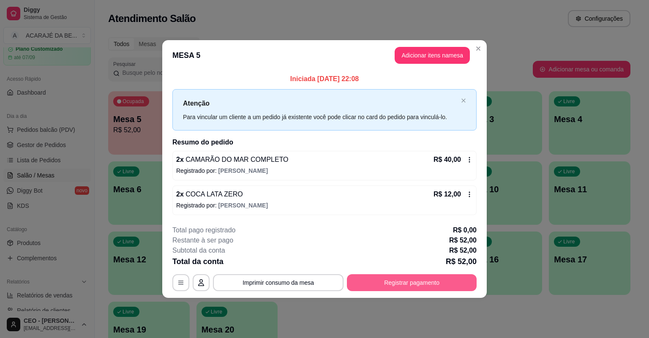
click at [387, 281] on button "Registrar pagamento" at bounding box center [412, 282] width 130 height 17
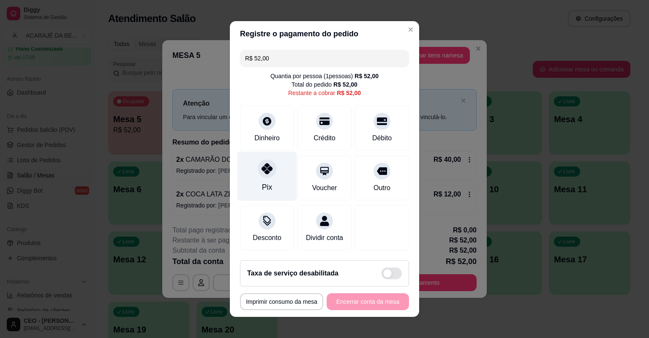
click at [262, 188] on div "Pix" at bounding box center [267, 187] width 10 height 11
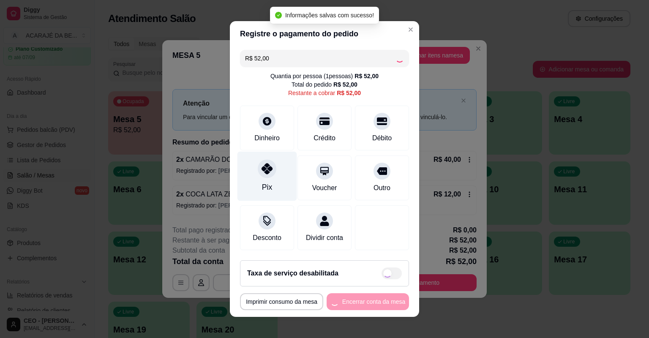
type input "R$ 0,00"
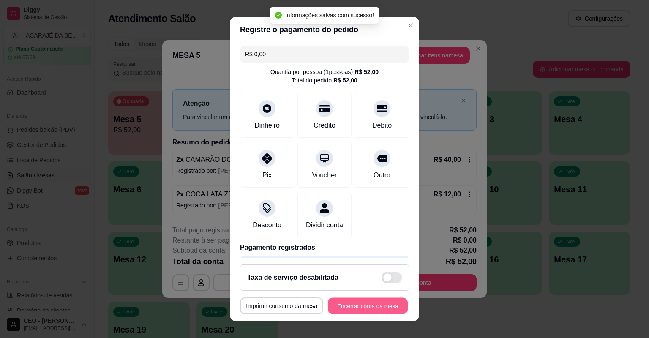
click at [348, 309] on button "Encerrar conta da mesa" at bounding box center [368, 306] width 80 height 16
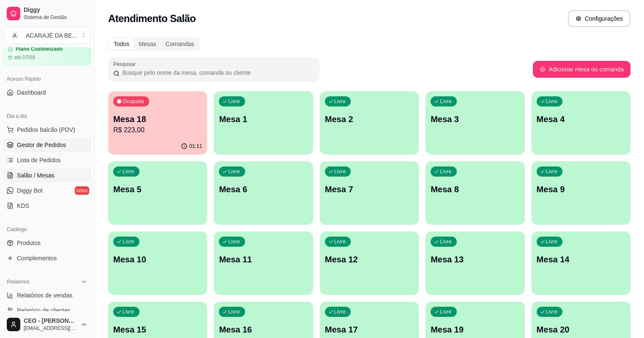
click at [18, 143] on span "Gestor de Pedidos" at bounding box center [41, 145] width 49 height 8
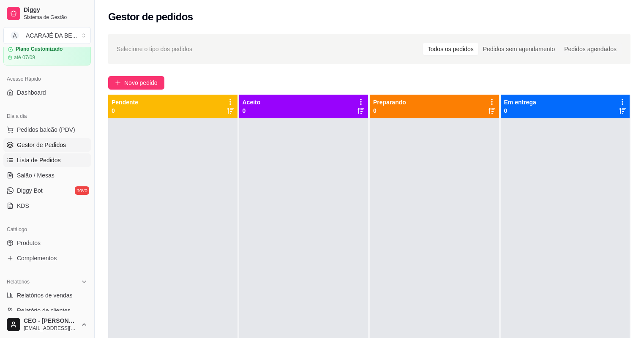
click at [46, 161] on span "Lista de Pedidos" at bounding box center [39, 160] width 44 height 8
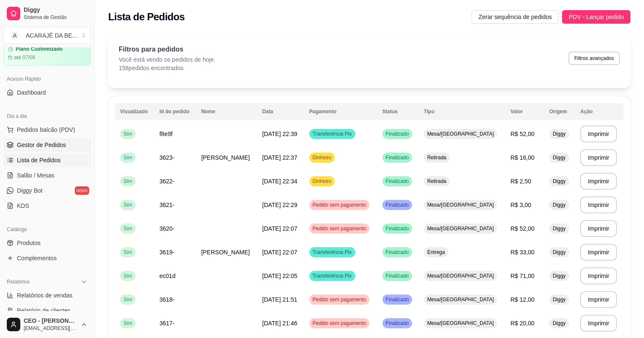
click at [46, 148] on span "Gestor de Pedidos" at bounding box center [41, 145] width 49 height 8
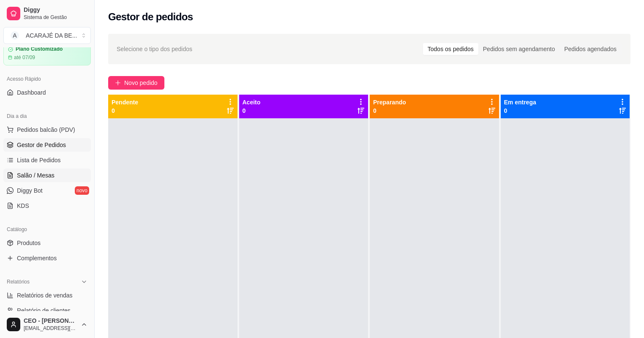
click at [47, 174] on span "Salão / Mesas" at bounding box center [36, 175] width 38 height 8
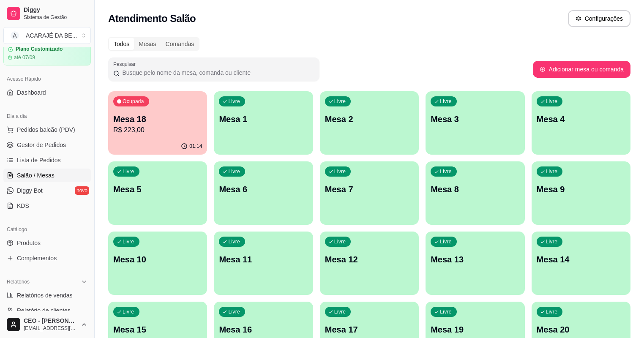
click at [164, 134] on p "R$ 223,00" at bounding box center [157, 130] width 89 height 10
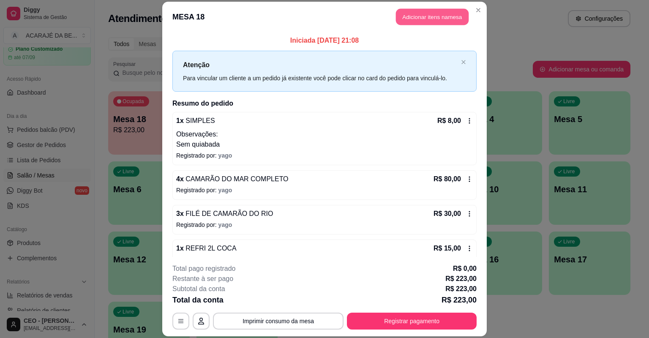
click at [404, 19] on button "Adicionar itens na mesa" at bounding box center [432, 17] width 73 height 16
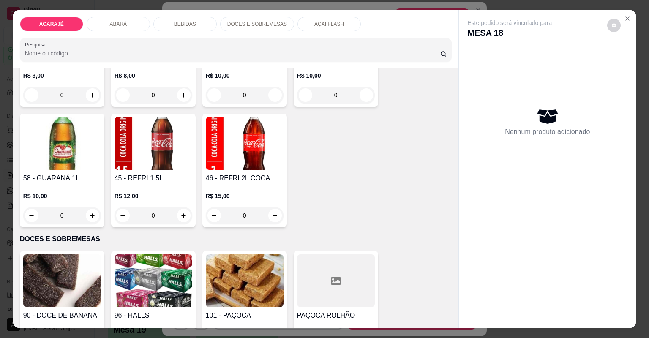
scroll to position [1184, 0]
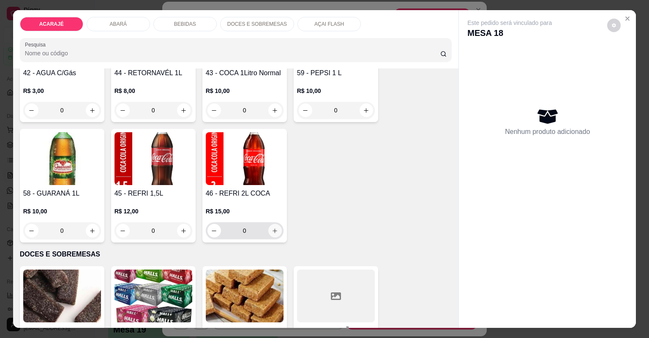
click at [272, 230] on icon "increase-product-quantity" at bounding box center [275, 231] width 6 height 6
type input "1"
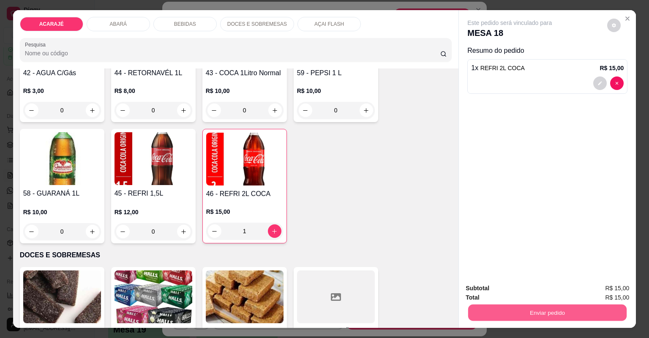
click at [480, 311] on button "Enviar pedido" at bounding box center [547, 313] width 159 height 16
click at [498, 295] on button "Não registrar e enviar pedido" at bounding box center [520, 292] width 85 height 16
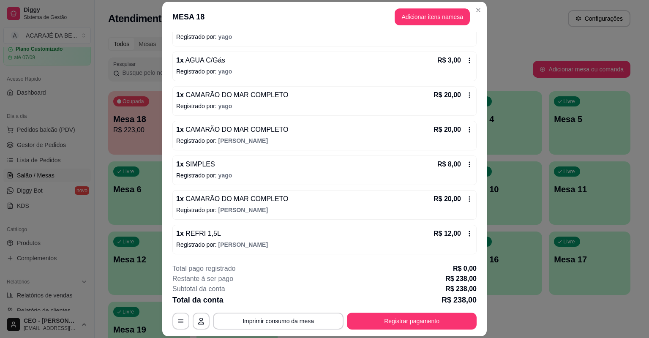
scroll to position [271, 0]
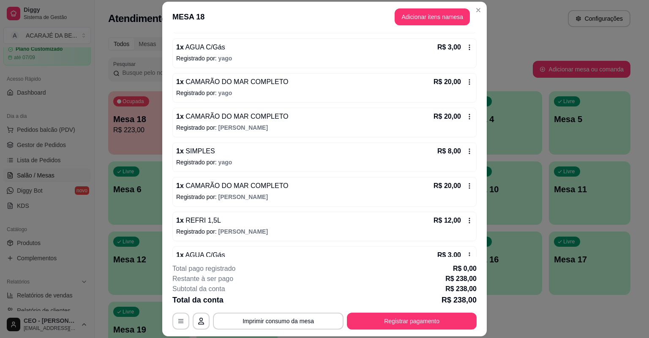
click at [466, 115] on icon at bounding box center [469, 116] width 7 height 7
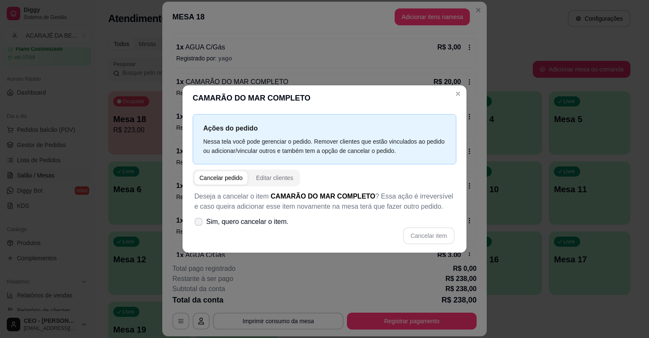
click at [232, 224] on span "Sim, quero cancelar o item." at bounding box center [247, 222] width 82 height 10
click at [200, 224] on input "Sim, quero cancelar o item." at bounding box center [196, 226] width 5 height 5
checkbox input "true"
click at [418, 235] on button "Cancelar item" at bounding box center [429, 235] width 52 height 17
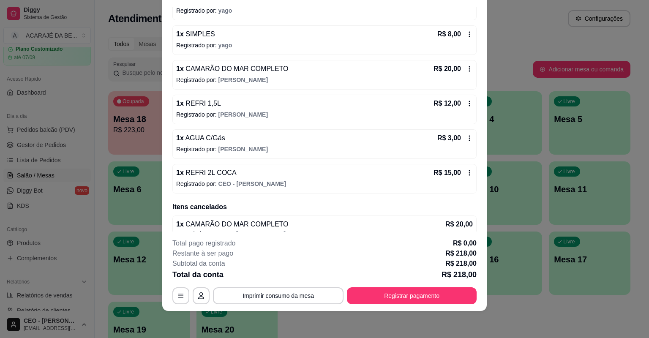
scroll to position [339, 0]
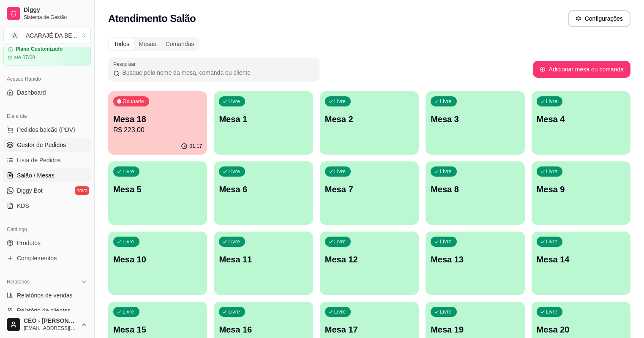
click at [50, 146] on span "Gestor de Pedidos" at bounding box center [41, 145] width 49 height 8
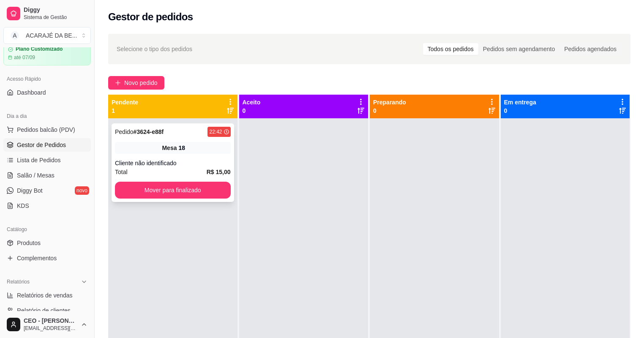
click at [190, 172] on div "Total R$ 15,00" at bounding box center [173, 171] width 116 height 9
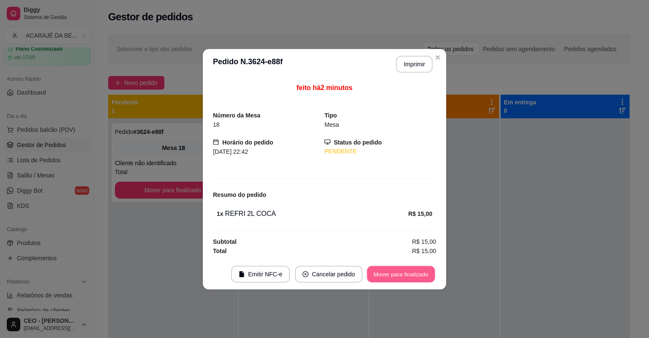
click at [387, 277] on button "Mover para finalizado" at bounding box center [401, 274] width 68 height 16
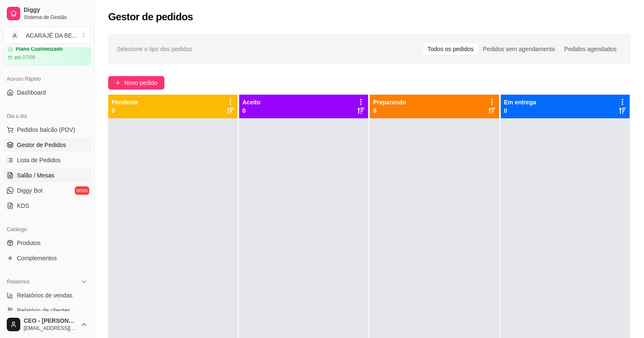
click at [41, 173] on span "Salão / Mesas" at bounding box center [36, 175] width 38 height 8
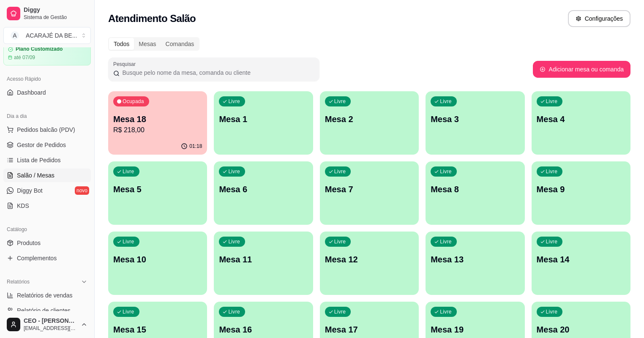
click at [162, 120] on p "Mesa 18" at bounding box center [157, 119] width 89 height 12
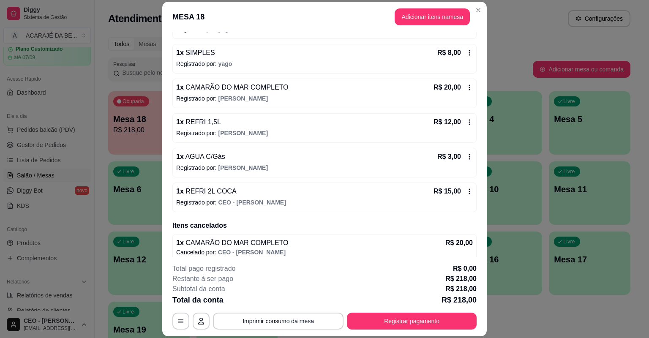
scroll to position [339, 0]
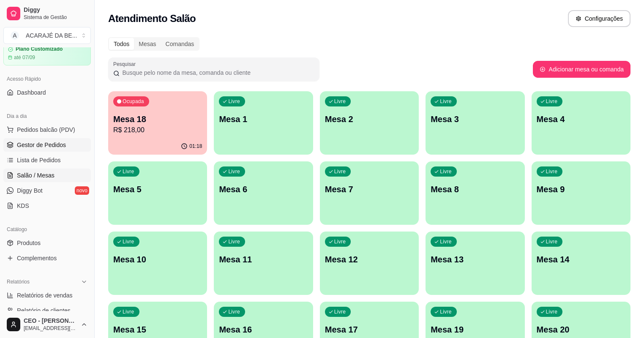
click at [15, 150] on link "Gestor de Pedidos" at bounding box center [47, 145] width 88 height 14
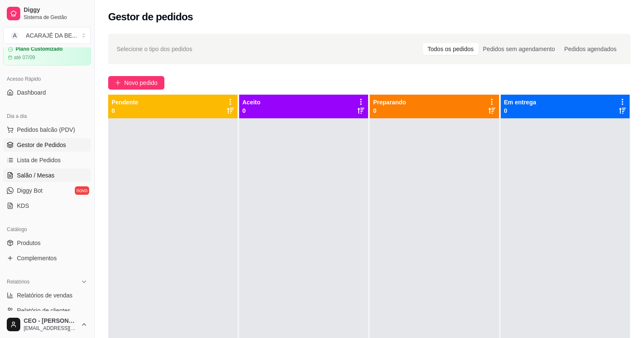
click at [44, 174] on span "Salão / Mesas" at bounding box center [36, 175] width 38 height 8
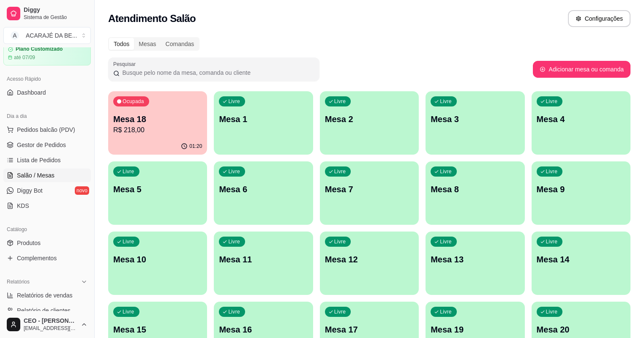
click at [167, 115] on p "Mesa 18" at bounding box center [157, 119] width 89 height 12
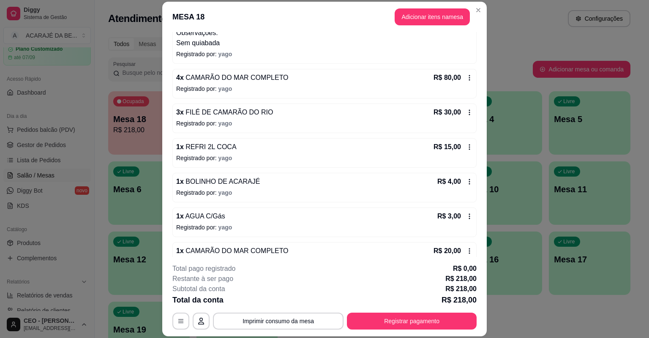
scroll to position [68, 0]
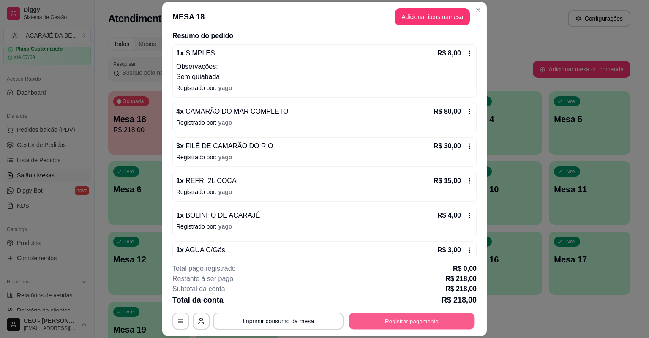
click at [387, 320] on button "Registrar pagamento" at bounding box center [412, 321] width 126 height 16
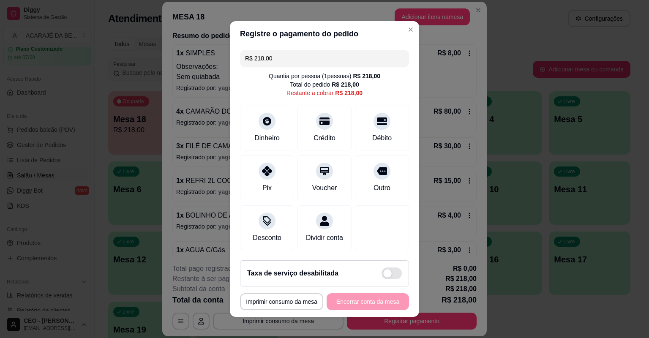
drag, startPoint x: 298, startPoint y: 57, endPoint x: 249, endPoint y: 65, distance: 50.0
click at [257, 65] on input "R$ 218,00" at bounding box center [324, 58] width 159 height 17
click at [251, 66] on input "R$ 218,00" at bounding box center [324, 58] width 159 height 17
click at [276, 59] on input "R$ 218,00" at bounding box center [324, 58] width 159 height 17
drag, startPoint x: 275, startPoint y: 60, endPoint x: 250, endPoint y: 60, distance: 24.9
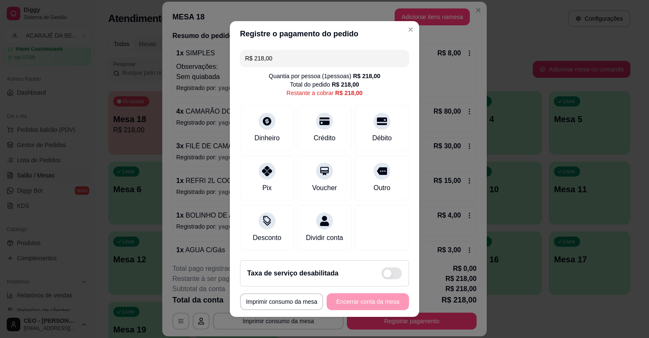
click at [250, 60] on input "R$ 218,00" at bounding box center [324, 58] width 159 height 17
type input "R$ 31,00"
click at [267, 126] on div at bounding box center [267, 119] width 19 height 19
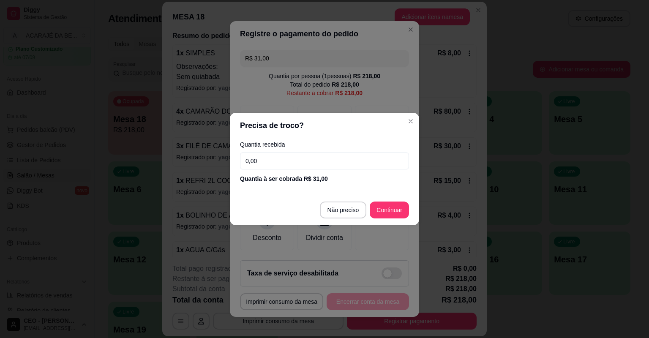
click at [293, 157] on input "0,00" at bounding box center [324, 161] width 169 height 17
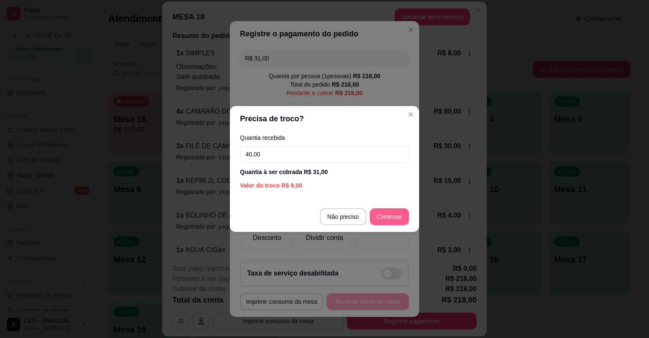
type input "40,00"
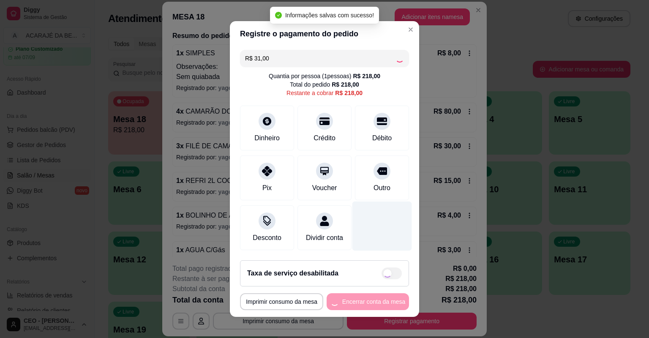
type input "R$ 187,00"
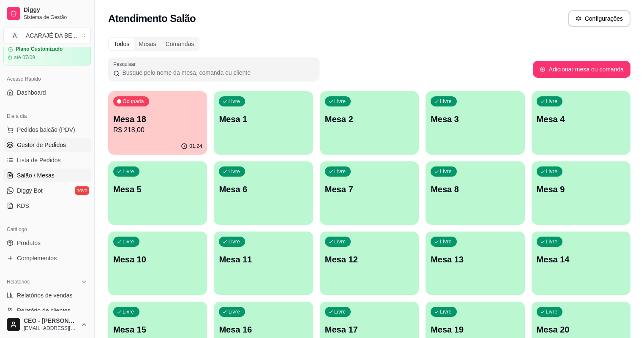
click at [51, 148] on span "Gestor de Pedidos" at bounding box center [41, 145] width 49 height 8
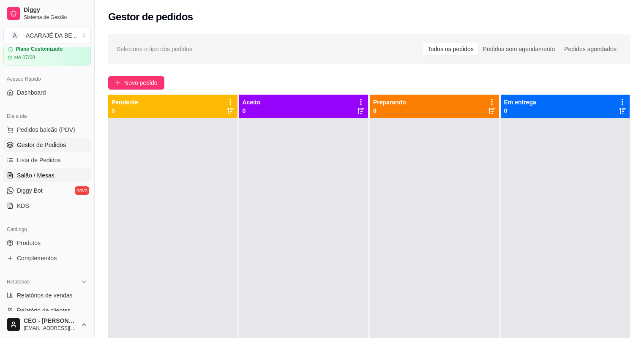
click at [22, 179] on link "Salão / Mesas" at bounding box center [47, 176] width 88 height 14
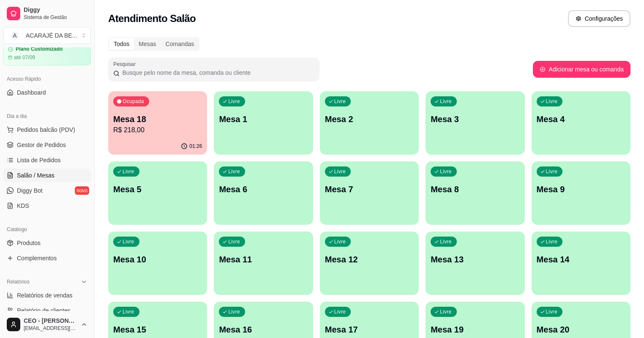
click at [164, 136] on div "Ocupada Mesa 18 R$ 218,00" at bounding box center [157, 114] width 99 height 47
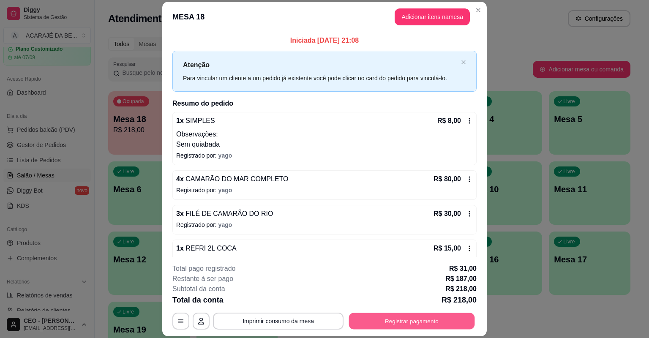
click at [387, 323] on button "Registrar pagamento" at bounding box center [412, 321] width 126 height 16
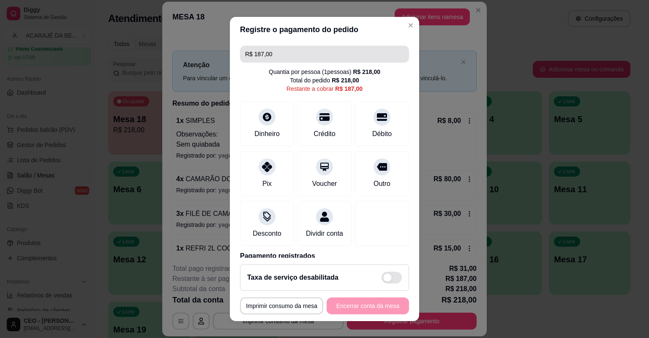
click at [296, 56] on input "R$ 187,00" at bounding box center [324, 54] width 159 height 17
click at [296, 57] on input "R$ 187,00" at bounding box center [324, 54] width 159 height 17
click at [272, 51] on input "R$ 187,00" at bounding box center [324, 54] width 159 height 17
click at [313, 51] on input "R$ 187,00" at bounding box center [324, 54] width 159 height 17
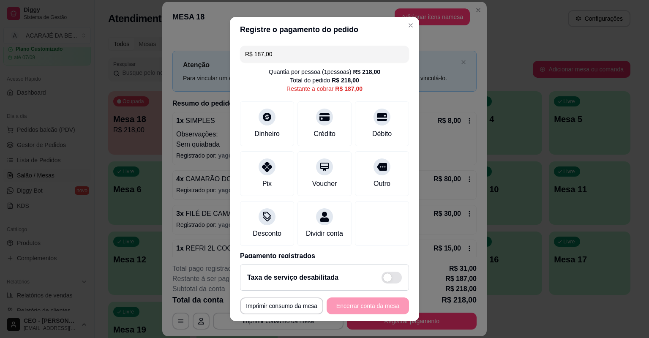
click at [277, 55] on input "R$ 187,00" at bounding box center [324, 54] width 159 height 17
drag, startPoint x: 265, startPoint y: 57, endPoint x: 285, endPoint y: 56, distance: 20.8
click at [285, 56] on input "R$ 187,00" at bounding box center [324, 54] width 159 height 17
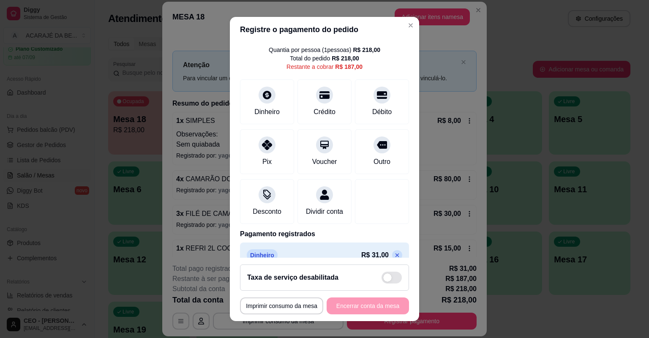
scroll to position [45, 0]
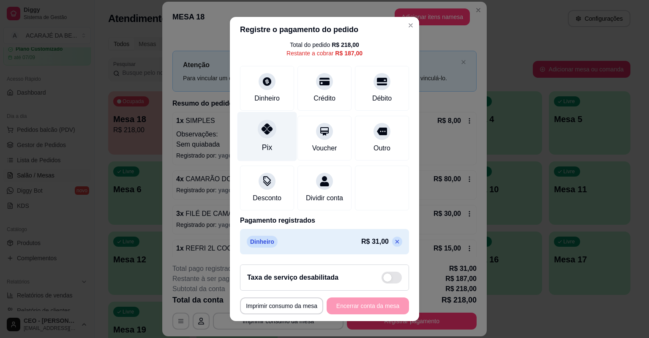
click at [268, 138] on div "Pix" at bounding box center [268, 136] width 60 height 49
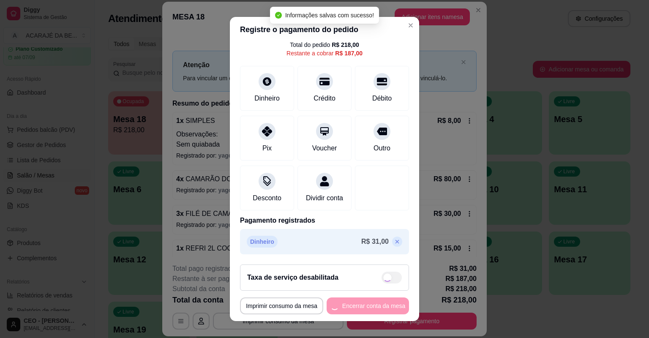
type input "R$ 0,00"
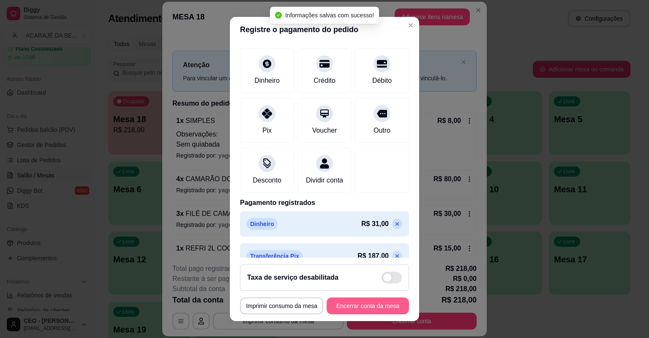
click at [359, 305] on button "Encerrar conta da mesa" at bounding box center [368, 306] width 82 height 17
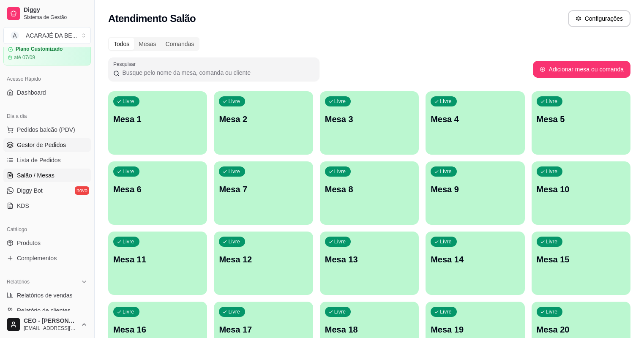
click at [66, 140] on link "Gestor de Pedidos" at bounding box center [47, 145] width 88 height 14
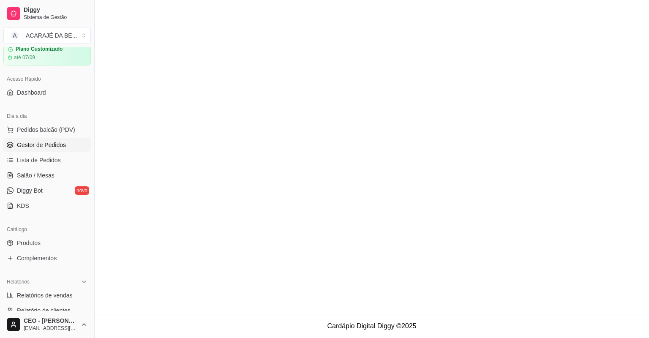
click at [66, 140] on link "Gestor de Pedidos" at bounding box center [47, 145] width 88 height 14
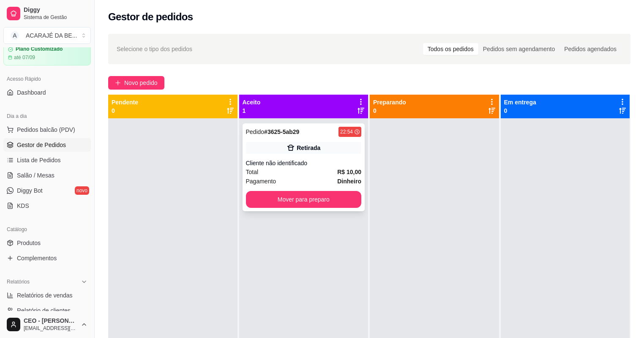
click at [307, 179] on div "Pagamento Dinheiro" at bounding box center [304, 181] width 116 height 9
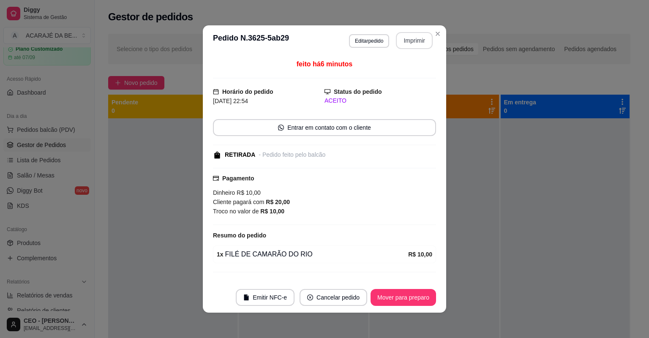
click at [422, 44] on button "Imprimir" at bounding box center [414, 40] width 37 height 17
click at [413, 293] on button "Mover para preparo" at bounding box center [404, 297] width 66 height 17
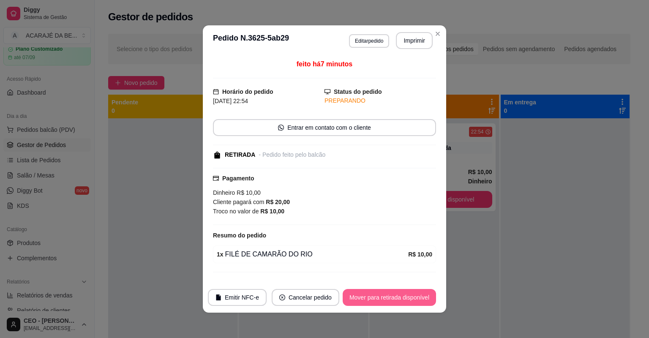
click at [384, 299] on button "Mover para retirada disponível" at bounding box center [389, 297] width 93 height 17
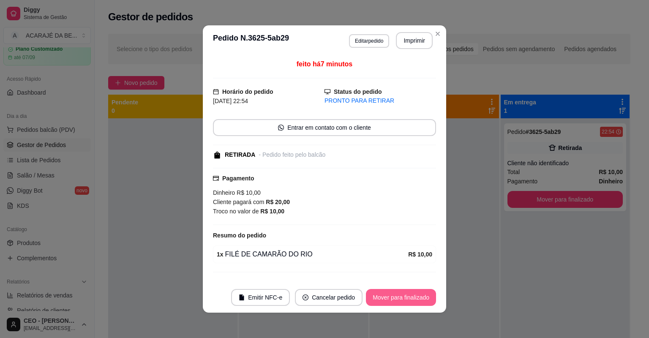
click at [386, 297] on button "Mover para finalizado" at bounding box center [401, 297] width 70 height 17
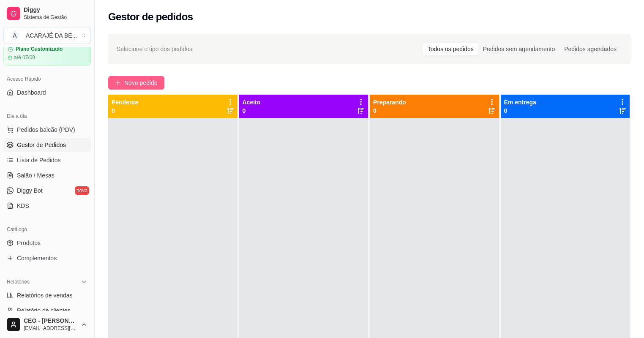
click at [156, 81] on span "Novo pedido" at bounding box center [140, 82] width 33 height 9
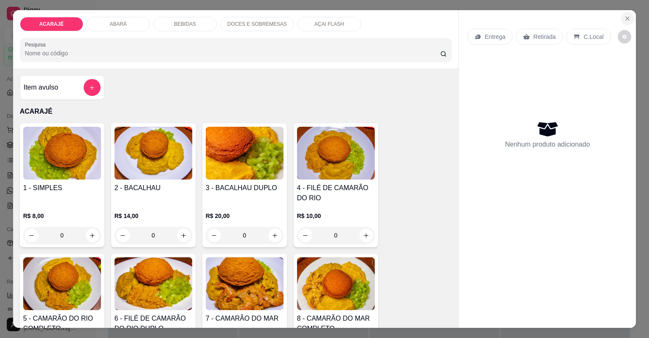
click at [624, 15] on icon "Close" at bounding box center [627, 18] width 7 height 7
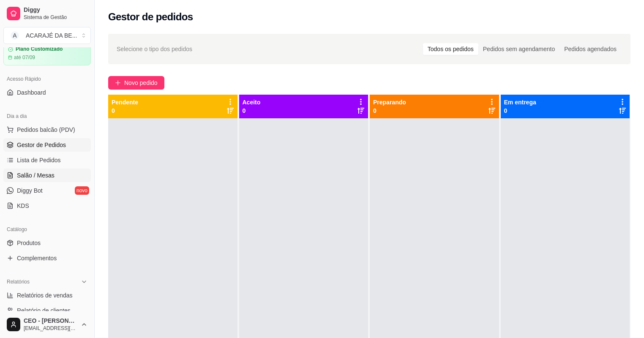
click at [33, 176] on span "Salão / Mesas" at bounding box center [36, 175] width 38 height 8
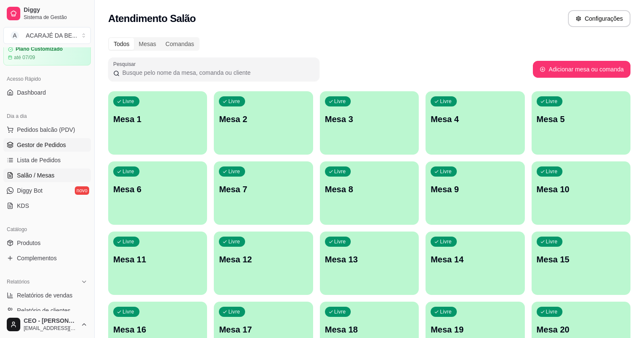
click at [37, 144] on span "Gestor de Pedidos" at bounding box center [41, 145] width 49 height 8
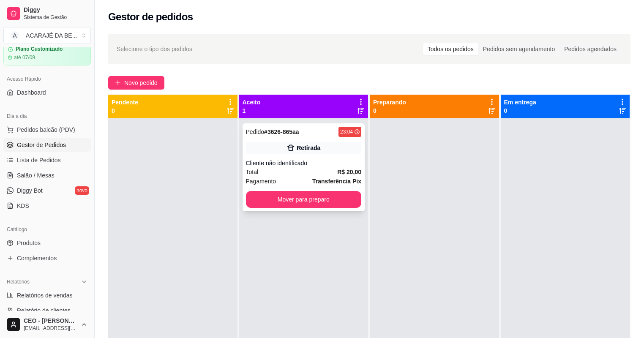
click at [300, 182] on div "Pagamento Transferência Pix" at bounding box center [304, 181] width 116 height 9
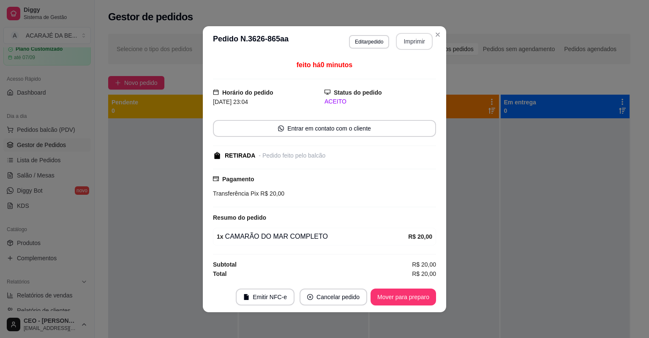
click at [416, 44] on button "Imprimir" at bounding box center [414, 41] width 37 height 17
click at [398, 297] on button "Mover para preparo" at bounding box center [404, 297] width 66 height 17
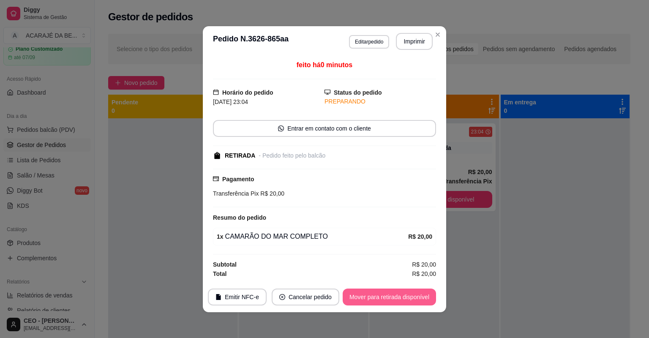
click at [400, 298] on button "Mover para retirada disponível" at bounding box center [389, 297] width 93 height 17
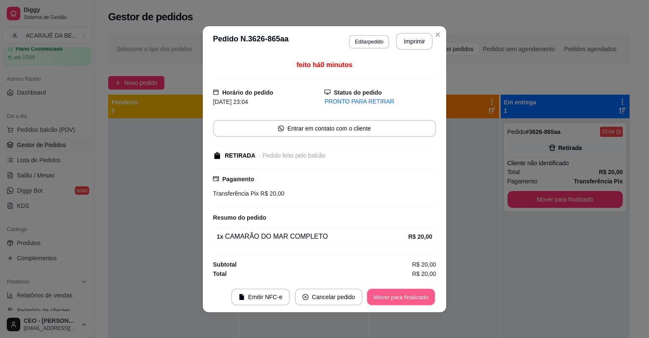
click at [401, 298] on button "Mover para finalizado" at bounding box center [401, 297] width 68 height 16
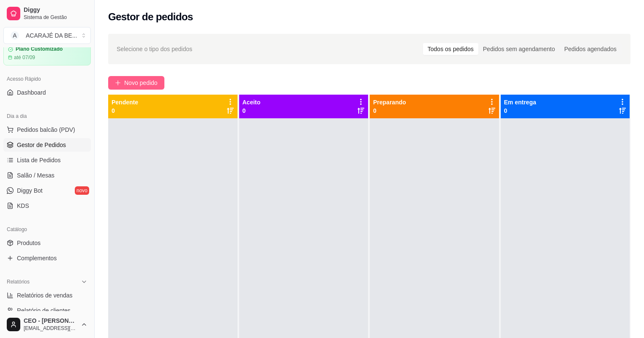
click at [139, 83] on span "Novo pedido" at bounding box center [140, 82] width 33 height 9
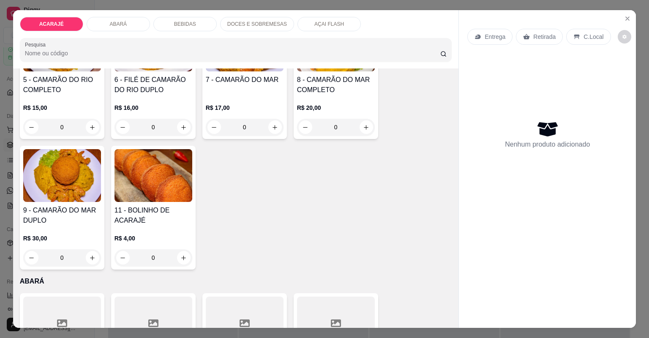
scroll to position [203, 0]
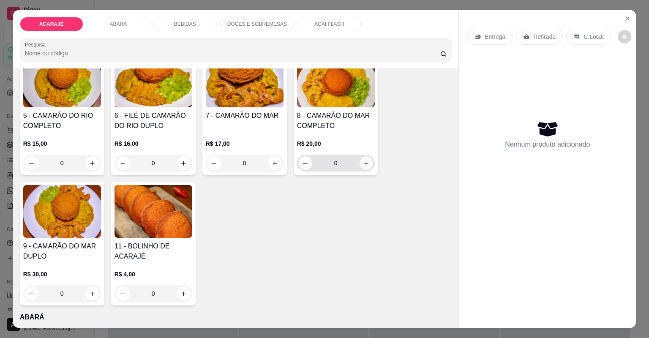
click at [368, 161] on button "increase-product-quantity" at bounding box center [367, 163] width 14 height 14
type input "1"
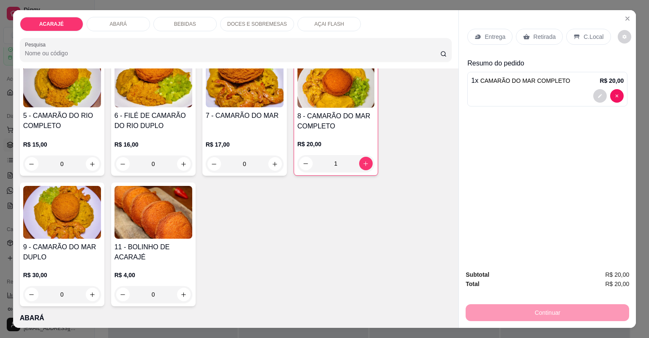
click at [529, 41] on div "Retirada" at bounding box center [539, 37] width 47 height 16
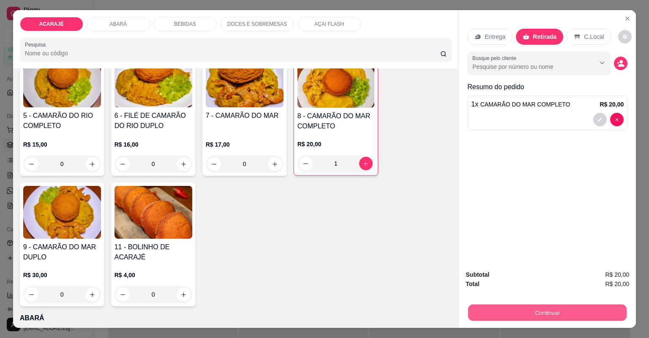
click at [490, 315] on button "Continuar" at bounding box center [547, 313] width 159 height 16
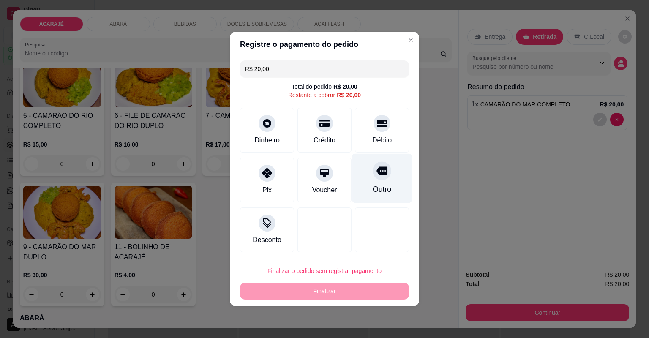
click at [373, 184] on div "Outro" at bounding box center [382, 189] width 19 height 11
type input "R$ 0,00"
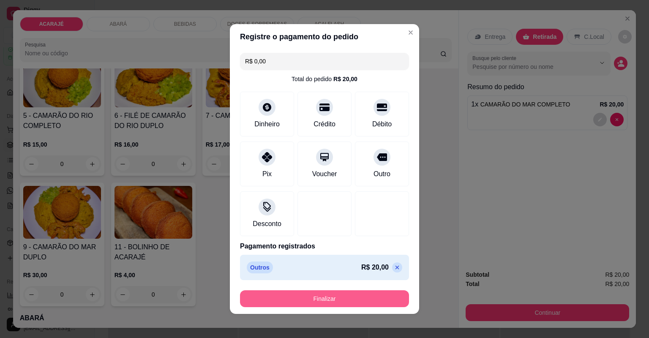
click at [346, 293] on button "Finalizar" at bounding box center [324, 298] width 169 height 17
click at [346, 293] on div "Finalizar" at bounding box center [324, 298] width 169 height 17
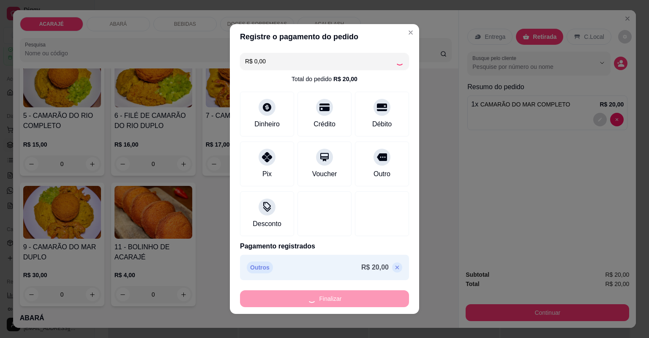
type input "0"
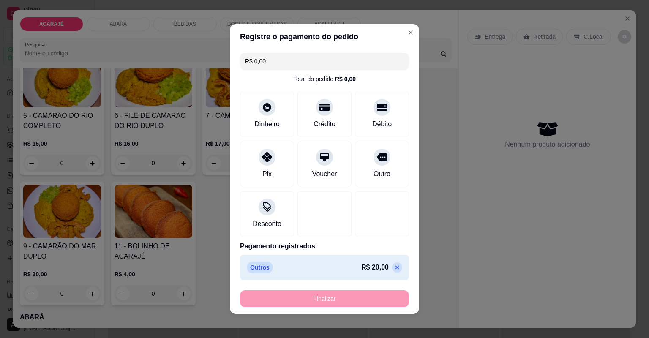
type input "-R$ 20,00"
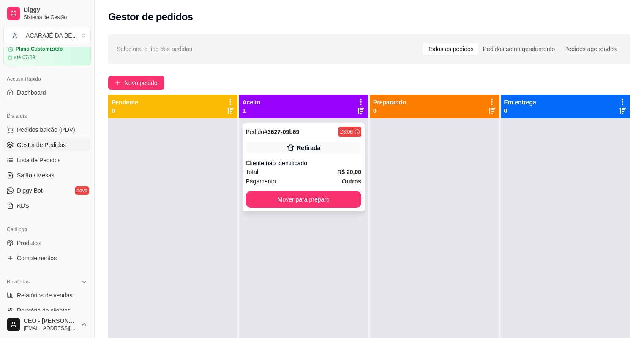
click at [316, 175] on div "Total R$ 20,00" at bounding box center [304, 171] width 116 height 9
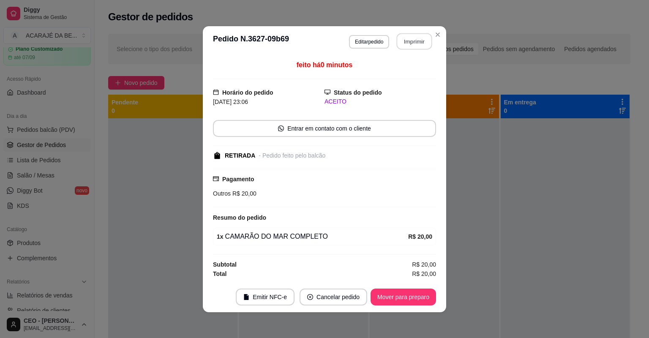
click at [404, 44] on button "Imprimir" at bounding box center [415, 41] width 36 height 16
click at [409, 306] on footer "Emitir NFC-e Cancelar pedido Mover para preparo" at bounding box center [325, 297] width 244 height 30
click at [409, 298] on button "Mover para preparo" at bounding box center [404, 297] width 66 height 17
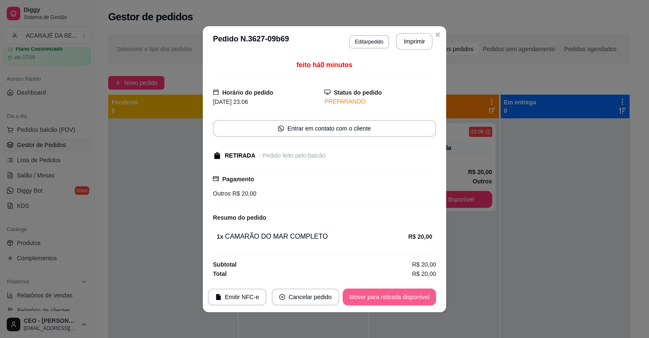
click at [409, 298] on button "Mover para retirada disponível" at bounding box center [389, 297] width 93 height 17
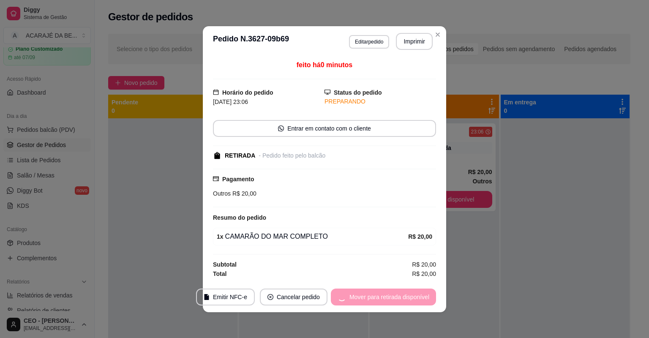
click at [409, 298] on div "Mover para retirada disponível" at bounding box center [383, 297] width 105 height 17
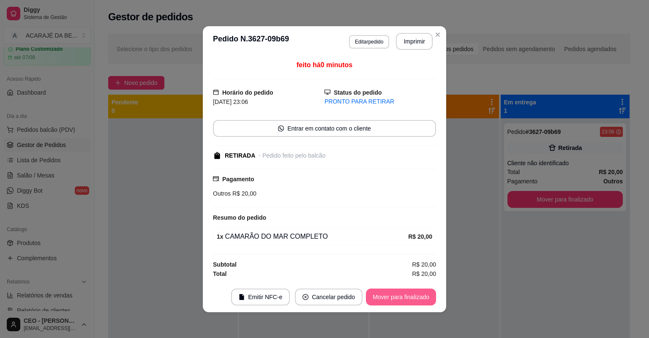
click at [409, 298] on button "Mover para finalizado" at bounding box center [401, 297] width 70 height 17
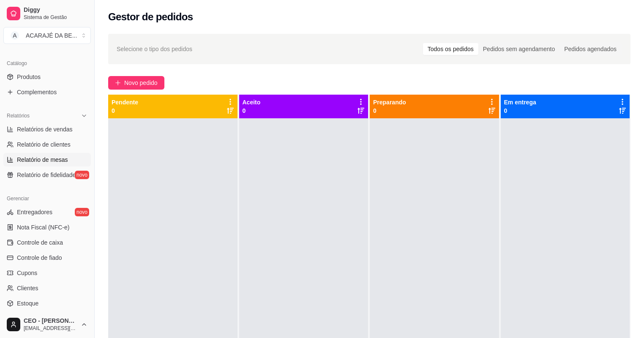
scroll to position [203, 0]
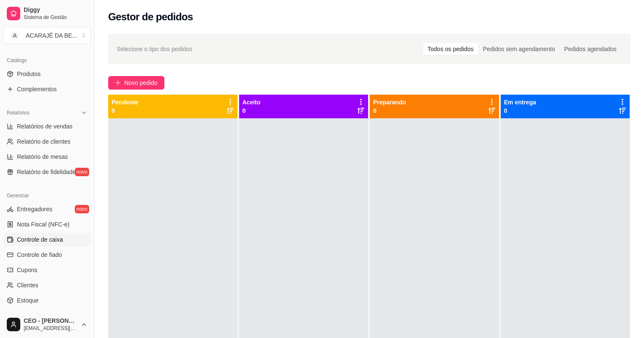
click at [58, 240] on span "Controle de caixa" at bounding box center [40, 239] width 46 height 8
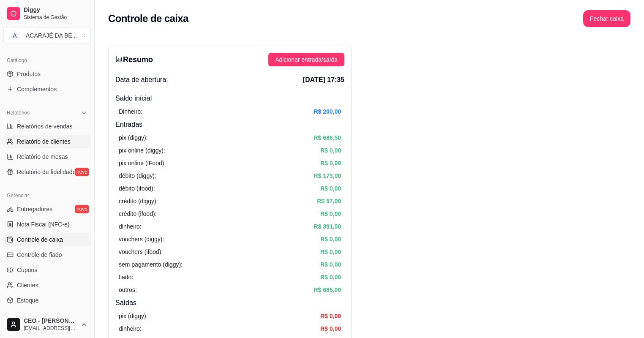
click at [41, 144] on span "Relatório de clientes" at bounding box center [44, 141] width 54 height 8
select select "30"
select select "HIGHEST_TOTAL_SPENT_WITH_ORDERS"
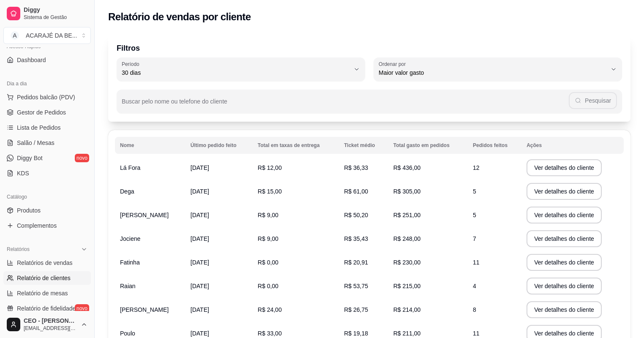
scroll to position [34, 0]
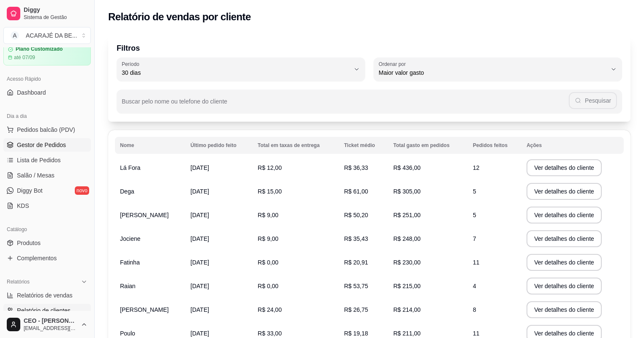
click at [47, 145] on span "Gestor de Pedidos" at bounding box center [41, 145] width 49 height 8
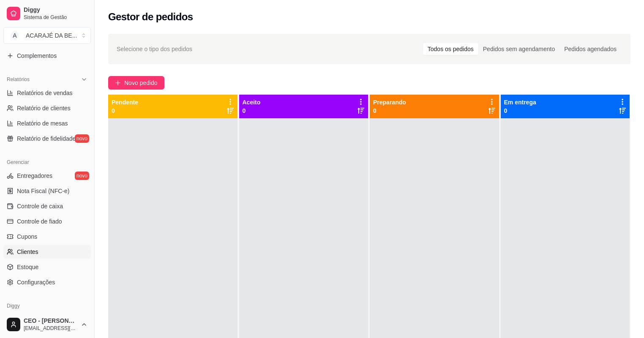
scroll to position [237, 0]
click at [63, 206] on link "Controle de caixa" at bounding box center [47, 206] width 88 height 14
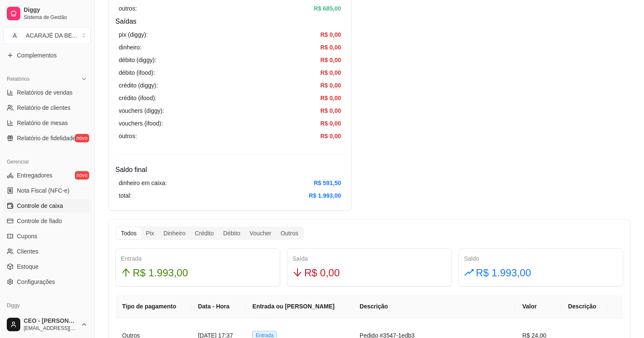
scroll to position [304, 0]
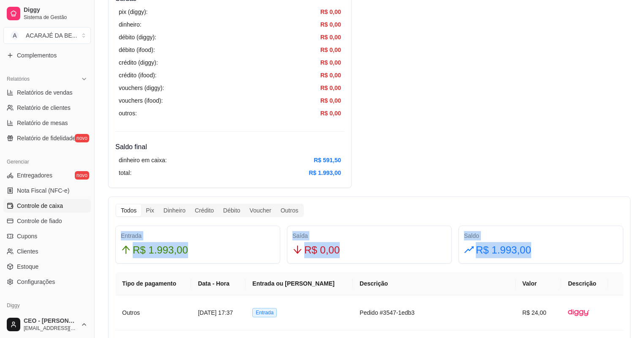
drag, startPoint x: 555, startPoint y: 251, endPoint x: 119, endPoint y: 235, distance: 435.7
click at [119, 235] on div "Entrada R$ 1.993,00 Saída R$ 0,00 Saldo R$ 1.993,00" at bounding box center [369, 245] width 515 height 38
drag, startPoint x: 119, startPoint y: 235, endPoint x: 167, endPoint y: 251, distance: 50.3
copy div "Entrada R$ 1.993,00 Saída R$ 0,00 Saldo R$ 1.993,00"
